Goal: Task Accomplishment & Management: Use online tool/utility

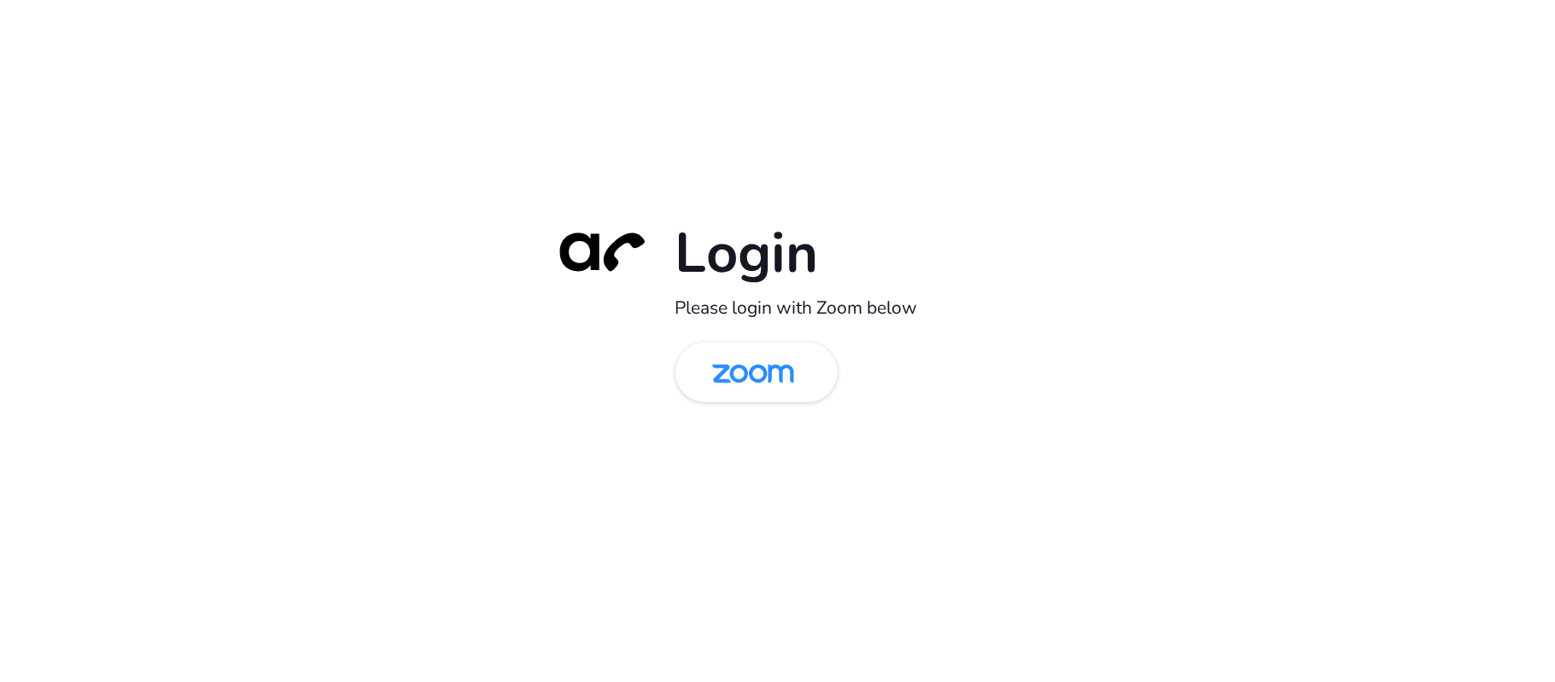
click at [290, 388] on div "Login Please login with Zoom below" at bounding box center [777, 341] width 1555 height 682
click at [774, 378] on img at bounding box center [753, 374] width 118 height 56
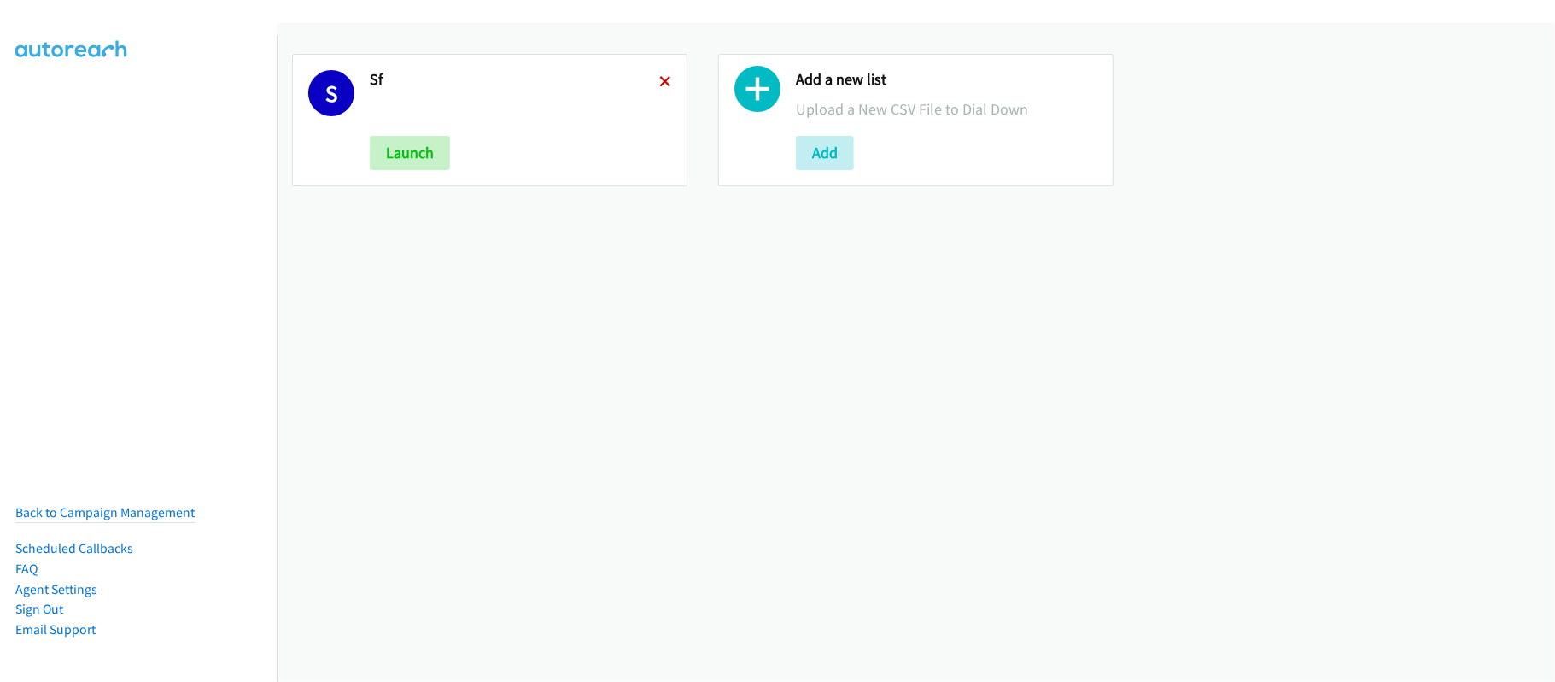
click at [659, 77] on icon at bounding box center [665, 83] width 12 height 12
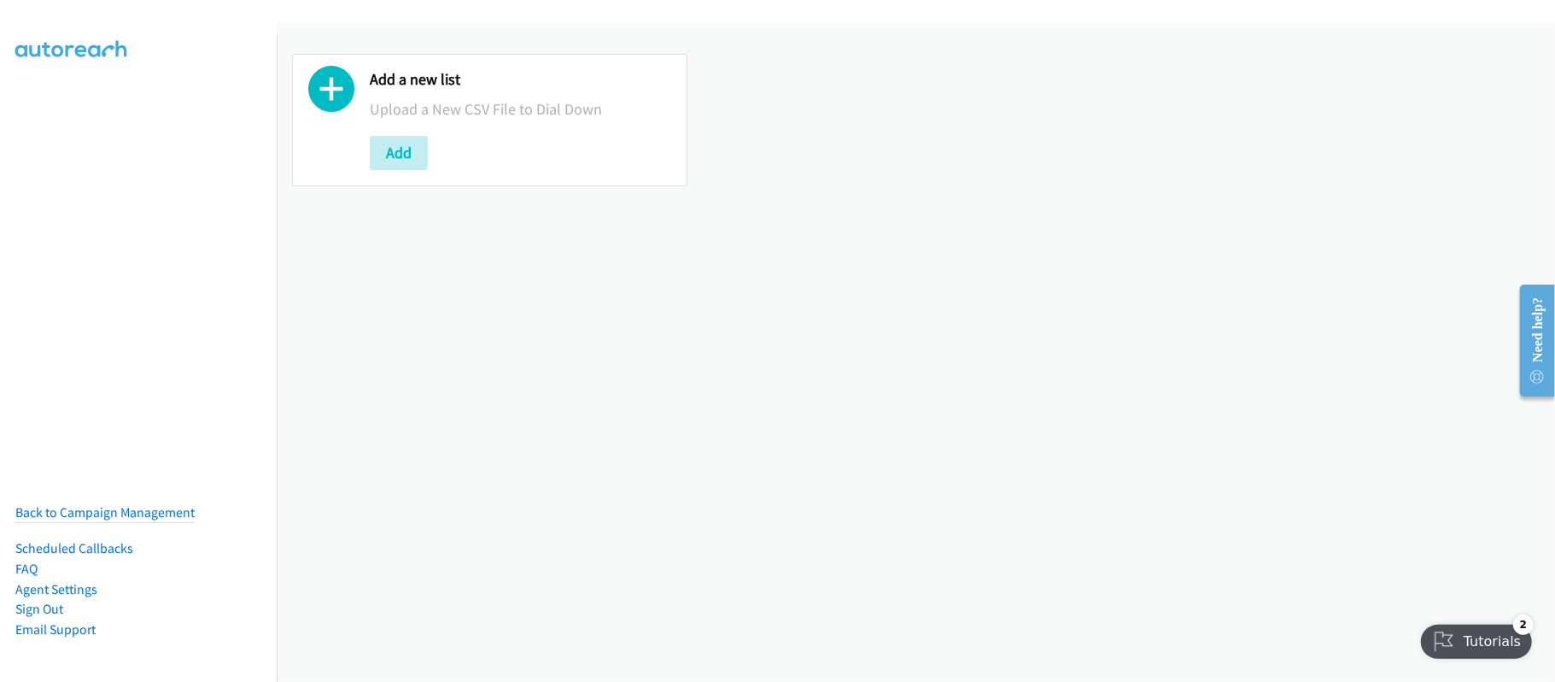
click at [721, 378] on div "Add a new list Upload a New CSV File to Dial Down Add" at bounding box center [916, 352] width 1279 height 659
click at [401, 162] on button "Add" at bounding box center [399, 153] width 58 height 34
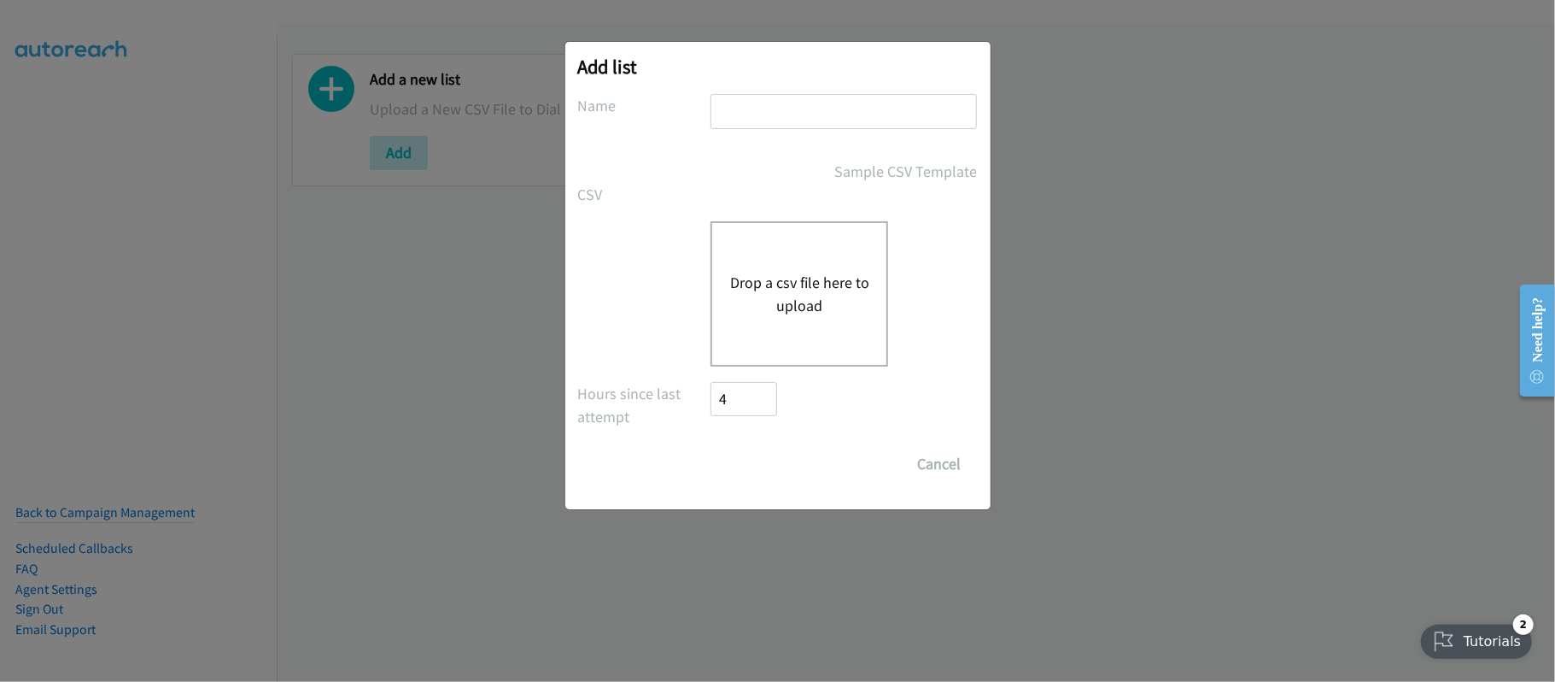
click at [852, 84] on div "Add list No phone fields were returned for that Report or List View Please uplo…" at bounding box center [777, 275] width 425 height 467
click at [846, 107] on input "text" at bounding box center [844, 111] width 266 height 35
type input "SF"
click at [827, 307] on button "Drop a csv file here to upload" at bounding box center [799, 294] width 140 height 46
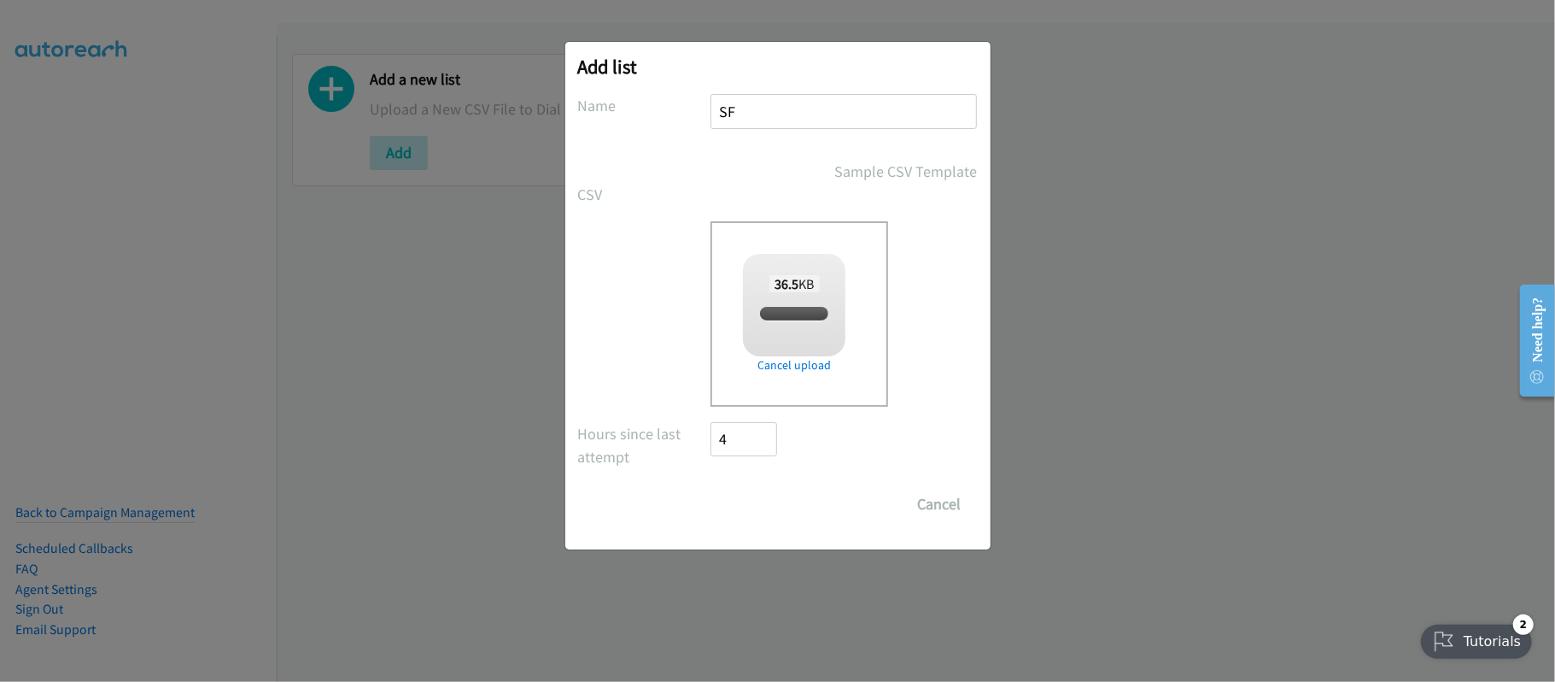
checkbox input "true"
click at [739, 499] on input "Save List" at bounding box center [757, 504] width 90 height 34
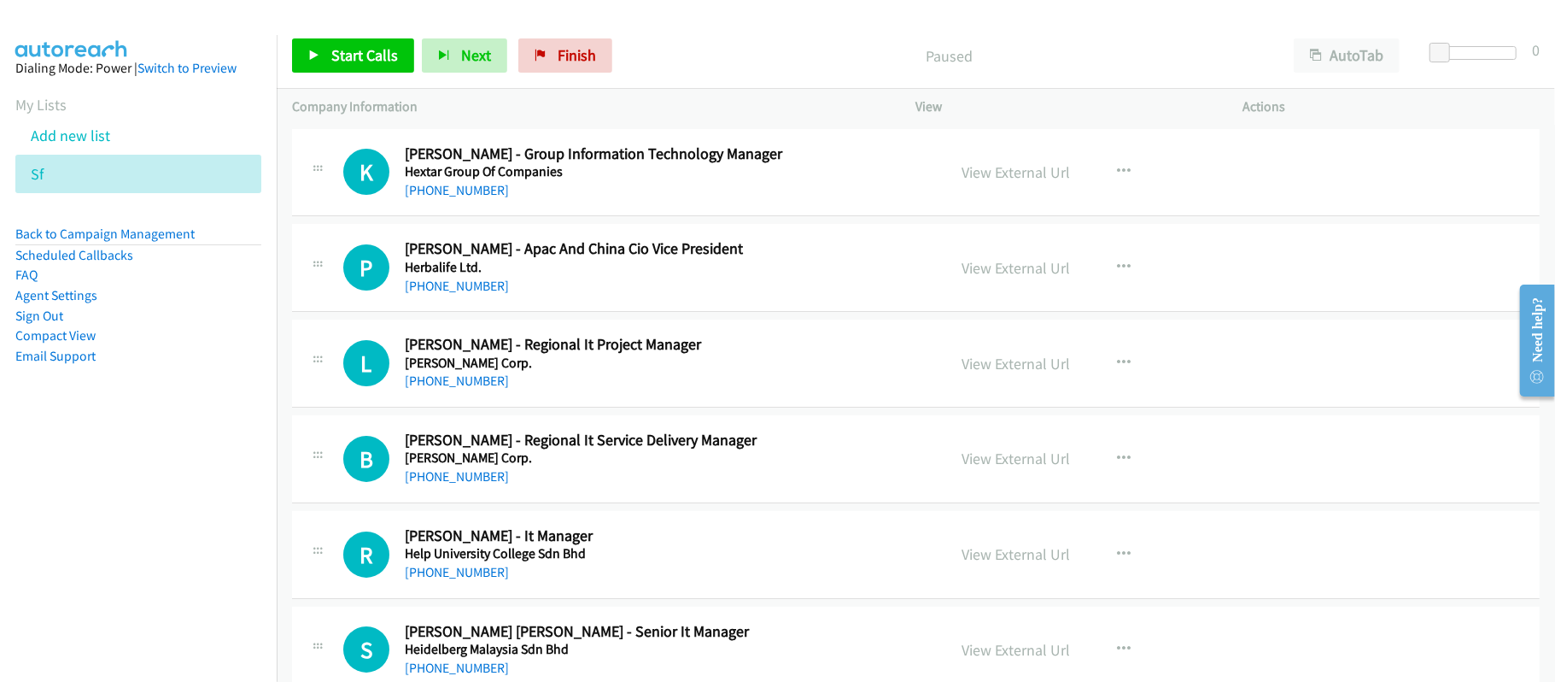
click at [236, 422] on aside "Dialing Mode: Power | Switch to Preview My Lists Add new list Sf Back to Campai…" at bounding box center [138, 239] width 277 height 408
drag, startPoint x: 694, startPoint y: 43, endPoint x: 673, endPoint y: 11, distance: 38.1
click at [694, 44] on p "Paused" at bounding box center [949, 55] width 628 height 23
click at [707, 56] on p "Paused" at bounding box center [949, 55] width 628 height 23
click at [414, 185] on link "+60 12-203 2906" at bounding box center [457, 190] width 104 height 16
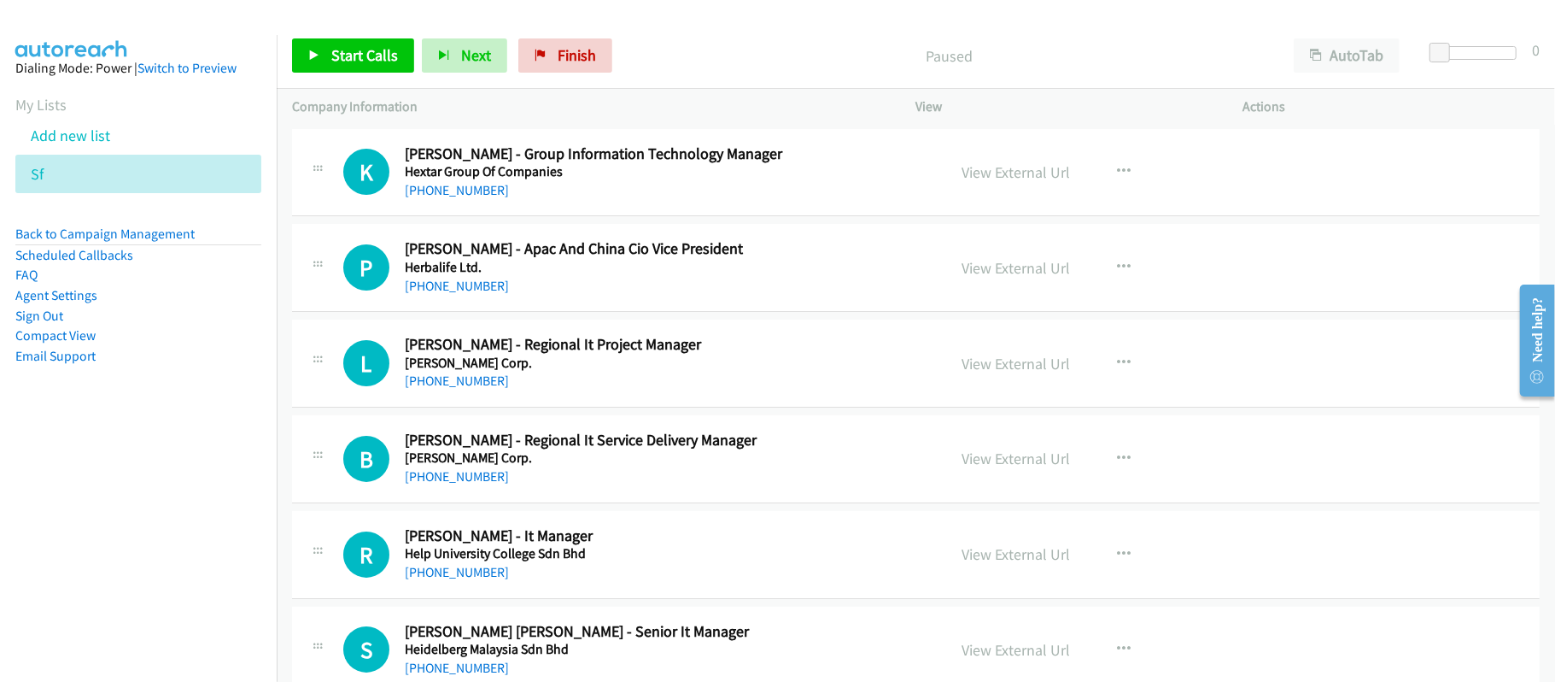
click at [658, 200] on div "K Callback Scheduled Kenny Tan - Group Information Technology Manager Hextar Gr…" at bounding box center [916, 173] width 1248 height 88
click at [425, 185] on link "+60 12-203 2906" at bounding box center [457, 190] width 104 height 16
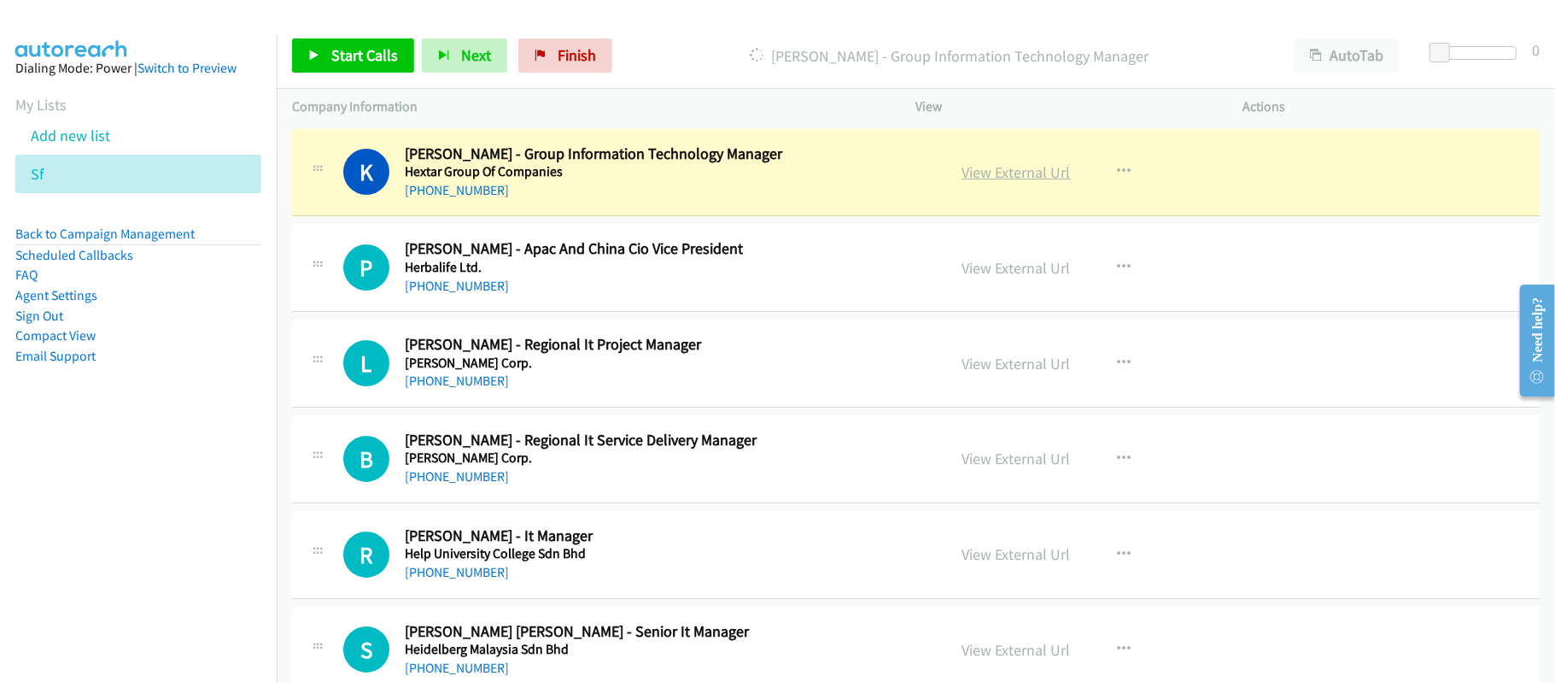
click at [981, 171] on link "View External Url" at bounding box center [1017, 172] width 108 height 20
click at [736, 159] on h2 "Kenny Tan - Group Information Technology Manager" at bounding box center [664, 154] width 518 height 20
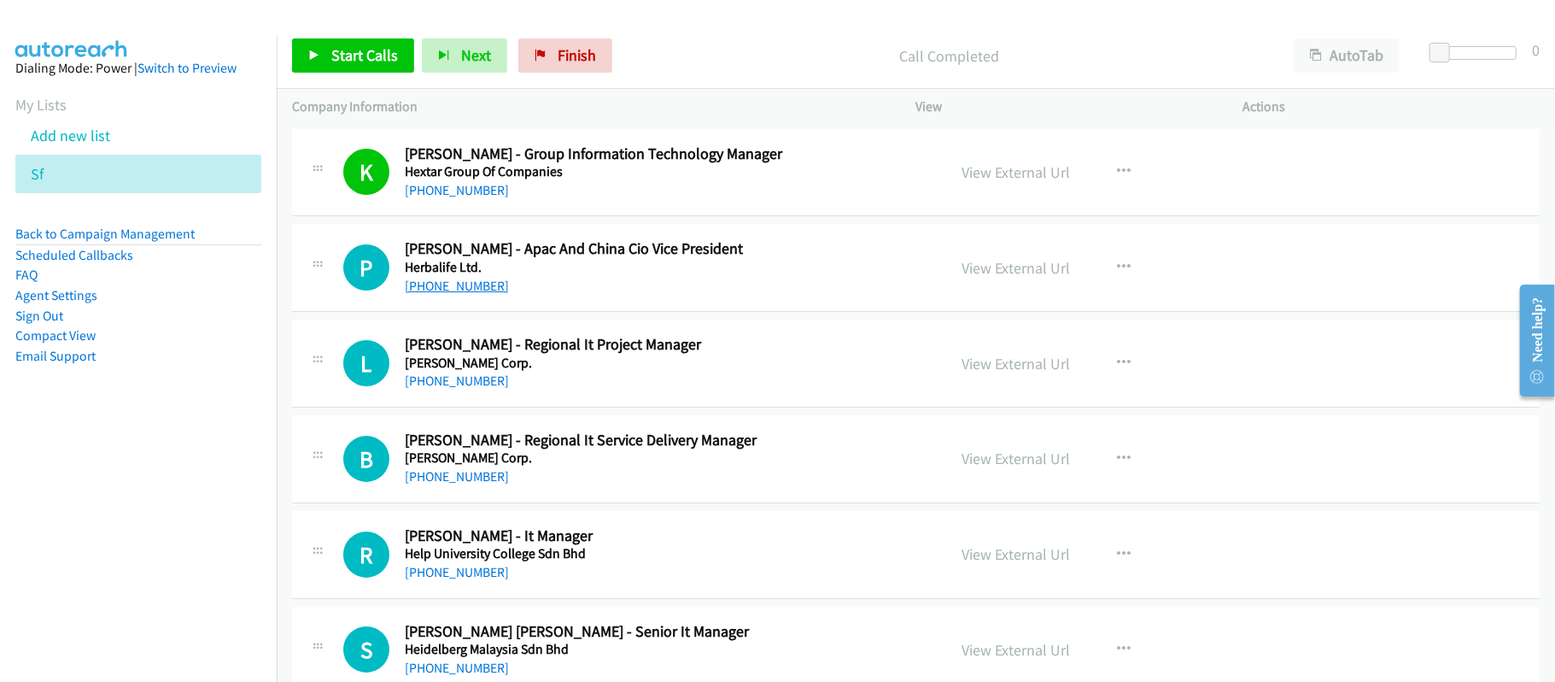
click at [459, 287] on link "+60 12-276 6196" at bounding box center [457, 286] width 104 height 16
click at [697, 294] on div "+60 12-276 6196" at bounding box center [664, 286] width 518 height 20
click at [991, 264] on link "View External Url" at bounding box center [1017, 268] width 108 height 20
click at [442, 384] on link "+60 19-261 7562" at bounding box center [457, 380] width 104 height 16
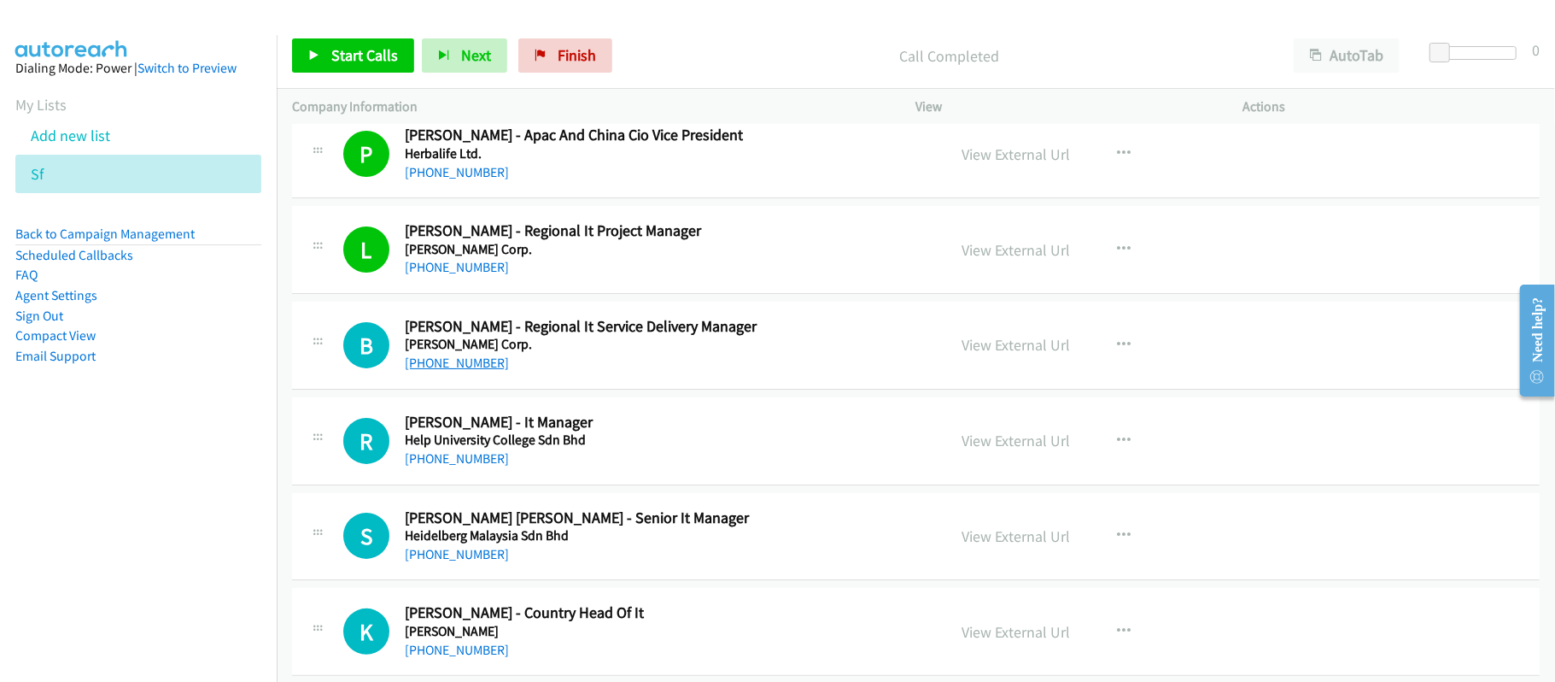
click at [453, 359] on link "+60 19-313 2662" at bounding box center [457, 362] width 104 height 16
click at [444, 453] on link "+60 12-333 3295" at bounding box center [457, 458] width 104 height 16
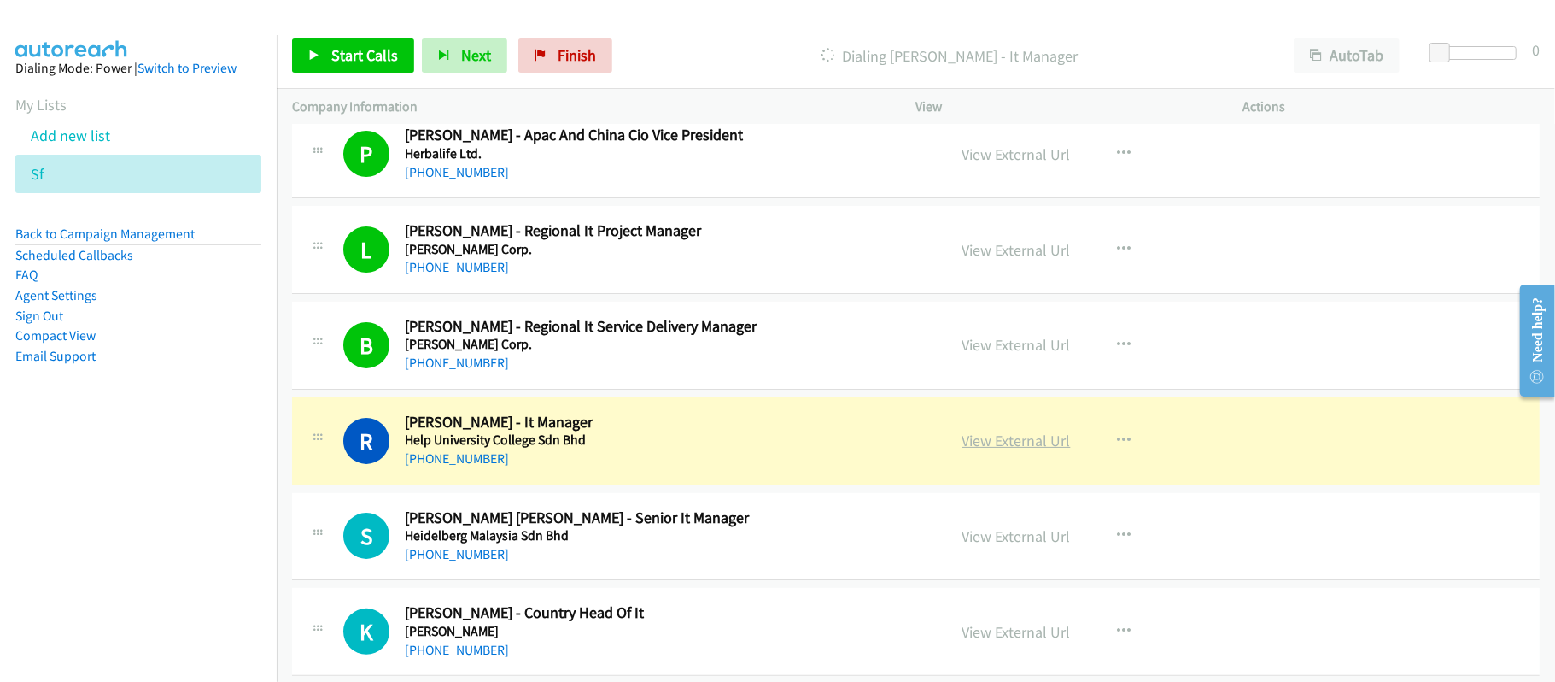
click at [974, 441] on link "View External Url" at bounding box center [1017, 440] width 108 height 20
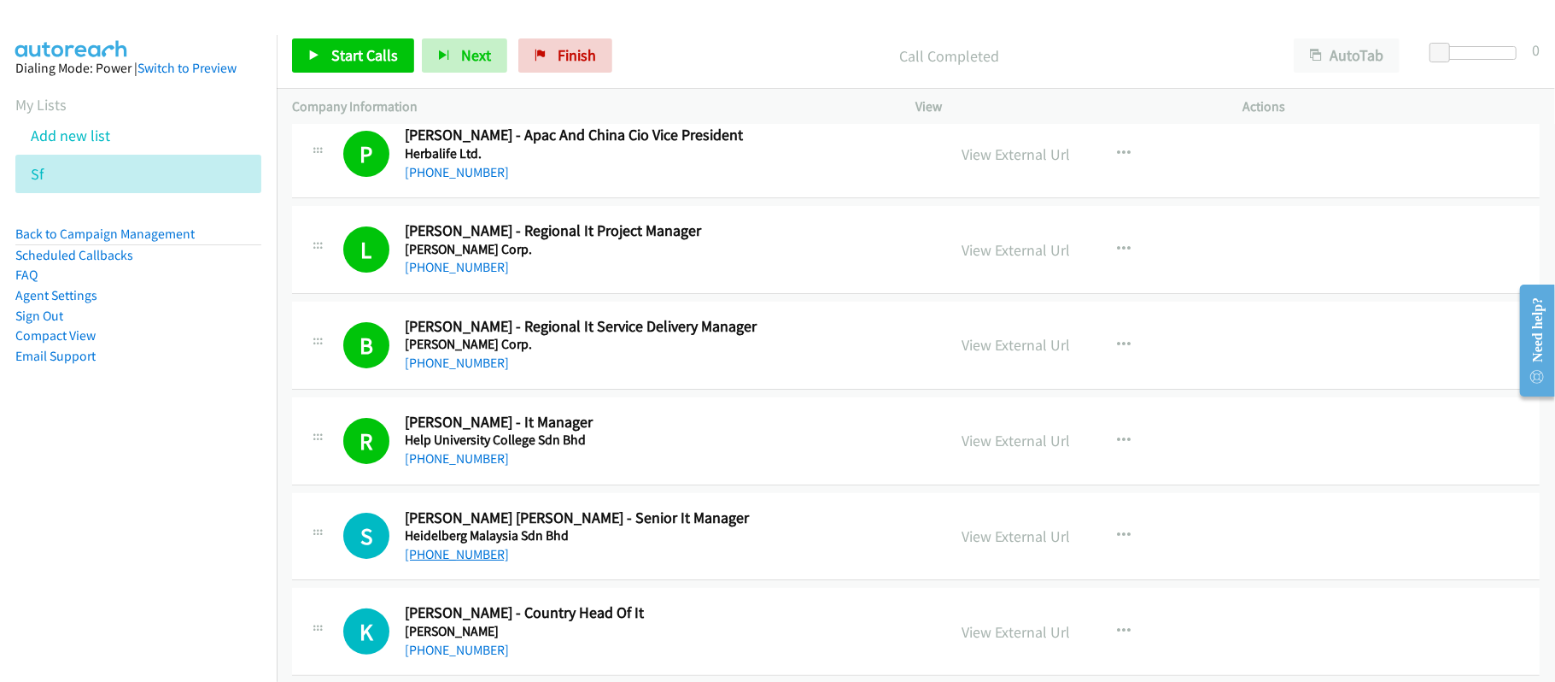
click at [432, 547] on link "+60 12-282 2310" at bounding box center [457, 554] width 104 height 16
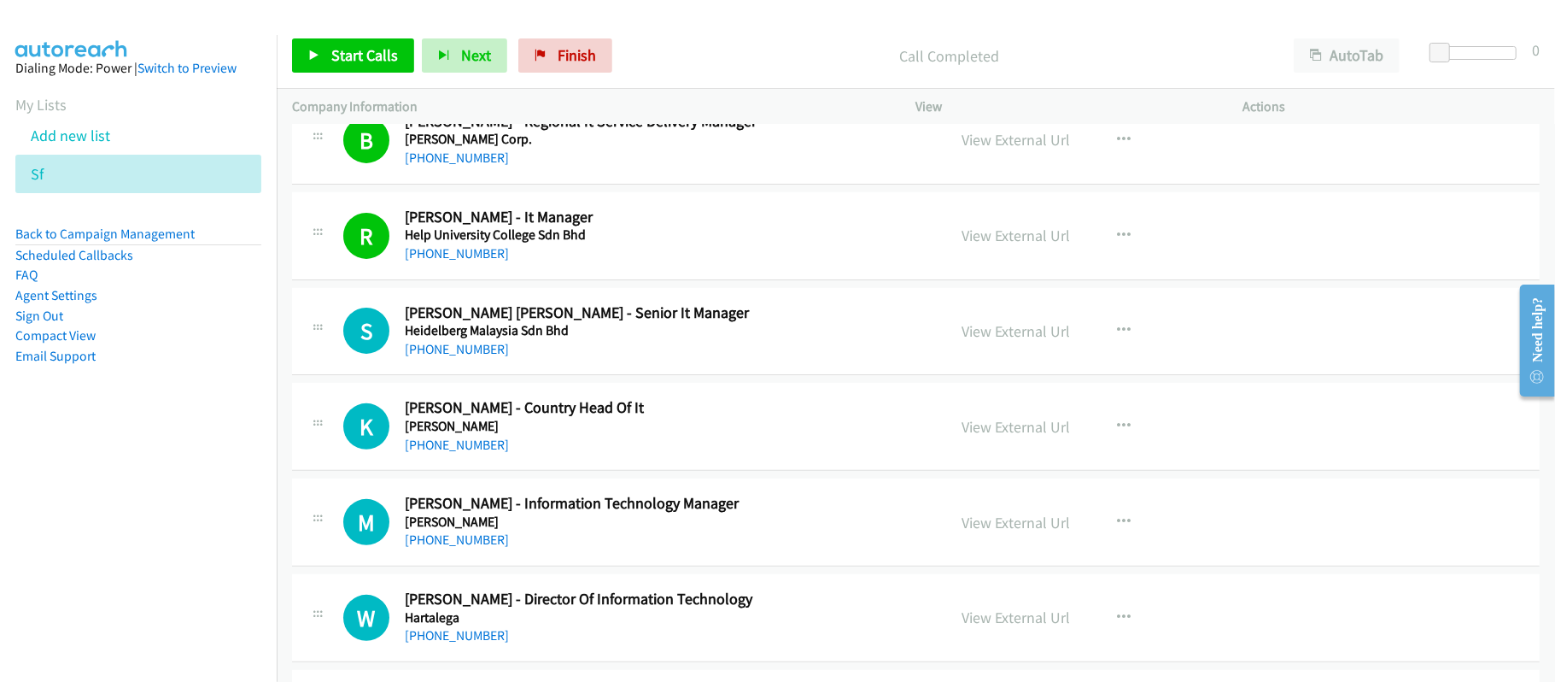
scroll to position [342, 0]
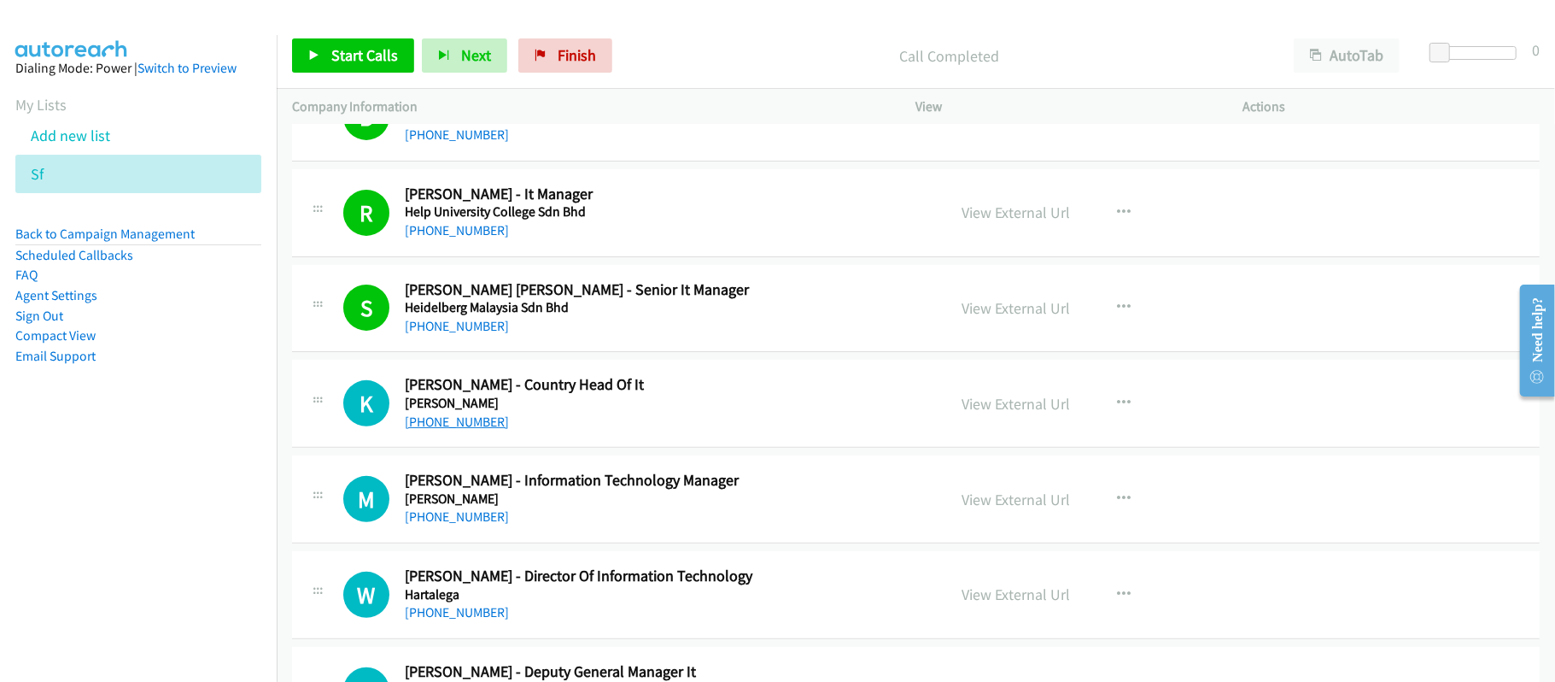
drag, startPoint x: 471, startPoint y: 429, endPoint x: 489, endPoint y: 425, distance: 17.4
click at [471, 429] on link "+60 16-273 0372" at bounding box center [457, 421] width 104 height 16
click at [448, 524] on link "+60 12-969 2920" at bounding box center [457, 516] width 104 height 16
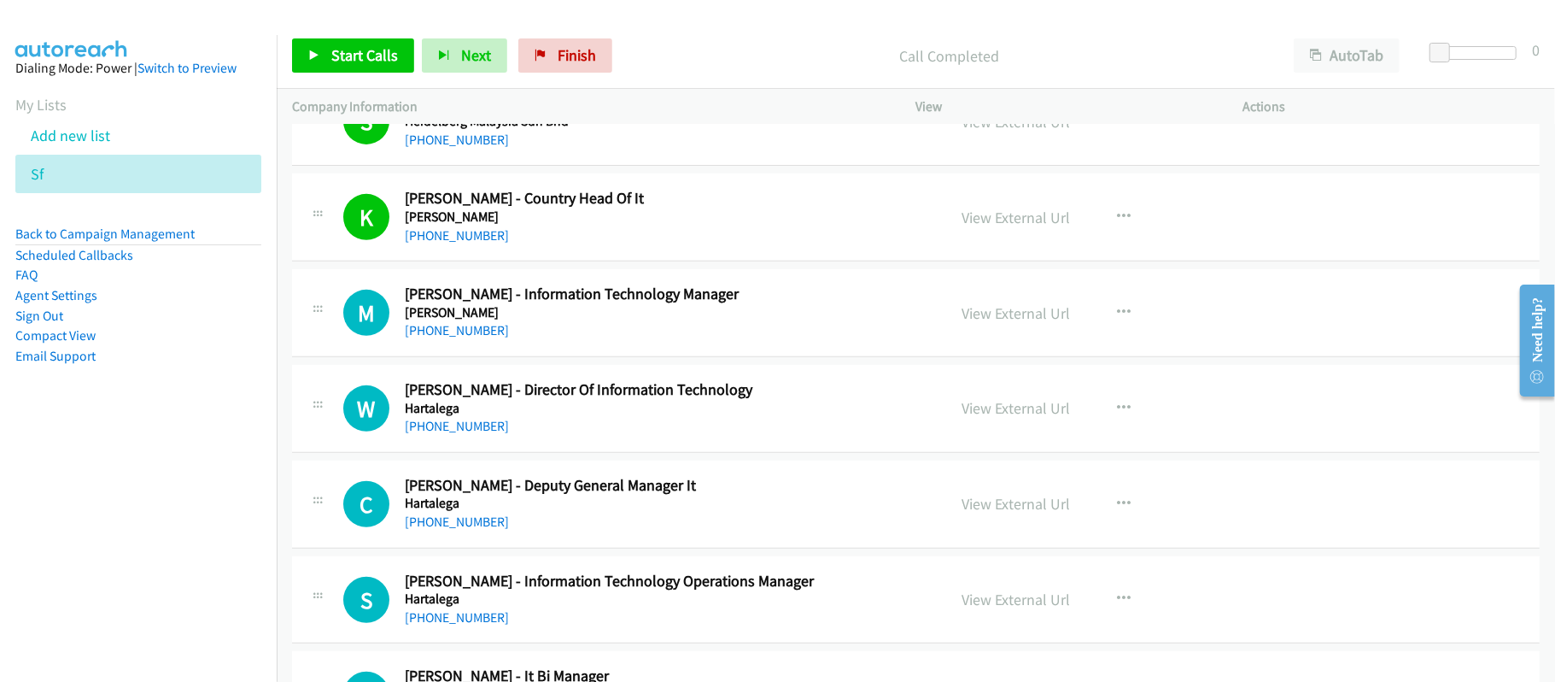
scroll to position [569, 0]
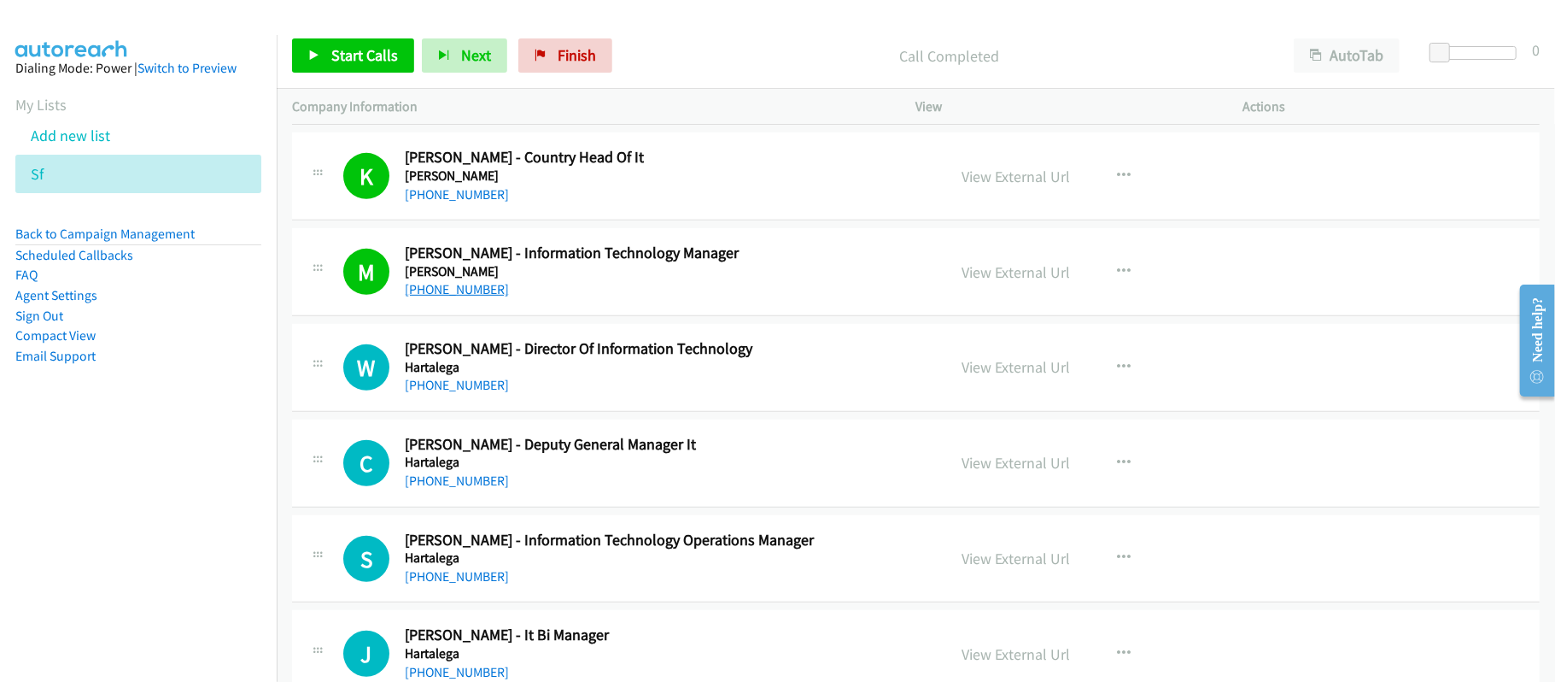
click at [468, 291] on link "+60 12-969 2920" at bounding box center [457, 289] width 104 height 16
click at [434, 380] on link "+60 12-204 3663" at bounding box center [457, 385] width 104 height 16
drag, startPoint x: 444, startPoint y: 480, endPoint x: 571, endPoint y: 459, distance: 129.0
click at [444, 480] on link "+60 12-264 9249" at bounding box center [457, 480] width 104 height 16
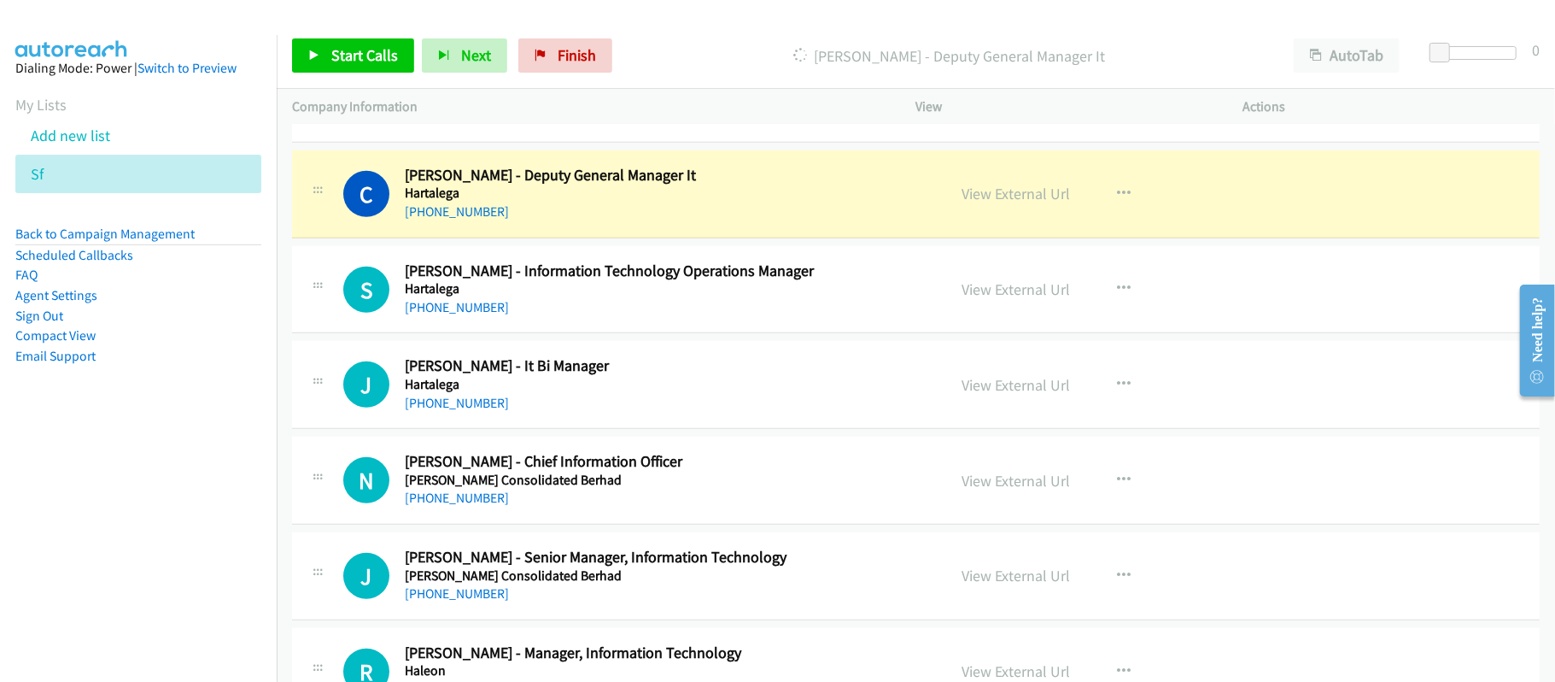
scroll to position [797, 0]
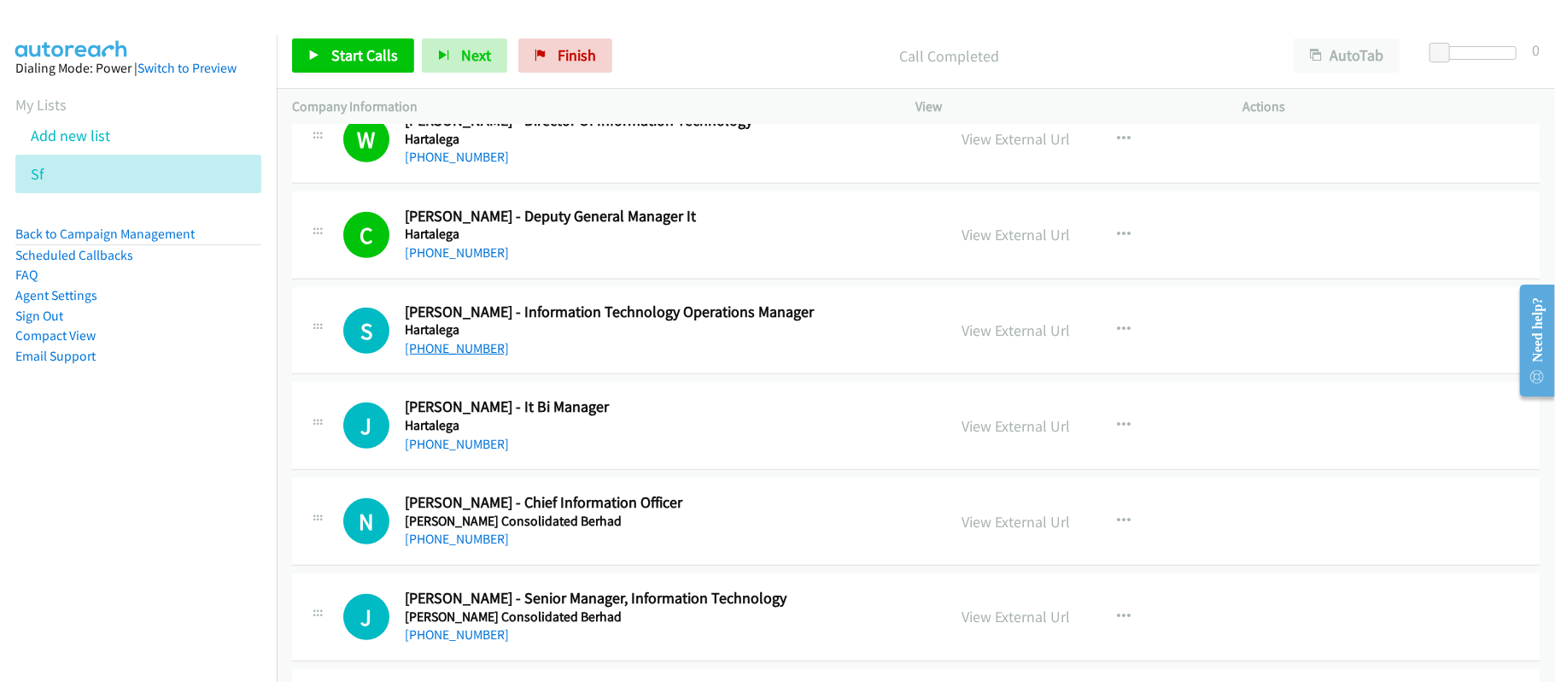
drag, startPoint x: 439, startPoint y: 353, endPoint x: 458, endPoint y: 348, distance: 19.3
click at [439, 353] on link "+60 12-906 3237" at bounding box center [457, 348] width 104 height 16
click at [465, 448] on link "+60 12-959 8418" at bounding box center [457, 444] width 104 height 16
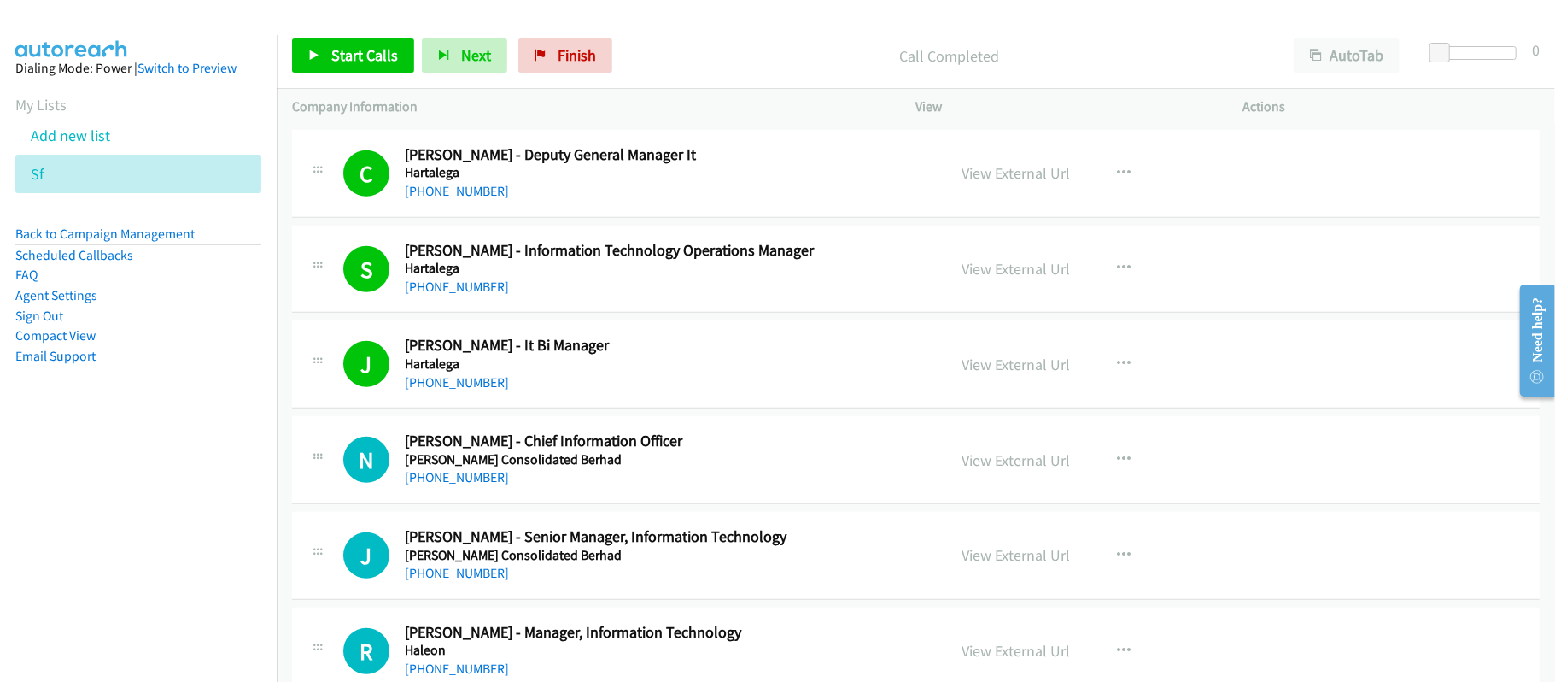
scroll to position [911, 0]
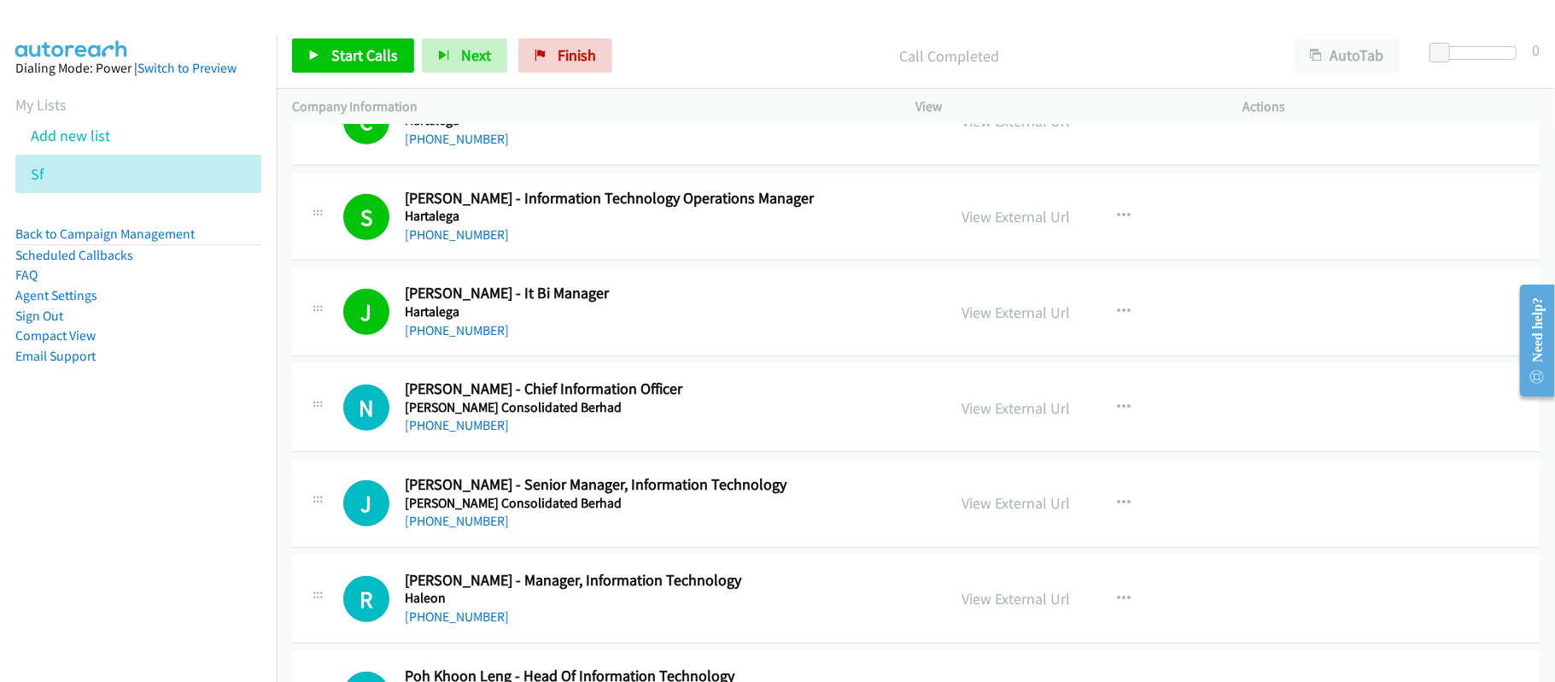
drag, startPoint x: 472, startPoint y: 428, endPoint x: 503, endPoint y: 427, distance: 30.8
click at [472, 428] on link "+60 12-286 2252" at bounding box center [457, 425] width 104 height 16
click at [466, 424] on link "+60 12-286 2252" at bounding box center [457, 425] width 104 height 16
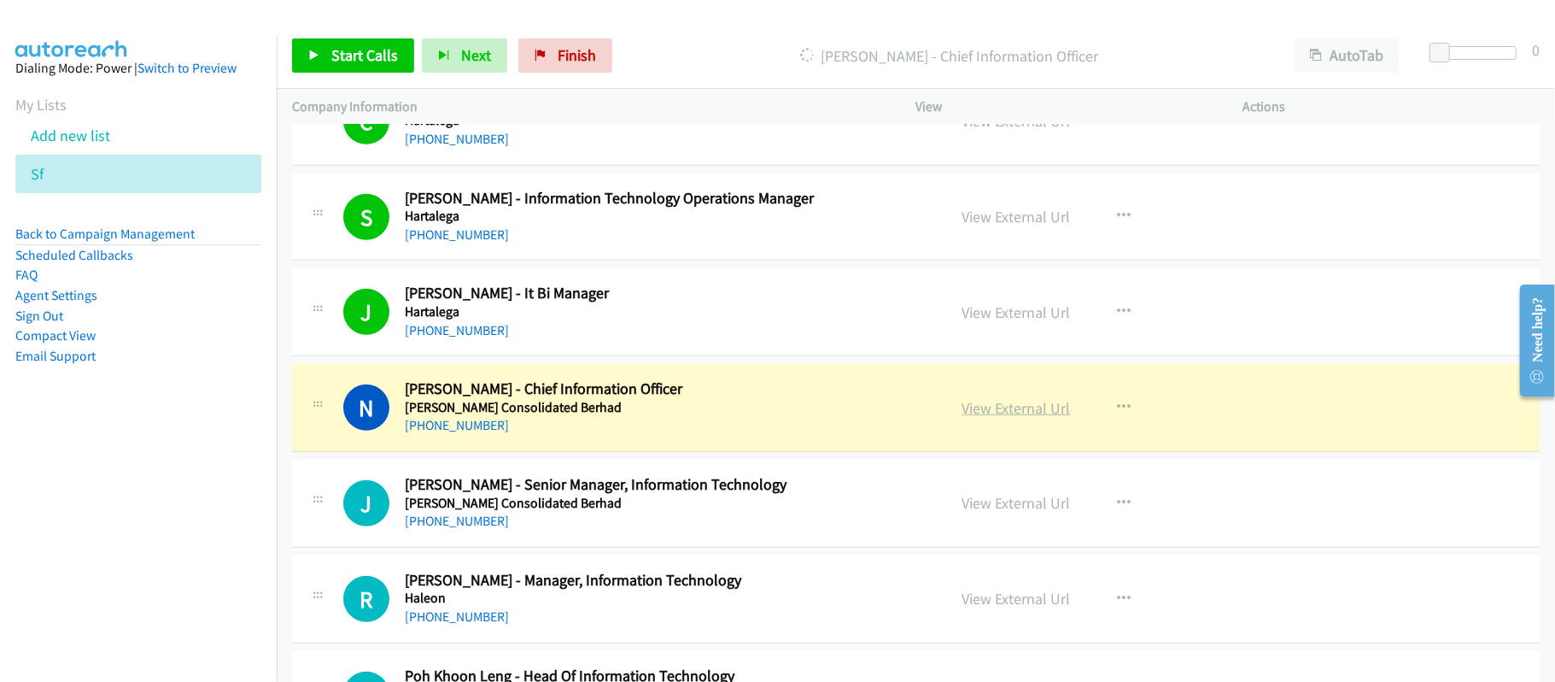
click at [1015, 408] on link "View External Url" at bounding box center [1017, 408] width 108 height 20
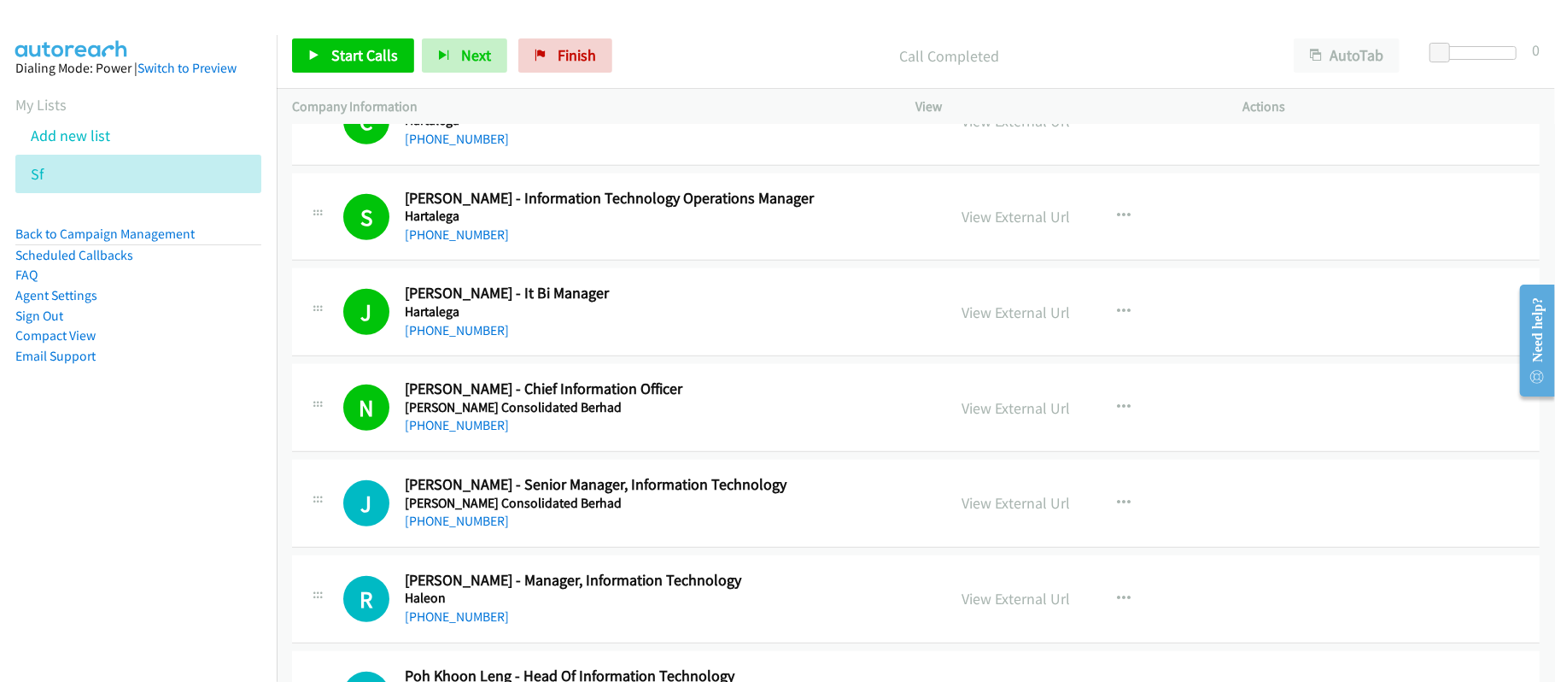
click at [667, 471] on div "J Callback Scheduled Jesse Min Teck - Senior Manager, Information Technology Ha…" at bounding box center [916, 504] width 1248 height 88
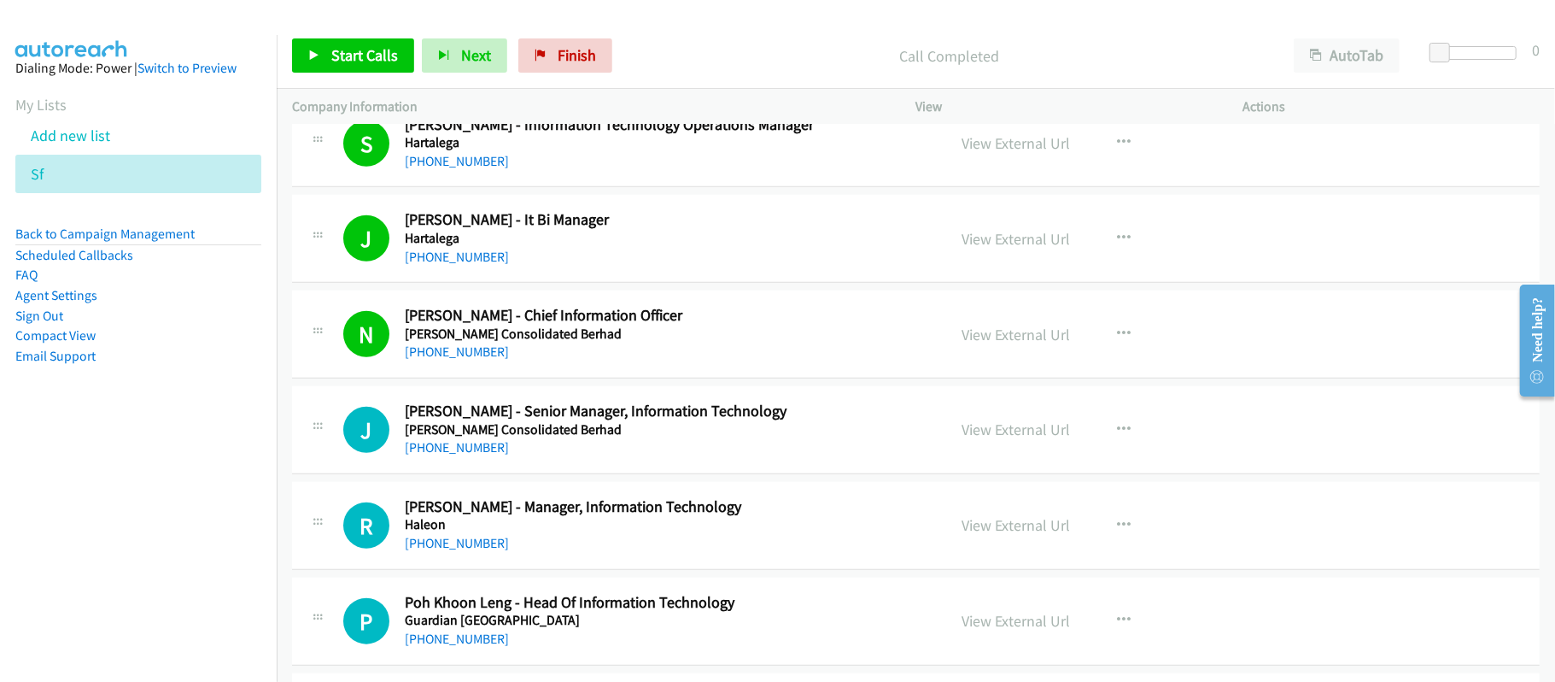
scroll to position [1025, 0]
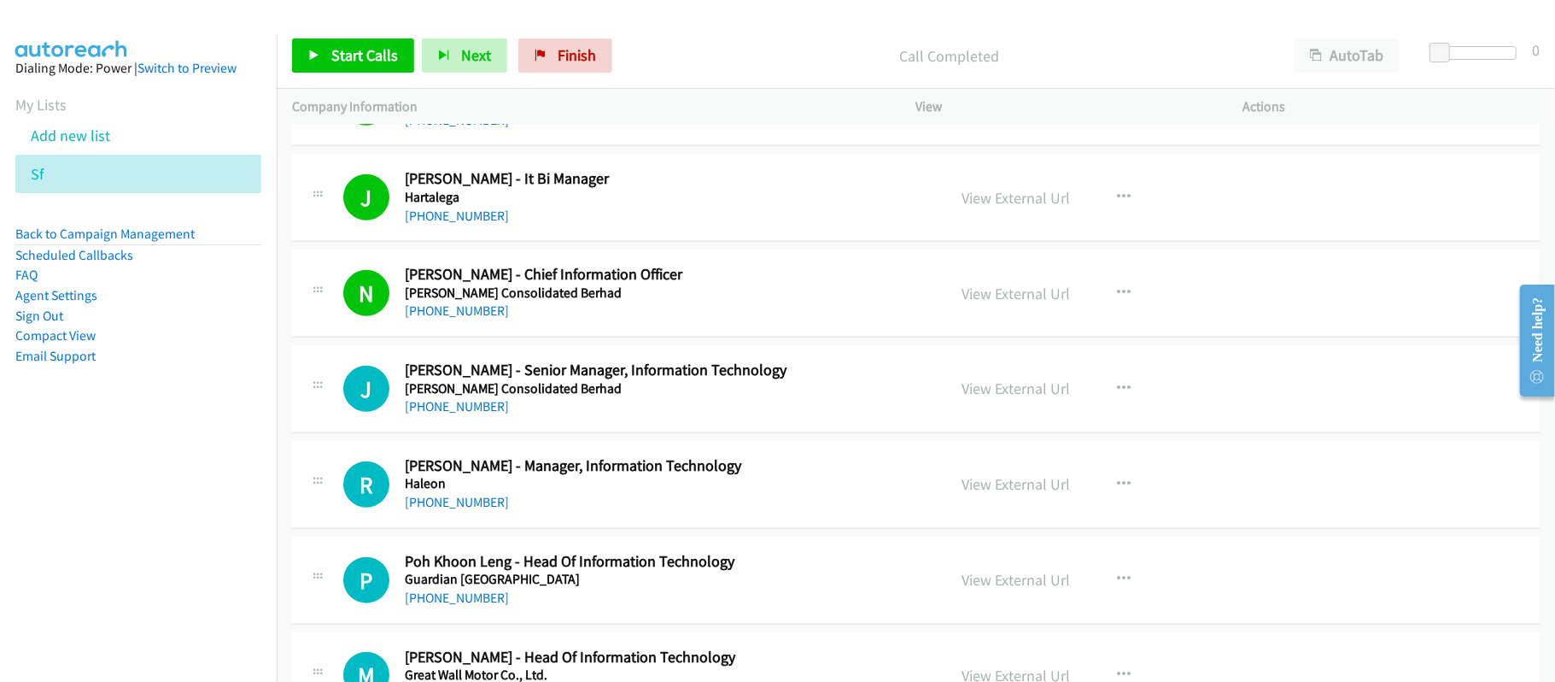
click at [425, 421] on div "J Callback Scheduled Jesse Min Teck - Senior Manager, Information Technology Ha…" at bounding box center [916, 389] width 1248 height 88
click at [430, 414] on link "+60 12-634 7777" at bounding box center [457, 406] width 104 height 16
click at [431, 507] on link "+60 12-284 1328" at bounding box center [457, 502] width 104 height 16
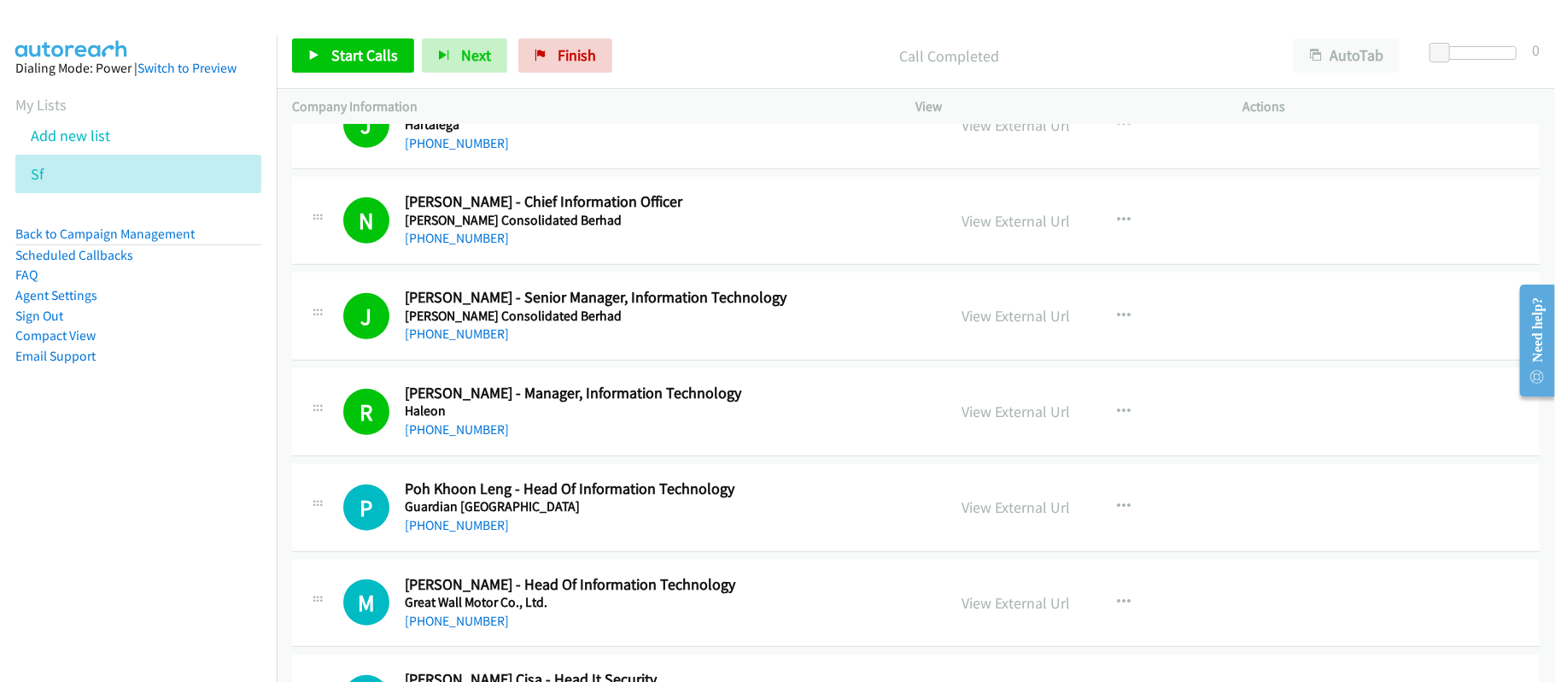
scroll to position [1139, 0]
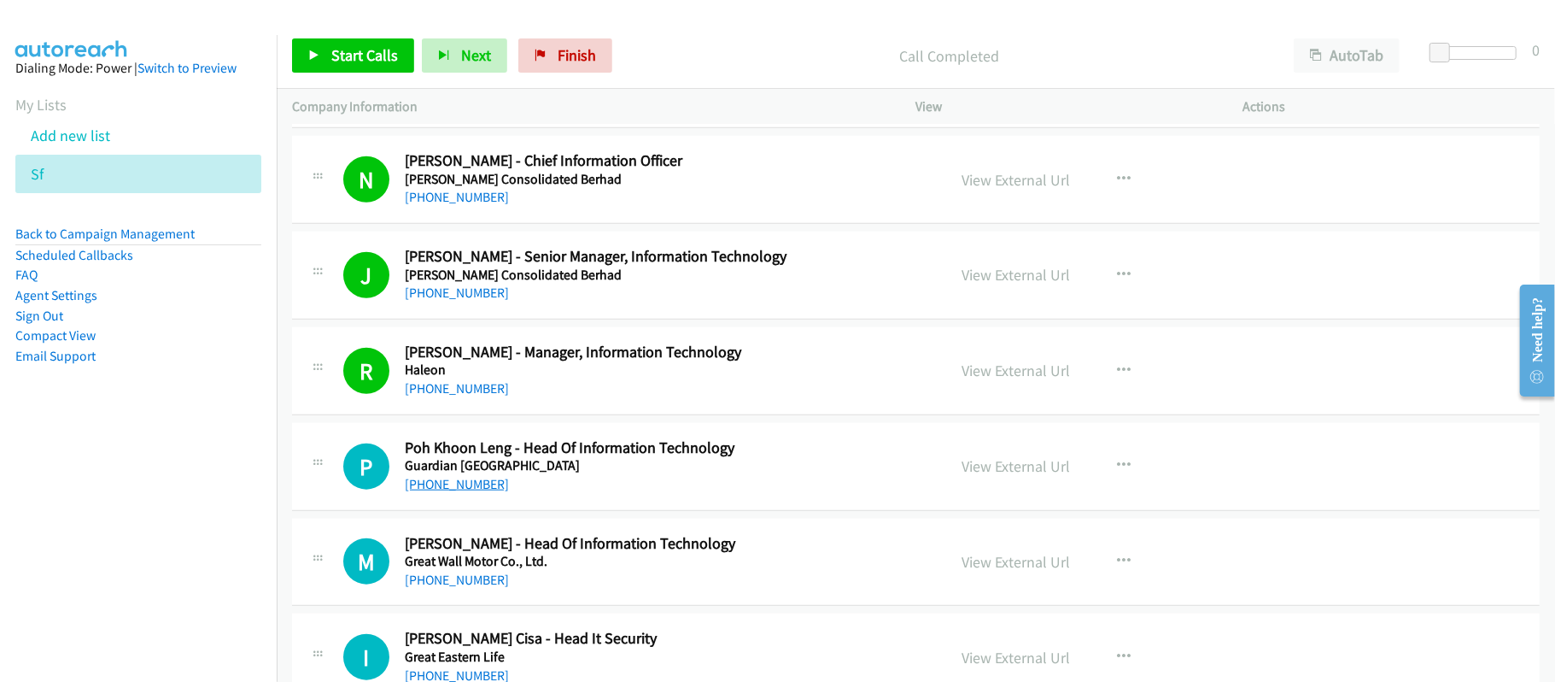
click at [456, 490] on link "+60 12-383 7113" at bounding box center [457, 484] width 104 height 16
drag, startPoint x: 489, startPoint y: 582, endPoint x: 524, endPoint y: 582, distance: 35.9
click at [489, 582] on link "+60 19-659 1500" at bounding box center [457, 579] width 104 height 16
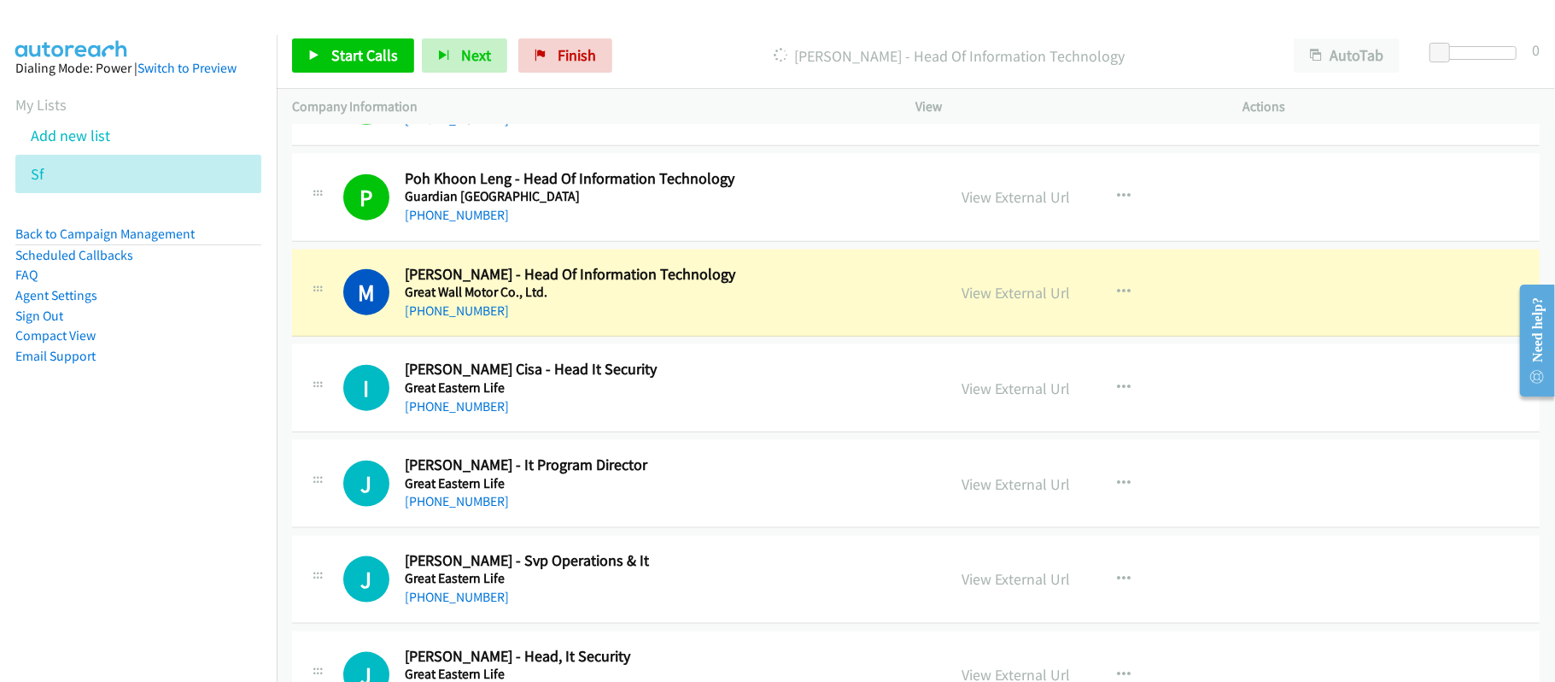
scroll to position [1480, 0]
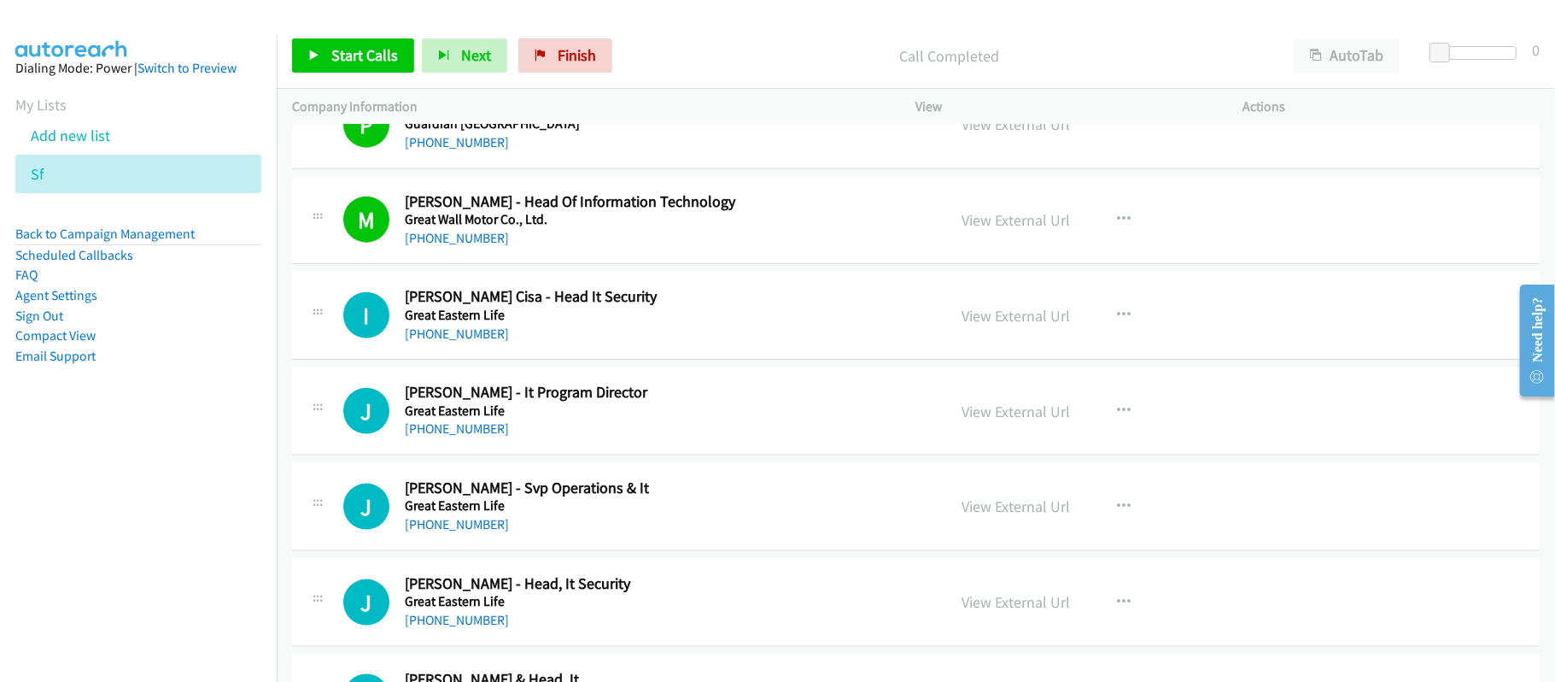
drag, startPoint x: 460, startPoint y: 337, endPoint x: 671, endPoint y: 359, distance: 213.0
click at [460, 337] on link "+60 19-222 7168" at bounding box center [457, 333] width 104 height 16
click at [431, 434] on link "+60 16-626 2260" at bounding box center [457, 428] width 104 height 16
click at [697, 429] on div "+60 16-626 2260" at bounding box center [664, 429] width 518 height 20
click at [1027, 418] on link "View External Url" at bounding box center [1017, 411] width 108 height 20
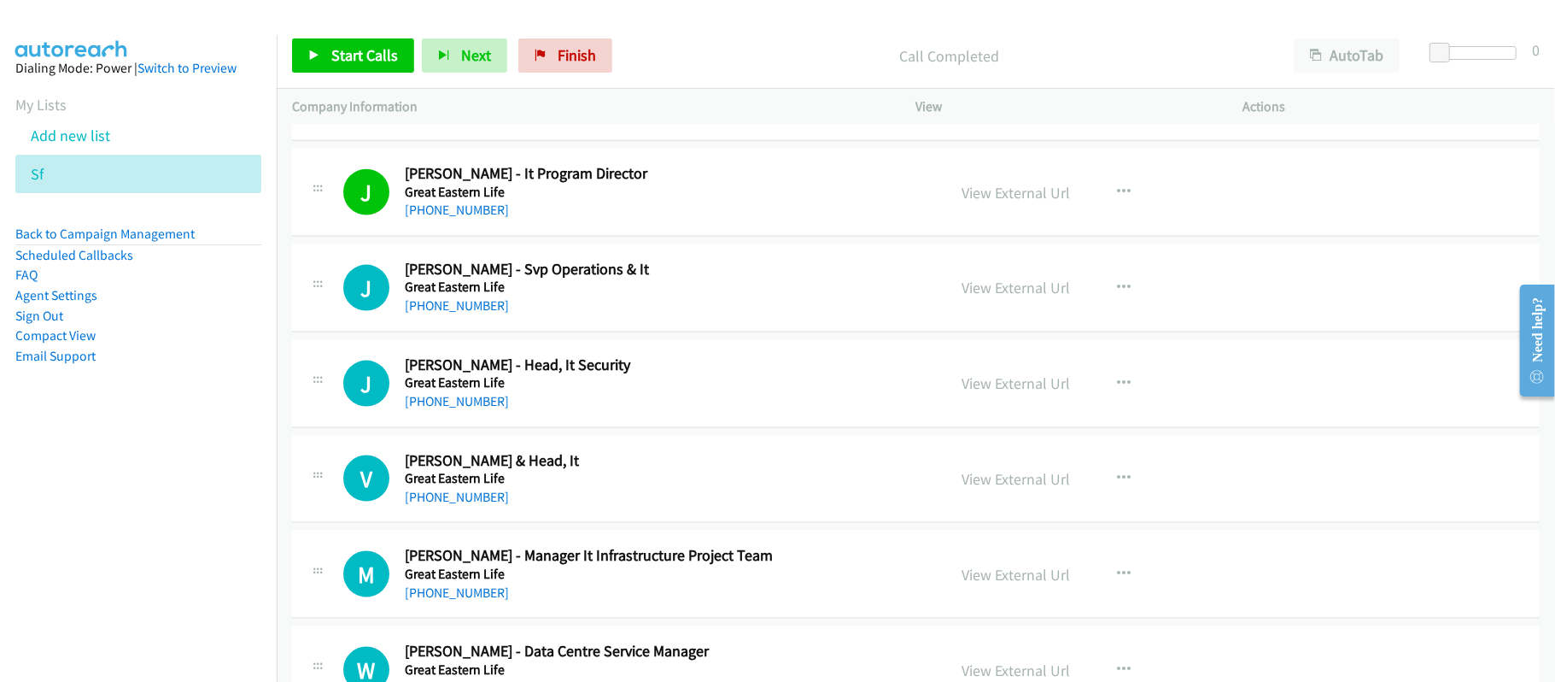
scroll to position [1708, 0]
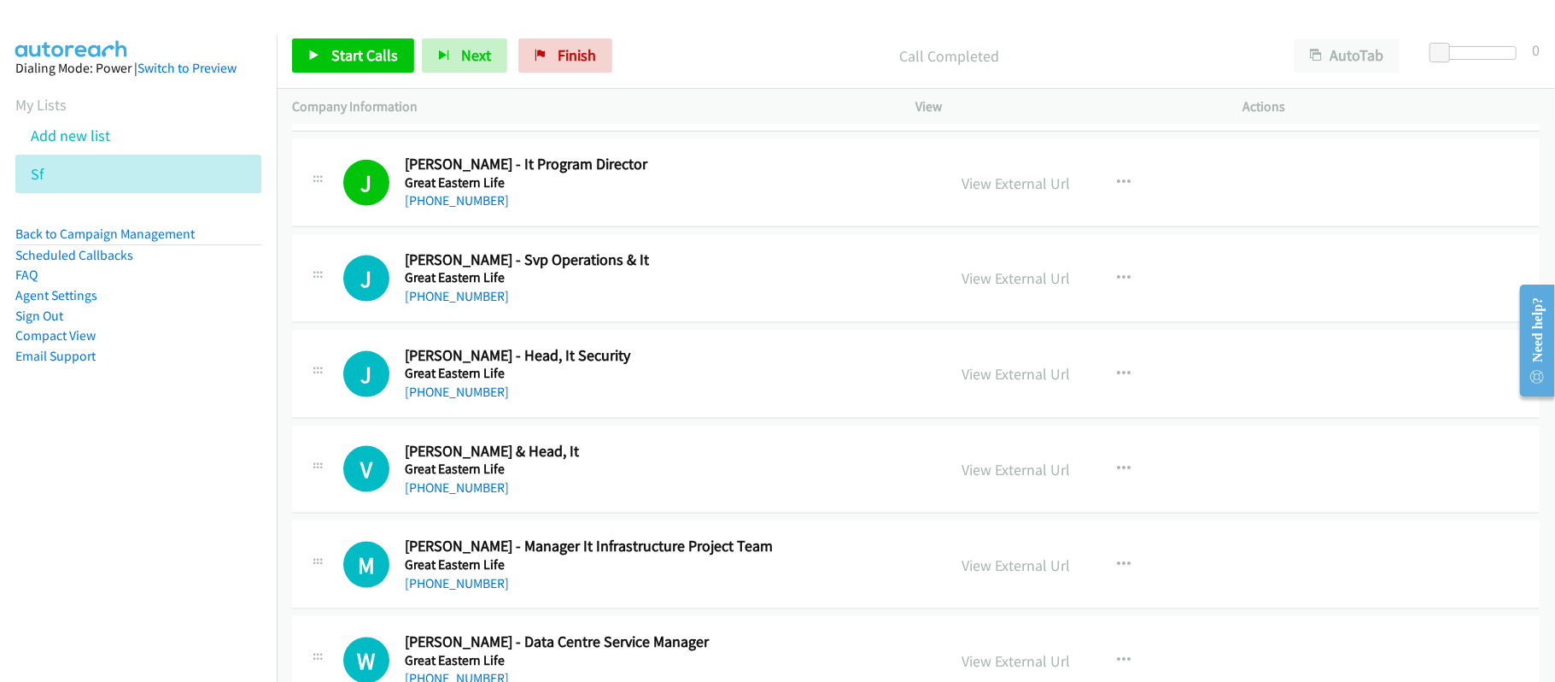
click at [463, 286] on h5 "Great Eastern Life" at bounding box center [664, 277] width 518 height 17
click at [461, 323] on div "J Callback Scheduled Jeffrey Yem - Svp Operations & It Great Eastern Life Asia/…" at bounding box center [916, 279] width 1248 height 88
click at [458, 304] on link "+60 16-209 2818" at bounding box center [457, 296] width 104 height 16
drag, startPoint x: 434, startPoint y: 395, endPoint x: 650, endPoint y: 390, distance: 216.1
click at [434, 395] on link "+60 19-229 4860" at bounding box center [457, 392] width 104 height 16
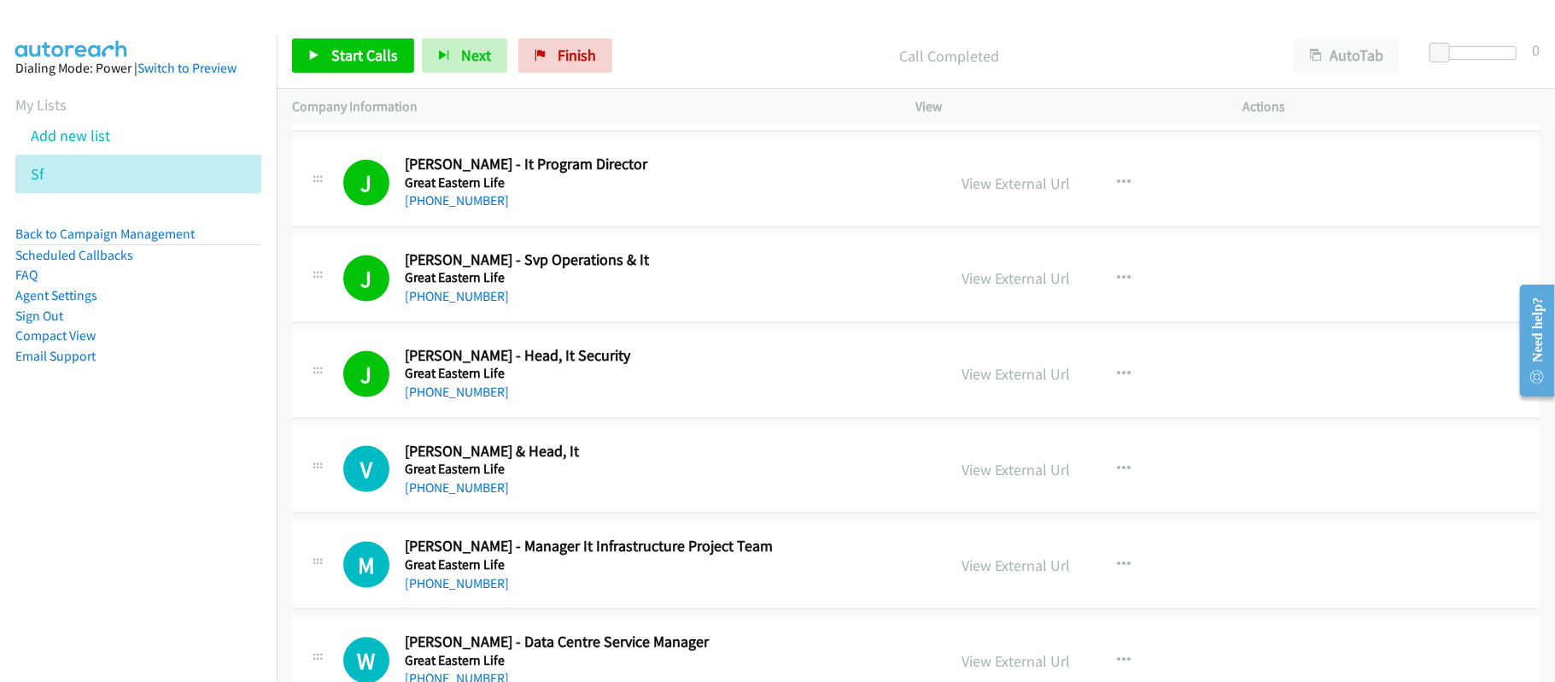
click at [483, 495] on link "+60 12-221 2966" at bounding box center [457, 487] width 104 height 16
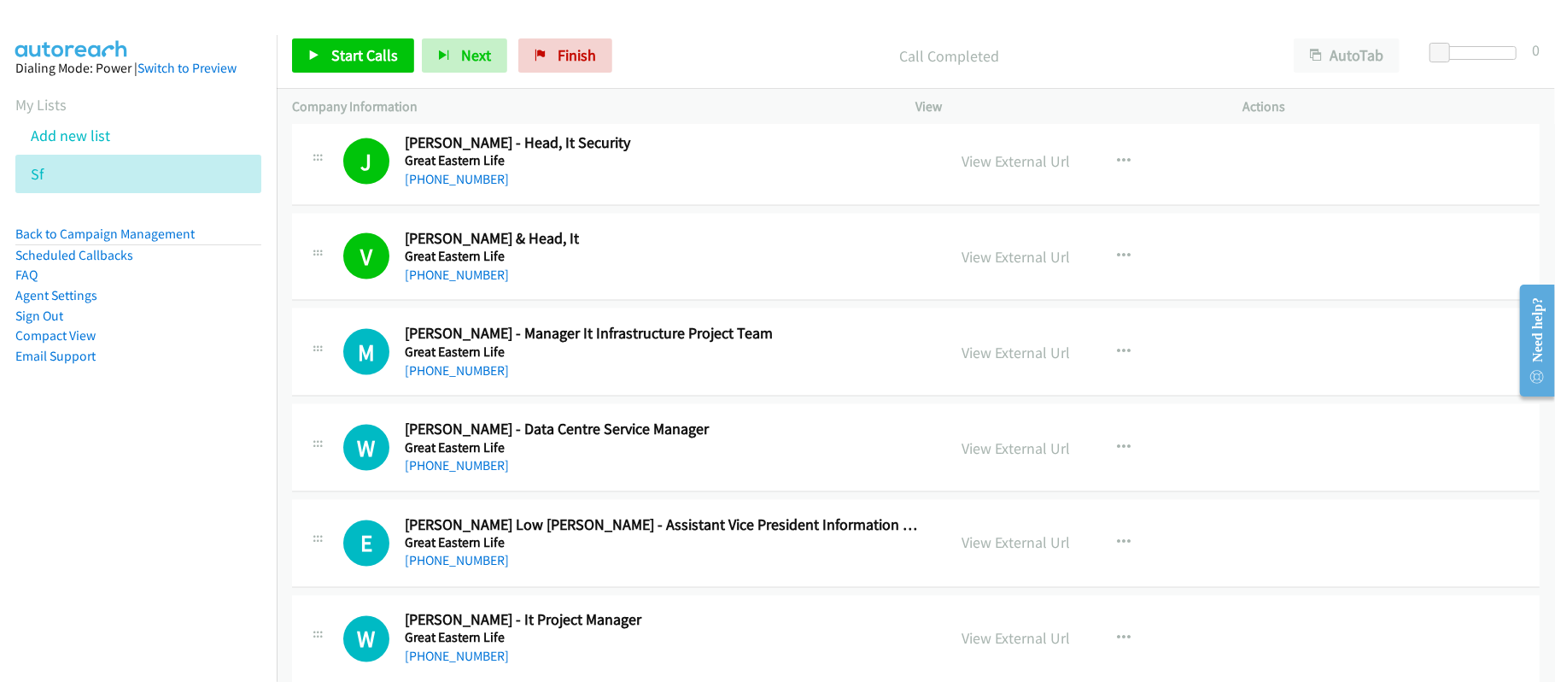
scroll to position [1936, 0]
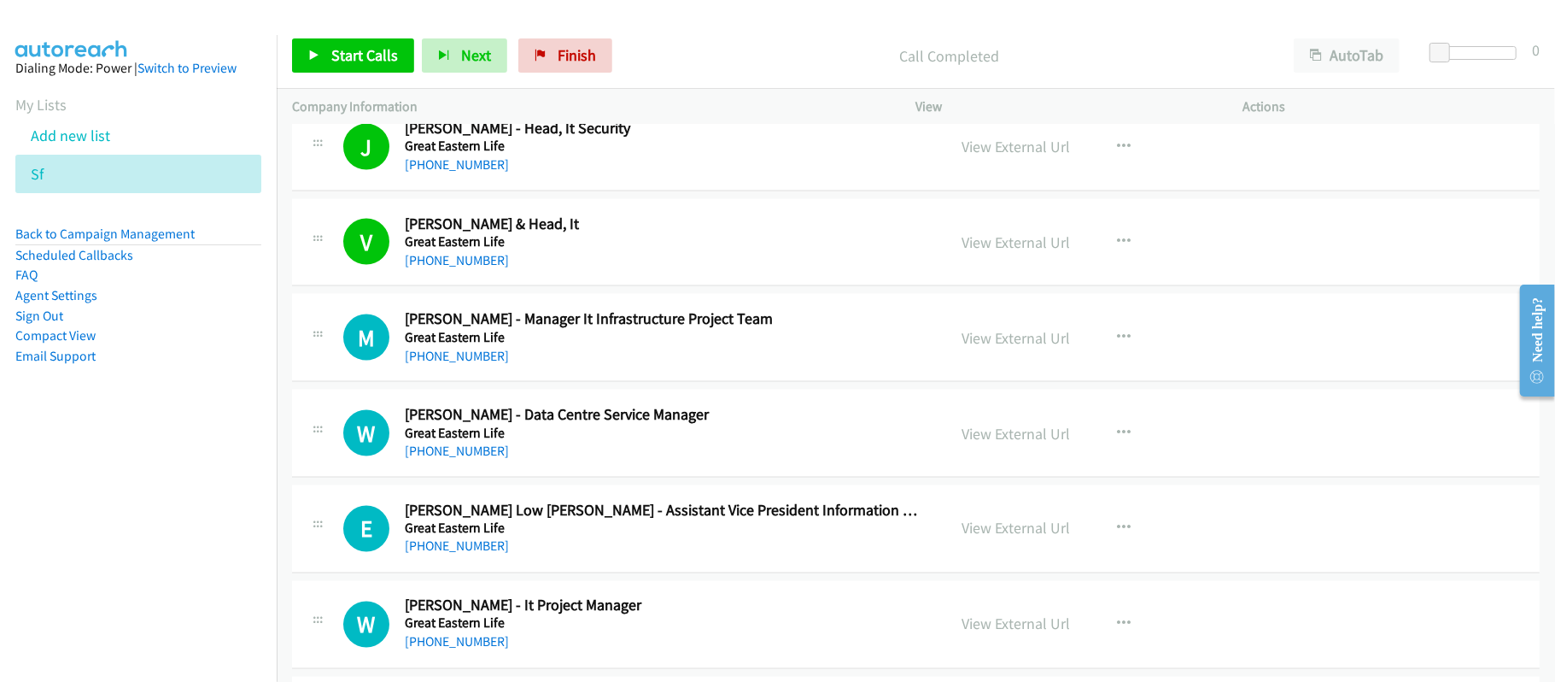
drag, startPoint x: 486, startPoint y: 364, endPoint x: 499, endPoint y: 362, distance: 12.9
click at [486, 364] on link "+60 19-442 9044" at bounding box center [457, 356] width 104 height 16
click at [448, 364] on link "+60 19-442 9044" at bounding box center [457, 356] width 104 height 16
drag, startPoint x: 480, startPoint y: 453, endPoint x: 527, endPoint y: 458, distance: 47.3
click at [480, 453] on link "+60 17-200 0949" at bounding box center [457, 450] width 104 height 16
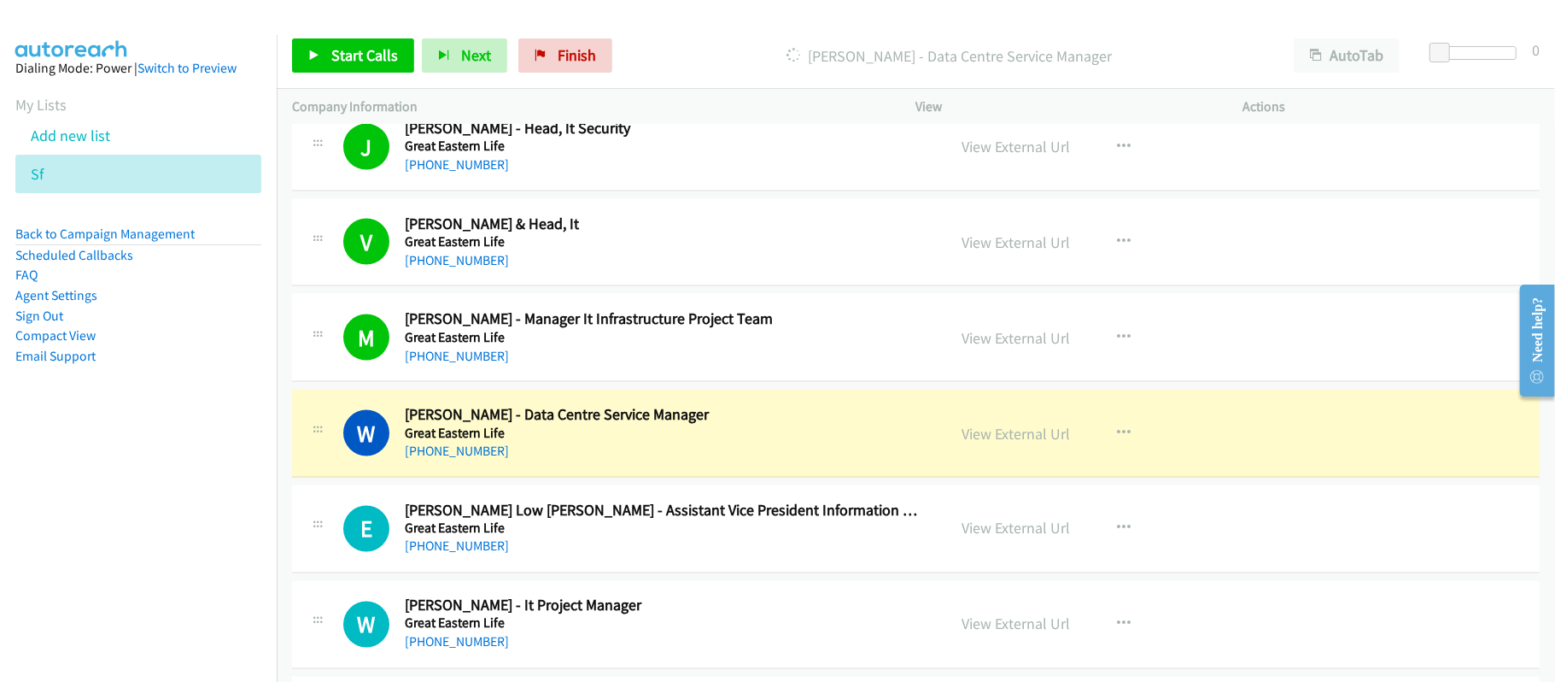
click at [671, 472] on div "W Callback Scheduled Wai Lang Wong - Data Centre Service Manager Great Eastern …" at bounding box center [916, 433] width 1248 height 88
click at [717, 468] on div "W Callback Scheduled Wai Lang Wong - Data Centre Service Manager Great Eastern …" at bounding box center [916, 433] width 1248 height 88
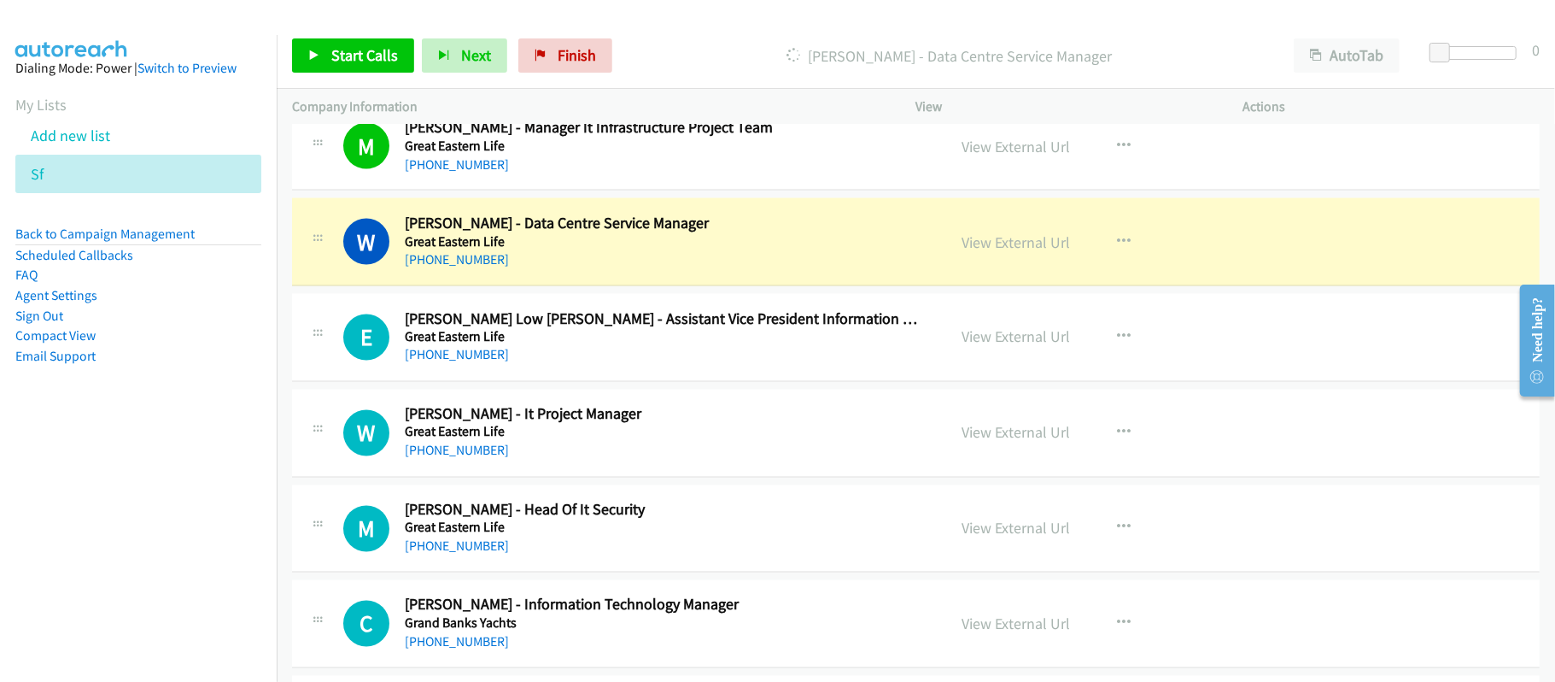
scroll to position [2164, 0]
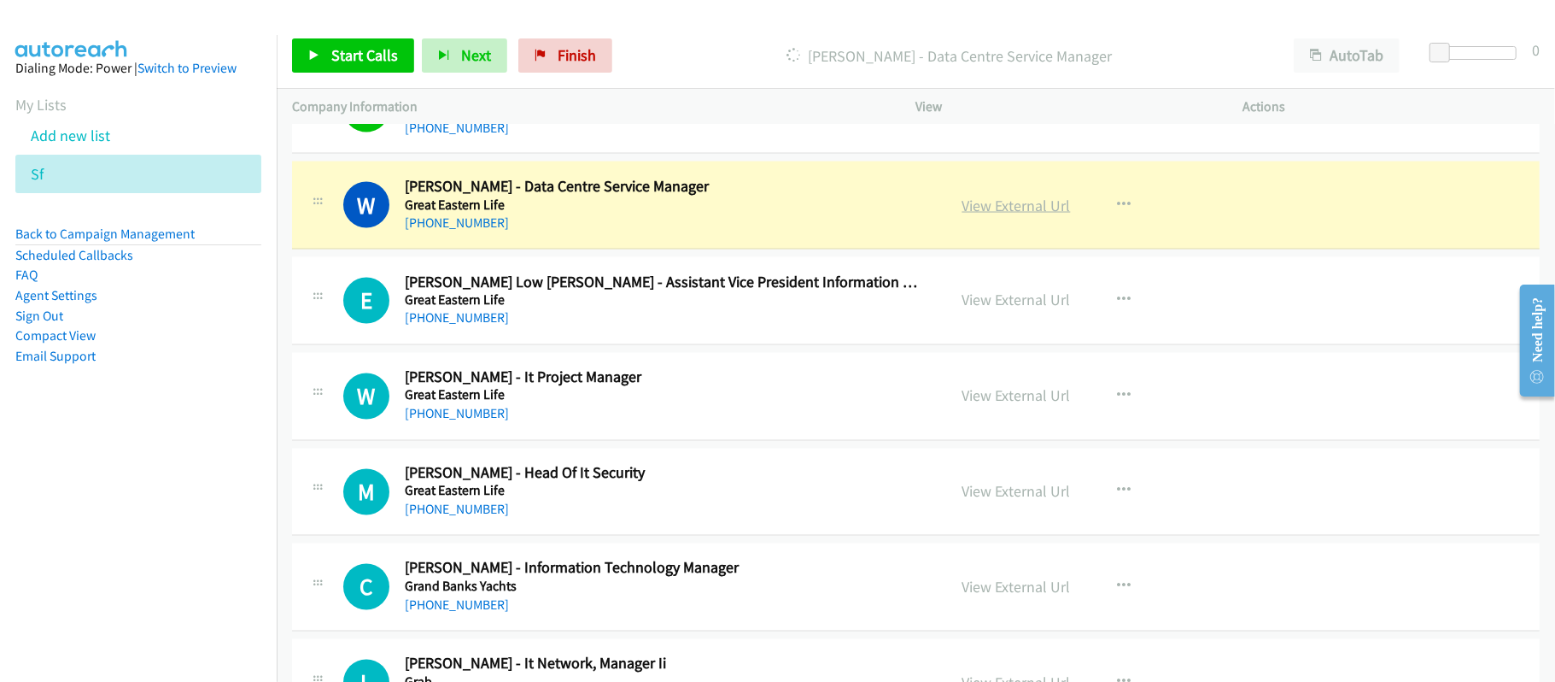
click at [1004, 215] on link "View External Url" at bounding box center [1017, 206] width 108 height 20
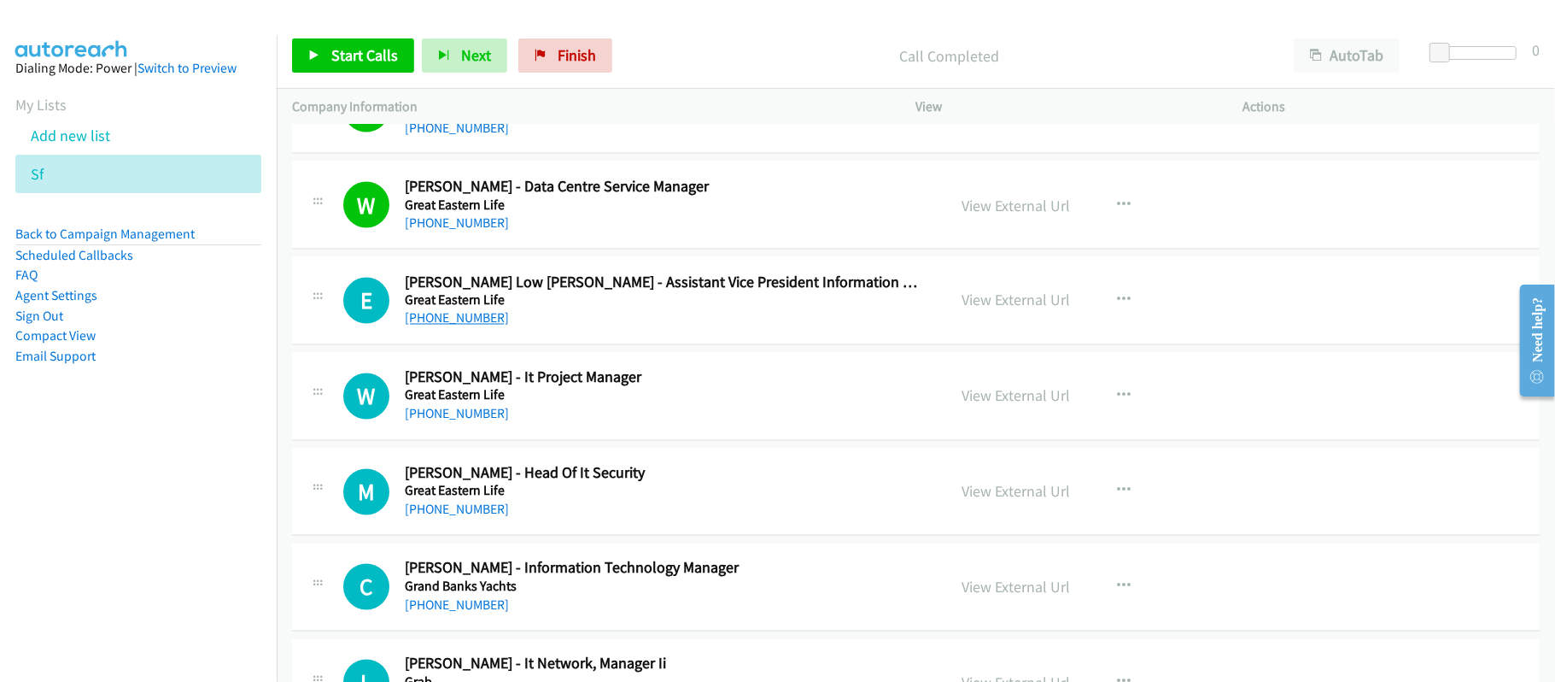
click at [465, 322] on link "+60 12-367 3005" at bounding box center [457, 318] width 104 height 16
drag, startPoint x: 441, startPoint y: 424, endPoint x: 714, endPoint y: 466, distance: 276.5
click at [441, 422] on link "+60 12-474 2866" at bounding box center [457, 414] width 104 height 16
drag, startPoint x: 453, startPoint y: 511, endPoint x: 790, endPoint y: 503, distance: 337.5
click at [453, 511] on link "+60 10-221 5228" at bounding box center [457, 509] width 104 height 16
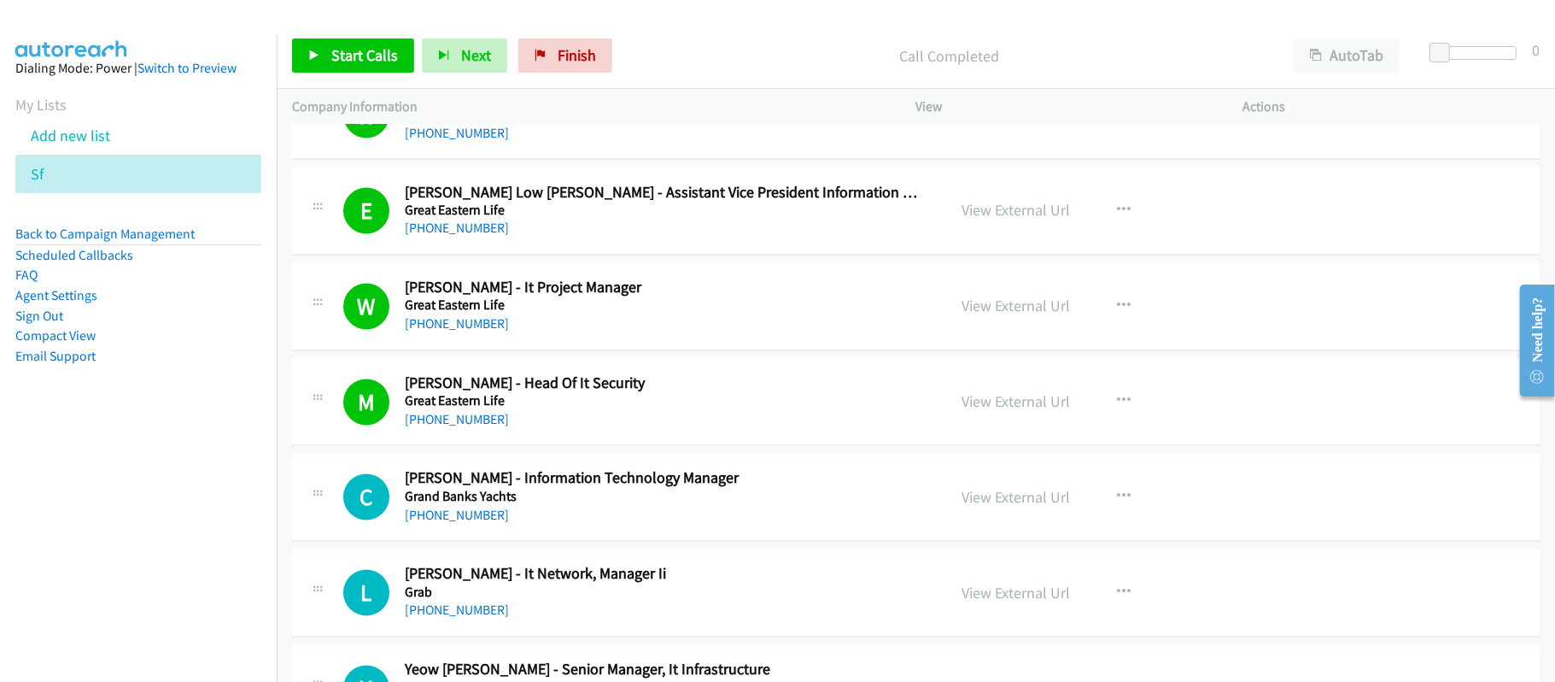
scroll to position [2392, 0]
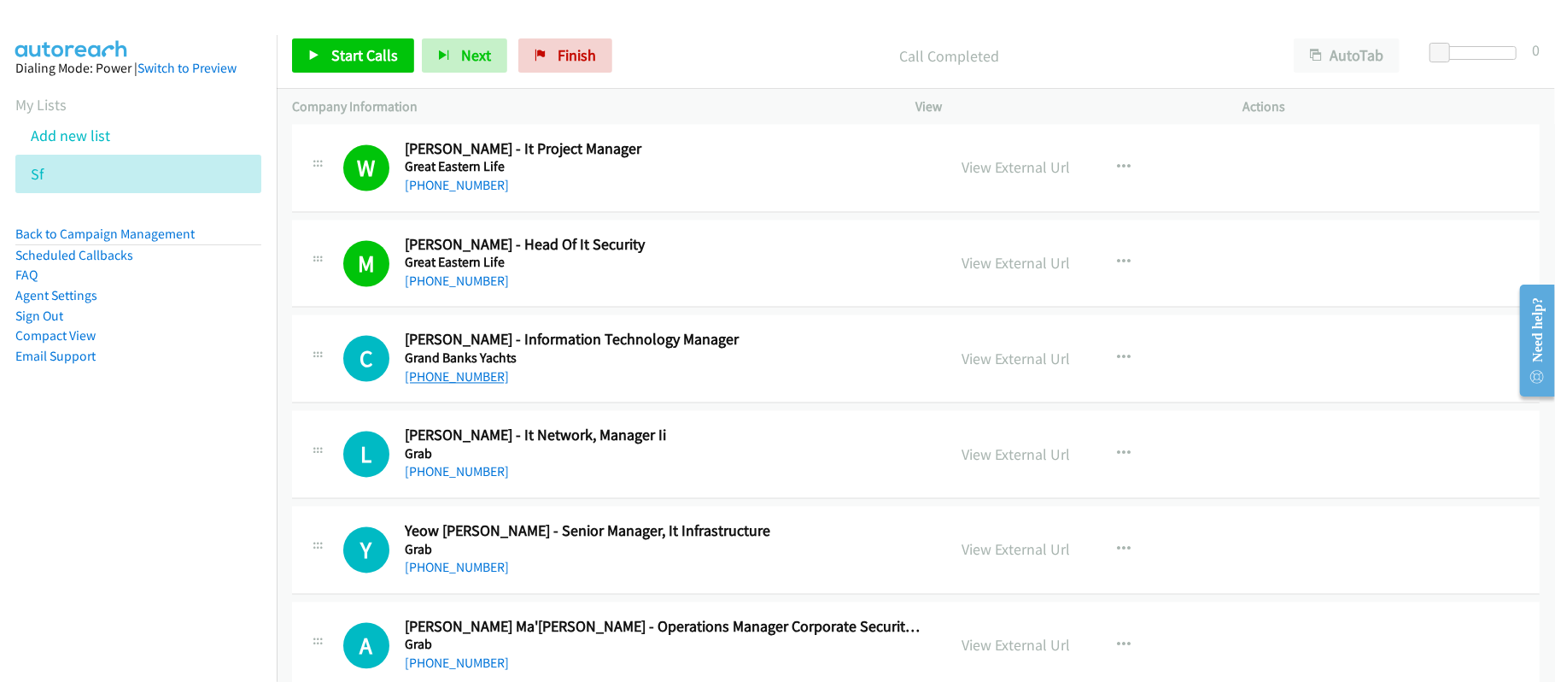
click at [489, 385] on link "+60 12-721 7594" at bounding box center [457, 377] width 104 height 16
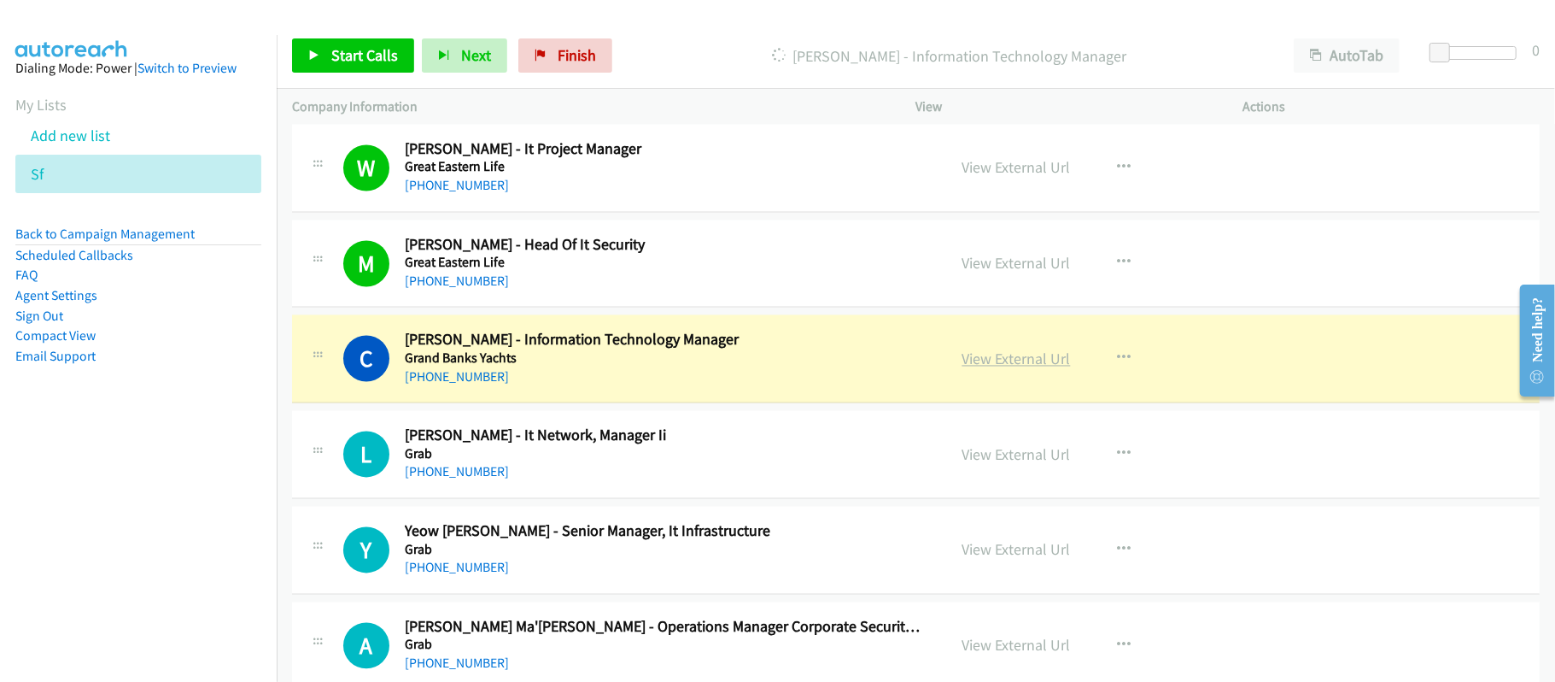
click at [1037, 364] on link "View External Url" at bounding box center [1017, 359] width 108 height 20
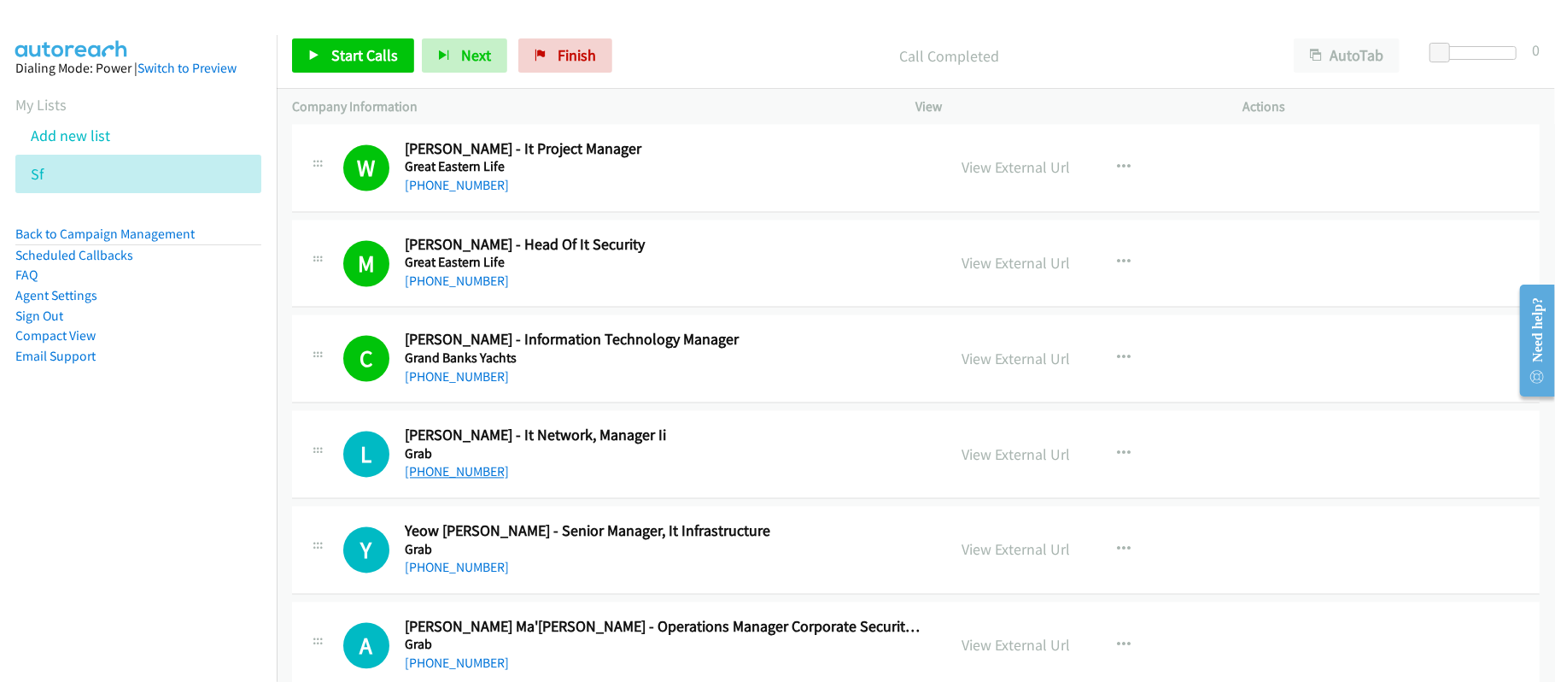
click at [477, 480] on link "+60 17-805 0180" at bounding box center [457, 472] width 104 height 16
click at [454, 480] on link "+60 17-805 0180" at bounding box center [457, 472] width 104 height 16
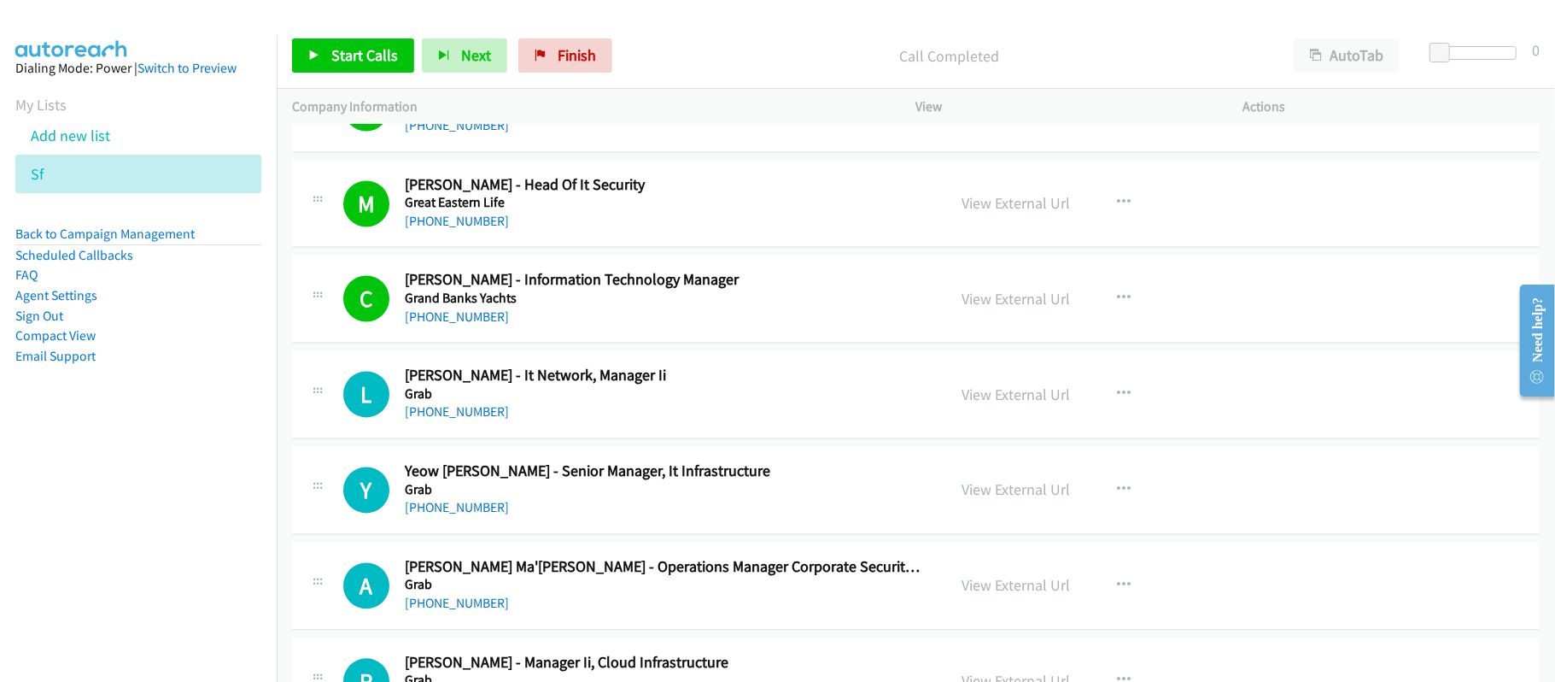
scroll to position [2505, 0]
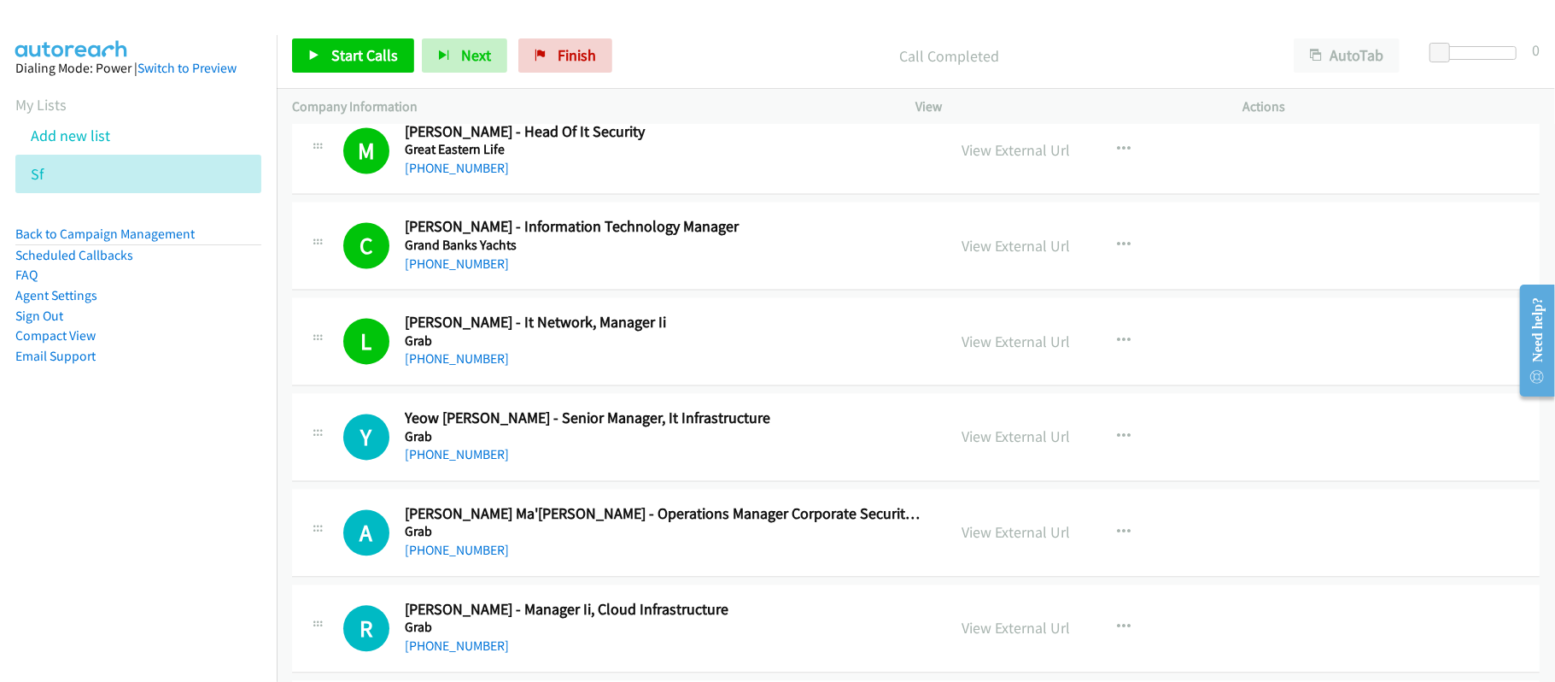
click at [471, 462] on link "+60 19-267 0350" at bounding box center [457, 454] width 104 height 16
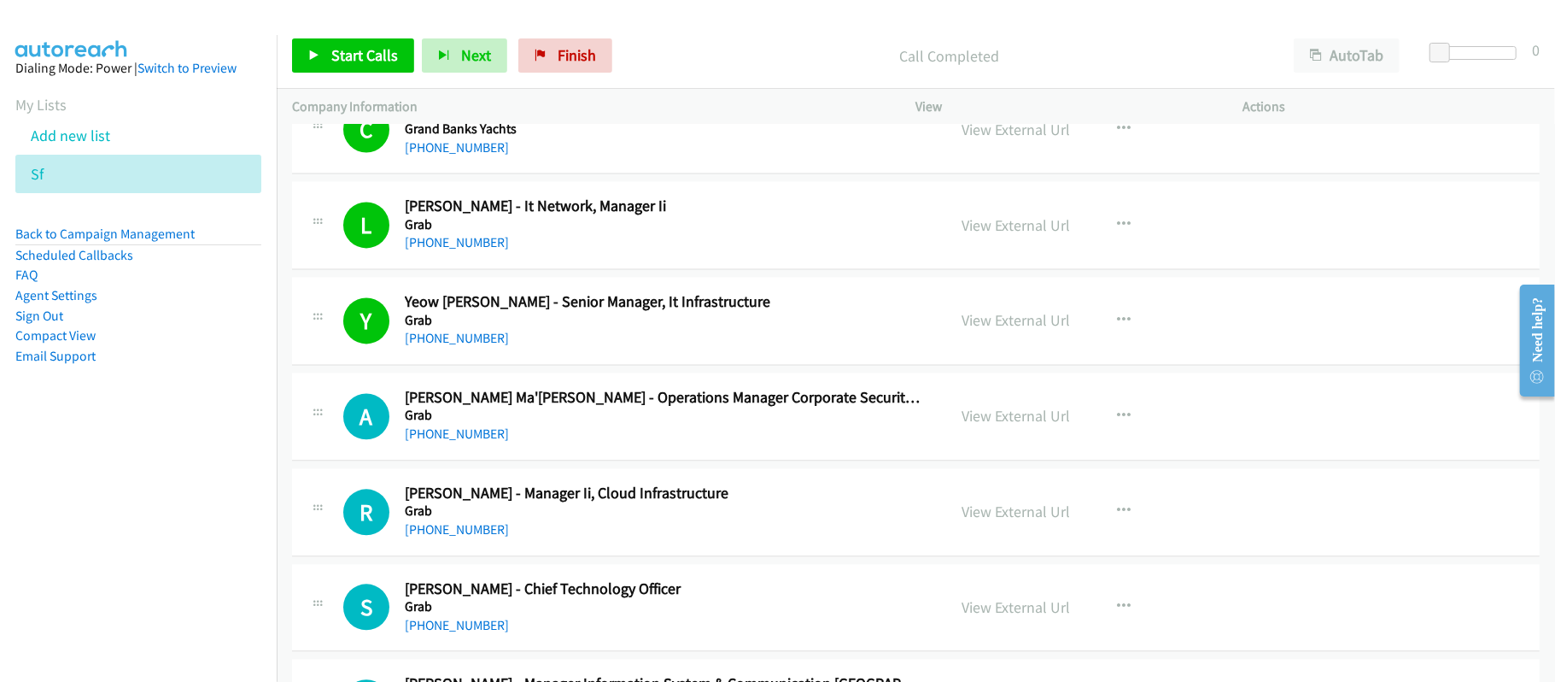
scroll to position [2619, 0]
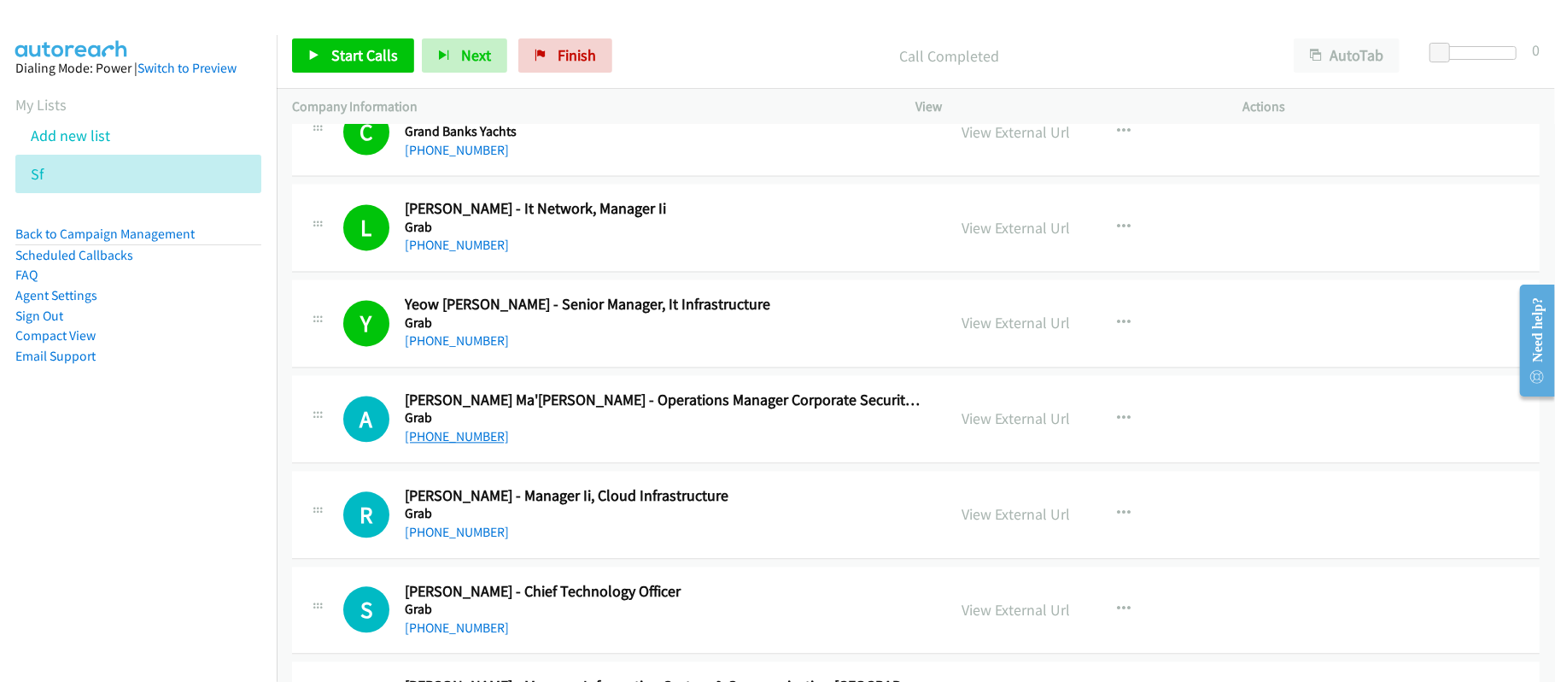
click at [471, 444] on link "+60 12-288 3234" at bounding box center [457, 436] width 104 height 16
click at [429, 442] on link "+60 12-288 3234" at bounding box center [457, 436] width 104 height 16
click at [706, 442] on div "+60 12-288 3234" at bounding box center [664, 436] width 518 height 20
click at [1034, 428] on link "View External Url" at bounding box center [1017, 418] width 108 height 20
click at [975, 420] on link "View External Url" at bounding box center [1017, 418] width 108 height 20
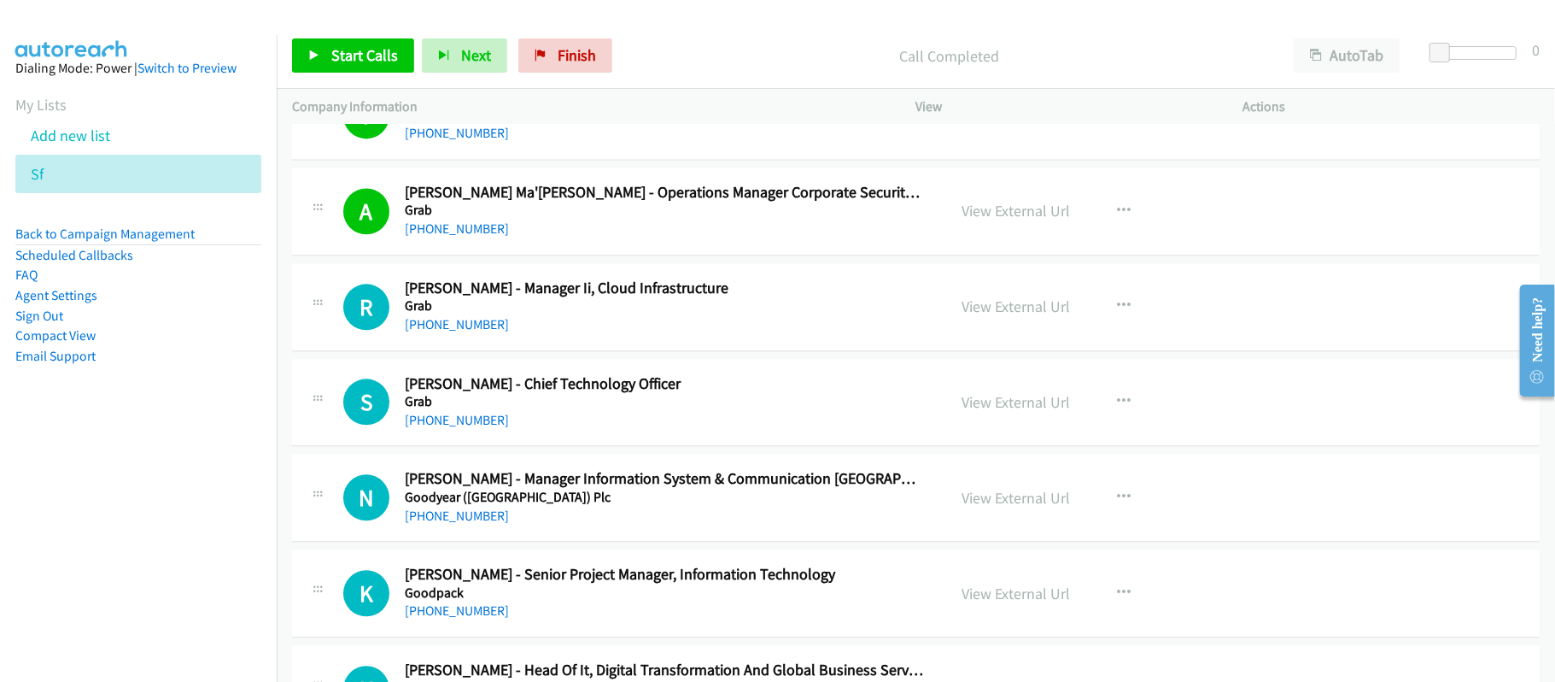
scroll to position [2847, 0]
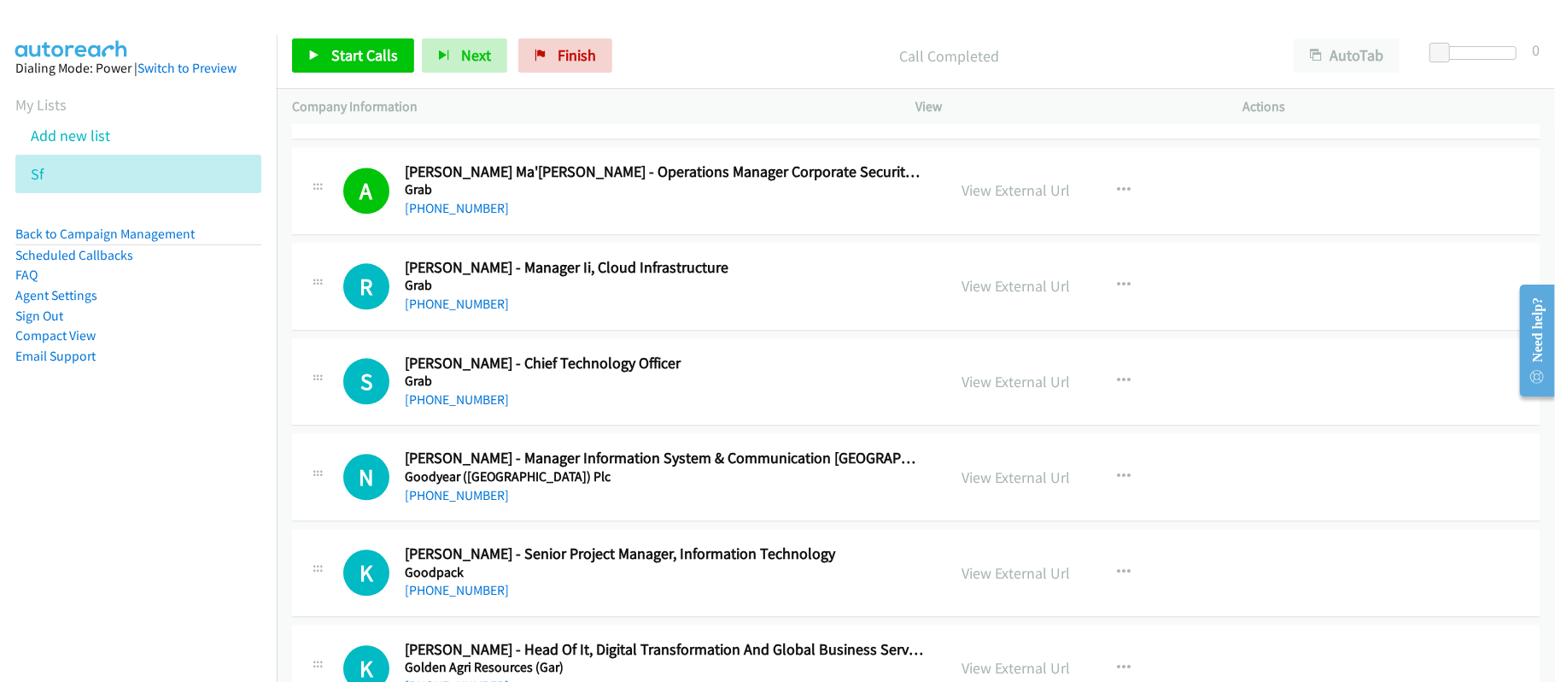
click at [473, 325] on div "R Callback Scheduled Rezki Albertha - Manager Ii, Cloud Infrastructure Grab Asi…" at bounding box center [916, 287] width 1248 height 88
click at [473, 312] on link "+60 16-610 5981" at bounding box center [457, 304] width 104 height 16
click at [476, 407] on link "+60 13-333 3576" at bounding box center [457, 399] width 104 height 16
click at [599, 521] on div "N Callback Scheduled Nancy Woon - Manager Information System & Communication Ma…" at bounding box center [916, 477] width 1248 height 88
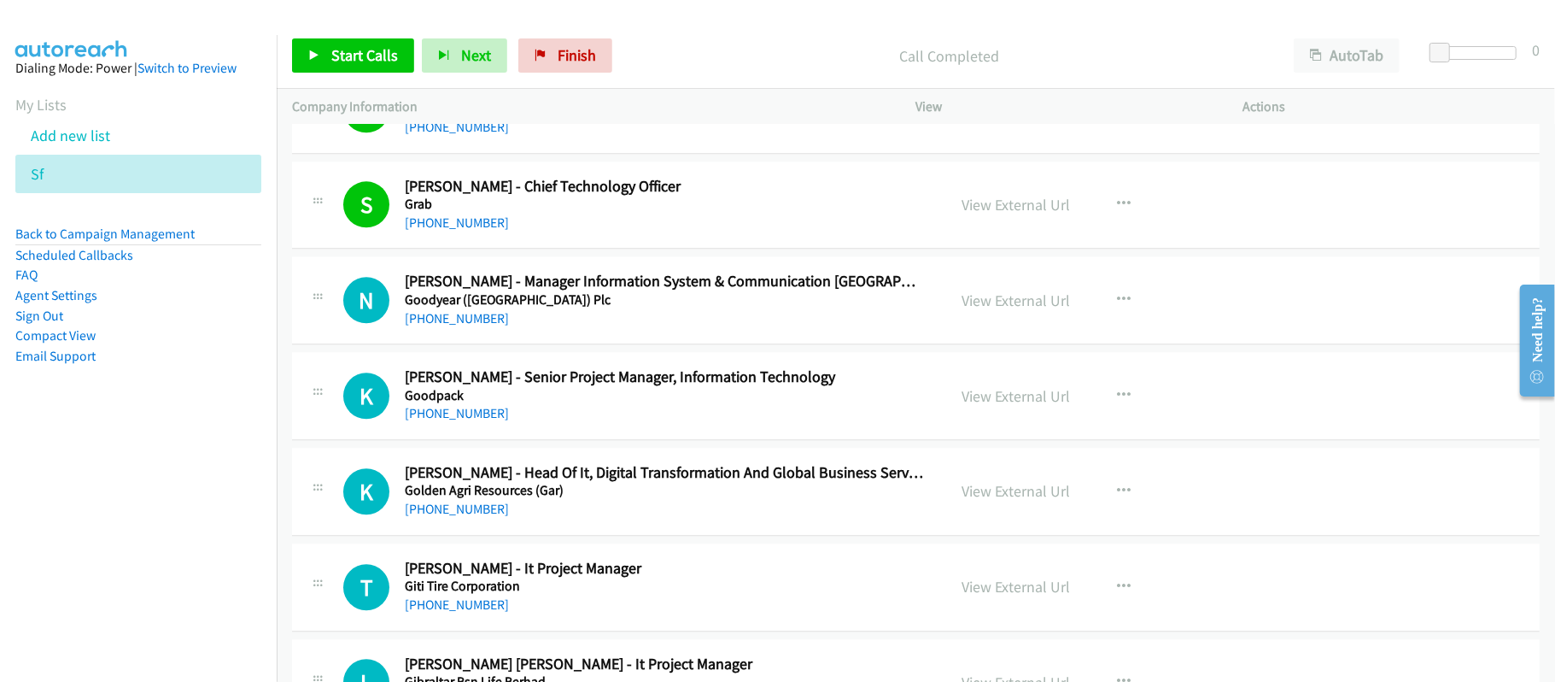
scroll to position [3075, 0]
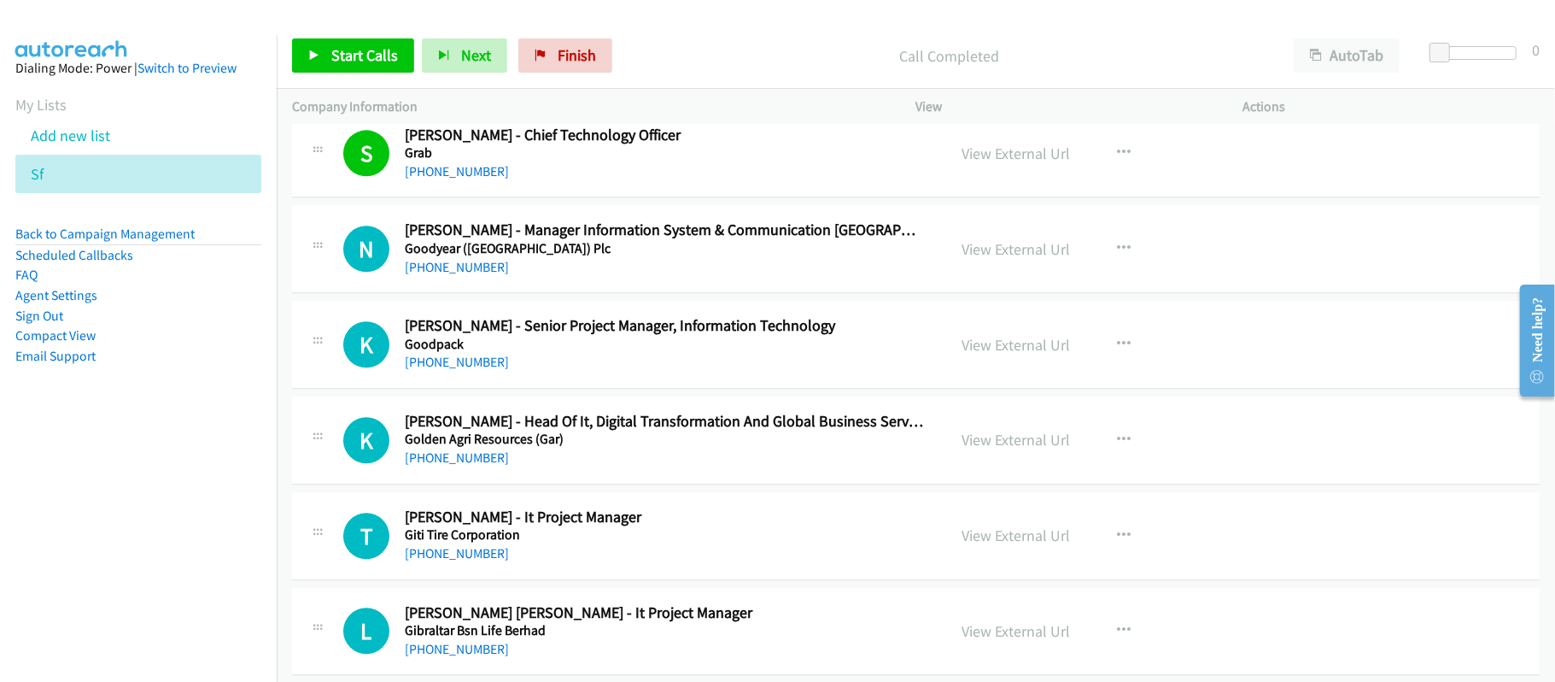
drag, startPoint x: 469, startPoint y: 377, endPoint x: 606, endPoint y: 377, distance: 137.5
click at [469, 370] on link "+60 12-240 5908" at bounding box center [457, 362] width 104 height 16
click at [594, 484] on div "K Callback Scheduled Kok Yeow Khoo - Head Of It, Digital Transformation And Glo…" at bounding box center [916, 440] width 1248 height 88
click at [482, 466] on link "+60 16-216 3414" at bounding box center [457, 457] width 104 height 16
click at [618, 468] on div "+60 16-216 3414" at bounding box center [664, 458] width 518 height 20
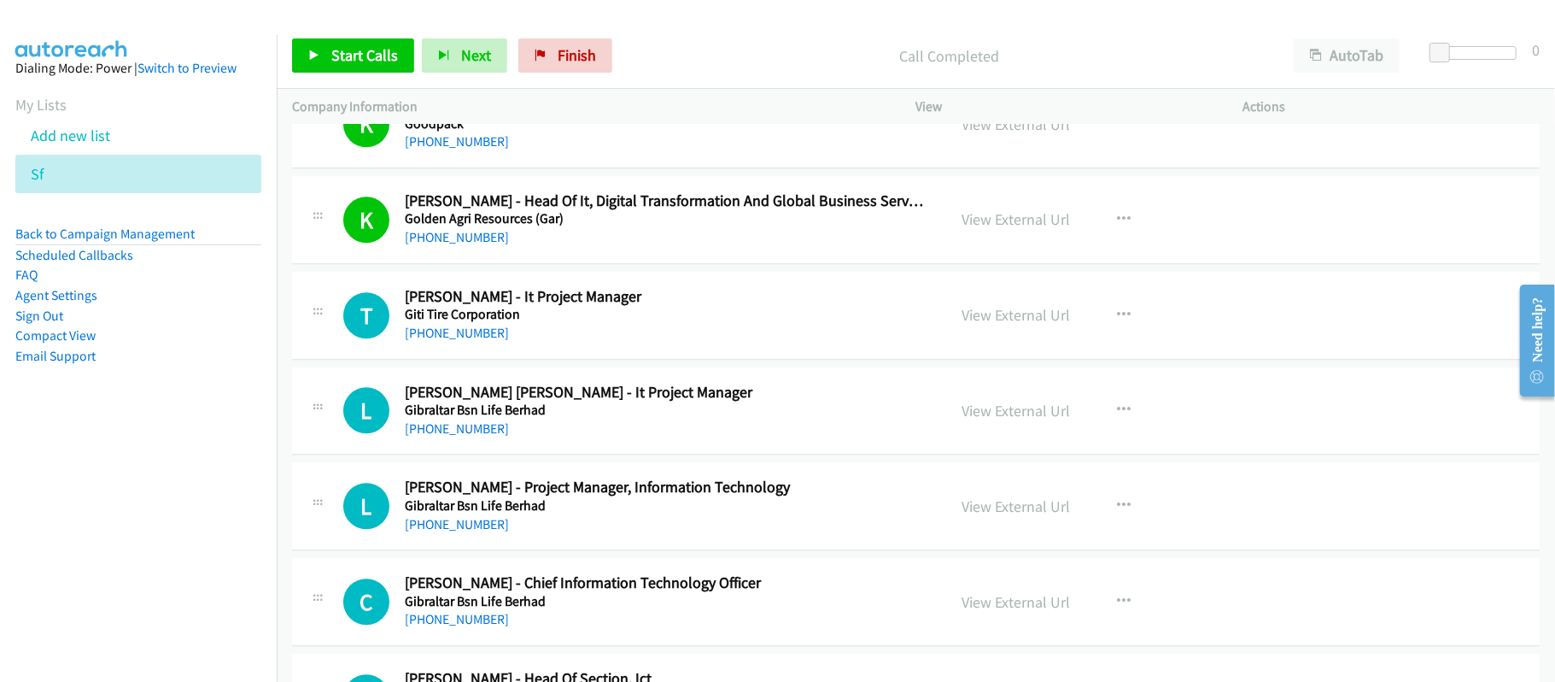
scroll to position [3302, 0]
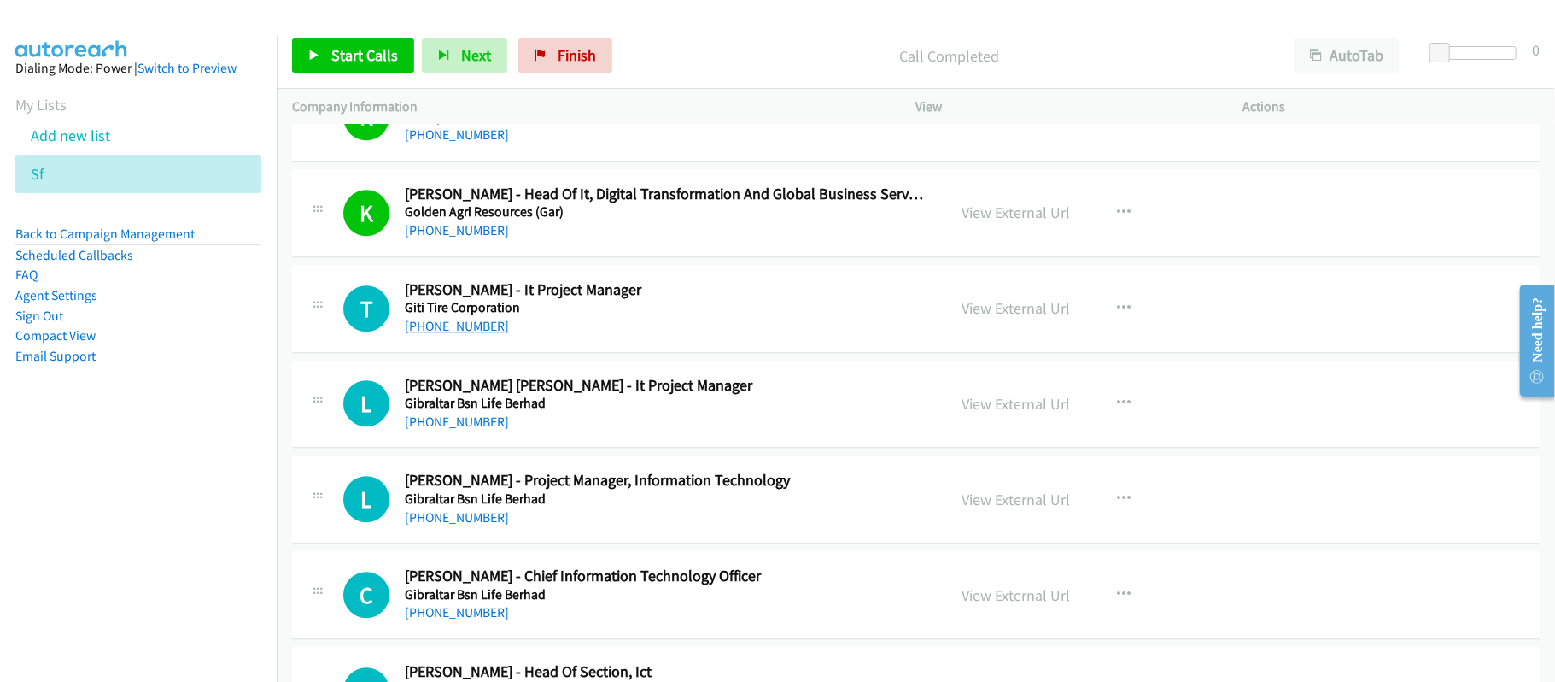
drag, startPoint x: 427, startPoint y: 336, endPoint x: 436, endPoint y: 333, distance: 8.9
click at [427, 334] on link "+60 16-888 0440" at bounding box center [457, 326] width 104 height 16
click at [600, 412] on h5 "Gibraltar Bsn Life Berhad" at bounding box center [664, 403] width 518 height 17
click at [456, 432] on div "+60 16-792 9512" at bounding box center [664, 422] width 518 height 20
click at [455, 432] on div "+60 16-792 9512" at bounding box center [664, 422] width 518 height 20
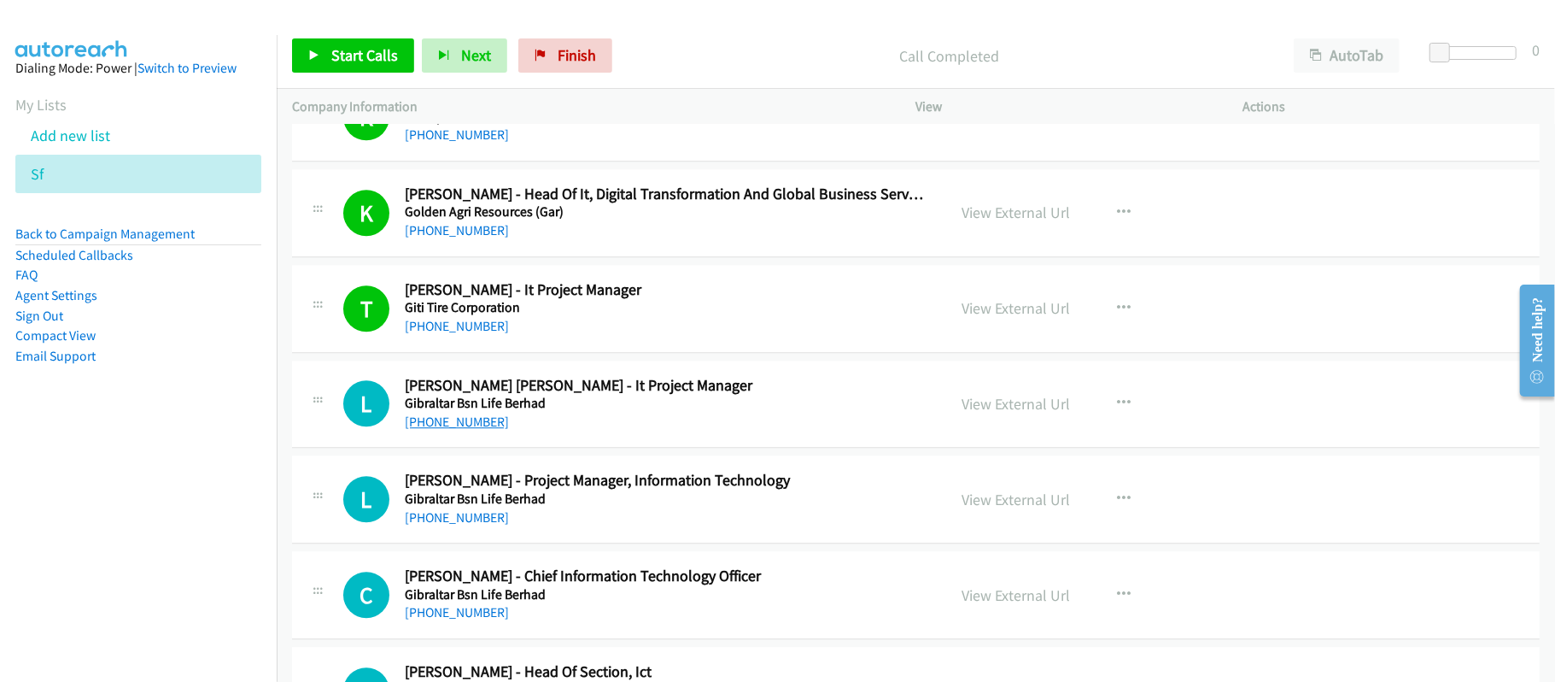
drag, startPoint x: 460, startPoint y: 429, endPoint x: 473, endPoint y: 432, distance: 14.1
click at [460, 429] on link "+60 16-792 9512" at bounding box center [457, 421] width 104 height 16
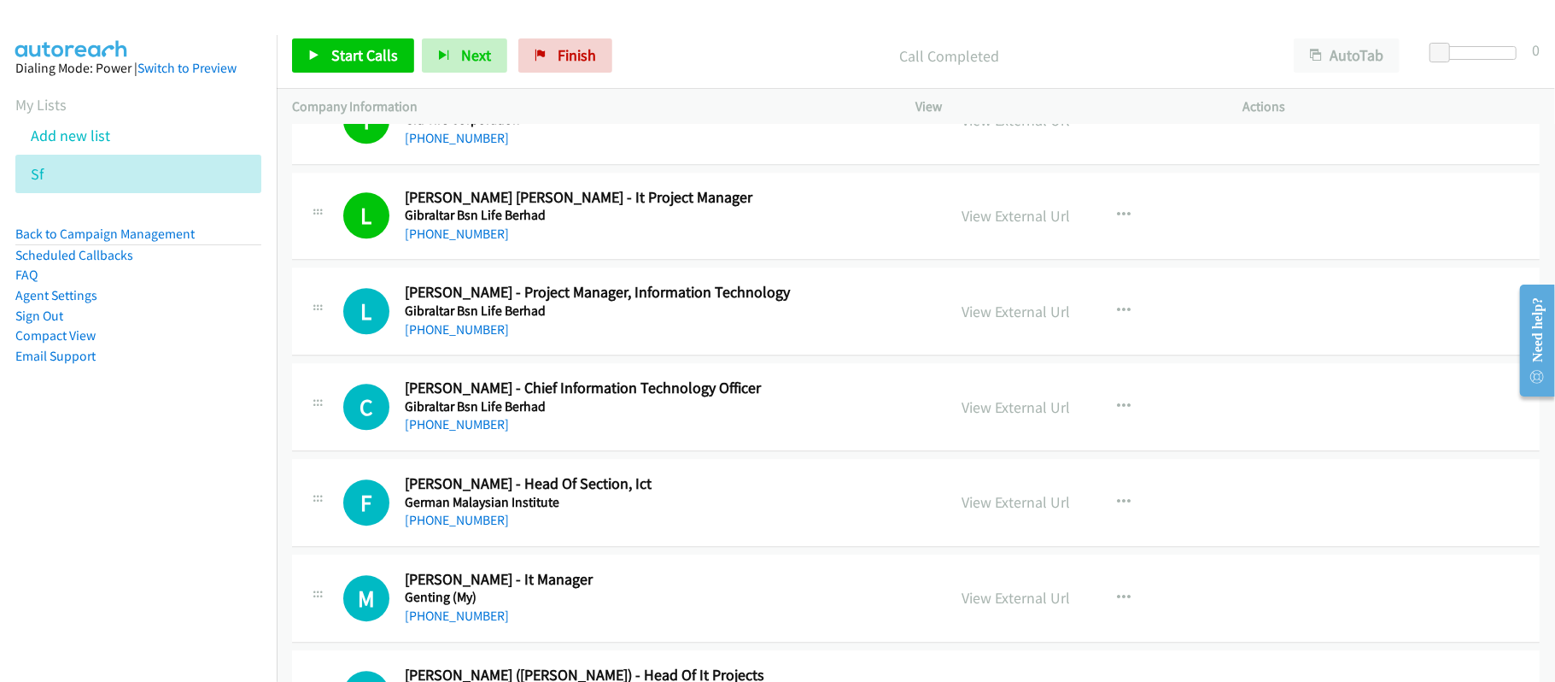
scroll to position [3530, 0]
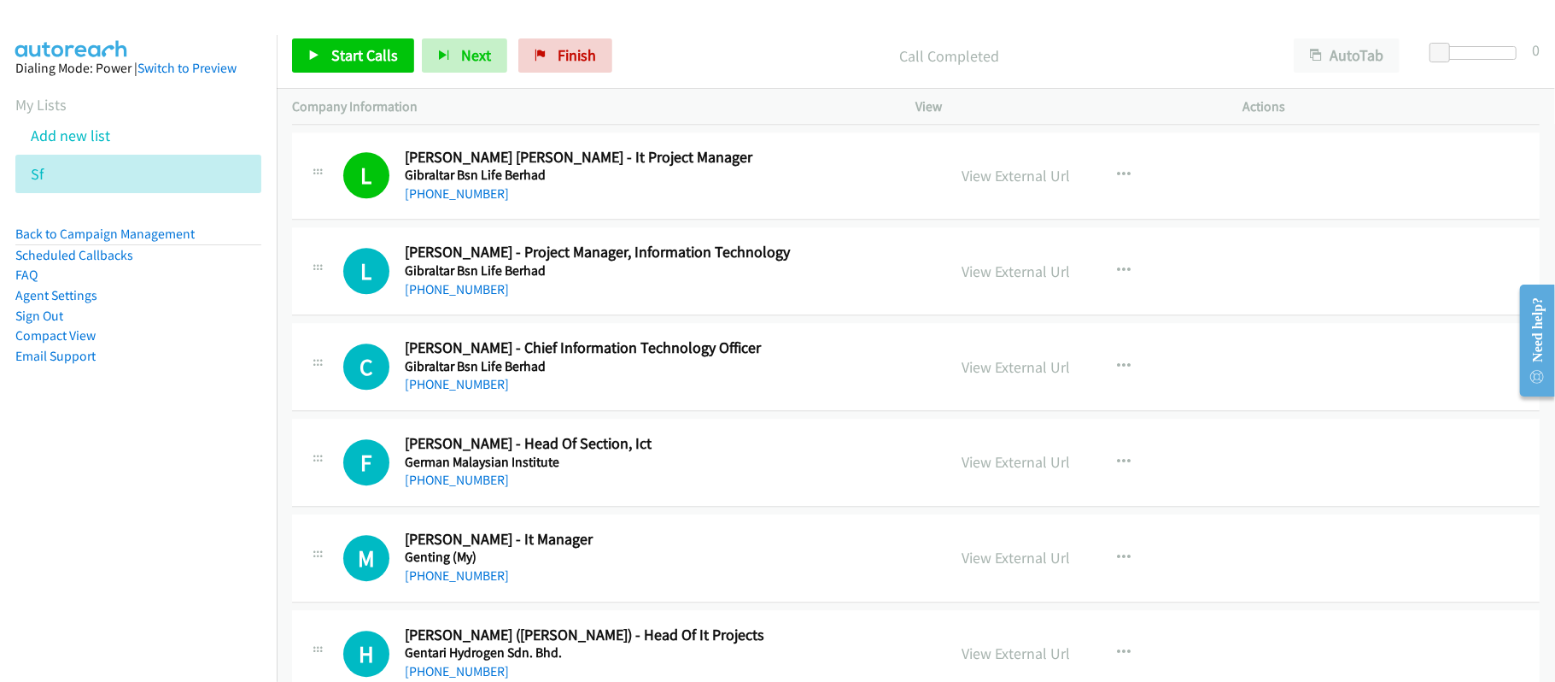
click at [477, 297] on link "+60 12-362 0233" at bounding box center [457, 289] width 104 height 16
click at [465, 392] on link "+60 16-218 3792" at bounding box center [457, 384] width 104 height 16
click at [673, 471] on h5 "German Malaysian Institute" at bounding box center [664, 462] width 518 height 17
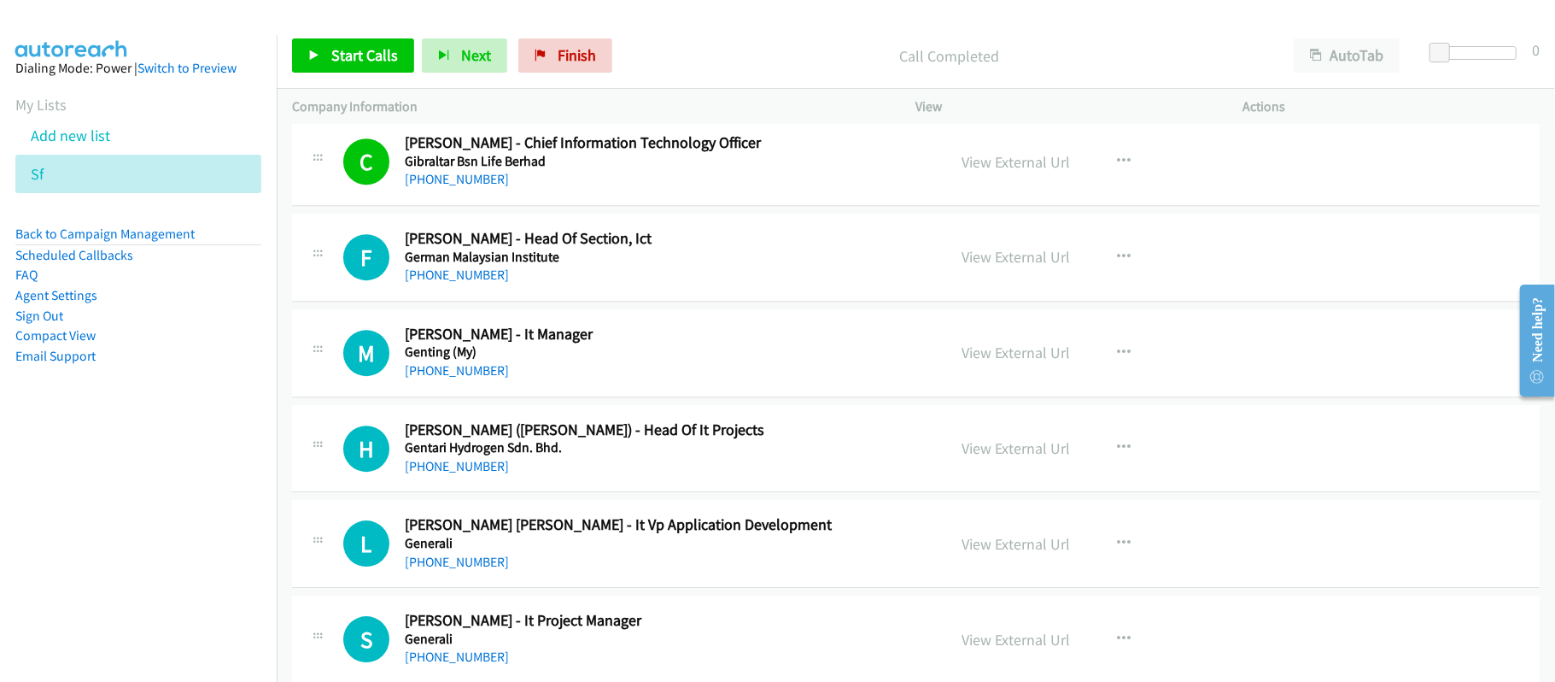
scroll to position [3758, 0]
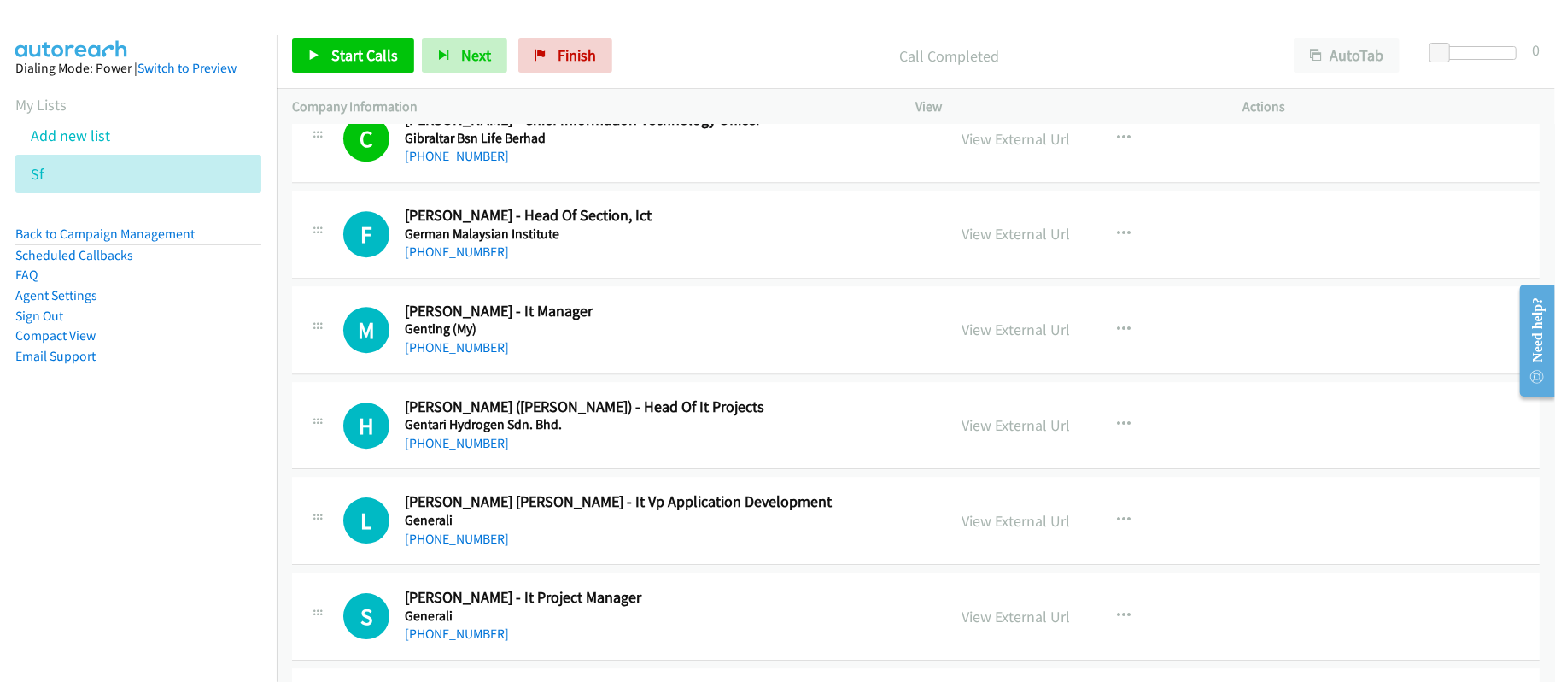
drag, startPoint x: 470, startPoint y: 260, endPoint x: 520, endPoint y: 257, distance: 50.5
click at [470, 260] on link "+60 19-384 8748" at bounding box center [457, 251] width 104 height 16
click at [461, 355] on link "+60 12-346 8528" at bounding box center [457, 347] width 104 height 16
click at [471, 451] on link "+60 16-422 4914" at bounding box center [457, 443] width 104 height 16
click at [449, 448] on link "+60 16-422 4914" at bounding box center [457, 443] width 104 height 16
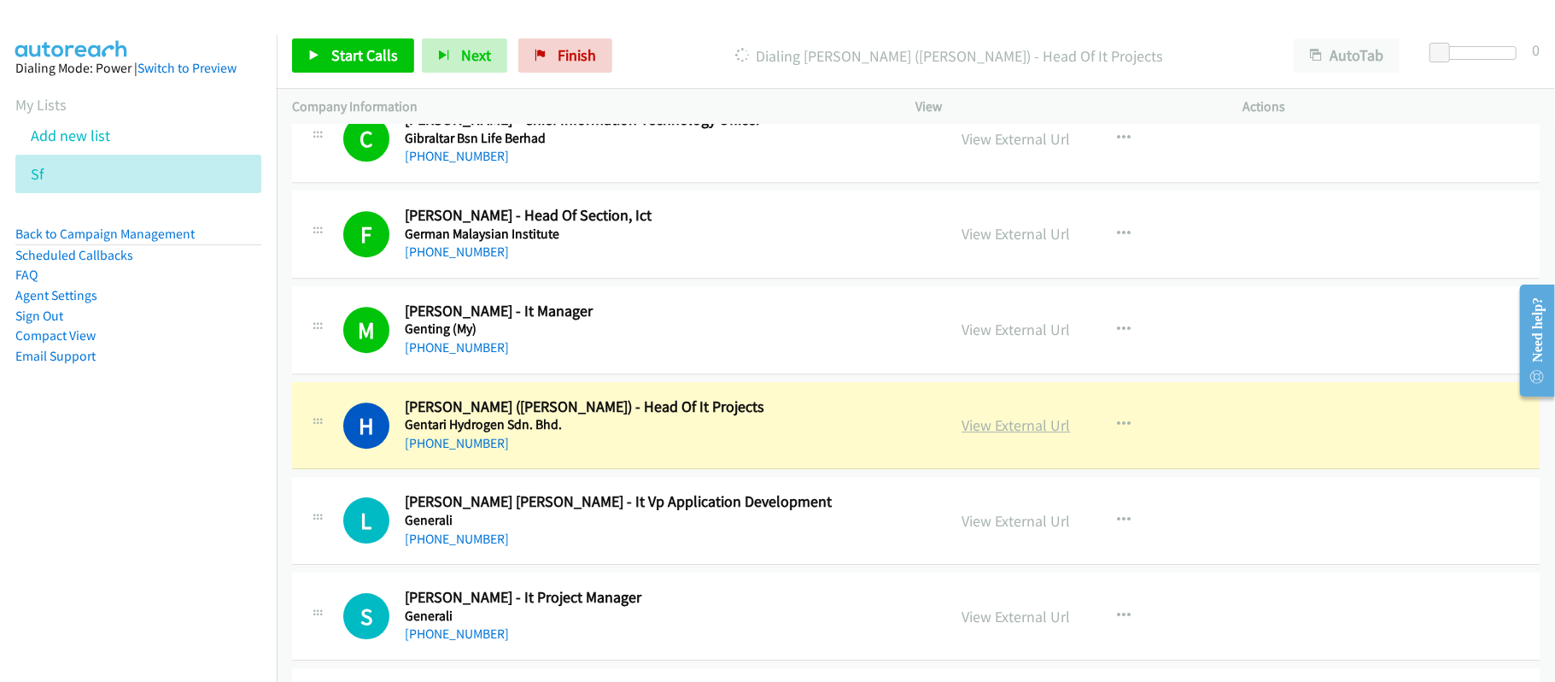
click at [1003, 432] on link "View External Url" at bounding box center [1017, 425] width 108 height 20
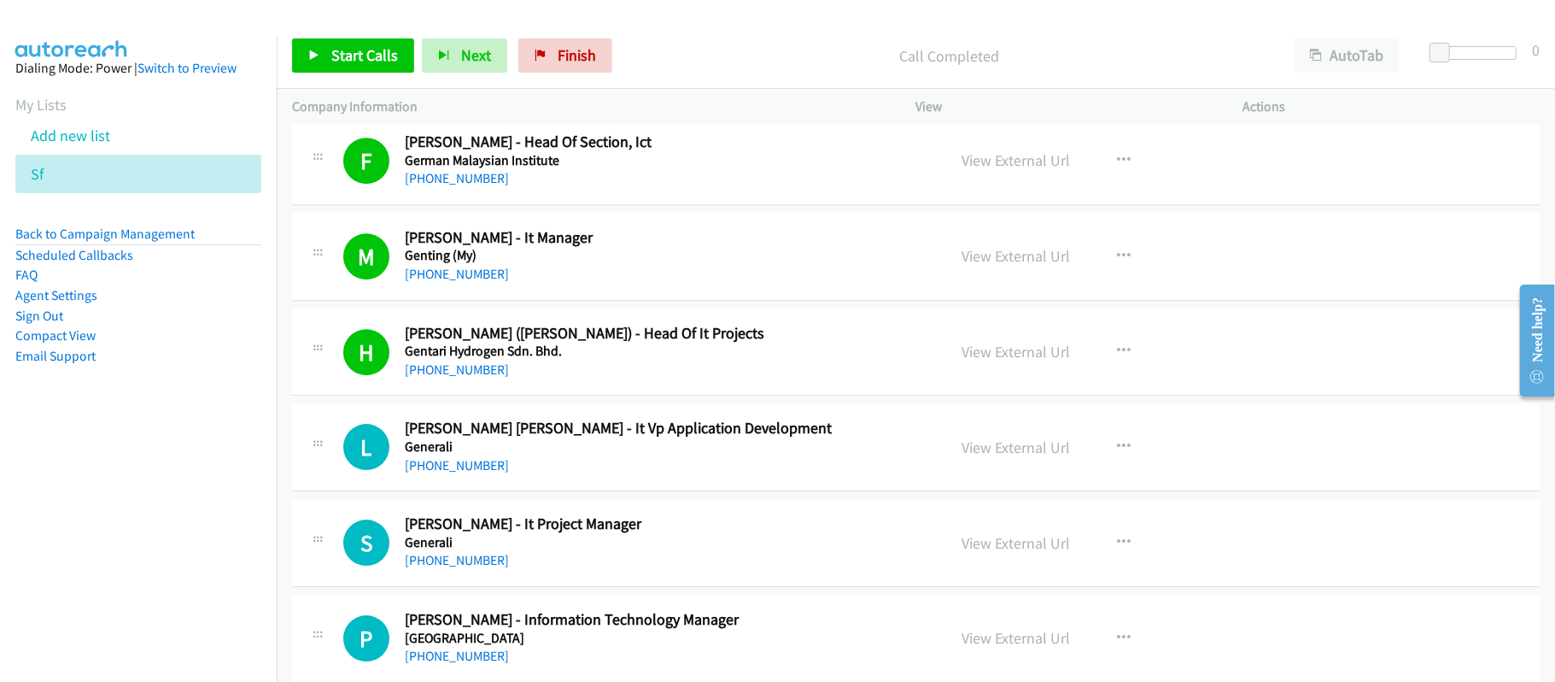
scroll to position [3985, 0]
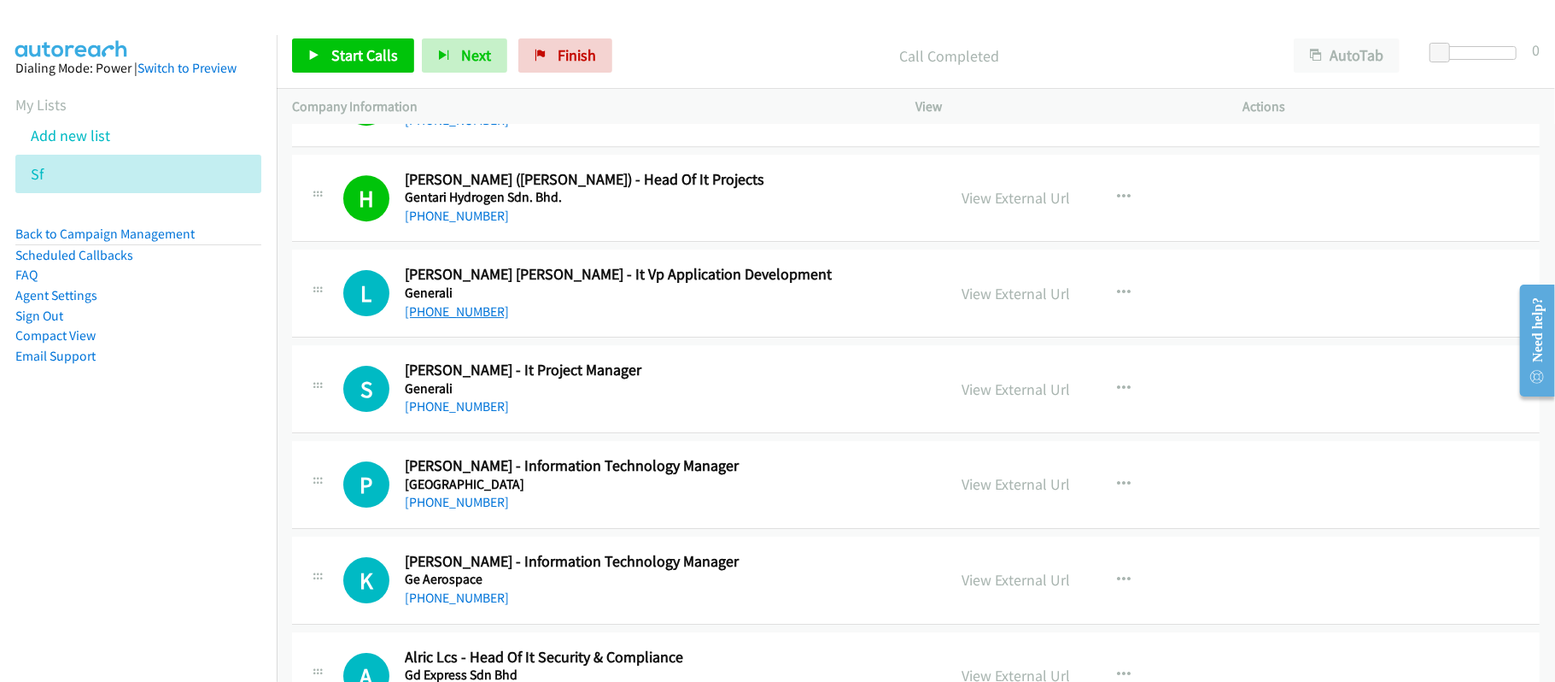
click at [438, 319] on link "+60 12-318 0763" at bounding box center [457, 311] width 104 height 16
drag, startPoint x: 461, startPoint y: 424, endPoint x: 472, endPoint y: 410, distance: 17.6
click at [461, 414] on link "+60 16-560 1614" at bounding box center [457, 406] width 104 height 16
drag, startPoint x: 477, startPoint y: 420, endPoint x: 598, endPoint y: 419, distance: 121.3
click at [477, 414] on link "+60 16-560 1614" at bounding box center [457, 406] width 104 height 16
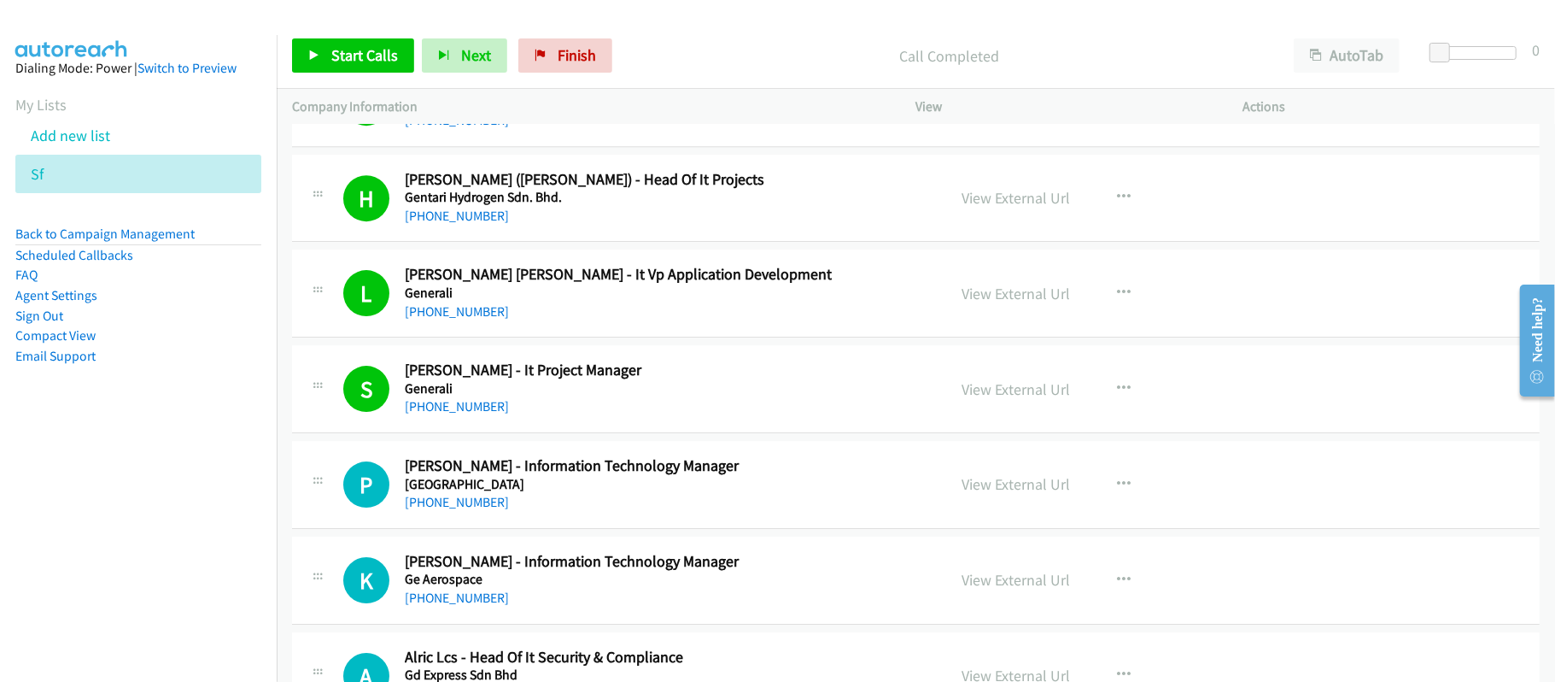
drag, startPoint x: 466, startPoint y: 509, endPoint x: 477, endPoint y: 503, distance: 12.6
click at [466, 509] on link "+60 17-900 9895" at bounding box center [457, 502] width 104 height 16
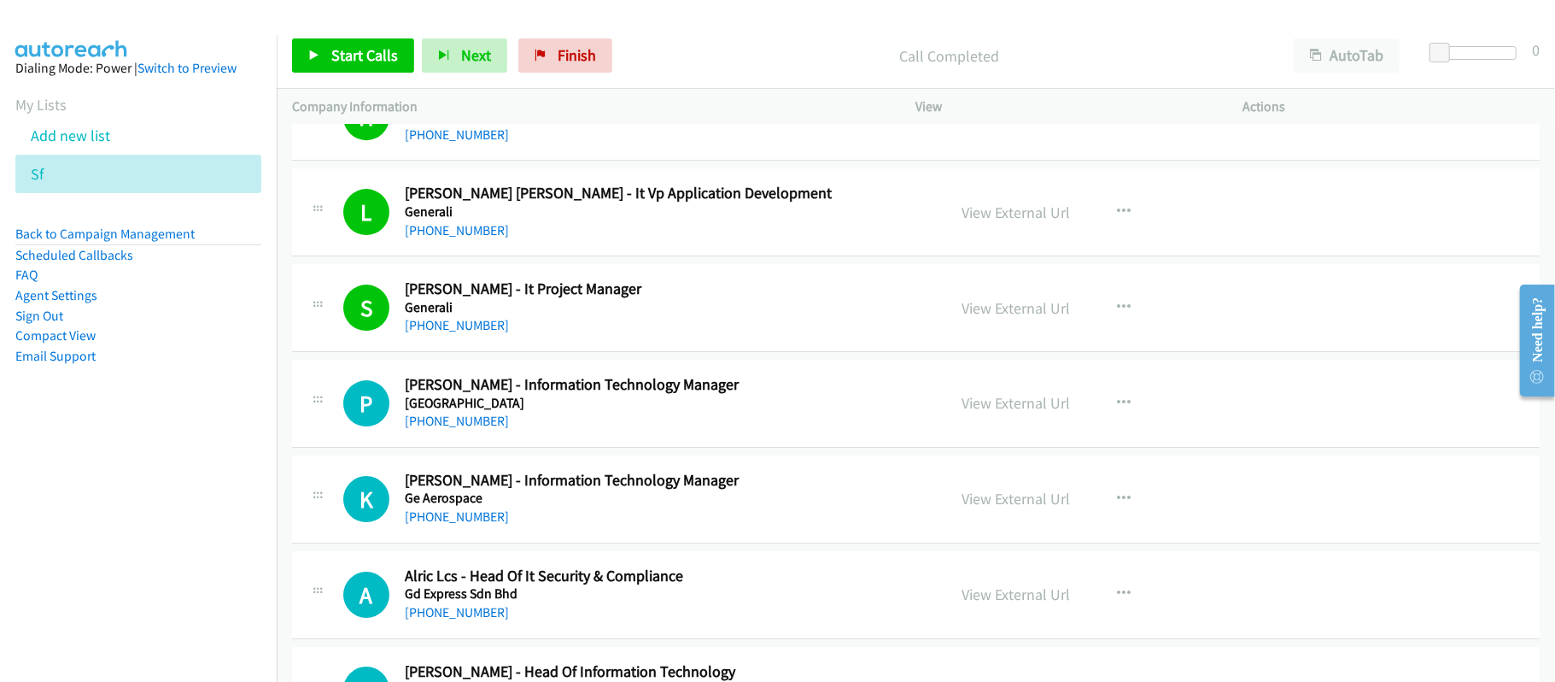
scroll to position [4214, 0]
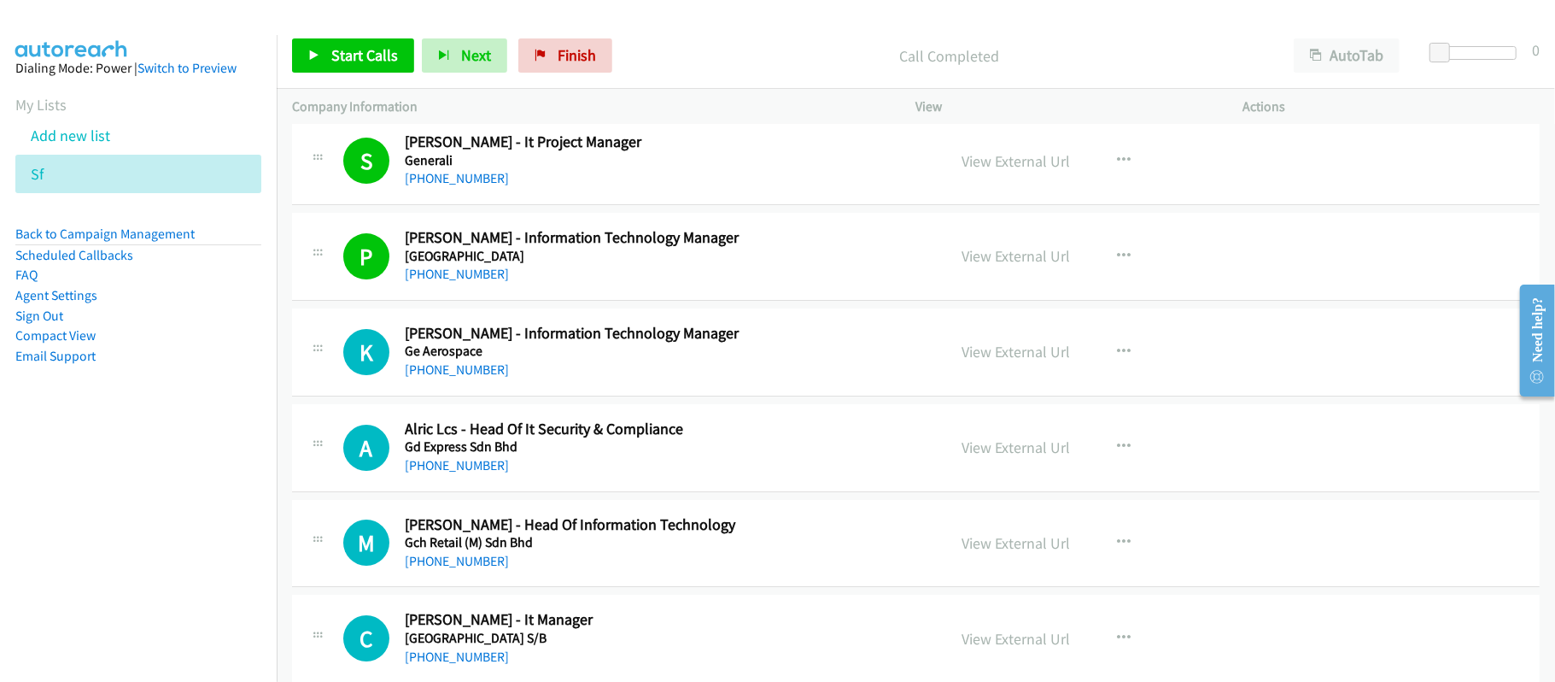
click at [624, 360] on h5 "Ge Aerospace" at bounding box center [664, 351] width 518 height 17
drag, startPoint x: 439, startPoint y: 381, endPoint x: 847, endPoint y: 396, distance: 408.6
click at [439, 378] on link "+60 19-495 1089" at bounding box center [457, 369] width 104 height 16
click at [471, 473] on link "+60 17-330 1656" at bounding box center [457, 465] width 104 height 16
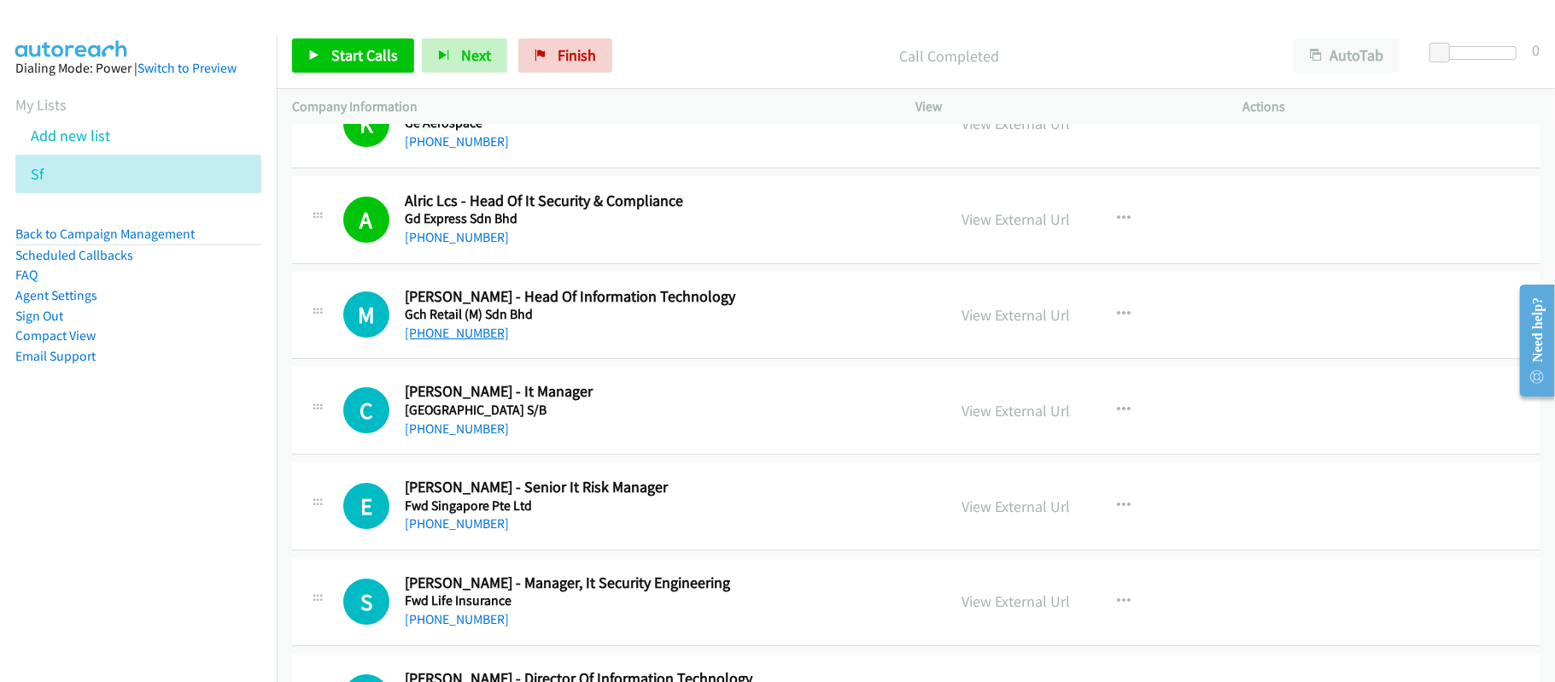
click at [472, 341] on link "+60 12-319 7291" at bounding box center [457, 333] width 104 height 16
click at [647, 360] on div "M Callback Scheduled Mun Li Lee - Head Of Information Technology Gch Retail (M)…" at bounding box center [916, 316] width 1248 height 88
click at [1033, 325] on link "View External Url" at bounding box center [1017, 315] width 108 height 20
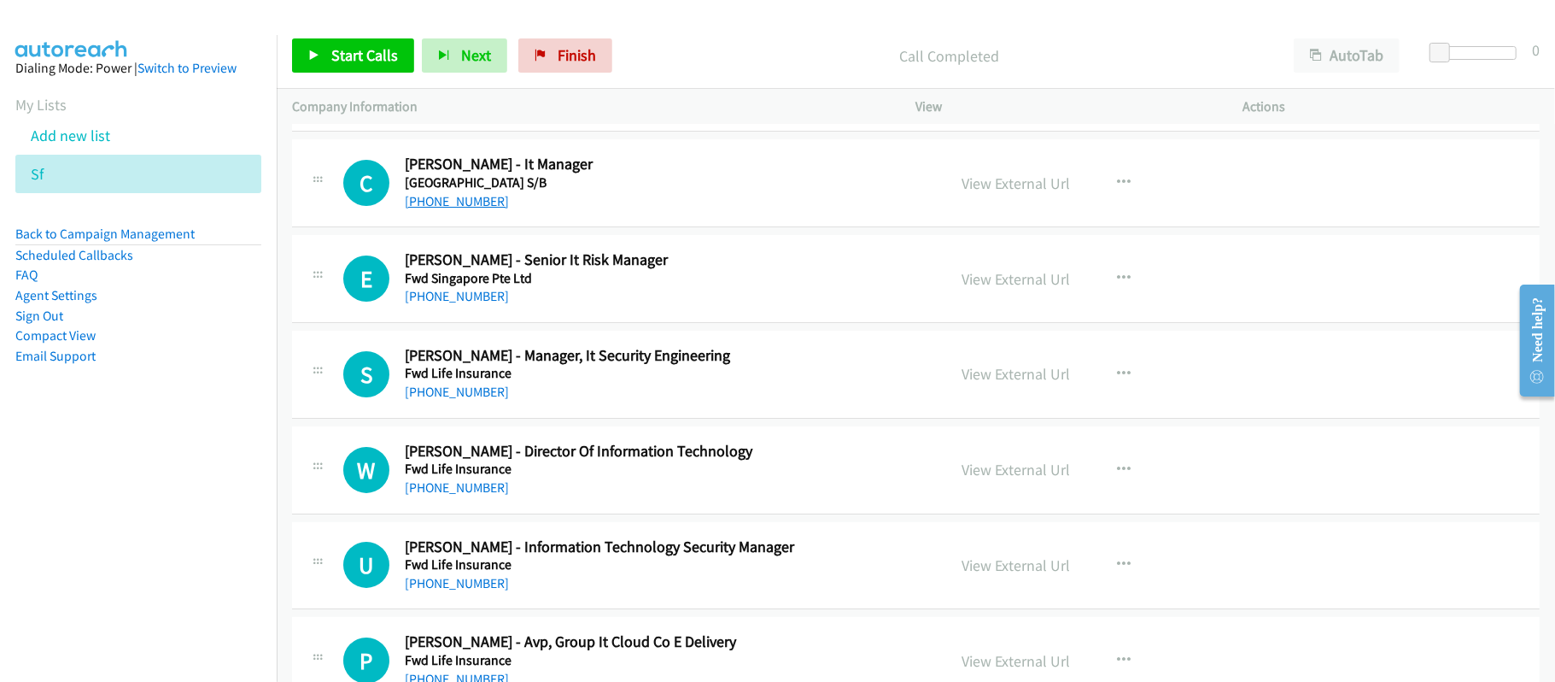
click at [425, 209] on link "+60 12-271 0789" at bounding box center [457, 201] width 104 height 16
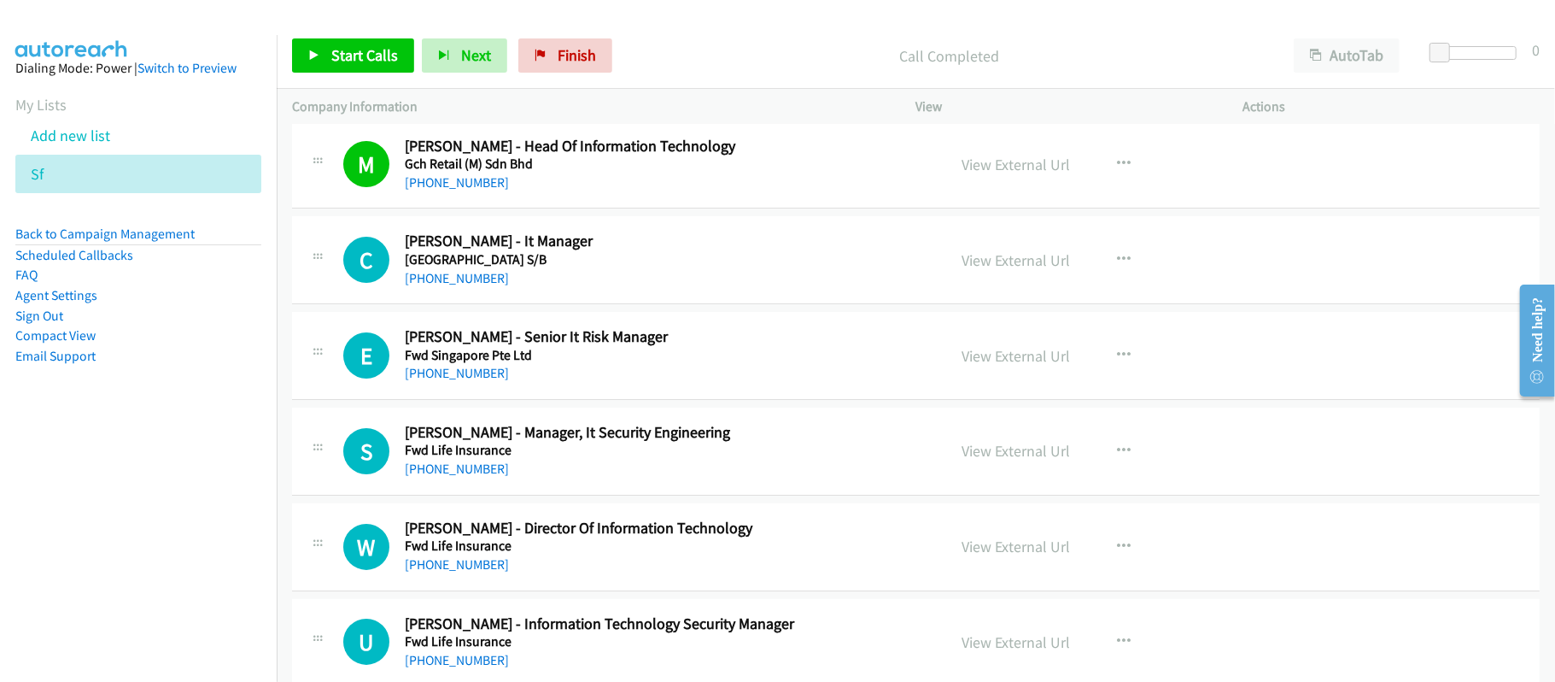
scroll to position [4555, 0]
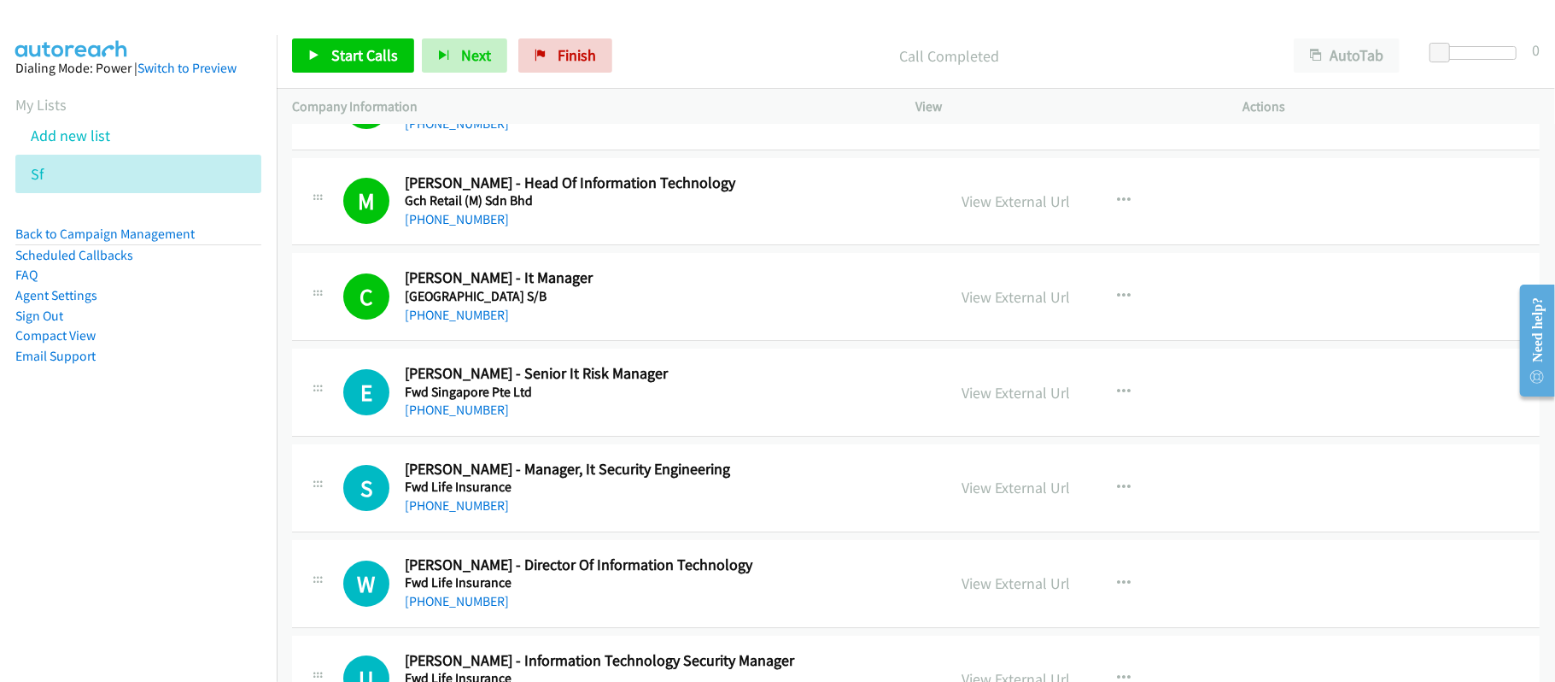
drag, startPoint x: 436, startPoint y: 420, endPoint x: 555, endPoint y: 425, distance: 119.7
click at [436, 418] on link "+60 17-372 9168" at bounding box center [457, 409] width 104 height 16
click at [477, 513] on link "+60 12-998 0173" at bounding box center [457, 505] width 104 height 16
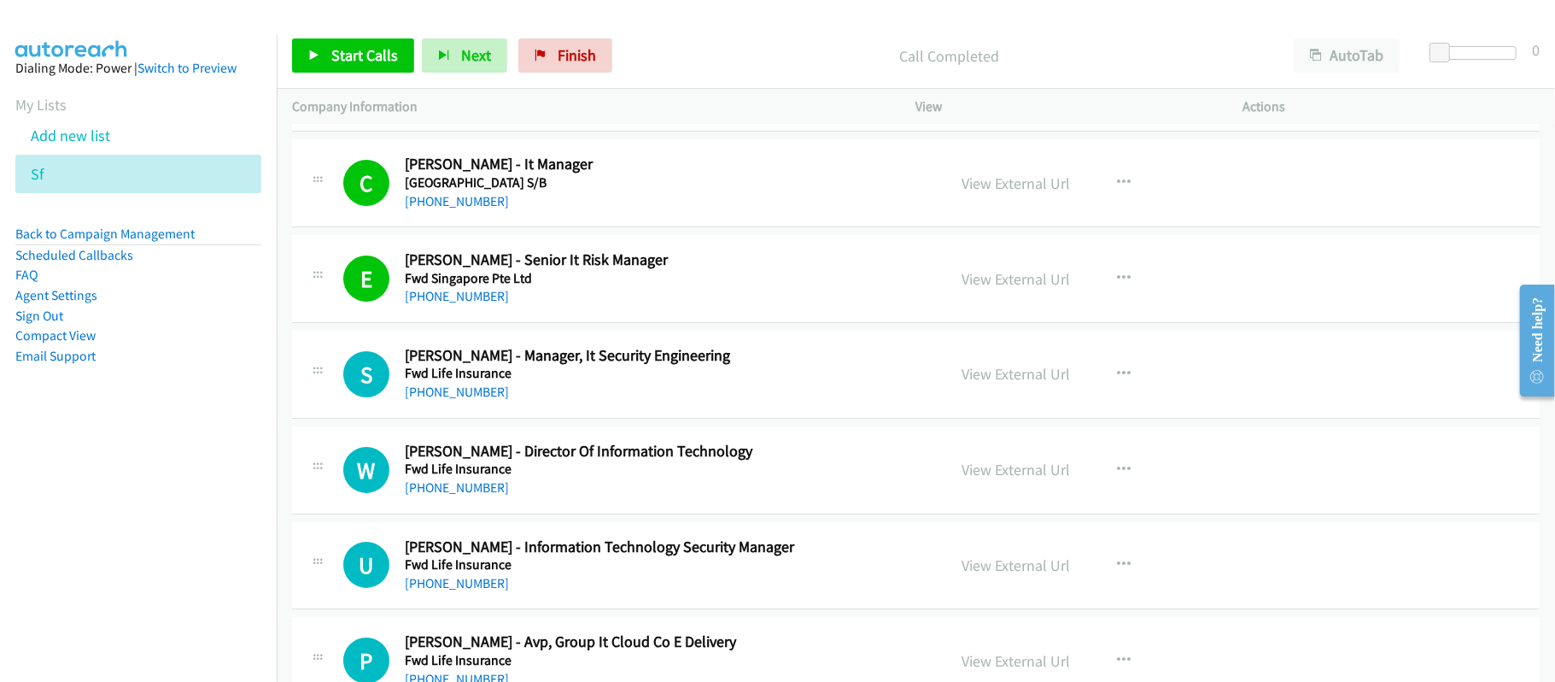
scroll to position [4783, 0]
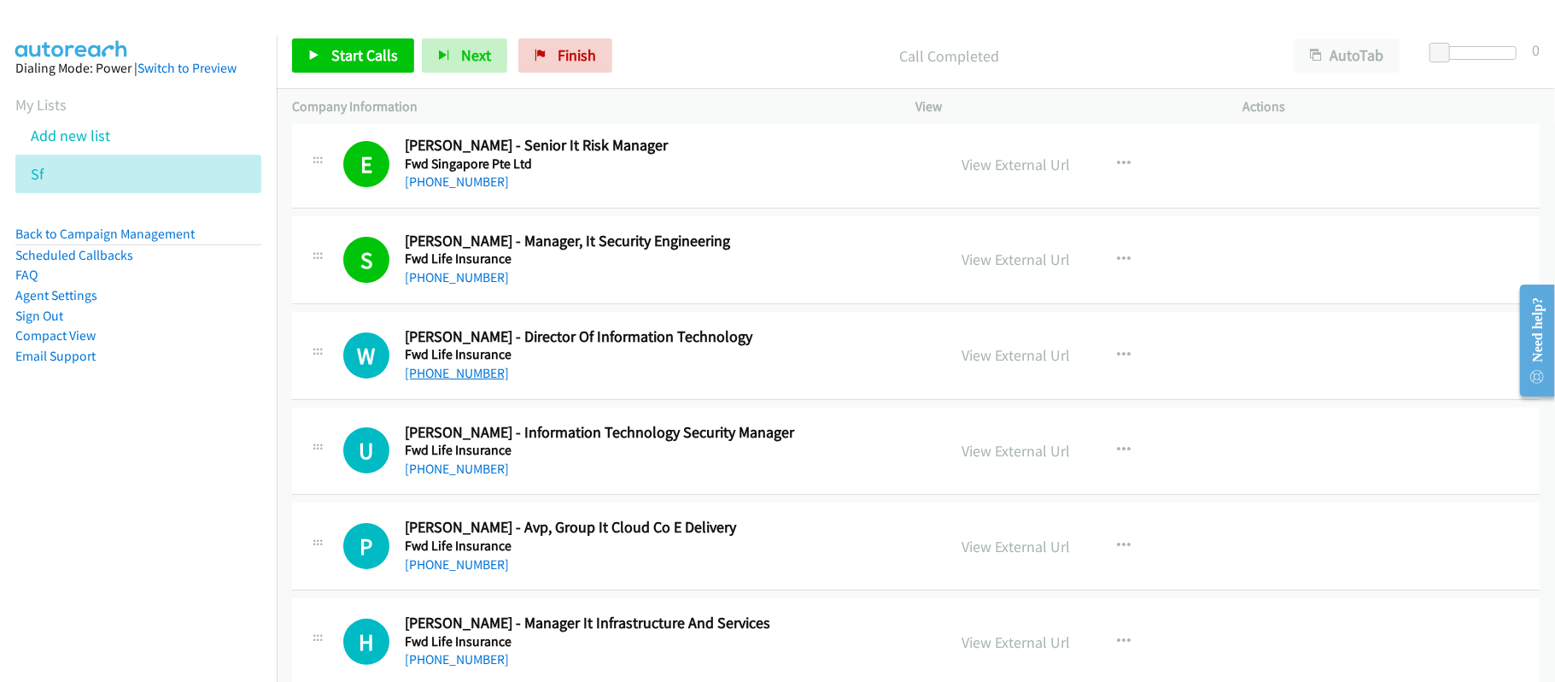
click at [483, 381] on link "+60 12-326 8598" at bounding box center [457, 373] width 104 height 16
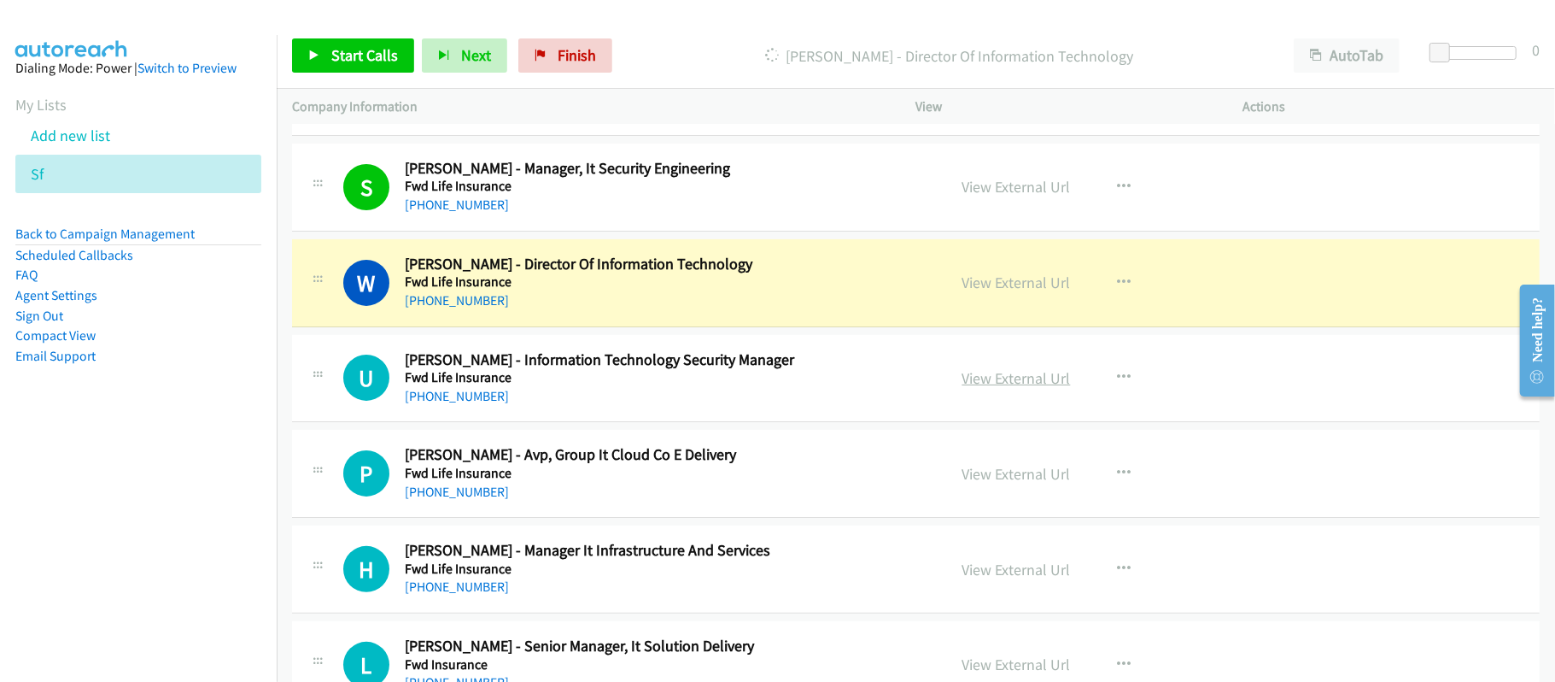
scroll to position [4897, 0]
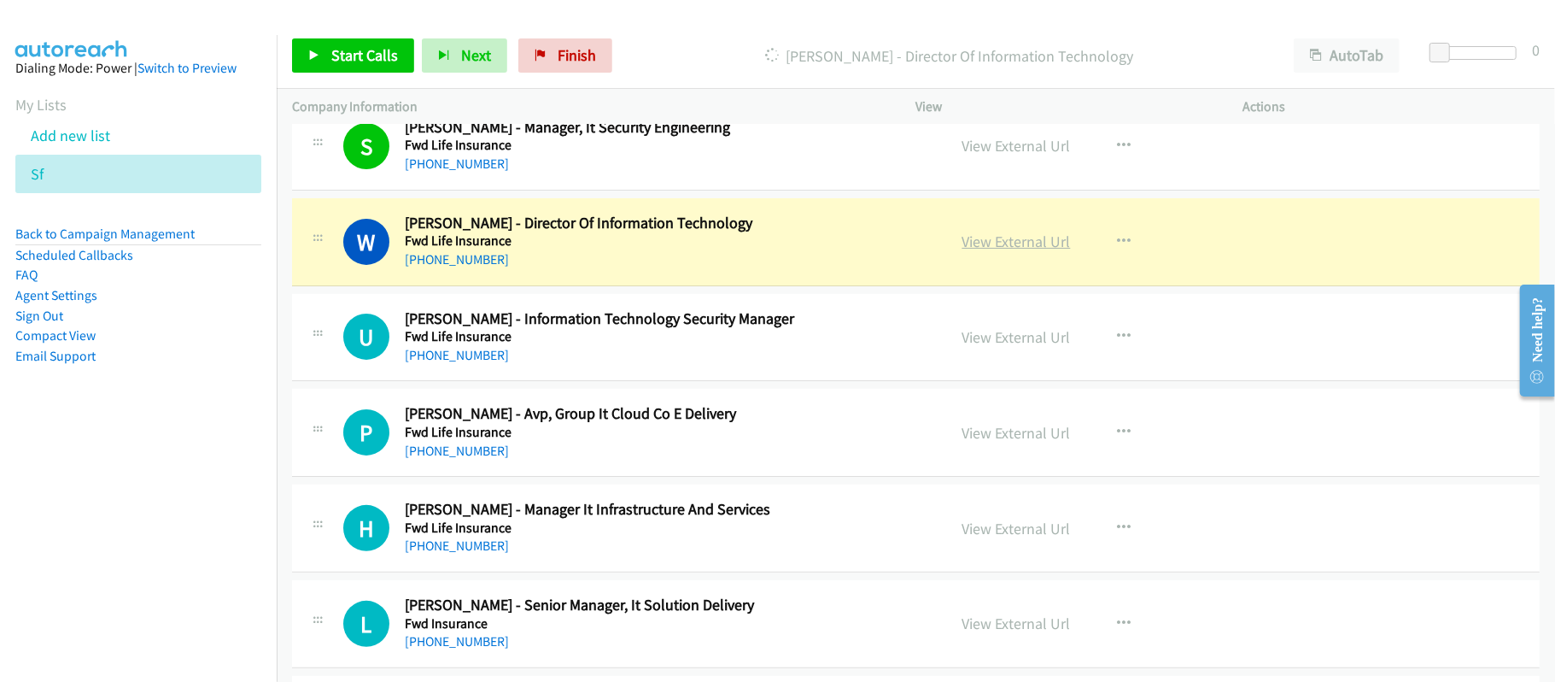
click at [999, 251] on link "View External Url" at bounding box center [1017, 241] width 108 height 20
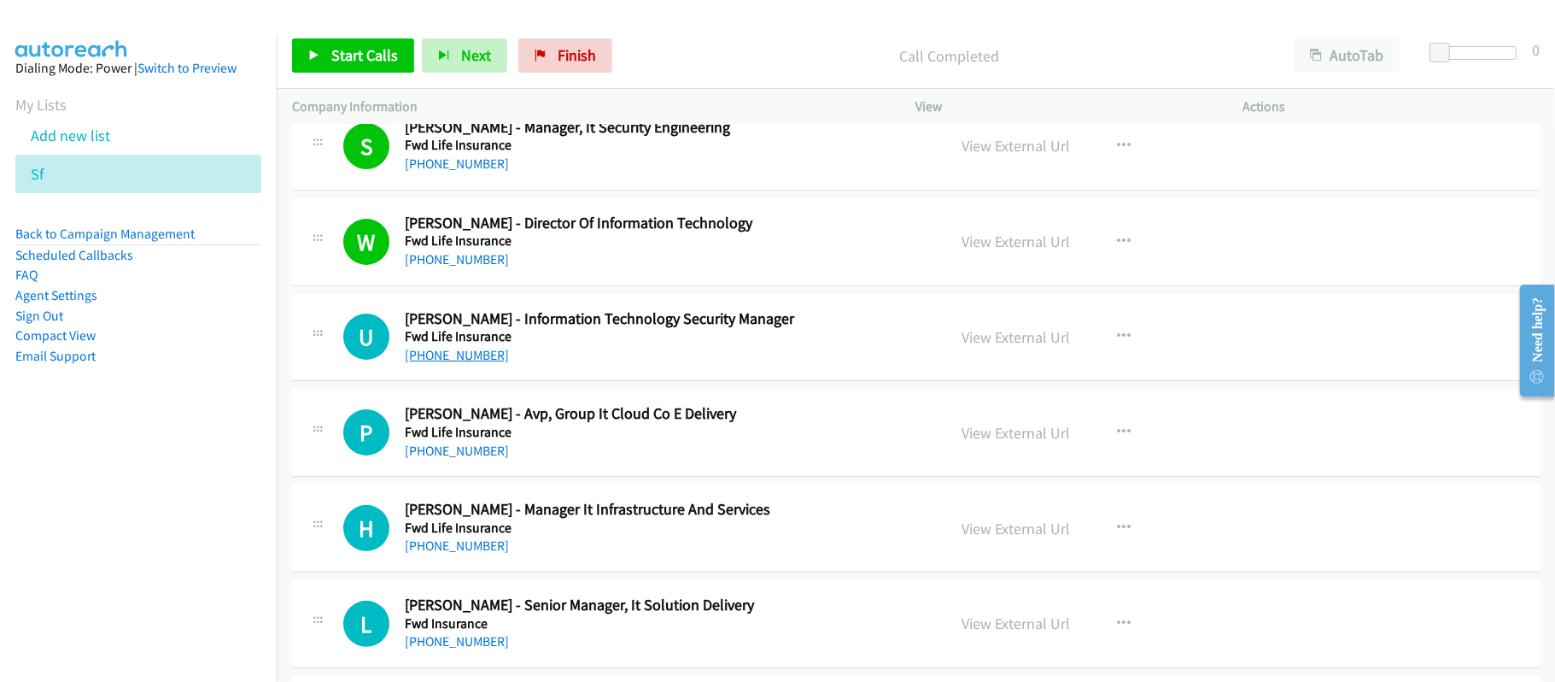
click at [451, 363] on link "+60 16-443 6021" at bounding box center [457, 355] width 104 height 16
click at [415, 458] on link "+60 17-214 5249" at bounding box center [457, 450] width 104 height 16
click at [462, 553] on link "+60 12-464 3621" at bounding box center [457, 545] width 104 height 16
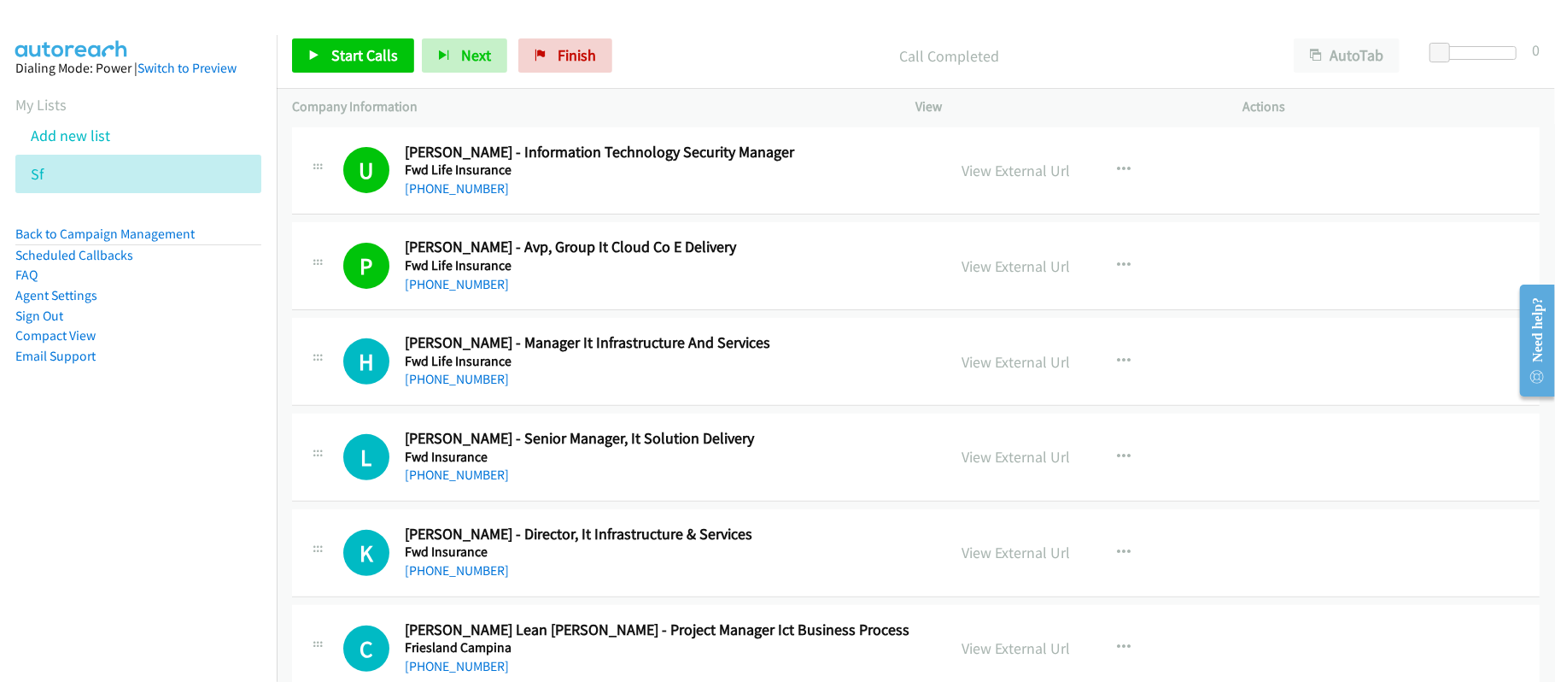
scroll to position [5125, 0]
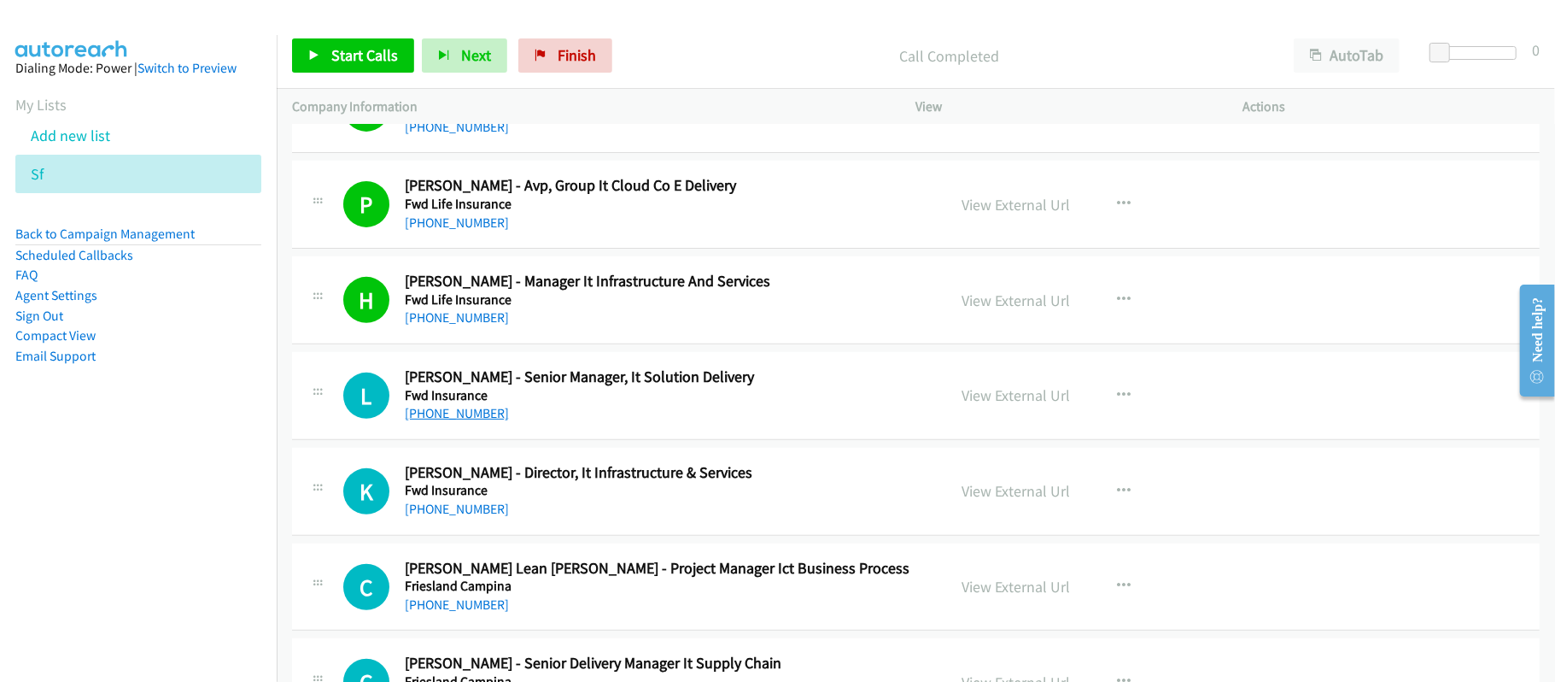
click at [451, 421] on link "+60 10-226 6792" at bounding box center [457, 413] width 104 height 16
click at [471, 421] on link "+60 10-226 6792" at bounding box center [457, 413] width 104 height 16
click at [453, 421] on link "+60 10-226 6792" at bounding box center [457, 413] width 104 height 16
click at [470, 517] on link "+60 12-556 5663" at bounding box center [457, 509] width 104 height 16
click at [453, 517] on link "+60 12-556 5663" at bounding box center [457, 509] width 104 height 16
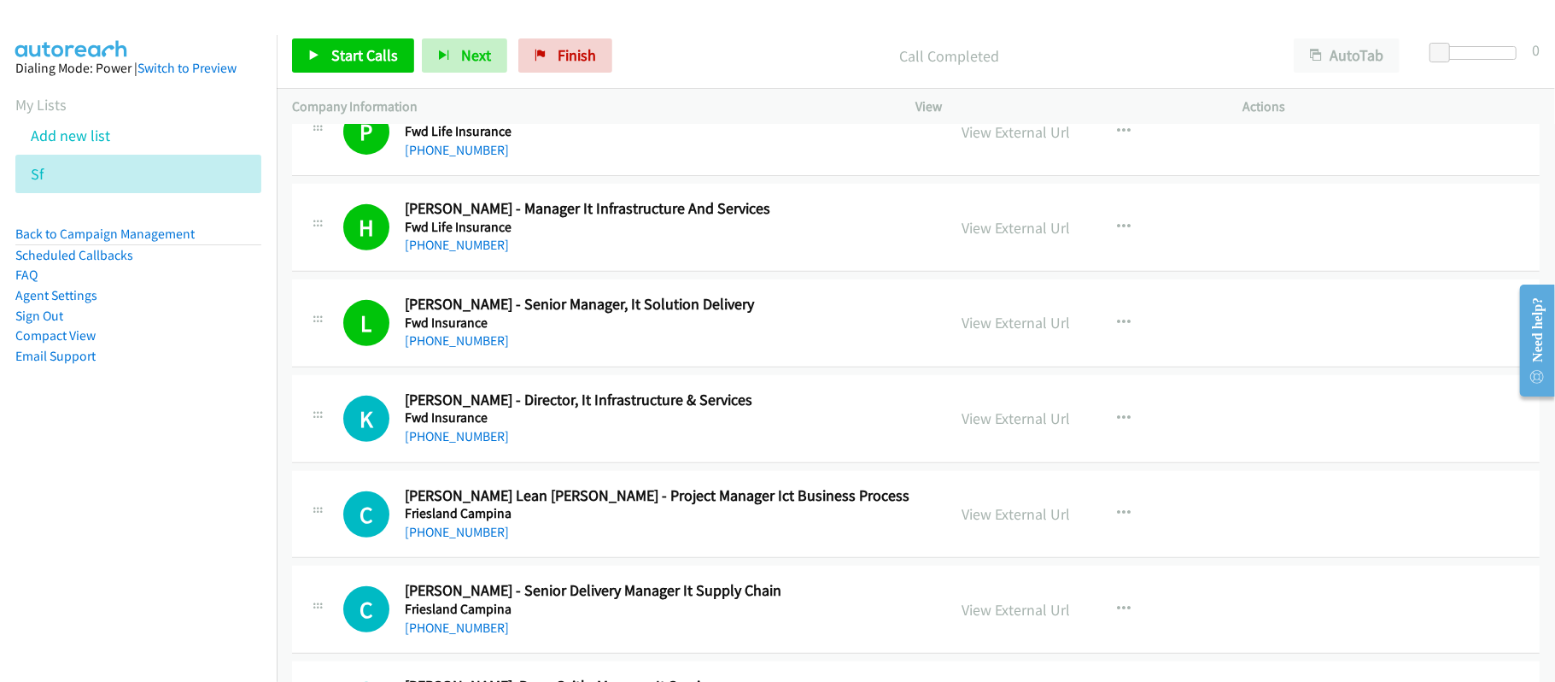
scroll to position [5238, 0]
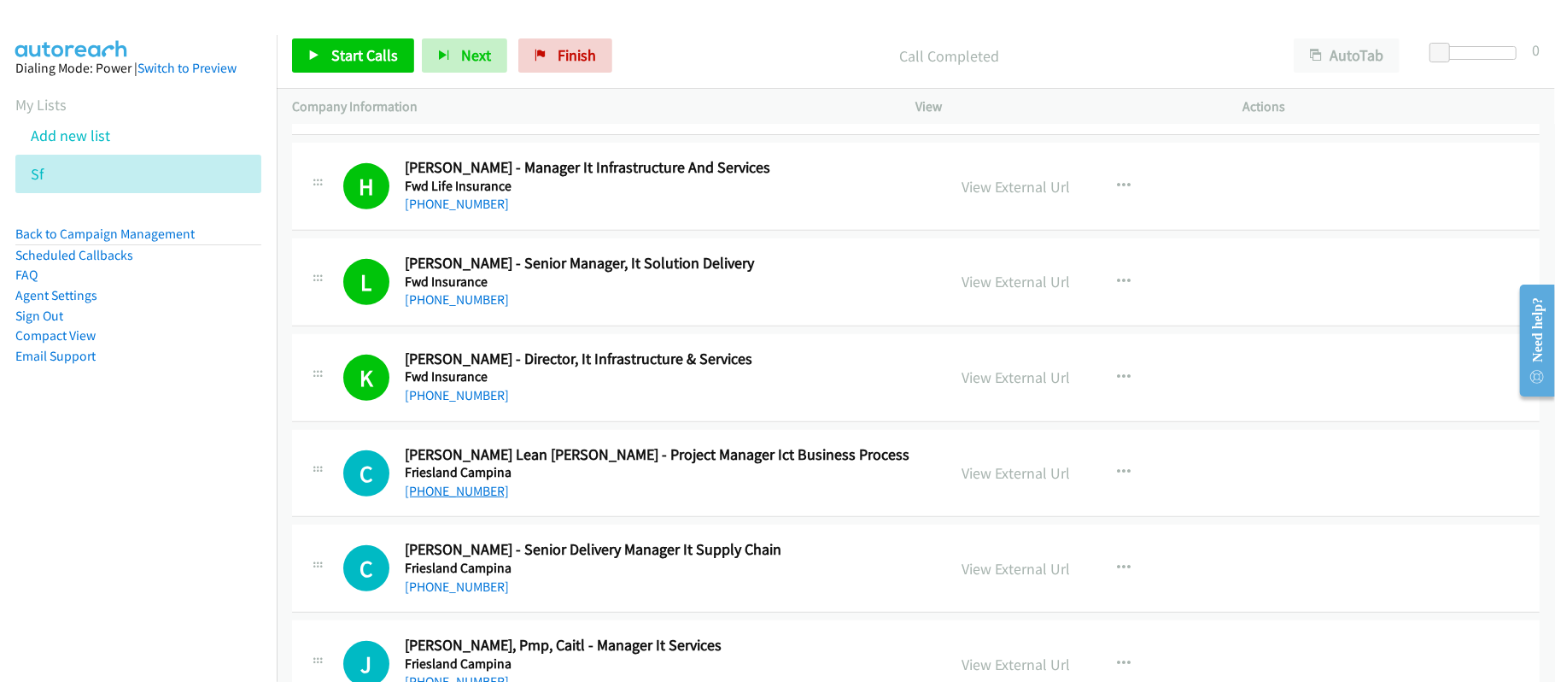
click at [414, 499] on link "+60 12-383 9861" at bounding box center [457, 491] width 104 height 16
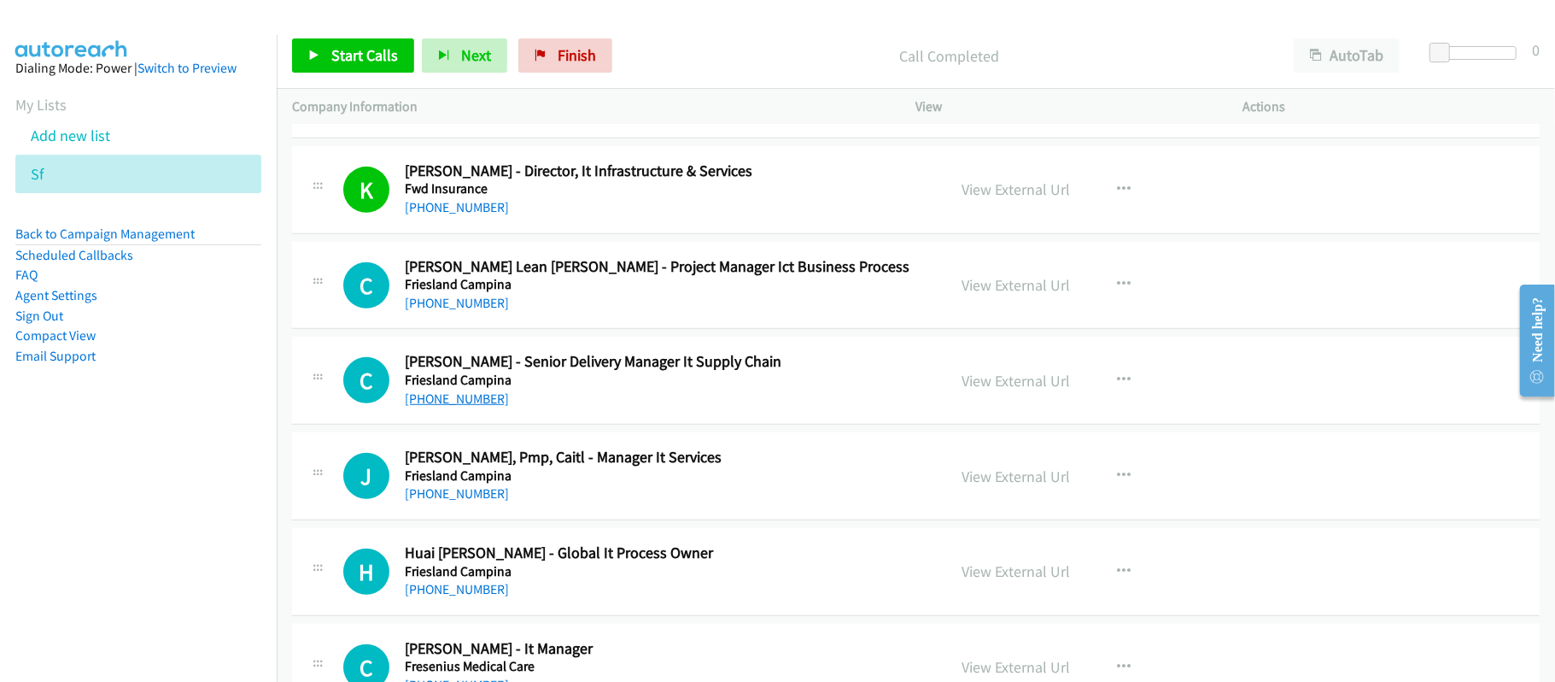
scroll to position [5467, 0]
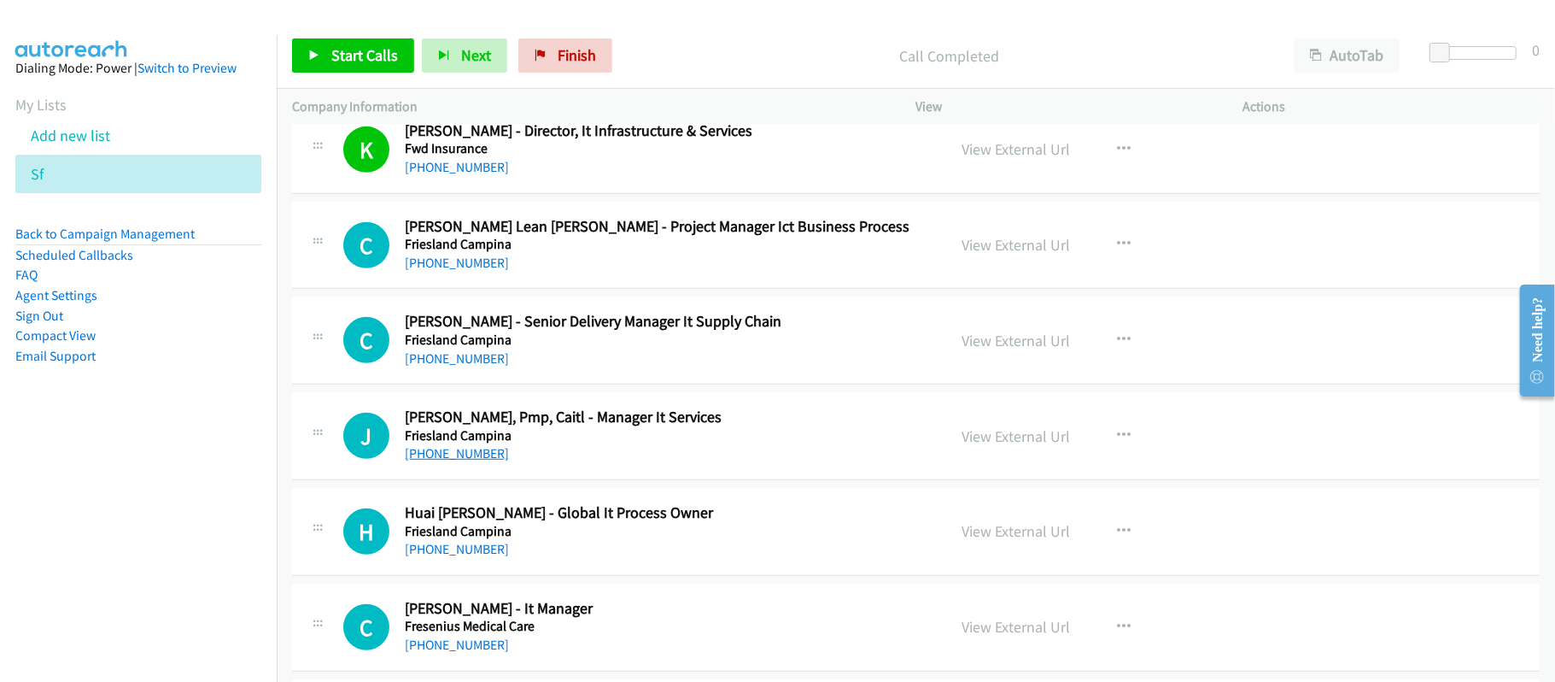
click at [462, 461] on link "+60 12-308 0016" at bounding box center [457, 453] width 104 height 16
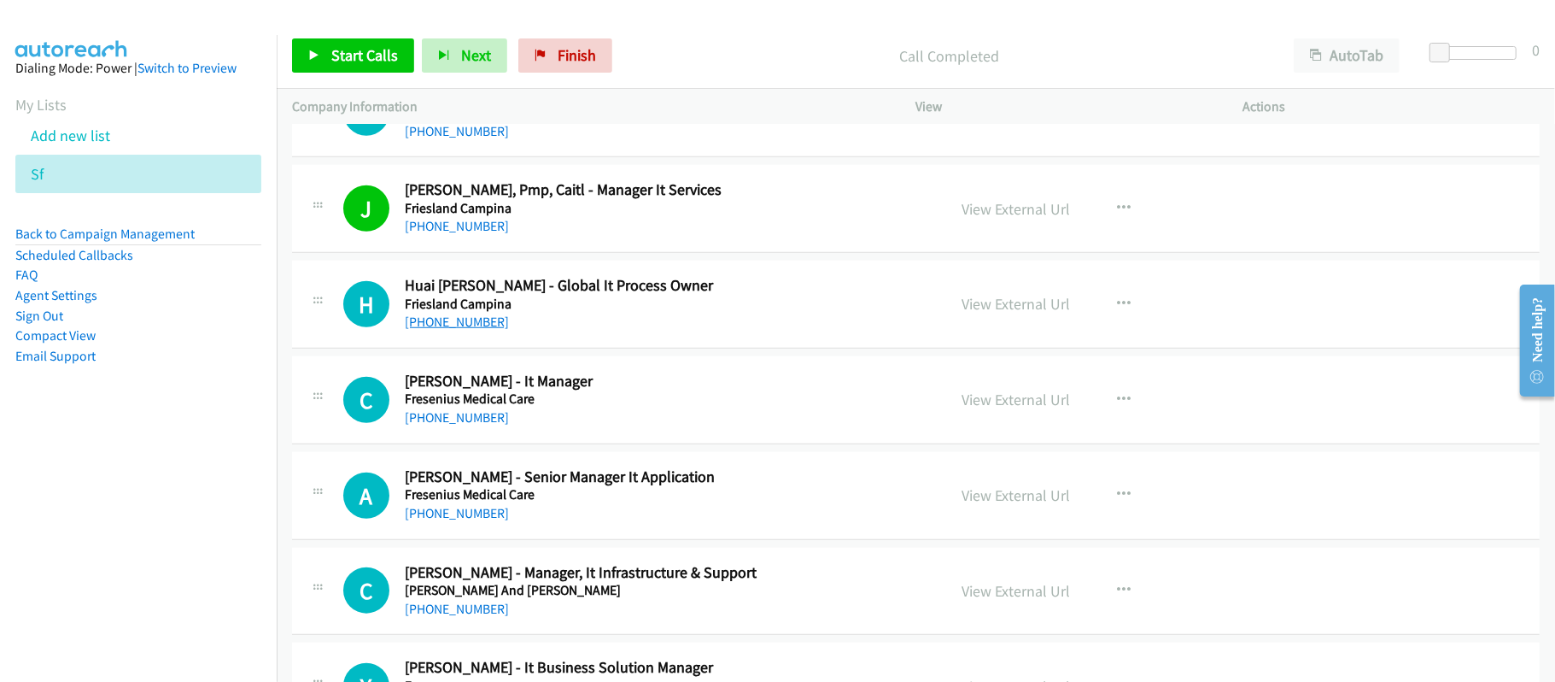
click at [462, 330] on link "+60 12-399 1073" at bounding box center [457, 321] width 104 height 16
click at [468, 444] on div "C Callback Scheduled Chew Kh - It Manager Fresenius Medical Care Asia/Kuching +…" at bounding box center [916, 400] width 1248 height 88
click at [470, 425] on link "+60 1-800-88-0842" at bounding box center [457, 417] width 104 height 16
drag, startPoint x: 453, startPoint y: 431, endPoint x: 493, endPoint y: 429, distance: 40.2
click at [453, 425] on link "+60 1-800-88-0842" at bounding box center [457, 417] width 104 height 16
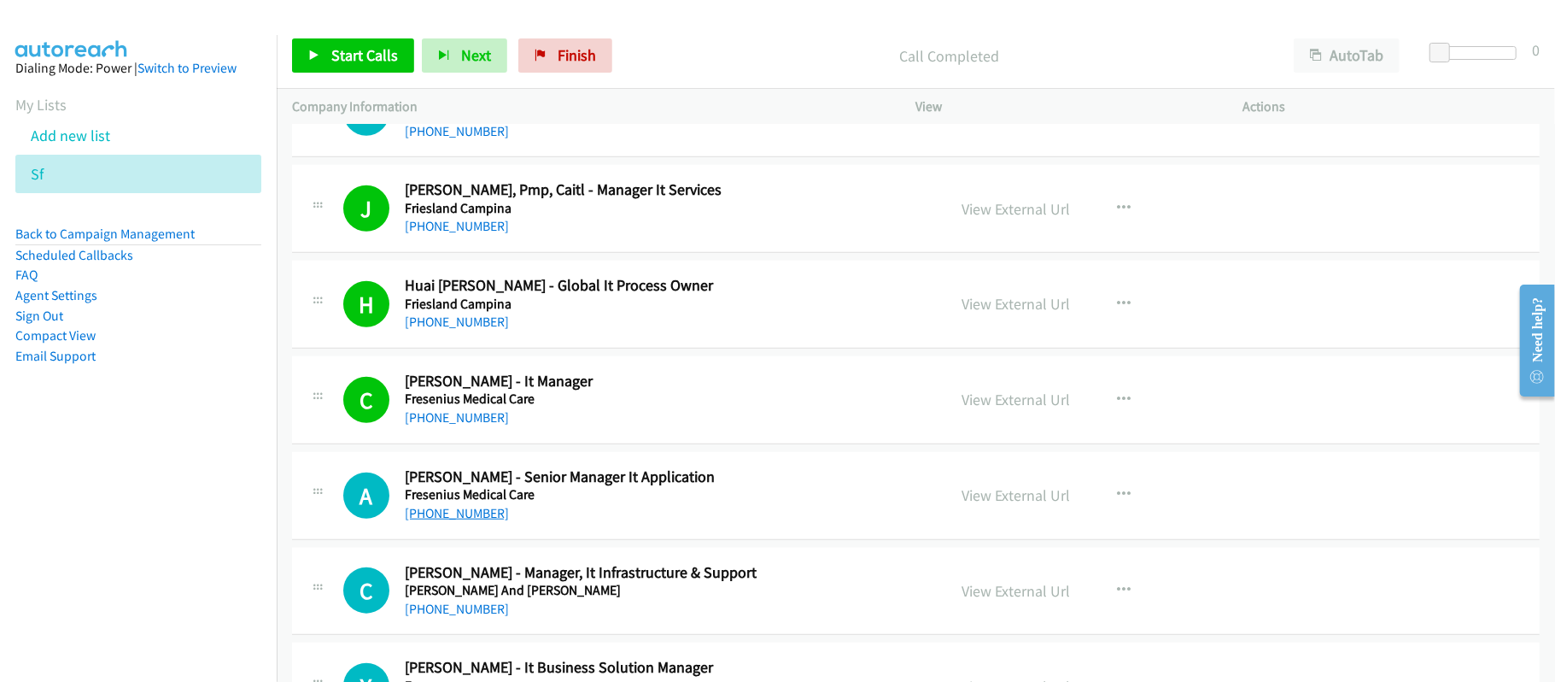
click at [476, 521] on link "+60 12-370 3323" at bounding box center [457, 513] width 104 height 16
click at [472, 521] on link "+60 12-370 3323" at bounding box center [457, 513] width 104 height 16
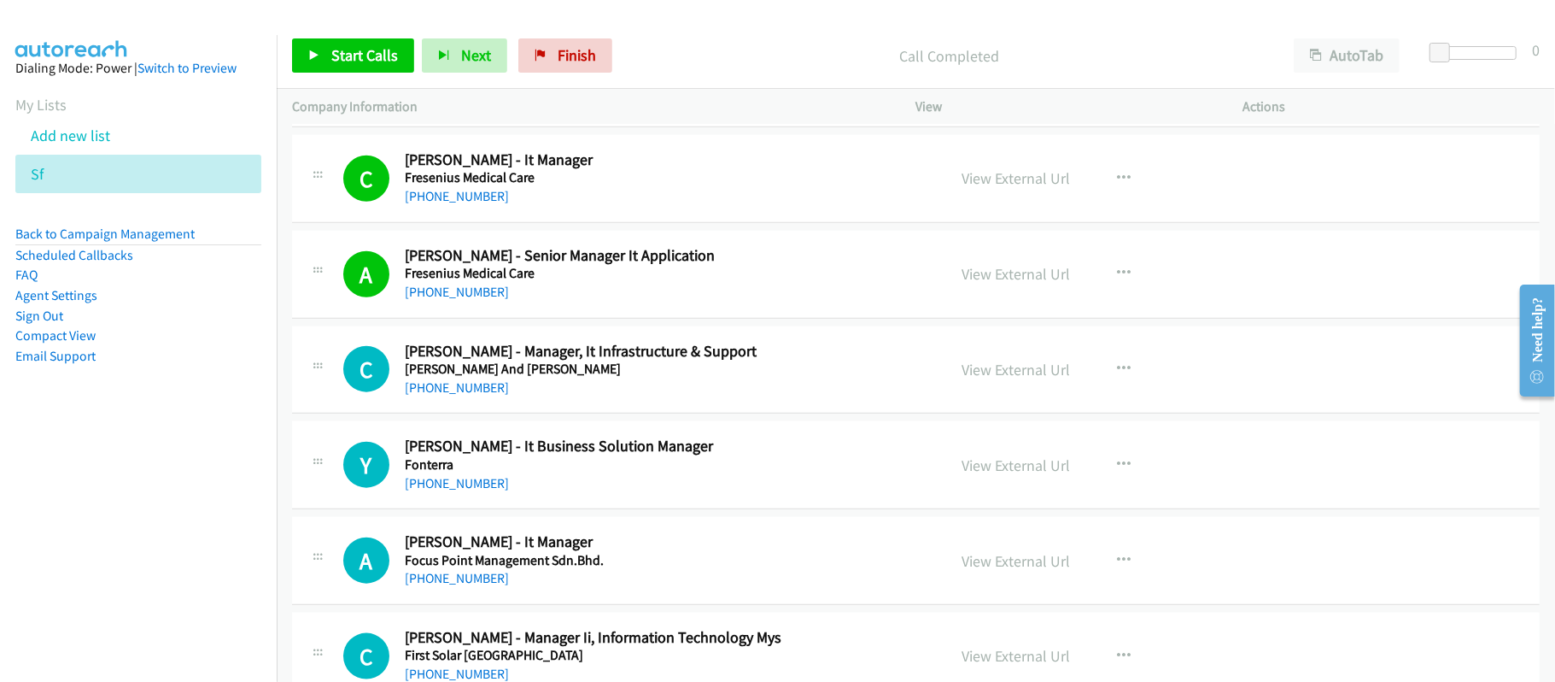
scroll to position [5922, 0]
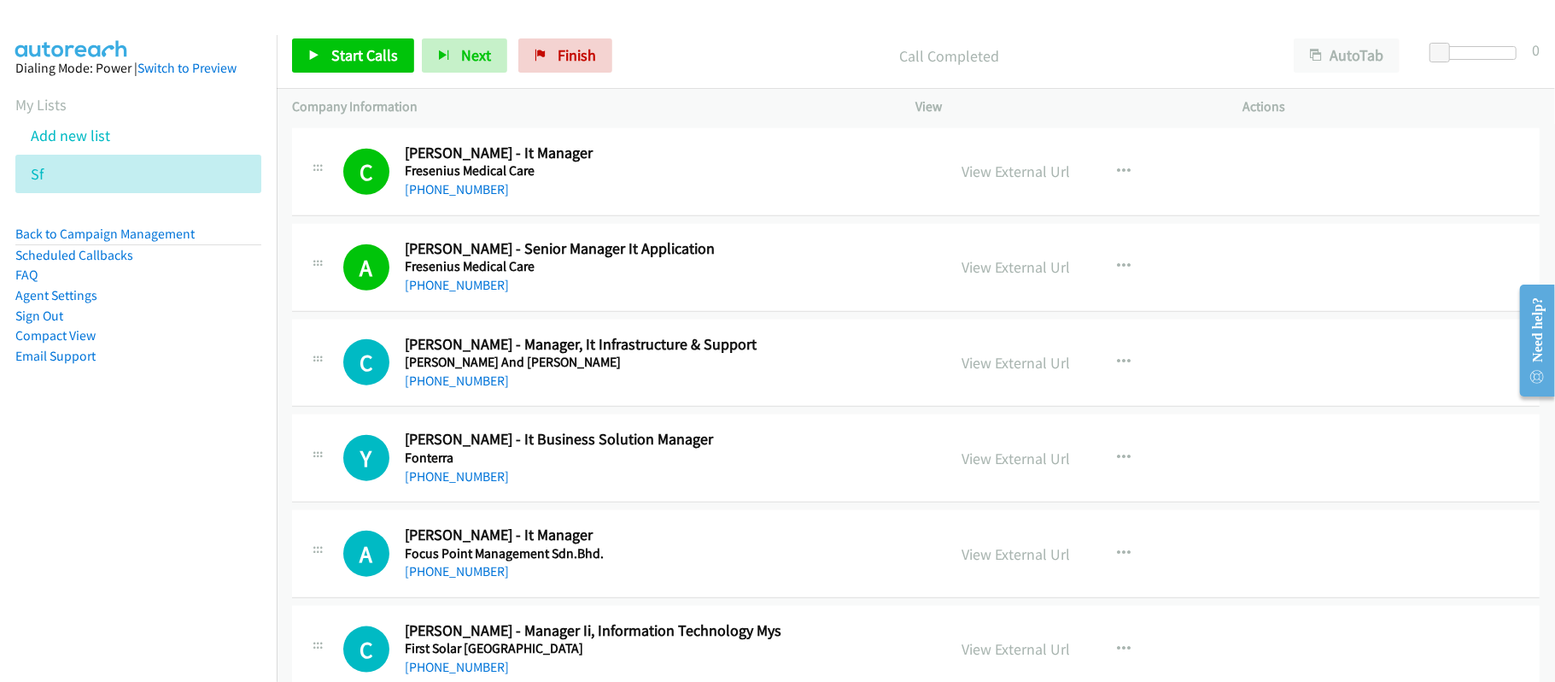
drag, startPoint x: 455, startPoint y: 407, endPoint x: 619, endPoint y: 401, distance: 164.1
click at [455, 389] on link "+60 12-525 7608" at bounding box center [457, 380] width 104 height 16
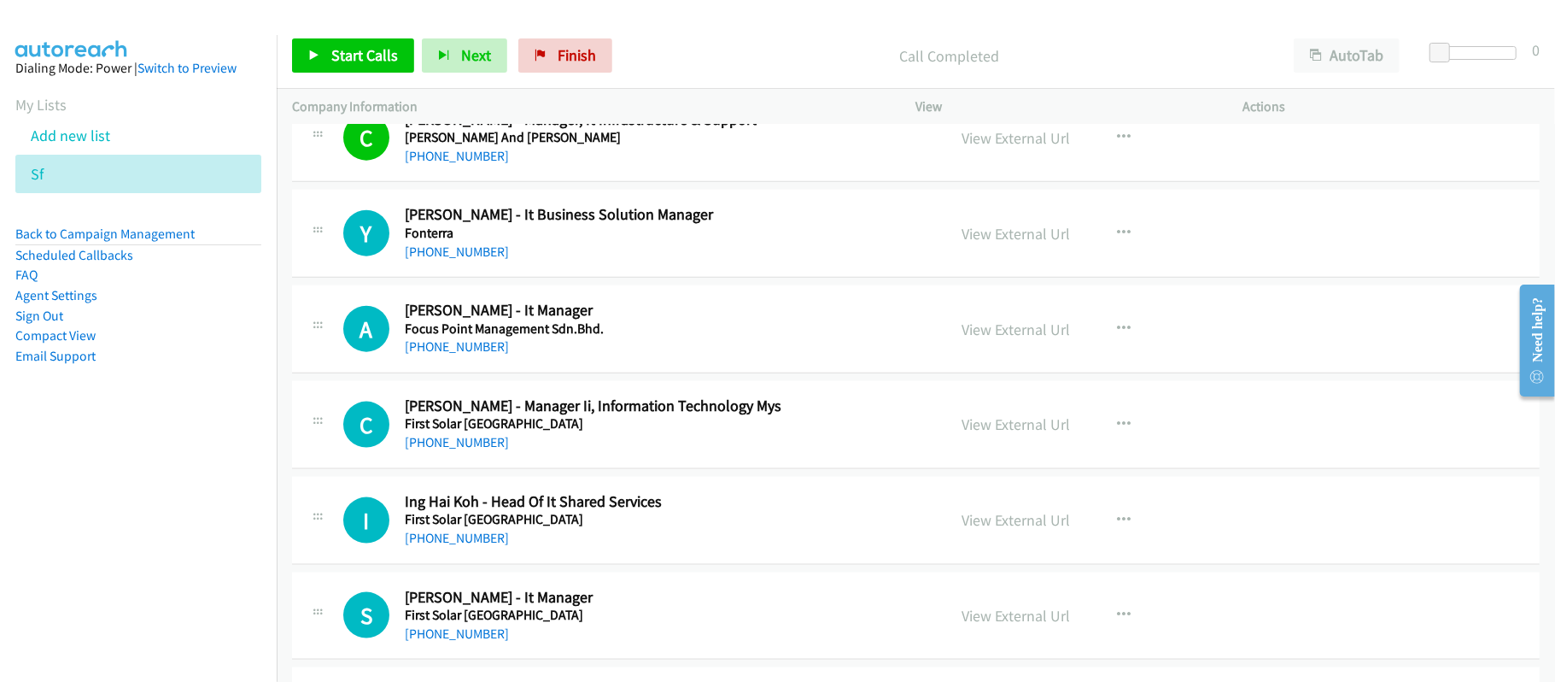
scroll to position [6150, 0]
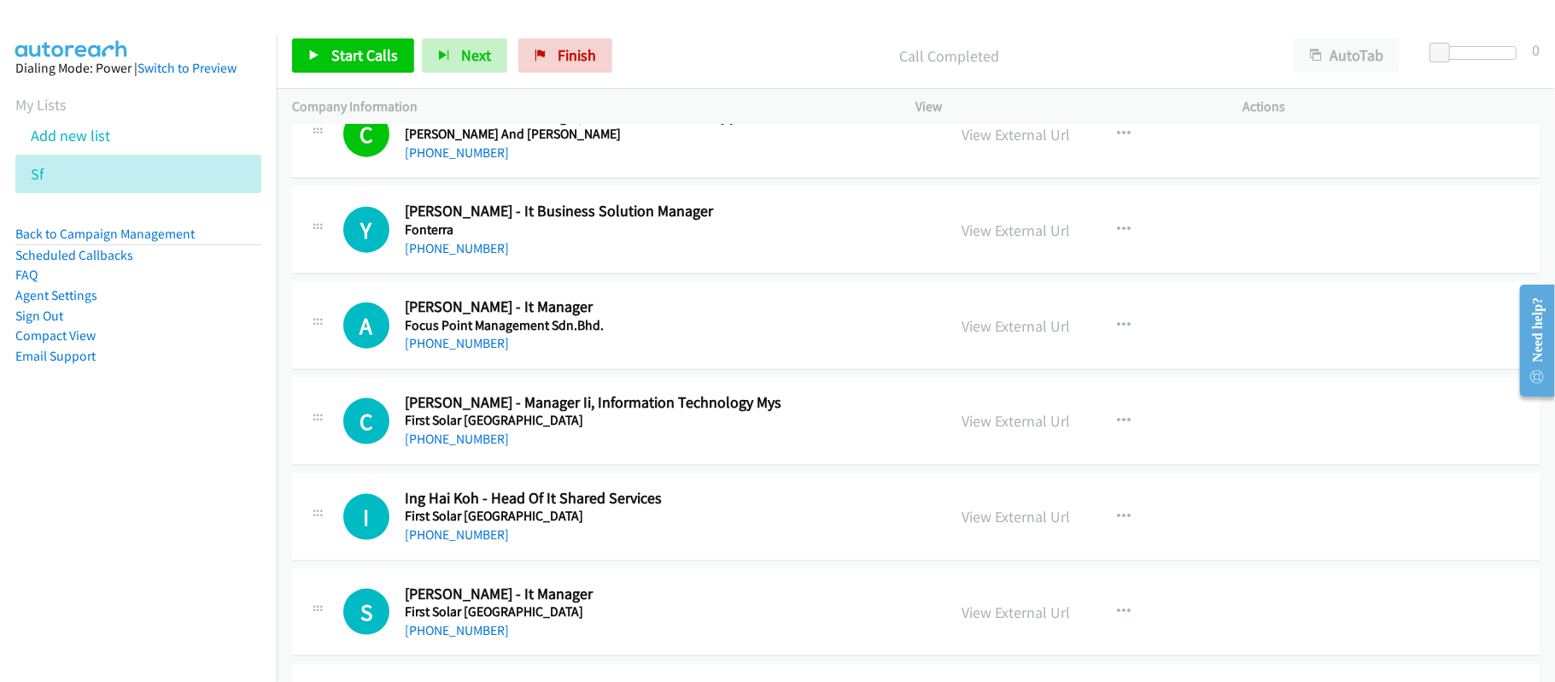
click at [461, 256] on link "+60 17-200 5030" at bounding box center [457, 248] width 104 height 16
drag, startPoint x: 476, startPoint y: 363, endPoint x: 514, endPoint y: 366, distance: 38.6
click at [476, 351] on link "+60 16-337 3715" at bounding box center [457, 343] width 104 height 16
click at [1026, 336] on link "View External Url" at bounding box center [1017, 326] width 108 height 20
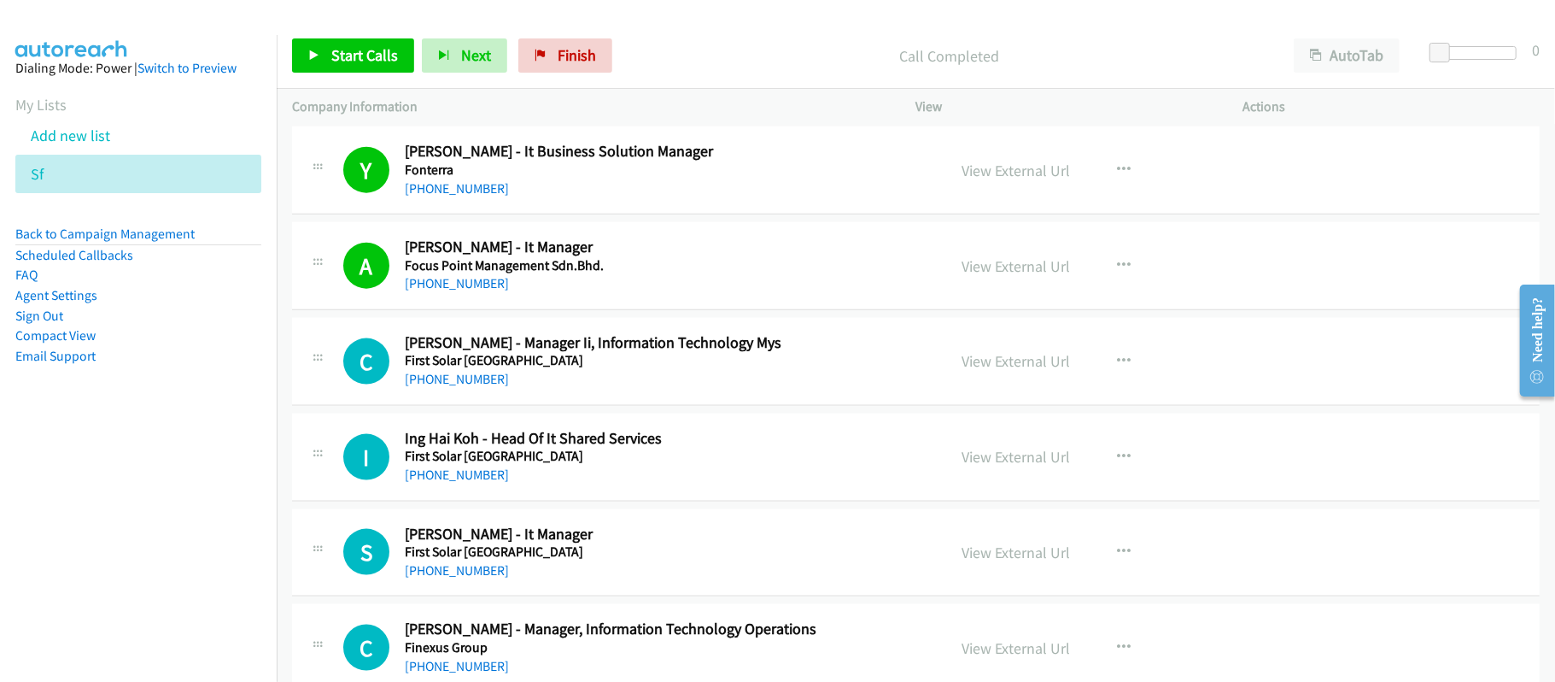
scroll to position [6377, 0]
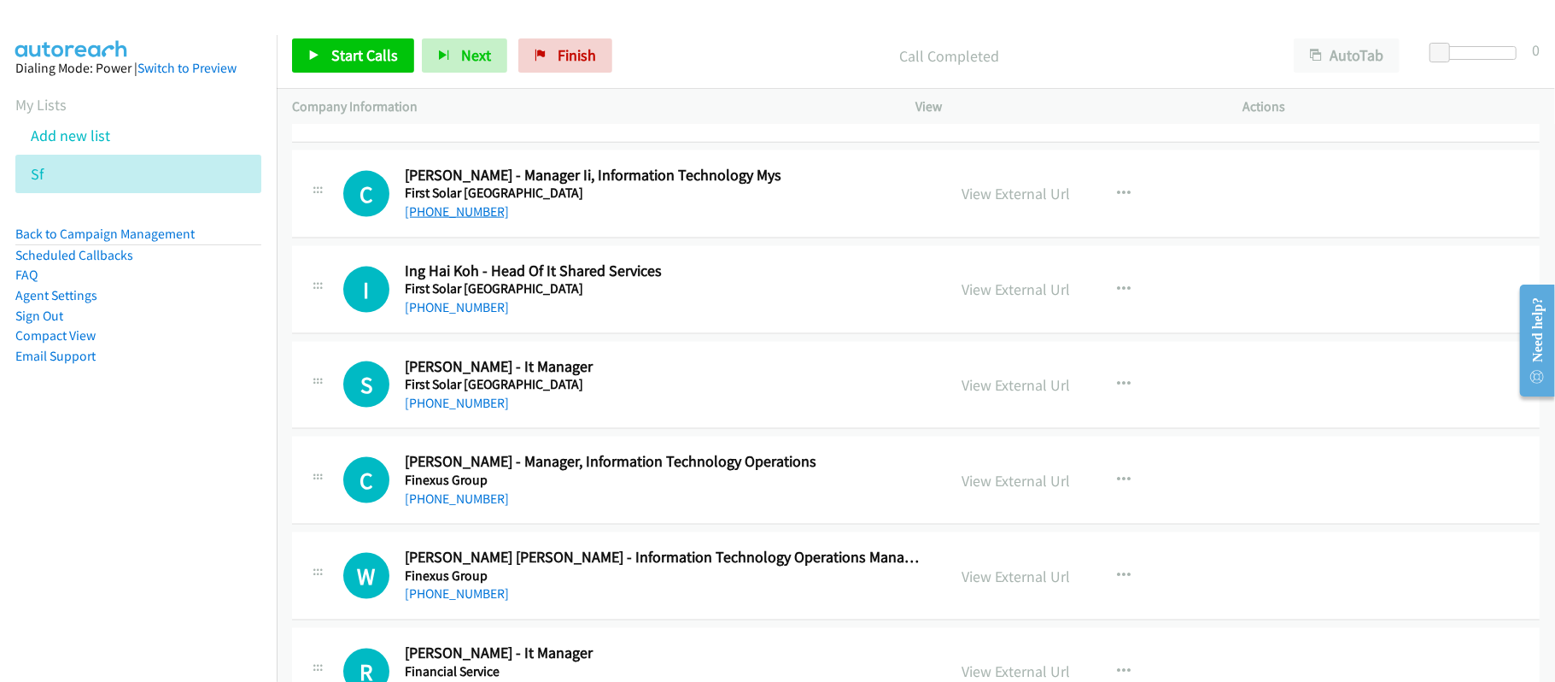
click at [461, 220] on link "+60 19-478 0398" at bounding box center [457, 211] width 104 height 16
click at [436, 315] on link "+60 19-410 5298" at bounding box center [457, 307] width 104 height 16
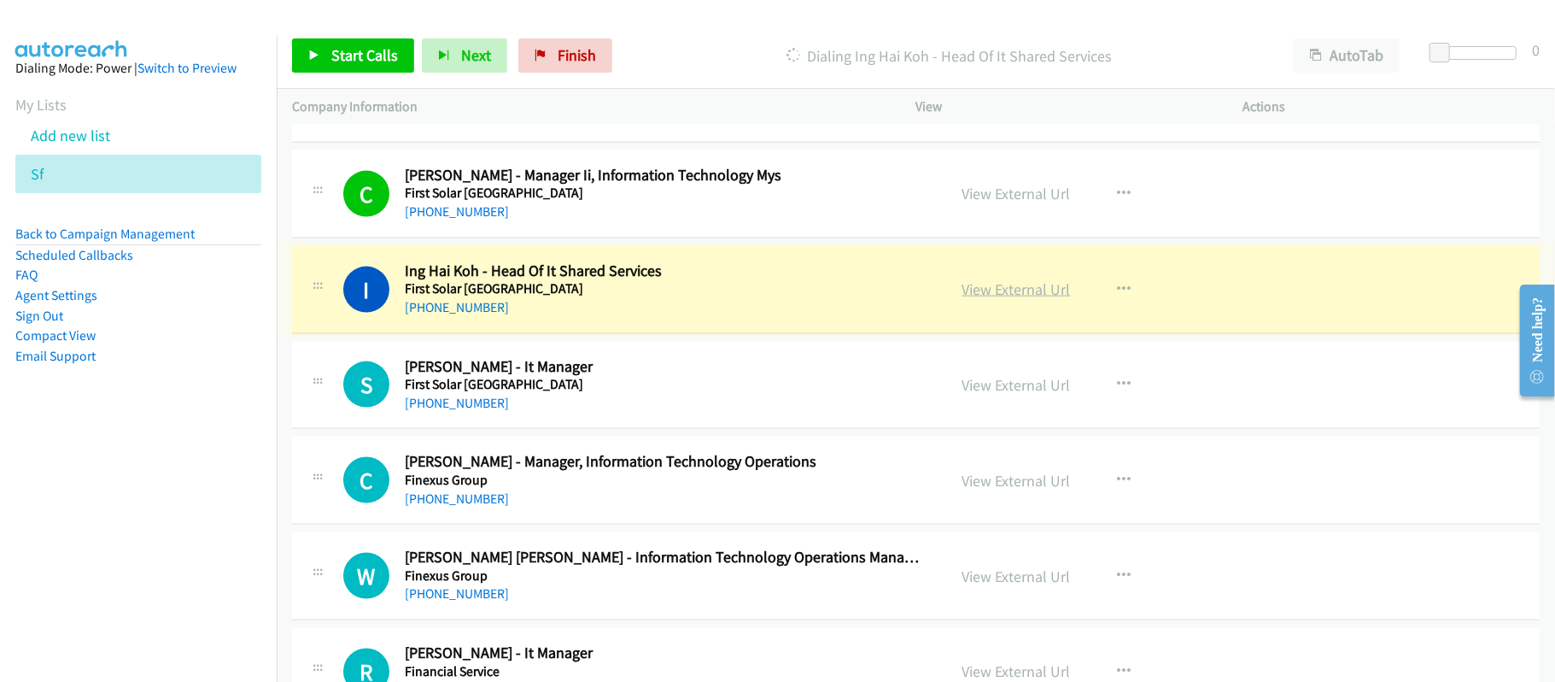
click at [1019, 299] on link "View External Url" at bounding box center [1017, 289] width 108 height 20
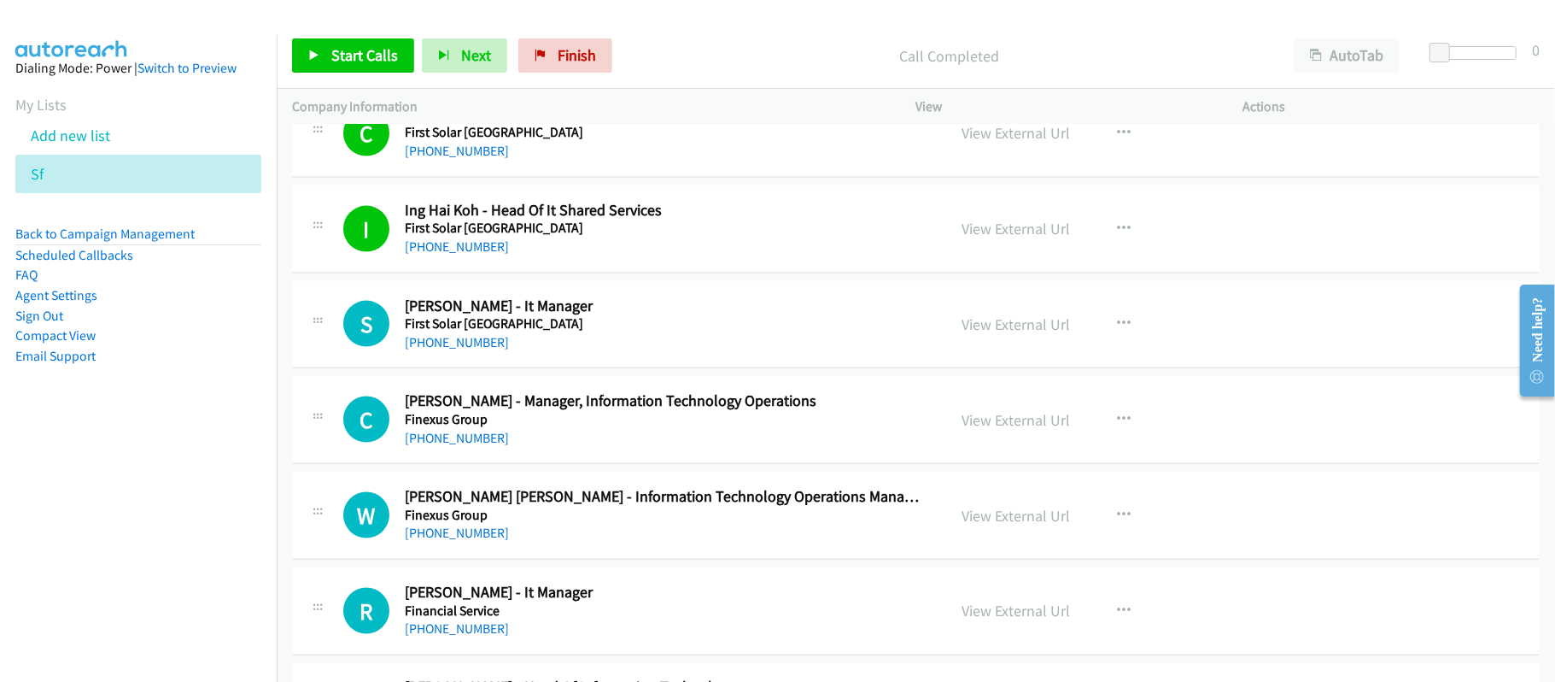
scroll to position [6492, 0]
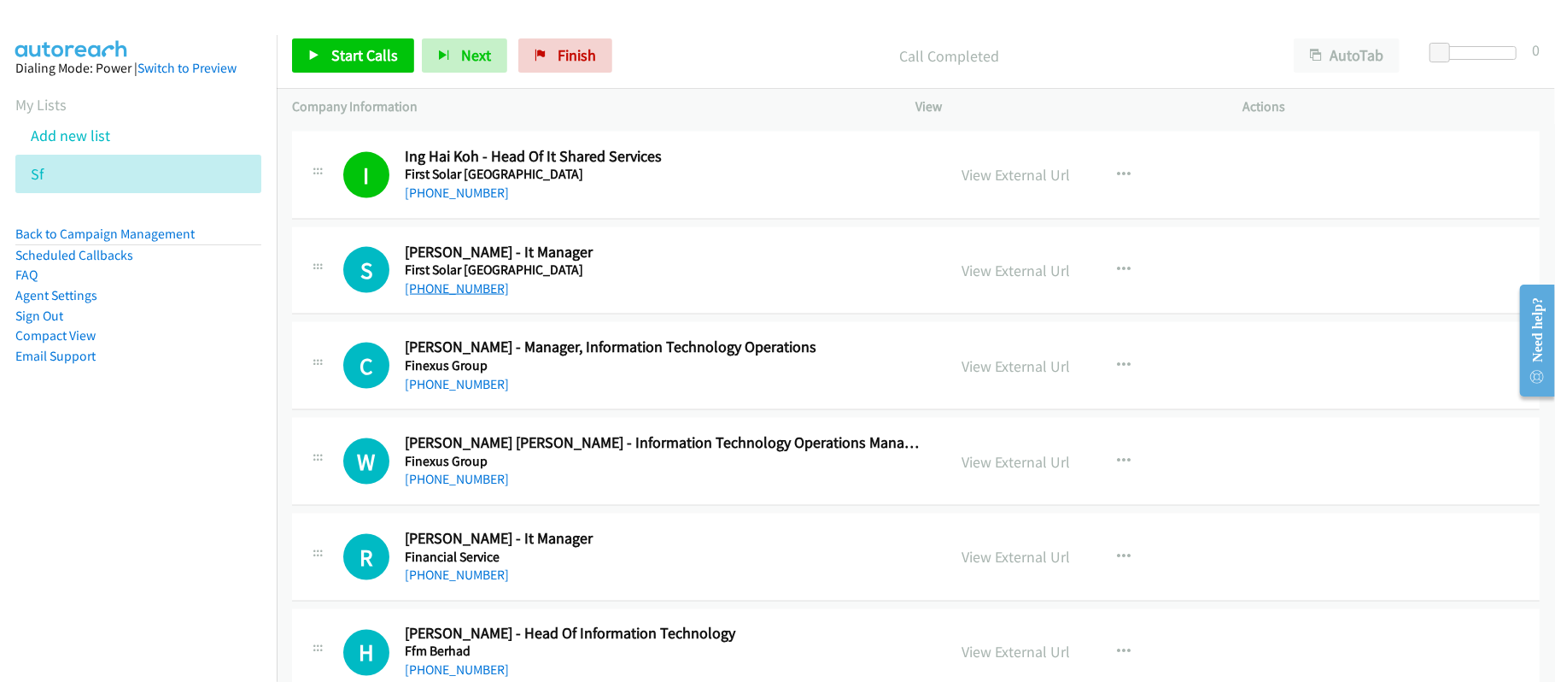
click at [434, 296] on link "+60 12-597 6748" at bounding box center [457, 288] width 104 height 16
click at [444, 392] on link "+60 13-451 8002" at bounding box center [457, 384] width 104 height 16
click at [709, 410] on div "C Callback Scheduled Chiam Fei - Manager, Information Technology Operations Fin…" at bounding box center [916, 366] width 1248 height 88
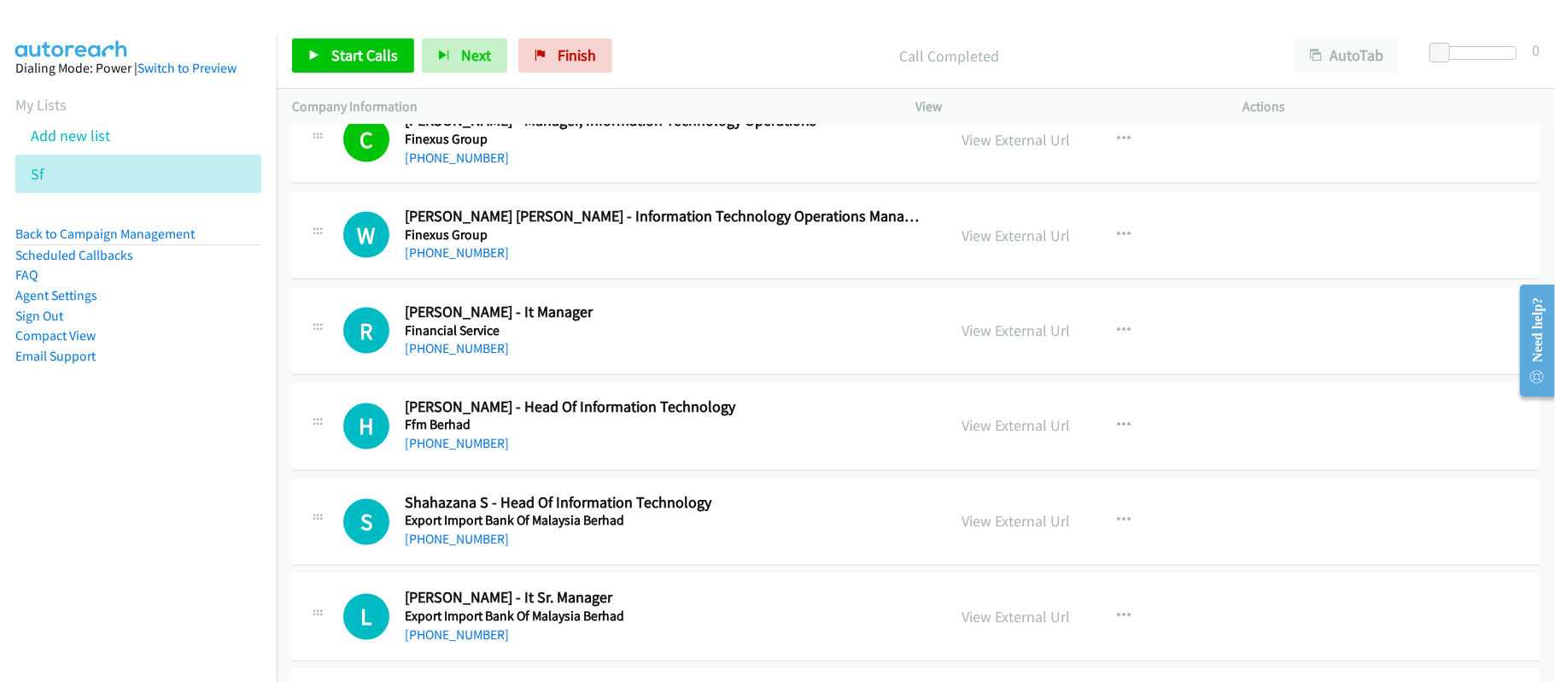
scroll to position [6719, 0]
click at [466, 260] on link "+60 12-605 2185" at bounding box center [457, 251] width 104 height 16
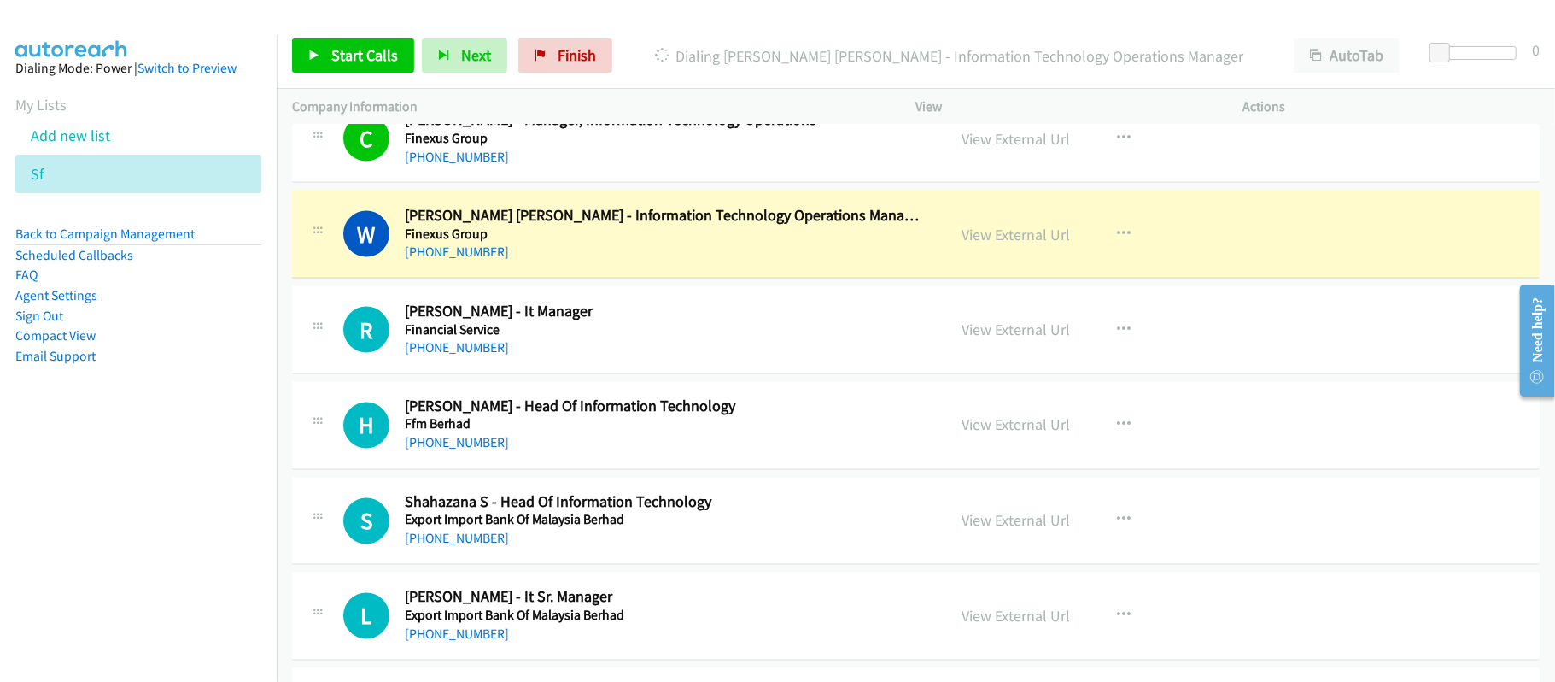
click at [756, 50] on p "Dialing Wei Chun Chew - Information Technology Operations Manager" at bounding box center [949, 55] width 628 height 23
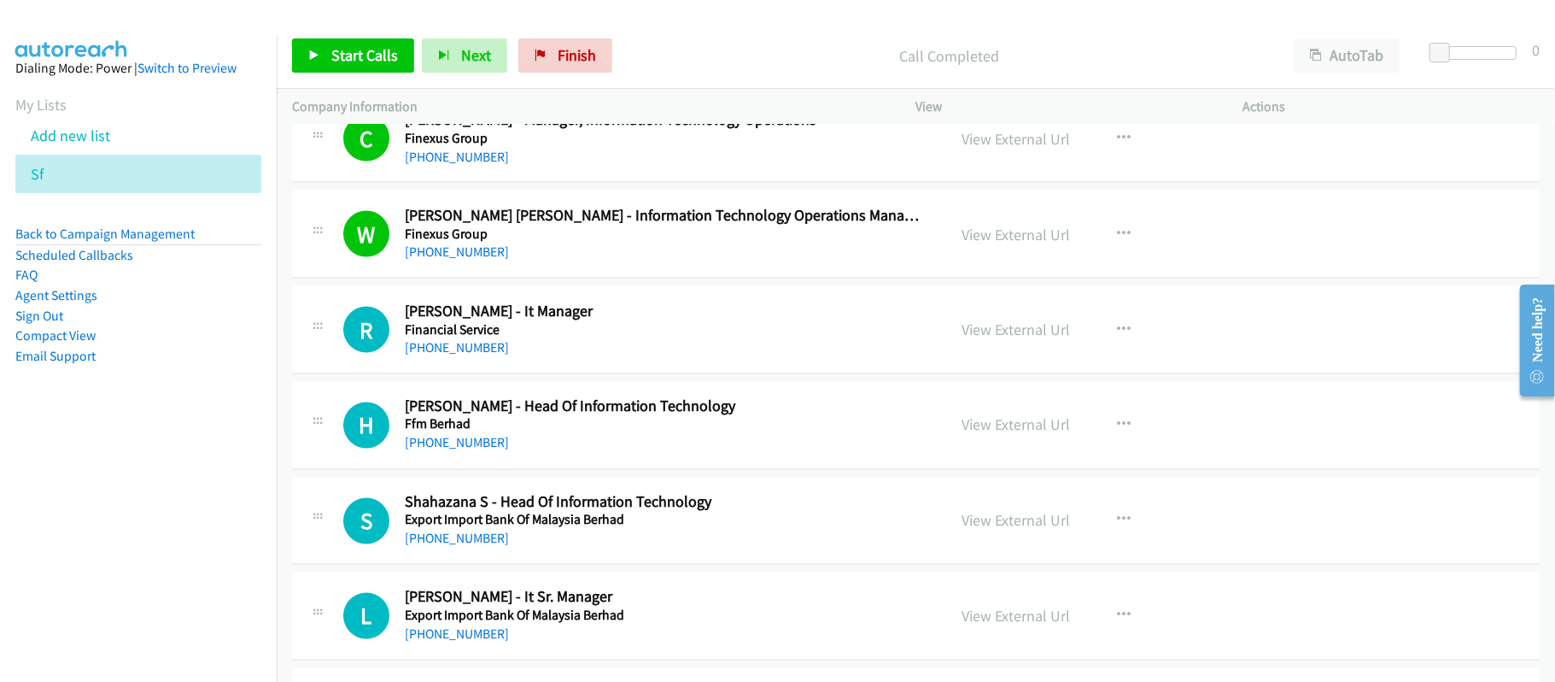
click at [448, 358] on div "+60 19-779 3700" at bounding box center [664, 347] width 518 height 20
click at [458, 355] on link "+60 19-779 3700" at bounding box center [457, 347] width 104 height 16
click at [471, 451] on link "+60 16-659 8948" at bounding box center [457, 443] width 104 height 16
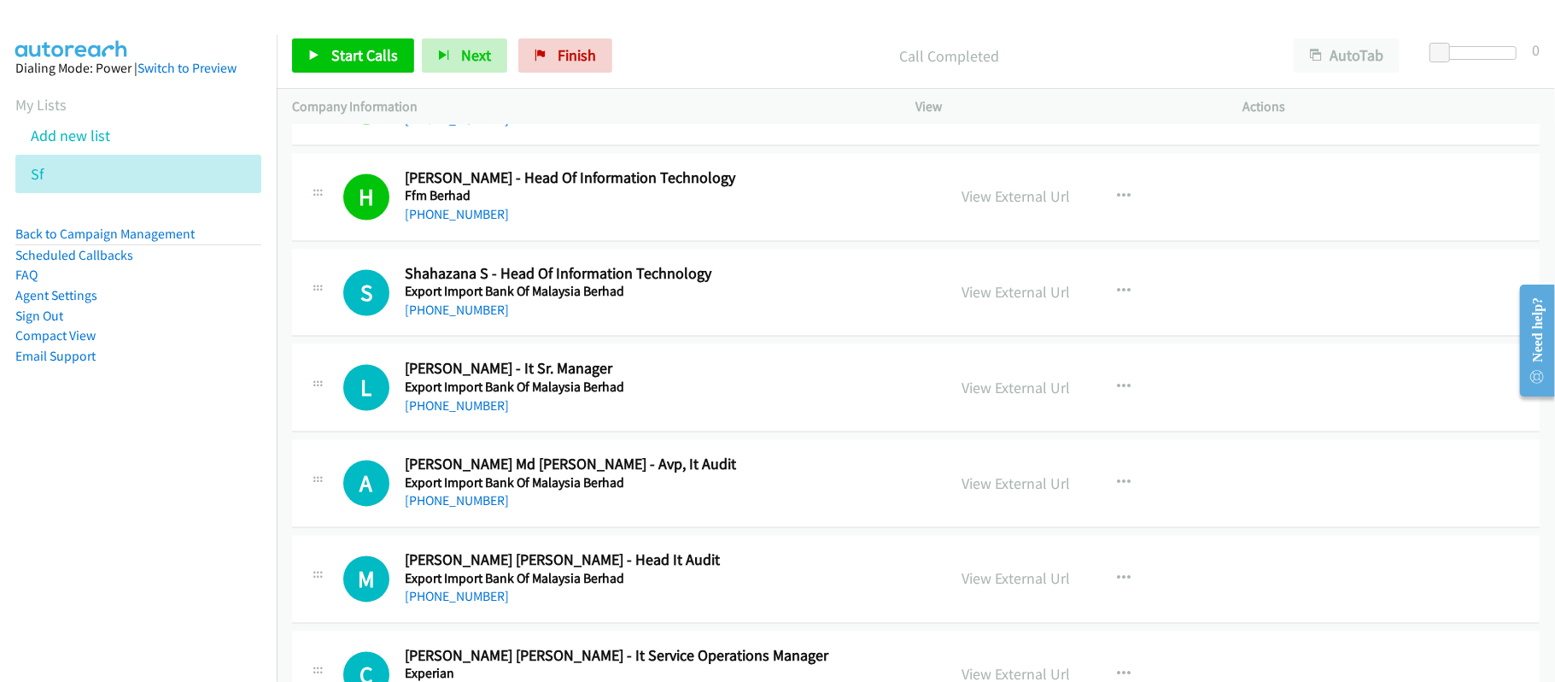
click at [482, 301] on h5 "Export Import Bank Of Malaysia Berhad" at bounding box center [664, 292] width 518 height 17
click at [475, 319] on link "+60 12-302 5747" at bounding box center [457, 310] width 104 height 16
click at [454, 414] on link "+60 12-395 4794" at bounding box center [457, 406] width 104 height 16
click at [466, 528] on div "A Callback Scheduled Ahmad Hafiz Md Sapian - Avp, It Audit Export Import Bank O…" at bounding box center [916, 484] width 1248 height 88
drag, startPoint x: 468, startPoint y: 524, endPoint x: 499, endPoint y: 514, distance: 32.2
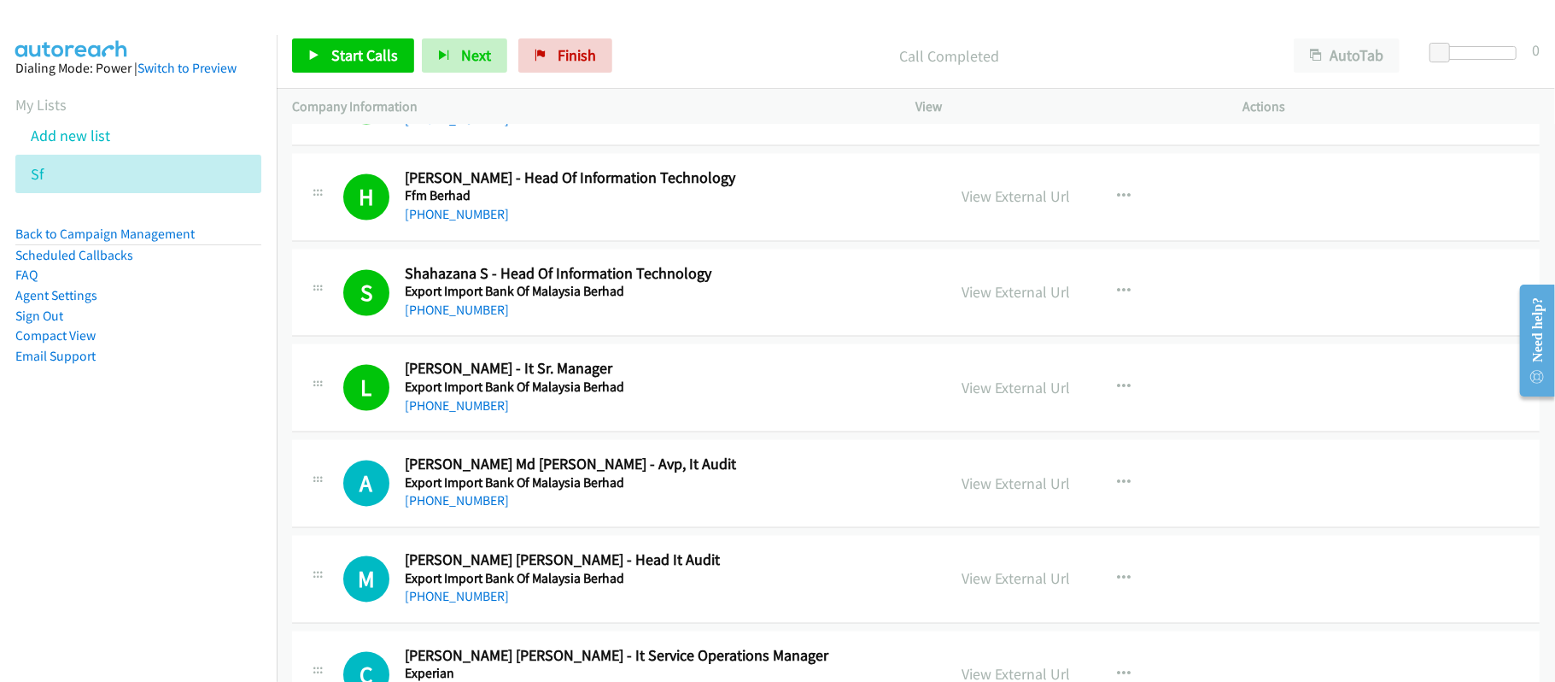
click at [468, 509] on link "+60 19-559 0802" at bounding box center [457, 501] width 104 height 16
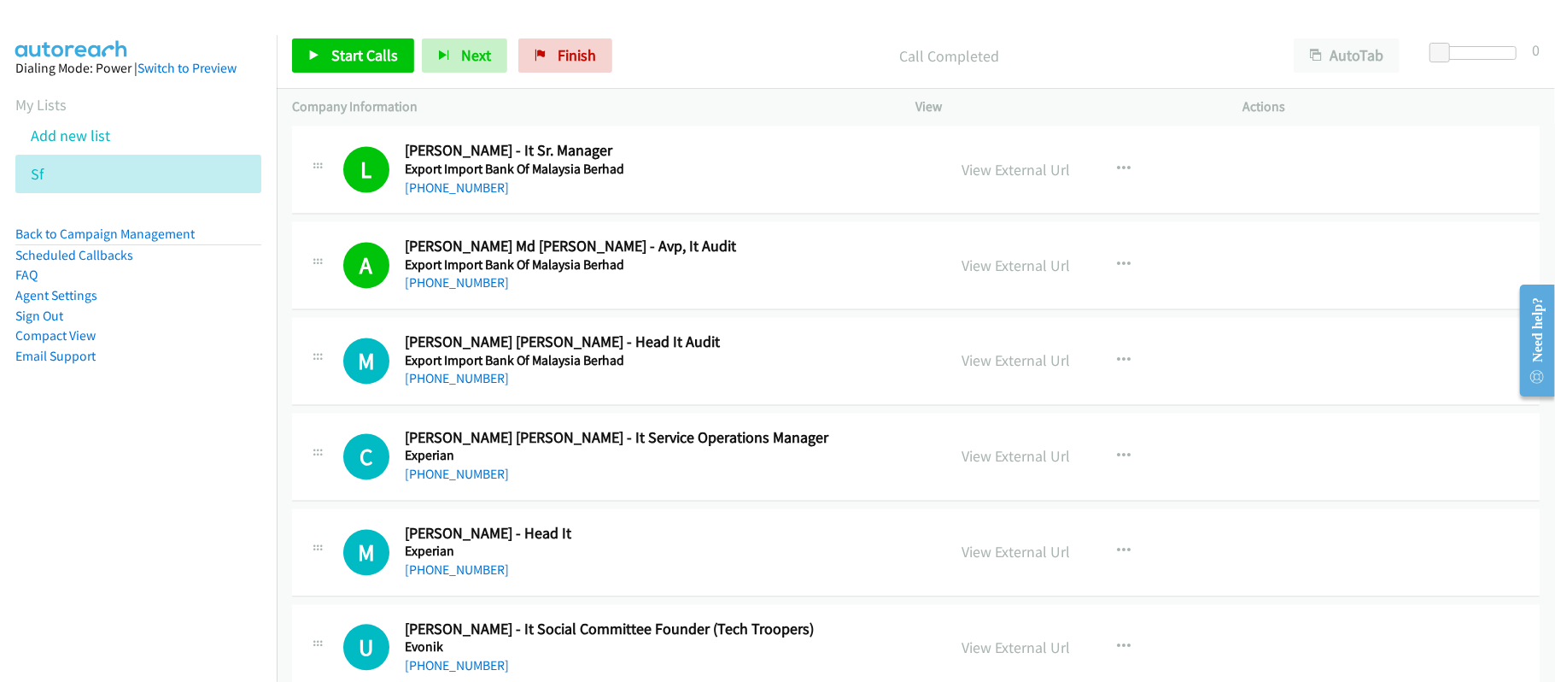
scroll to position [7175, 0]
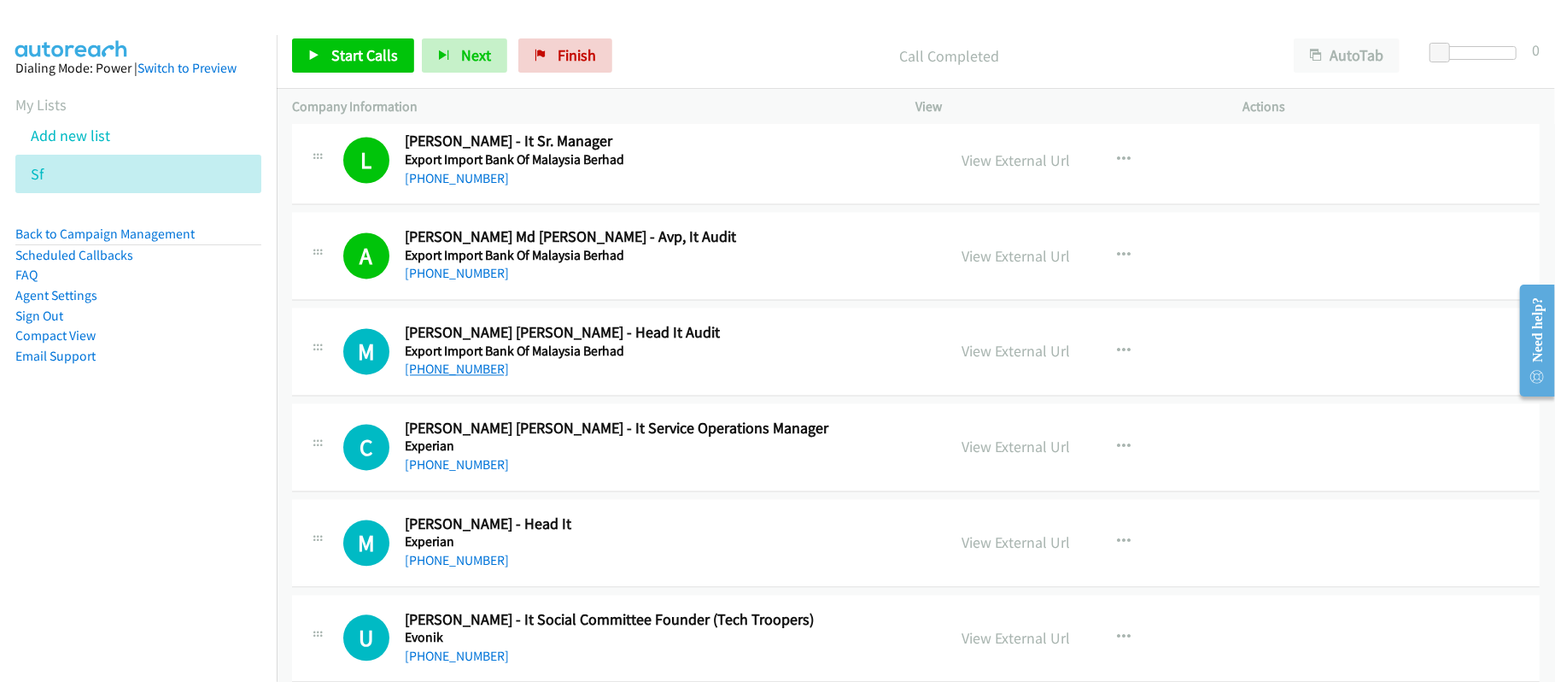
click at [473, 377] on link "+60 16-774 0881" at bounding box center [457, 368] width 104 height 16
drag, startPoint x: 442, startPoint y: 478, endPoint x: 466, endPoint y: 478, distance: 23.9
click at [442, 472] on link "+60 12-378 1470" at bounding box center [457, 464] width 104 height 16
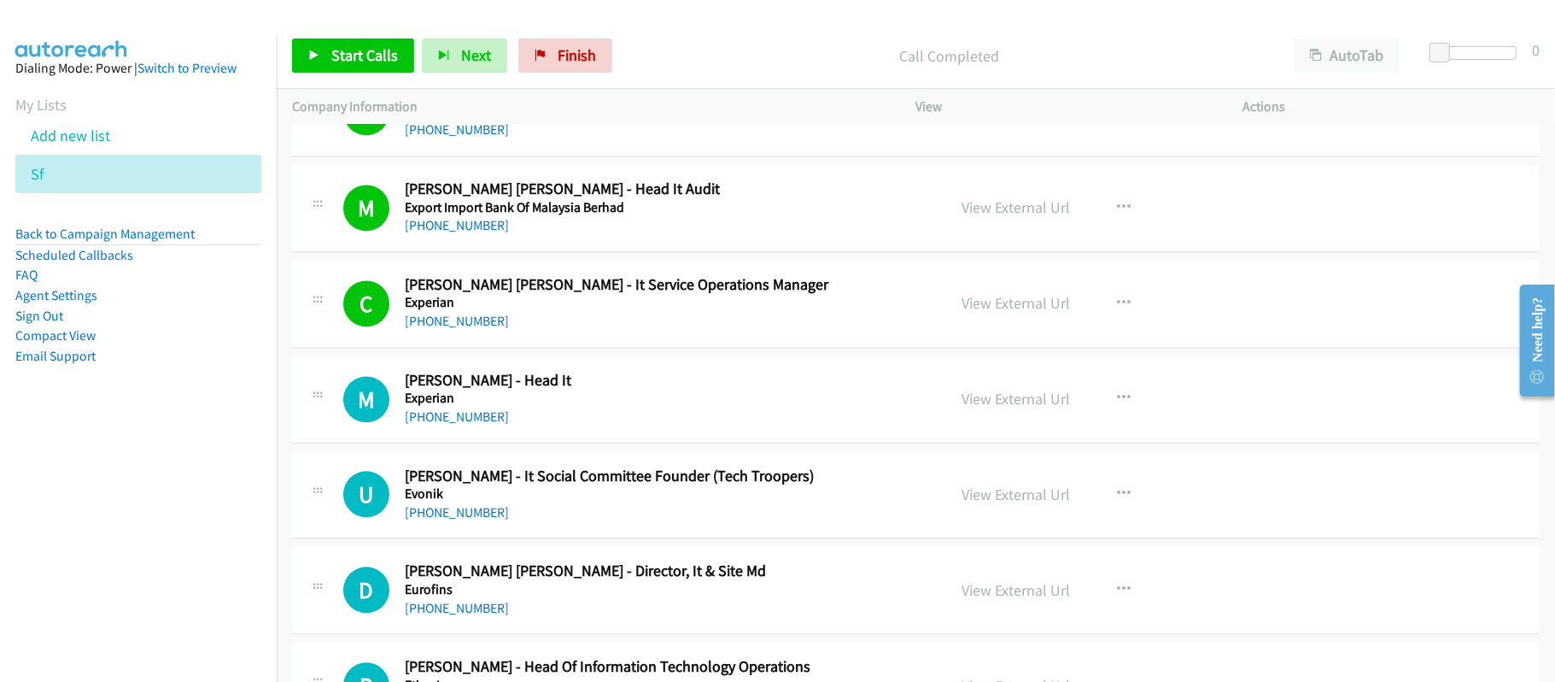
scroll to position [7402, 0]
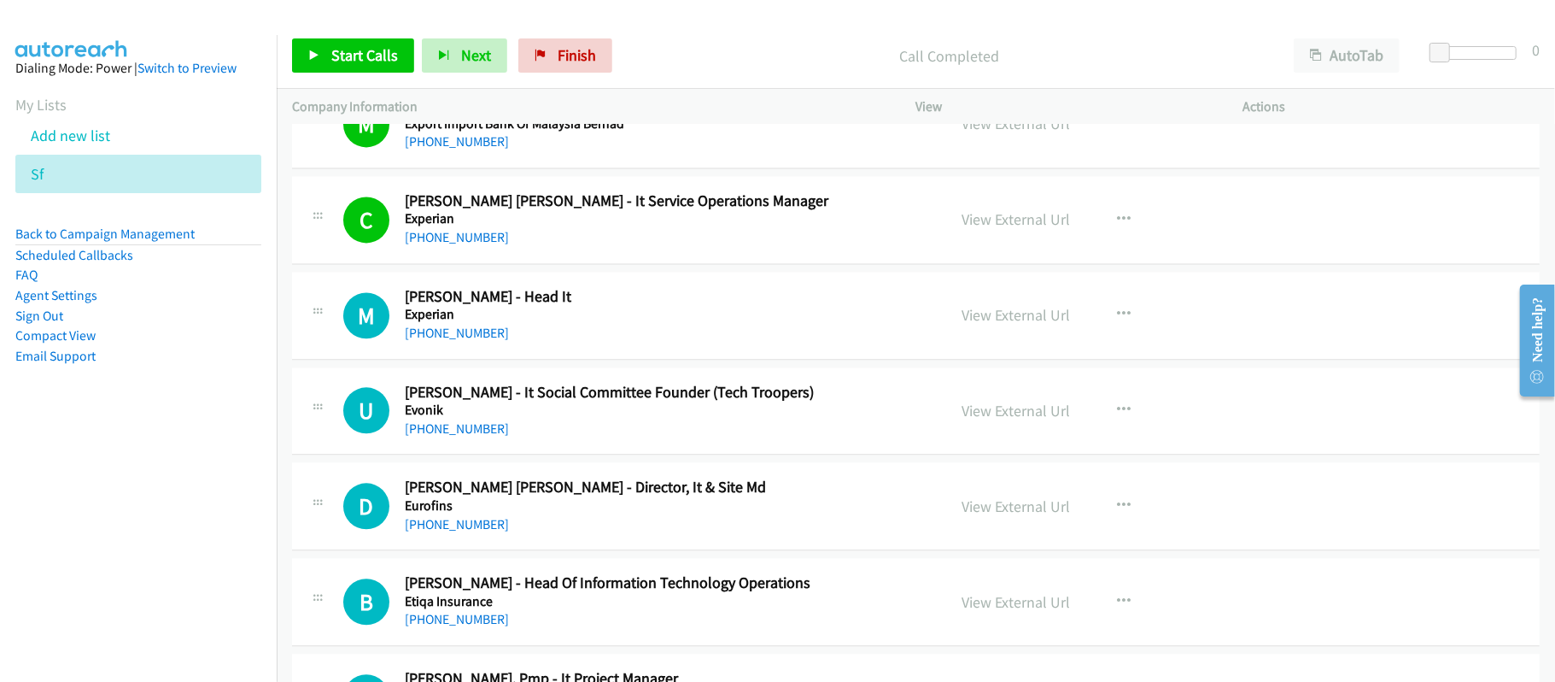
drag, startPoint x: 487, startPoint y: 347, endPoint x: 509, endPoint y: 345, distance: 22.3
click at [487, 341] on link "+60 19-329 0566" at bounding box center [457, 333] width 104 height 16
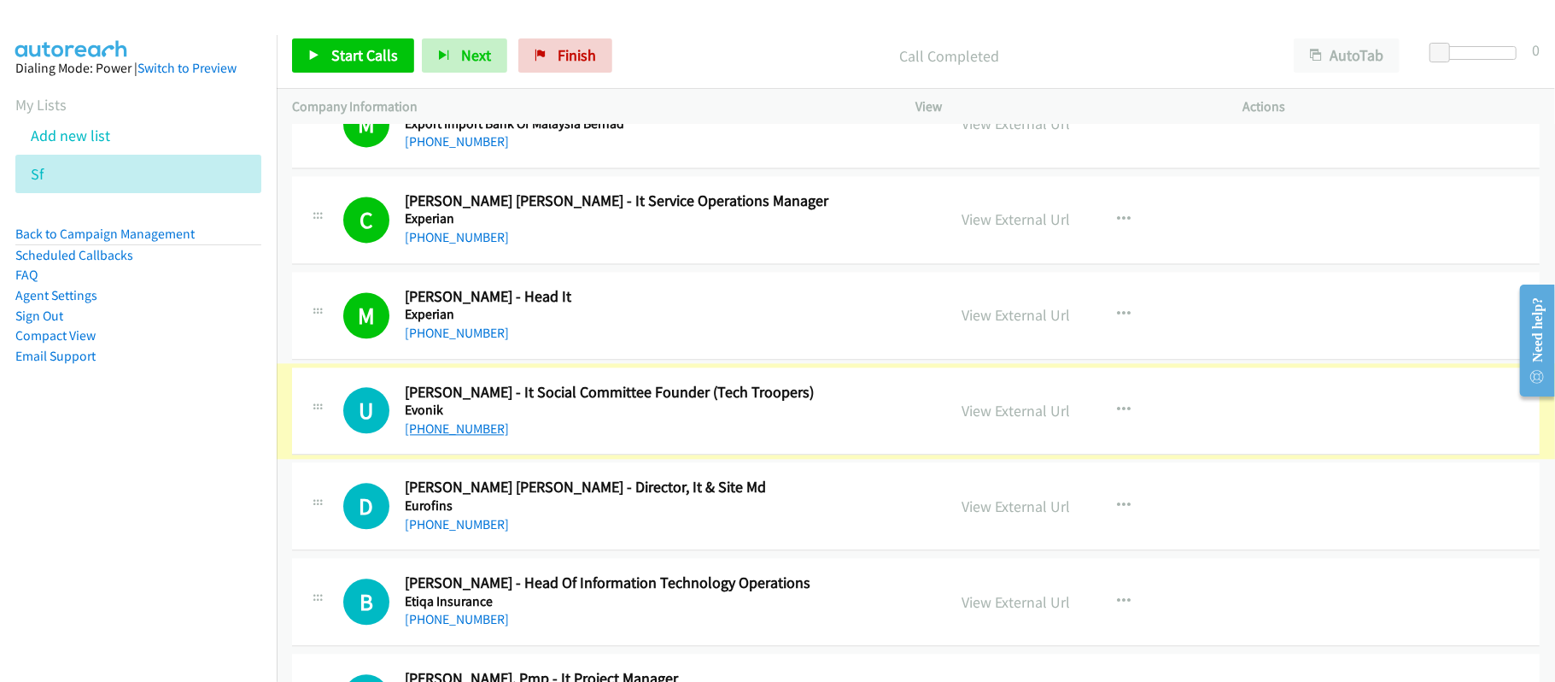
click at [413, 436] on link "+60 16-244 3581" at bounding box center [457, 428] width 104 height 16
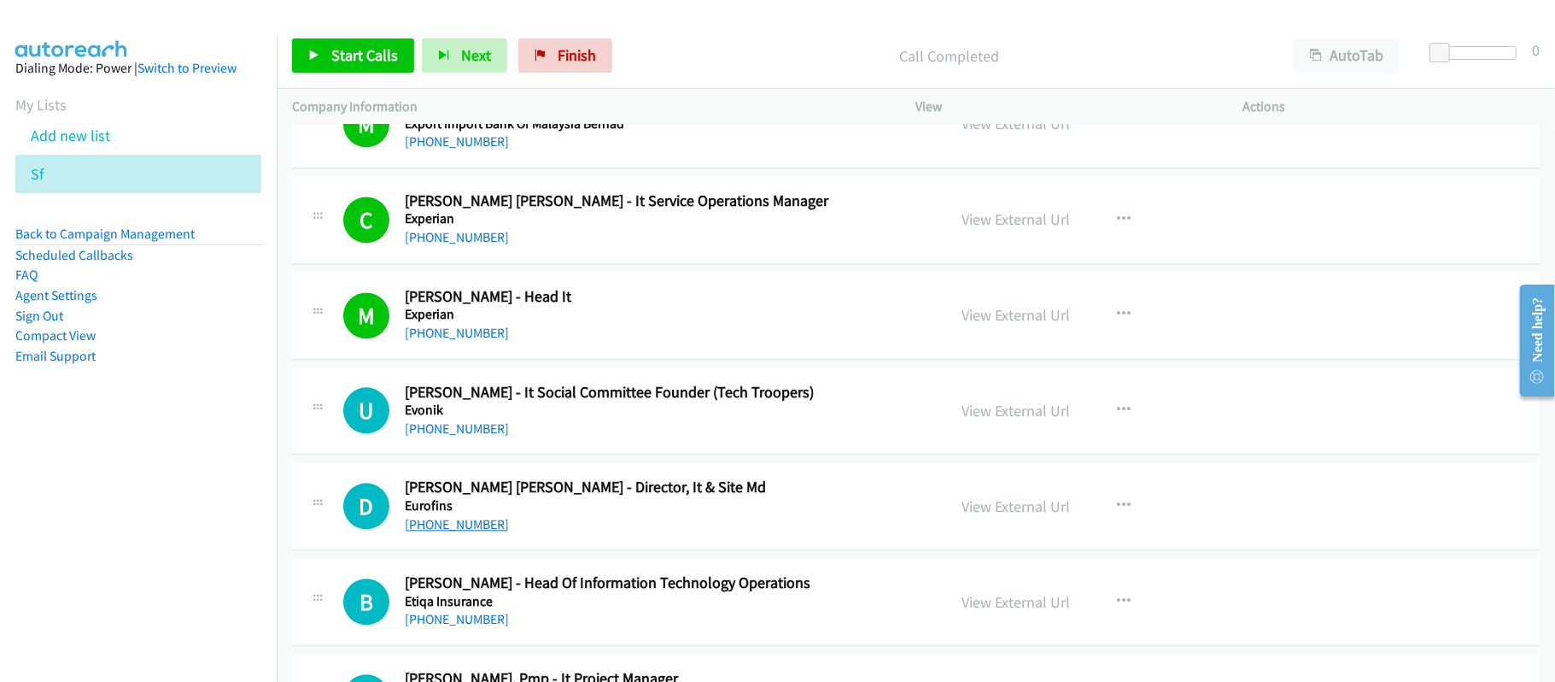
click at [452, 532] on link "+60 12-749 9123" at bounding box center [457, 524] width 104 height 16
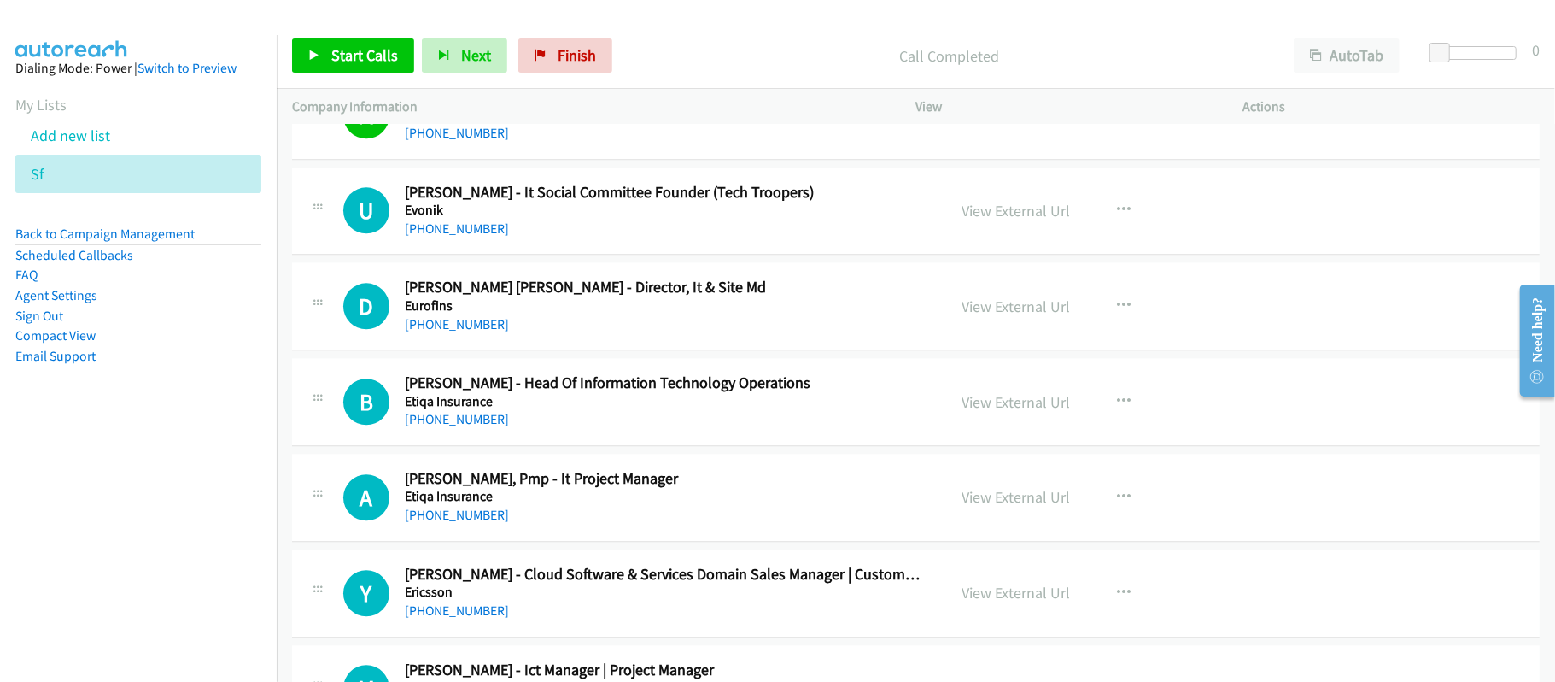
scroll to position [7630, 0]
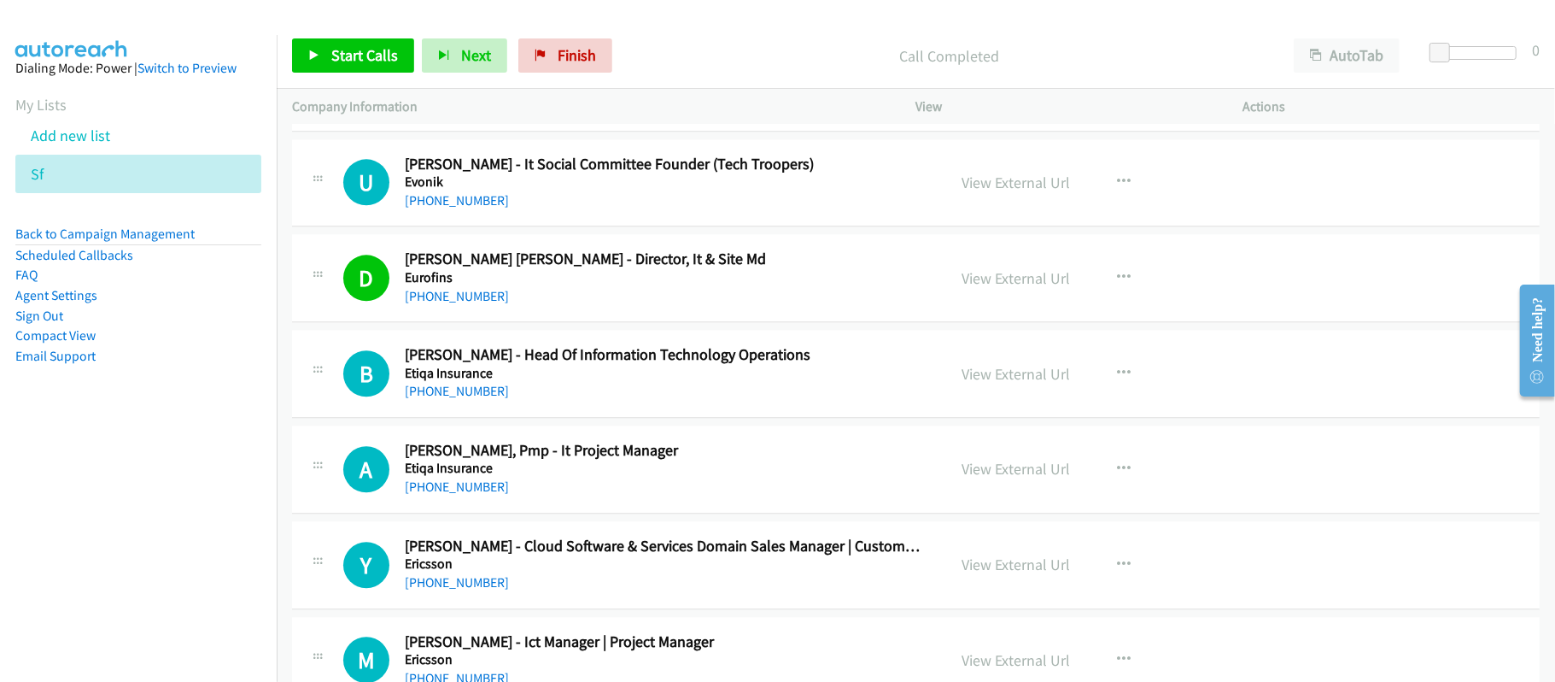
drag, startPoint x: 584, startPoint y: 413, endPoint x: 499, endPoint y: 428, distance: 86.6
click at [445, 399] on link "+60 12-311 6833" at bounding box center [457, 391] width 104 height 16
click at [463, 495] on link "+60 12-845 8843" at bounding box center [457, 486] width 104 height 16
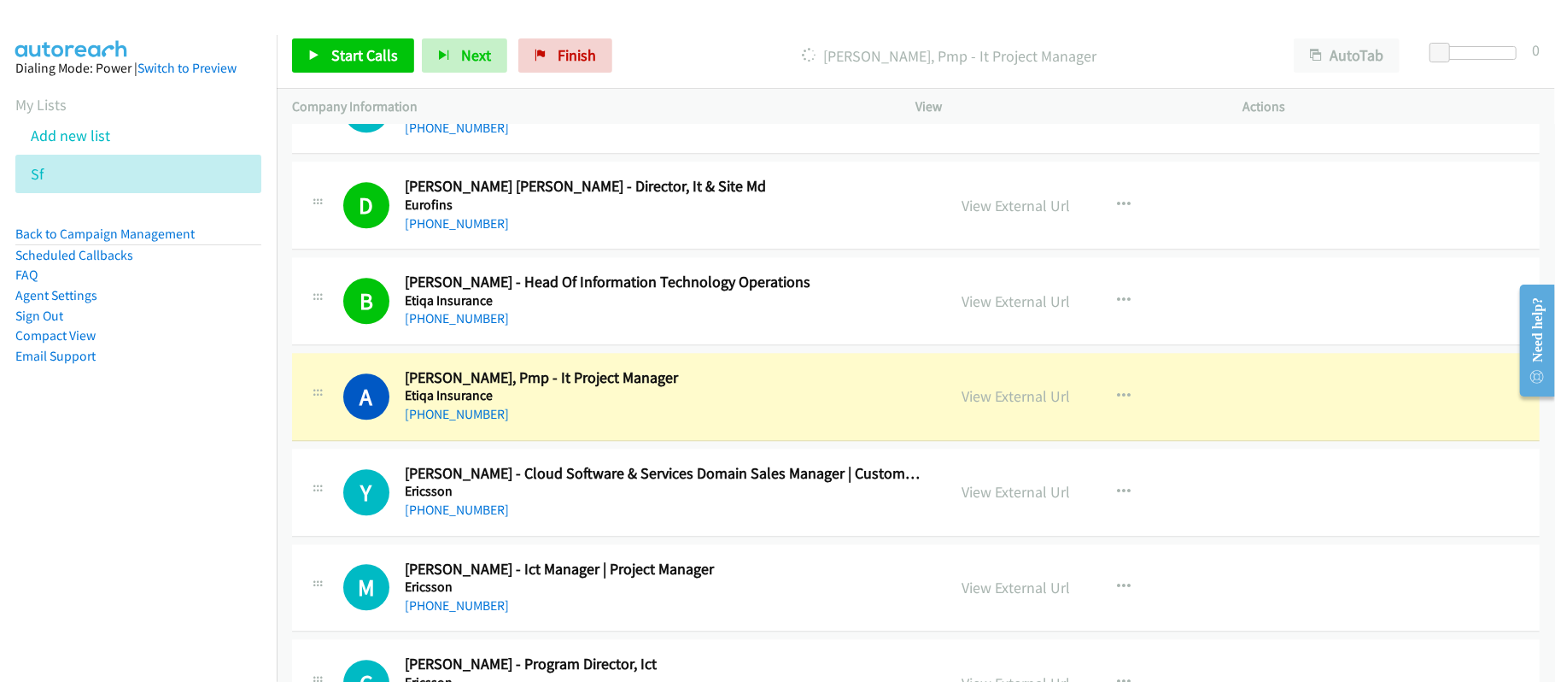
scroll to position [7858, 0]
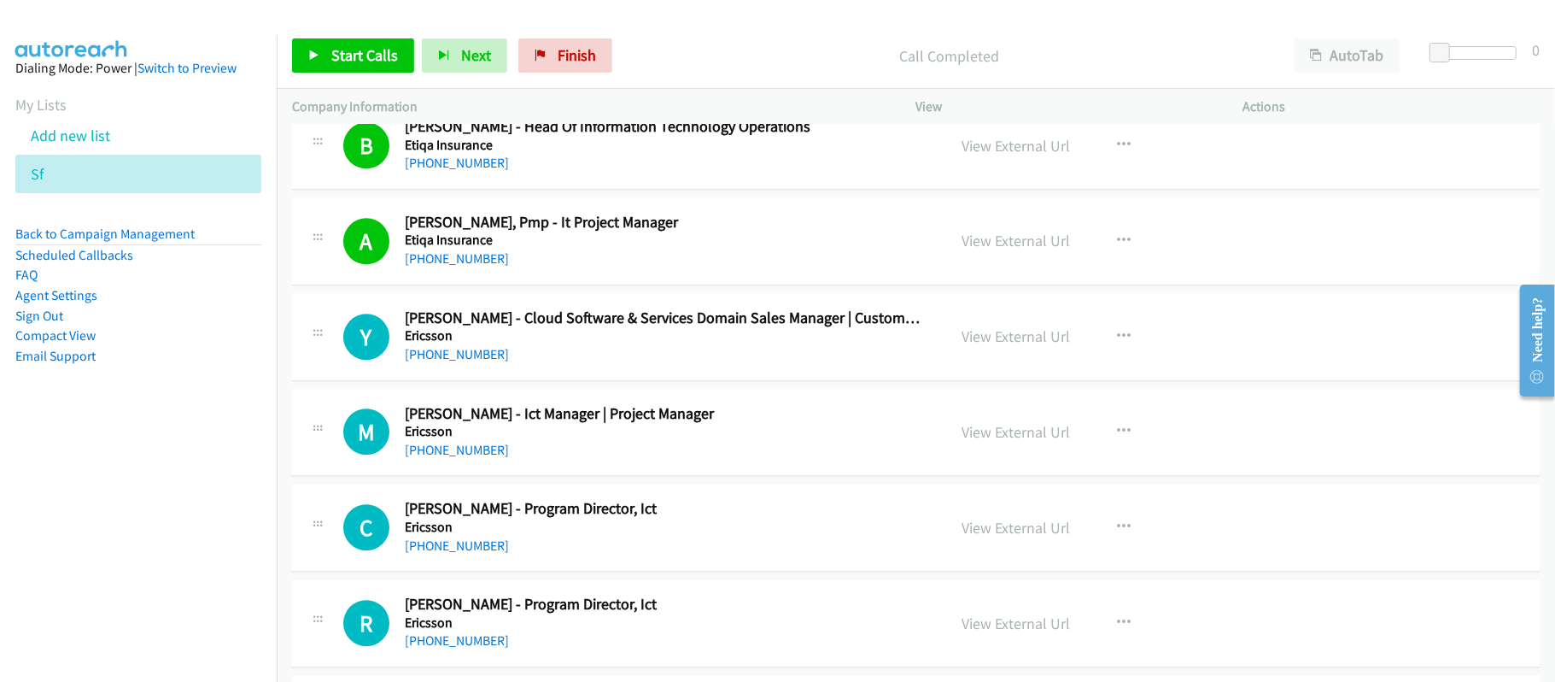
drag, startPoint x: 483, startPoint y: 379, endPoint x: 524, endPoint y: 384, distance: 40.5
click at [483, 362] on link "+60 12-297 6371" at bounding box center [457, 354] width 104 height 16
click at [462, 553] on link "+60 17-333 1382" at bounding box center [457, 545] width 104 height 16
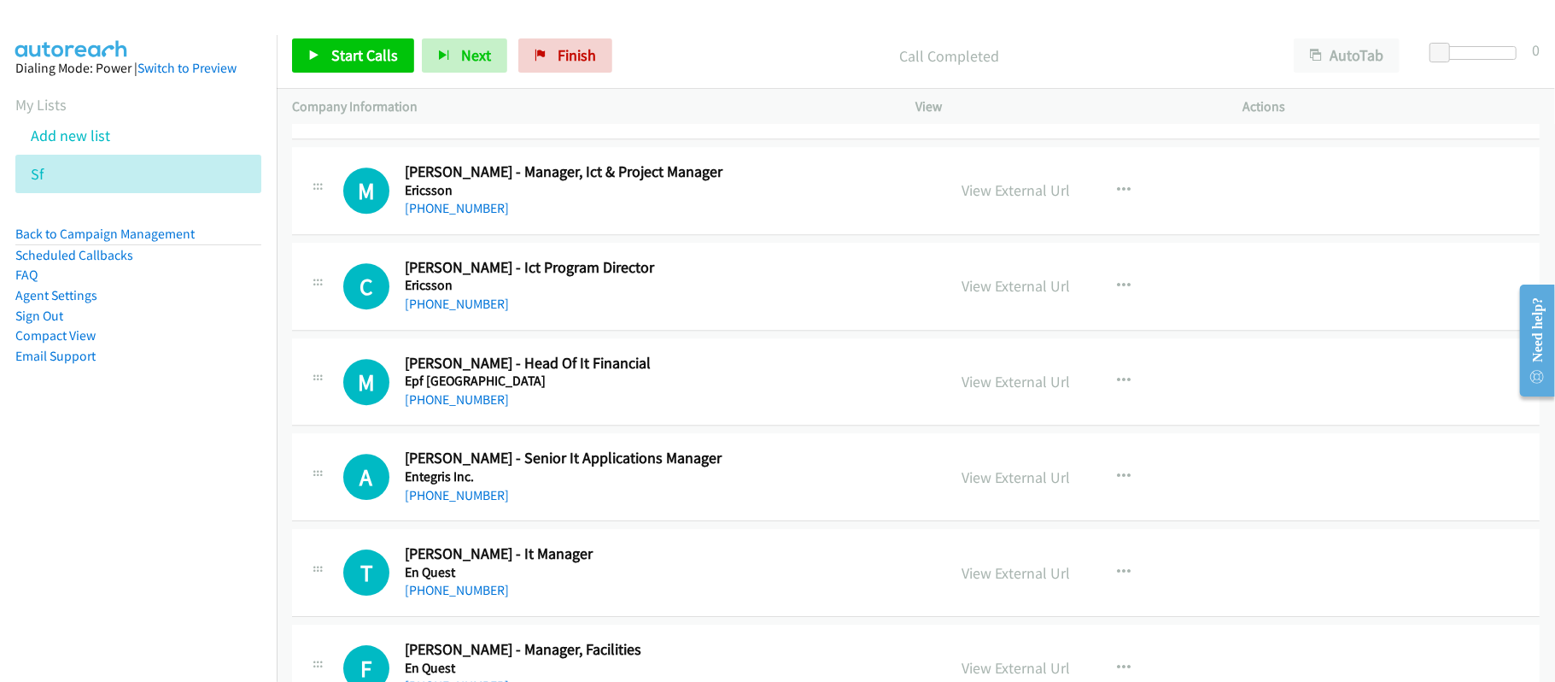
scroll to position [8427, 0]
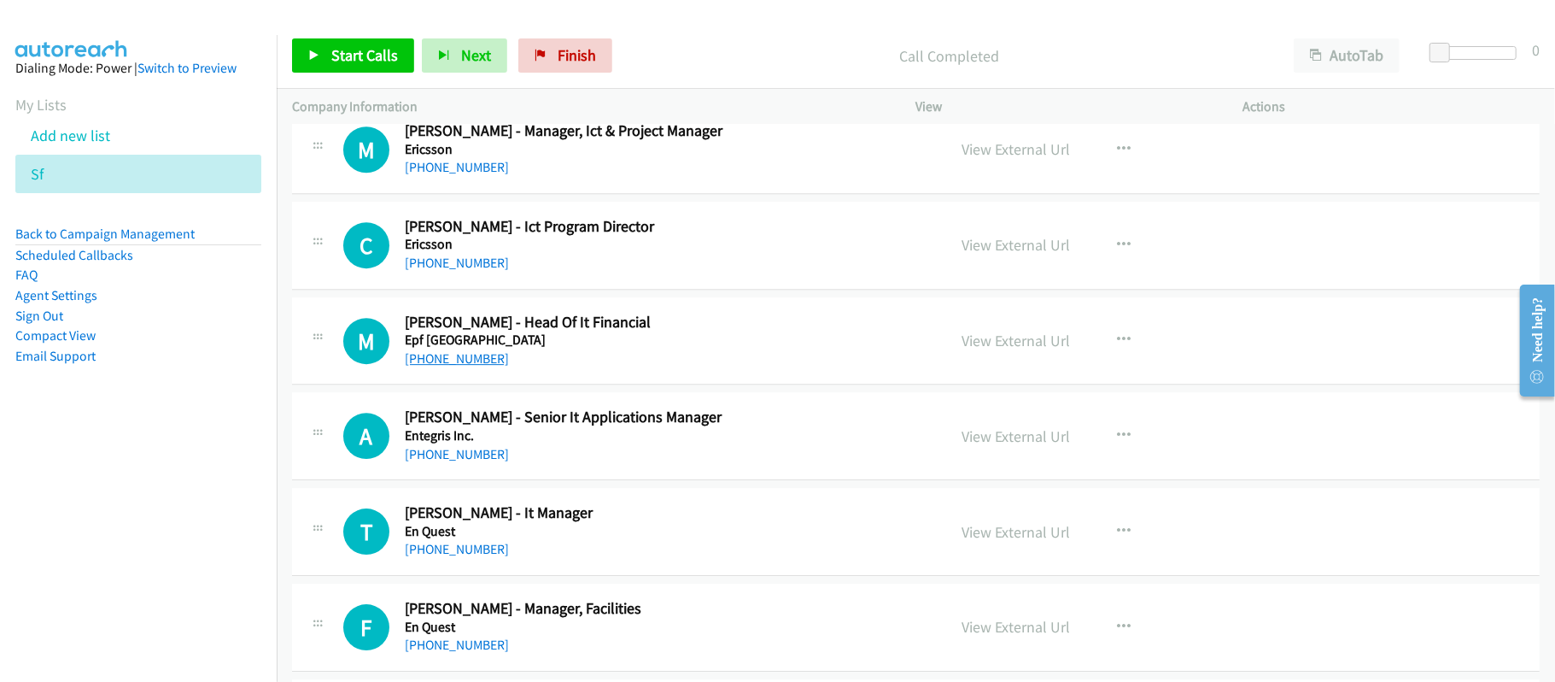
click at [460, 366] on link "+60 12-227 8481" at bounding box center [457, 358] width 104 height 16
click at [455, 462] on link "+60 12-584 1010" at bounding box center [457, 454] width 104 height 16
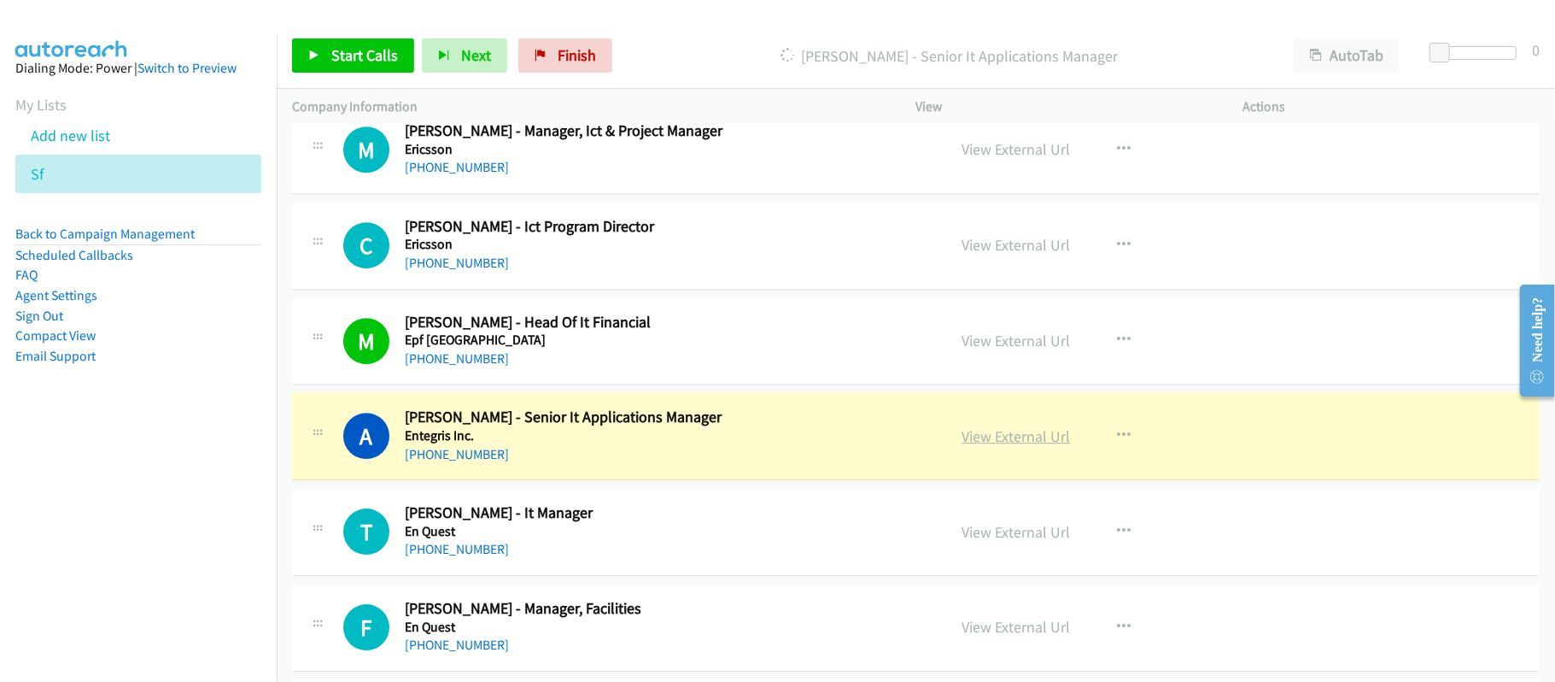
click at [992, 446] on link "View External Url" at bounding box center [1017, 436] width 108 height 20
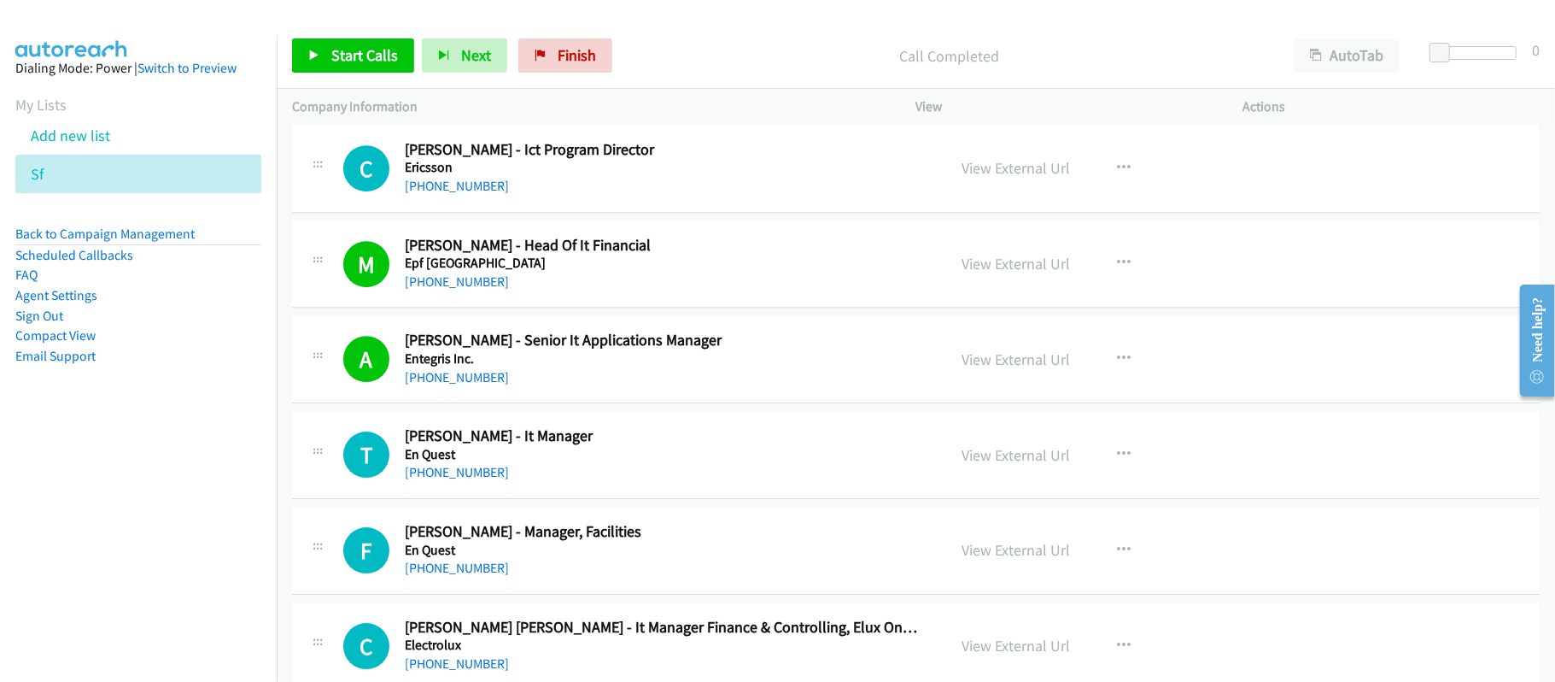
scroll to position [8655, 0]
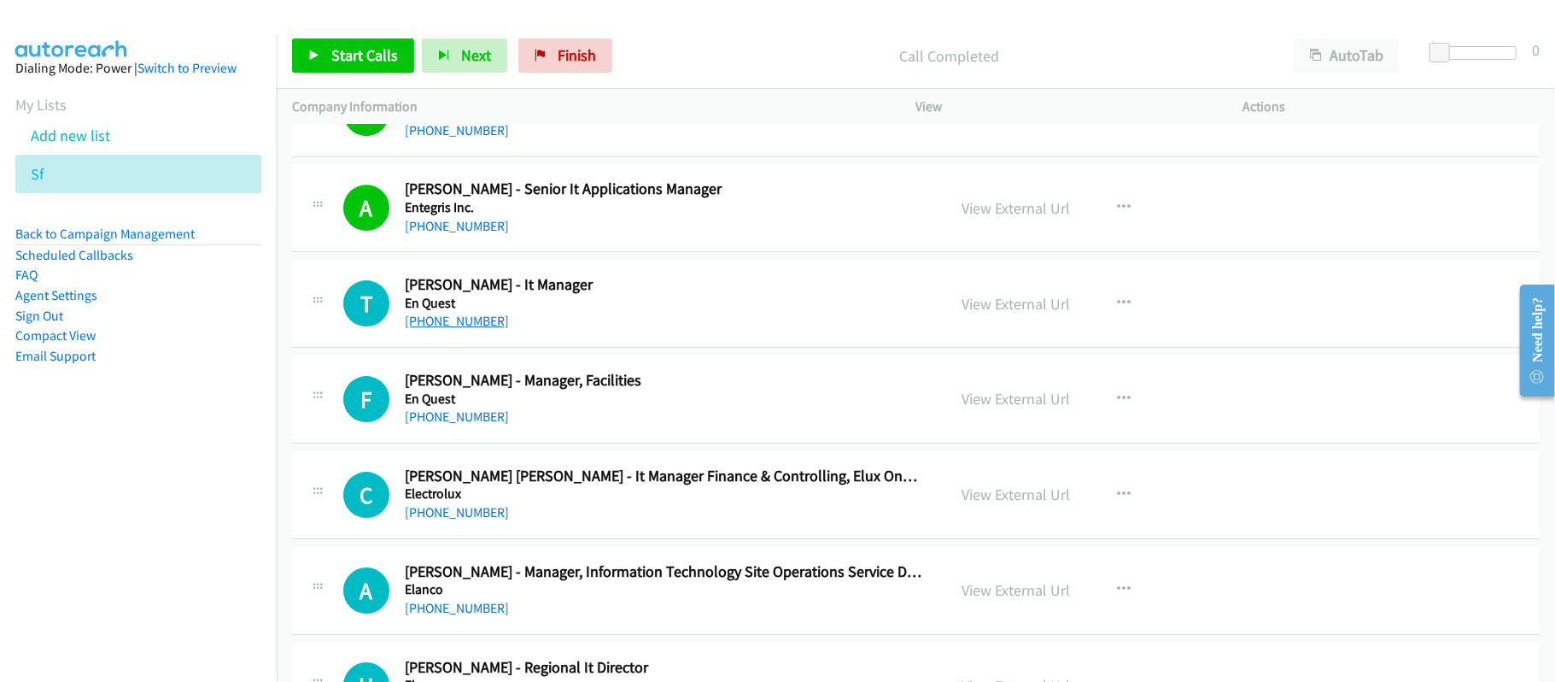
click at [466, 329] on link "+60 12-206 0534" at bounding box center [457, 321] width 104 height 16
drag, startPoint x: 458, startPoint y: 444, endPoint x: 485, endPoint y: 438, distance: 28.0
click at [458, 425] on link "+60 17-416 6031" at bounding box center [457, 416] width 104 height 16
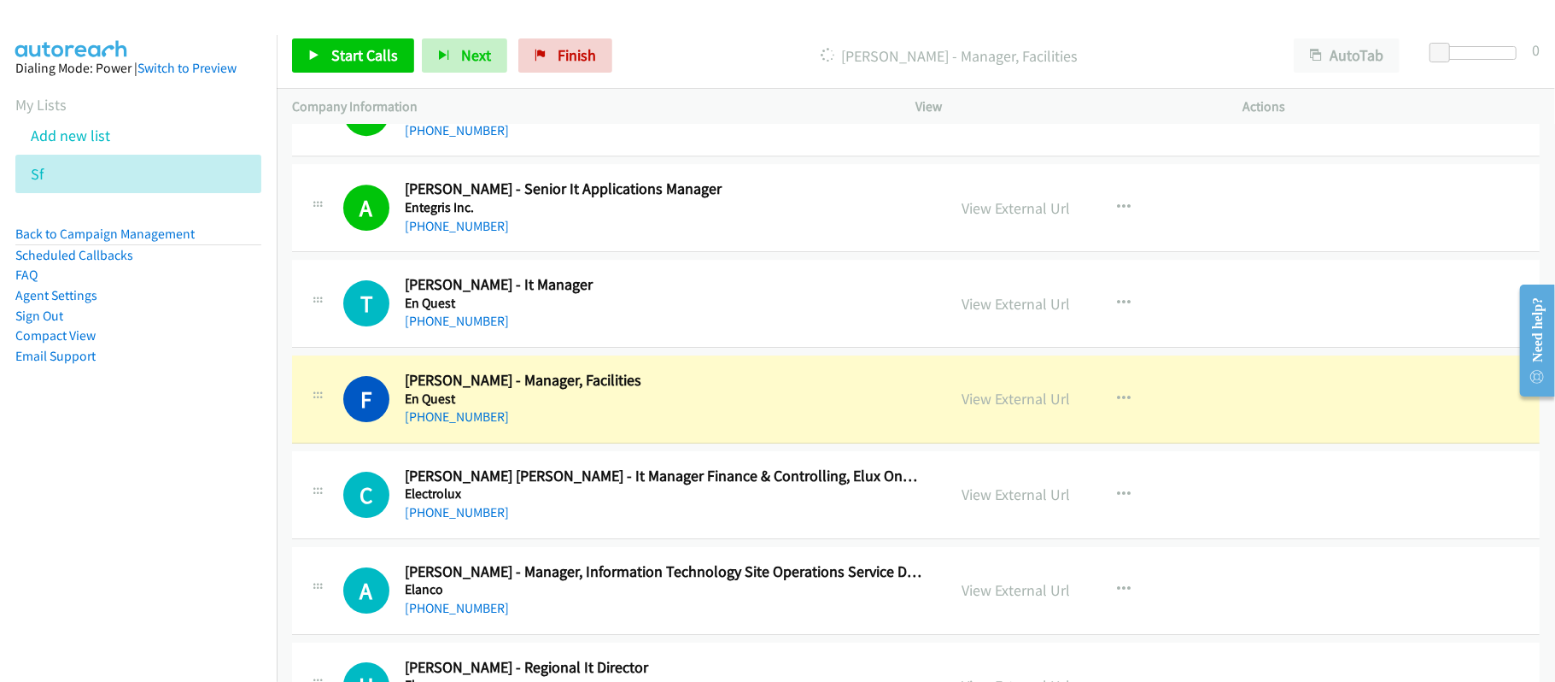
click at [657, 407] on h5 "En Quest" at bounding box center [664, 398] width 518 height 17
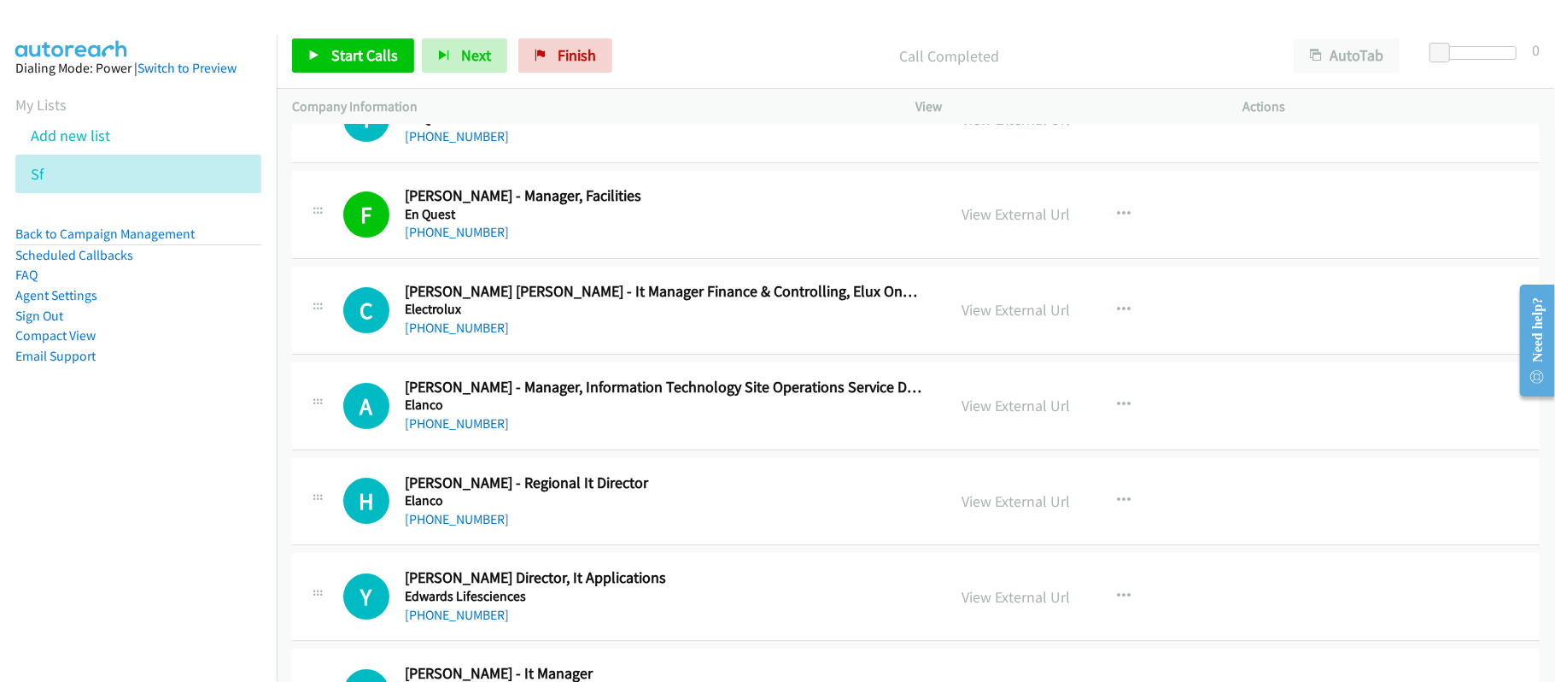
scroll to position [8883, 0]
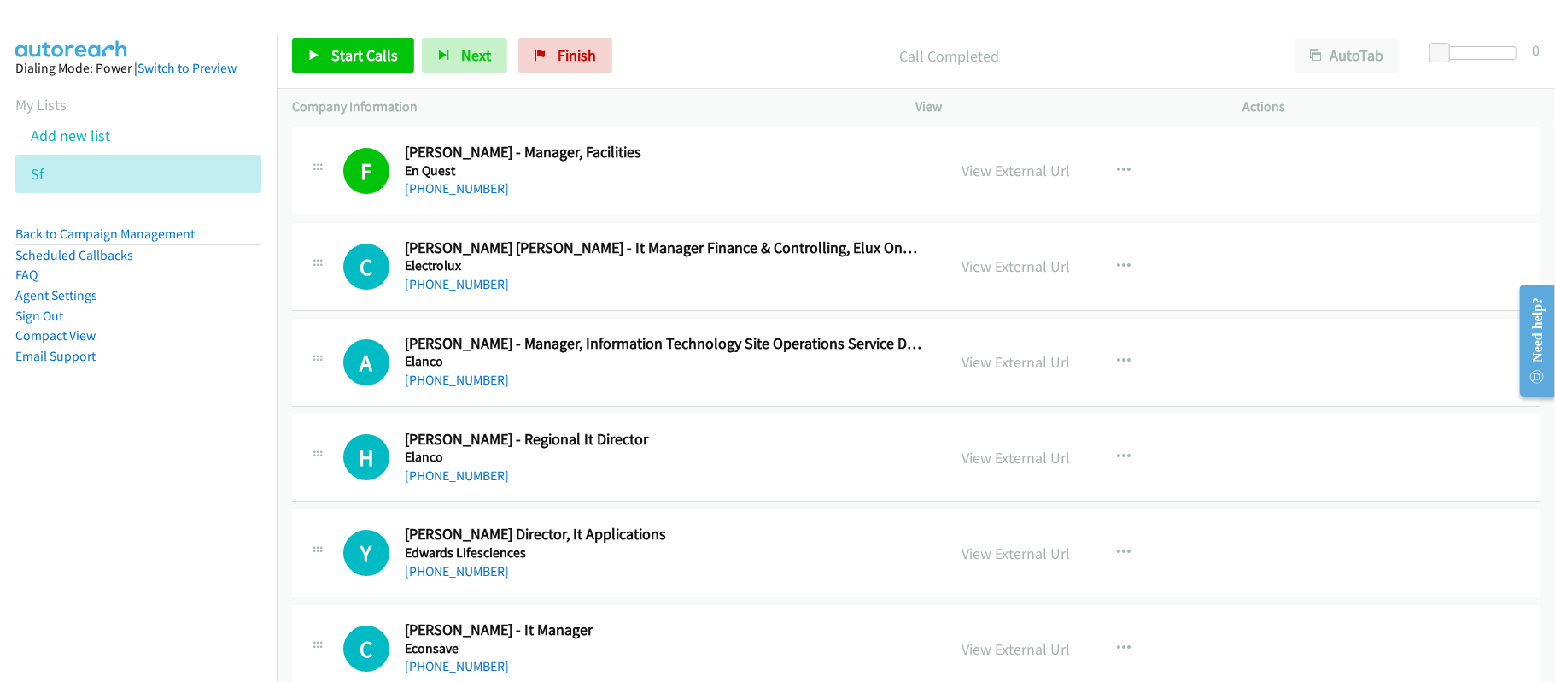
drag, startPoint x: 442, startPoint y: 503, endPoint x: 509, endPoint y: 495, distance: 67.9
click at [442, 483] on link "+60 12-328 1751" at bounding box center [457, 475] width 104 height 16
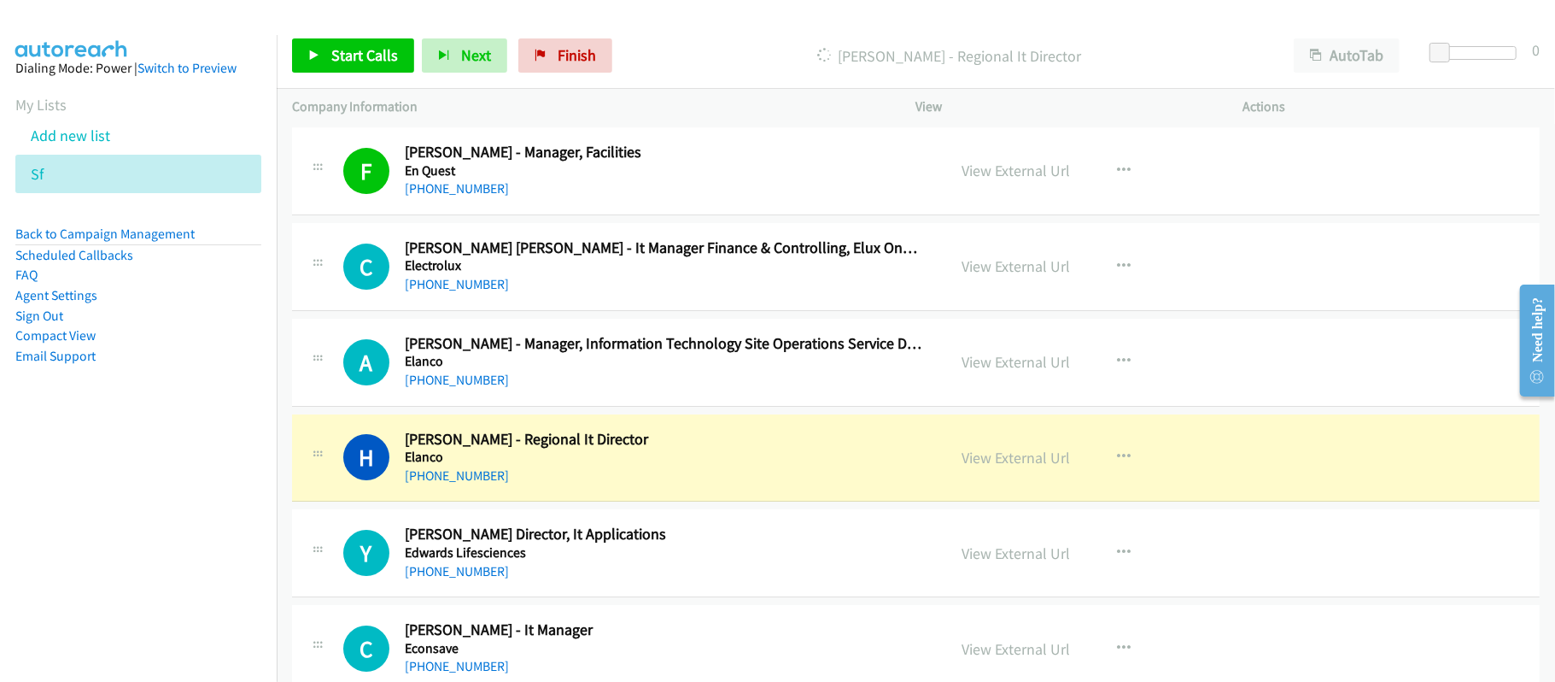
click at [594, 407] on div "A Callback Scheduled Adrian Choo - Manager, Information Technology Site Operati…" at bounding box center [916, 363] width 1248 height 88
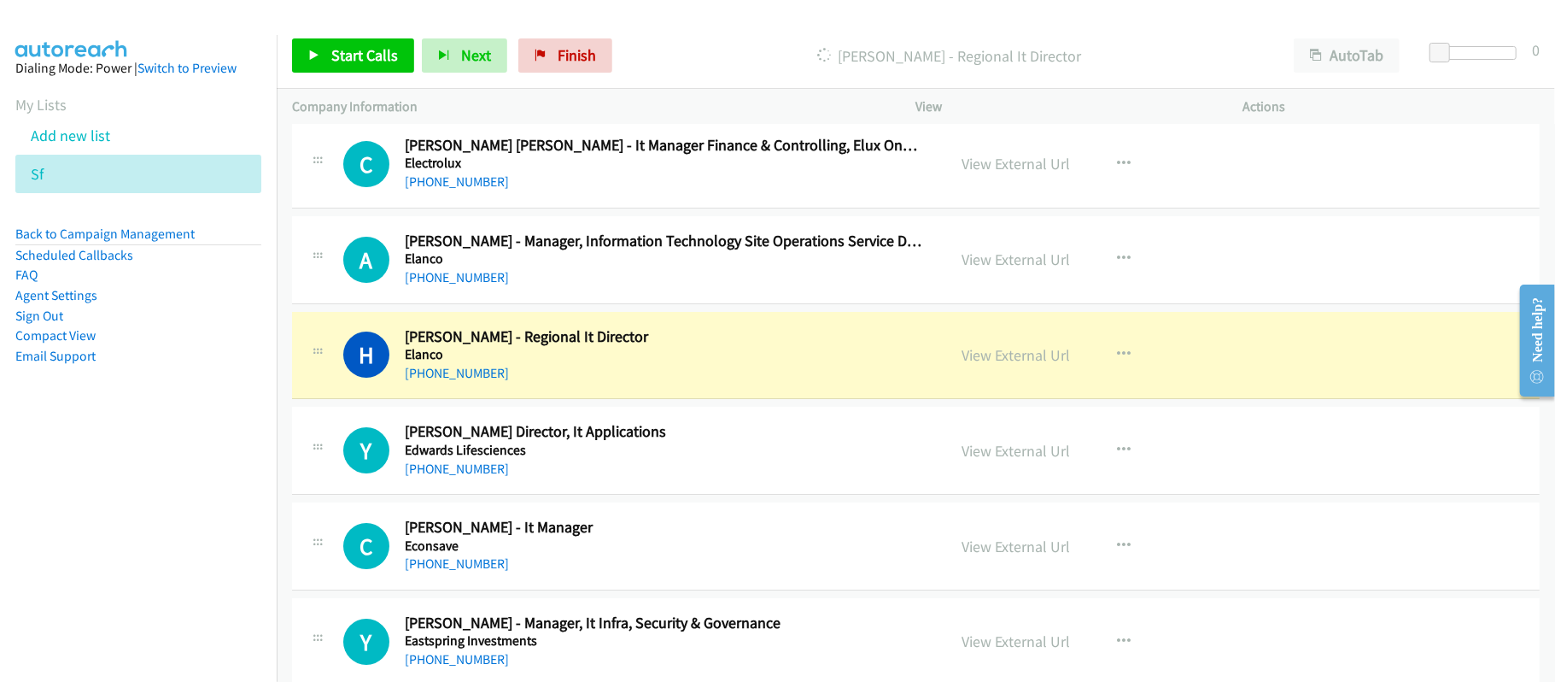
scroll to position [9110, 0]
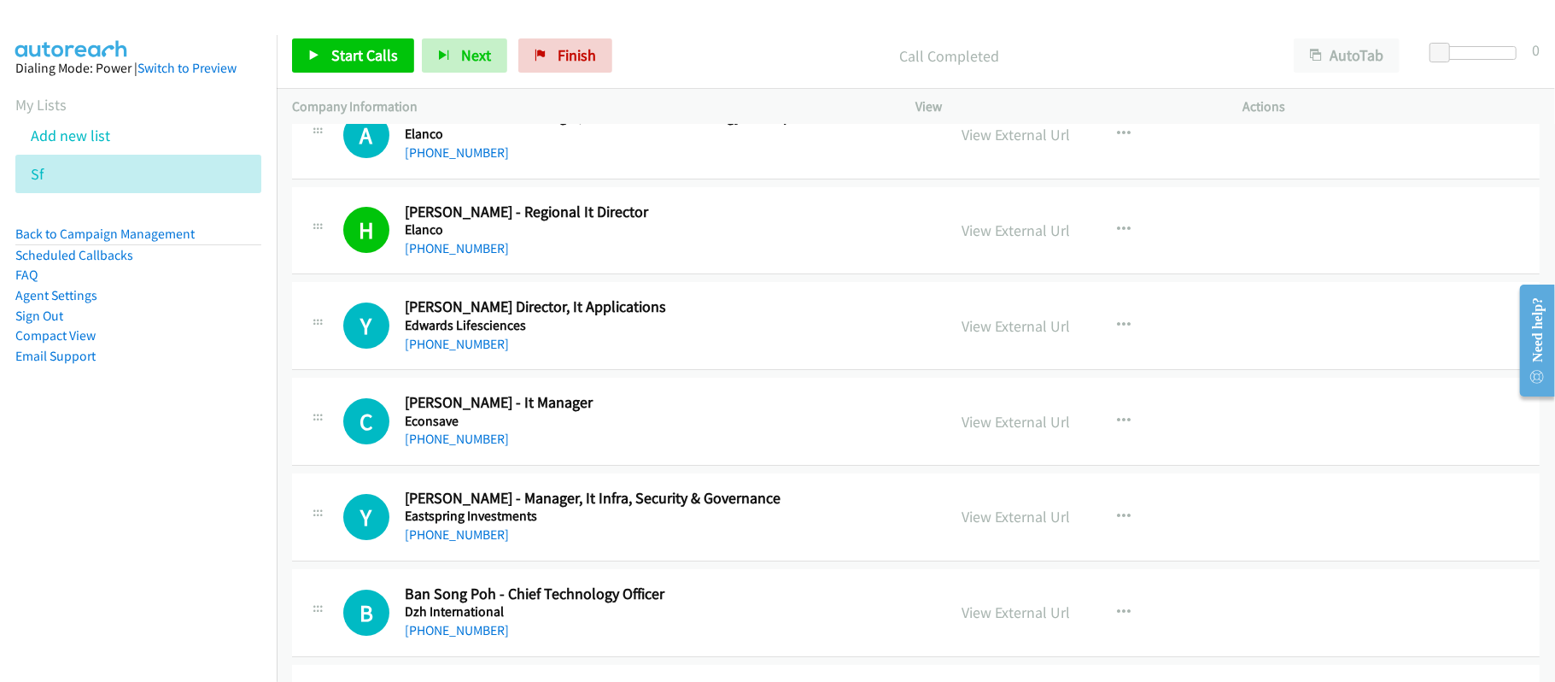
click at [437, 354] on div "+60 12-334 0964" at bounding box center [664, 344] width 518 height 20
click at [442, 352] on link "+60 12-334 0964" at bounding box center [457, 344] width 104 height 16
click at [470, 447] on link "+60 19-213 6111" at bounding box center [457, 438] width 104 height 16
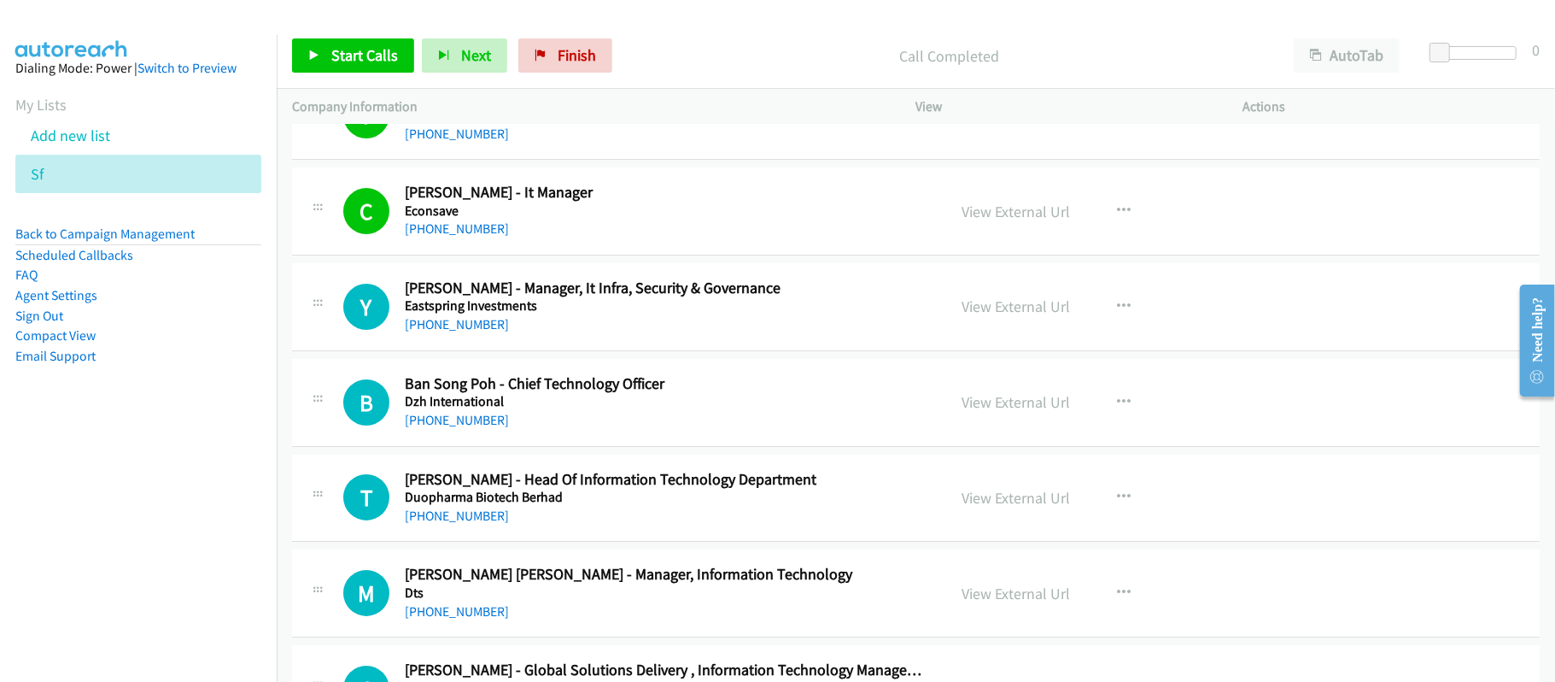
scroll to position [9338, 0]
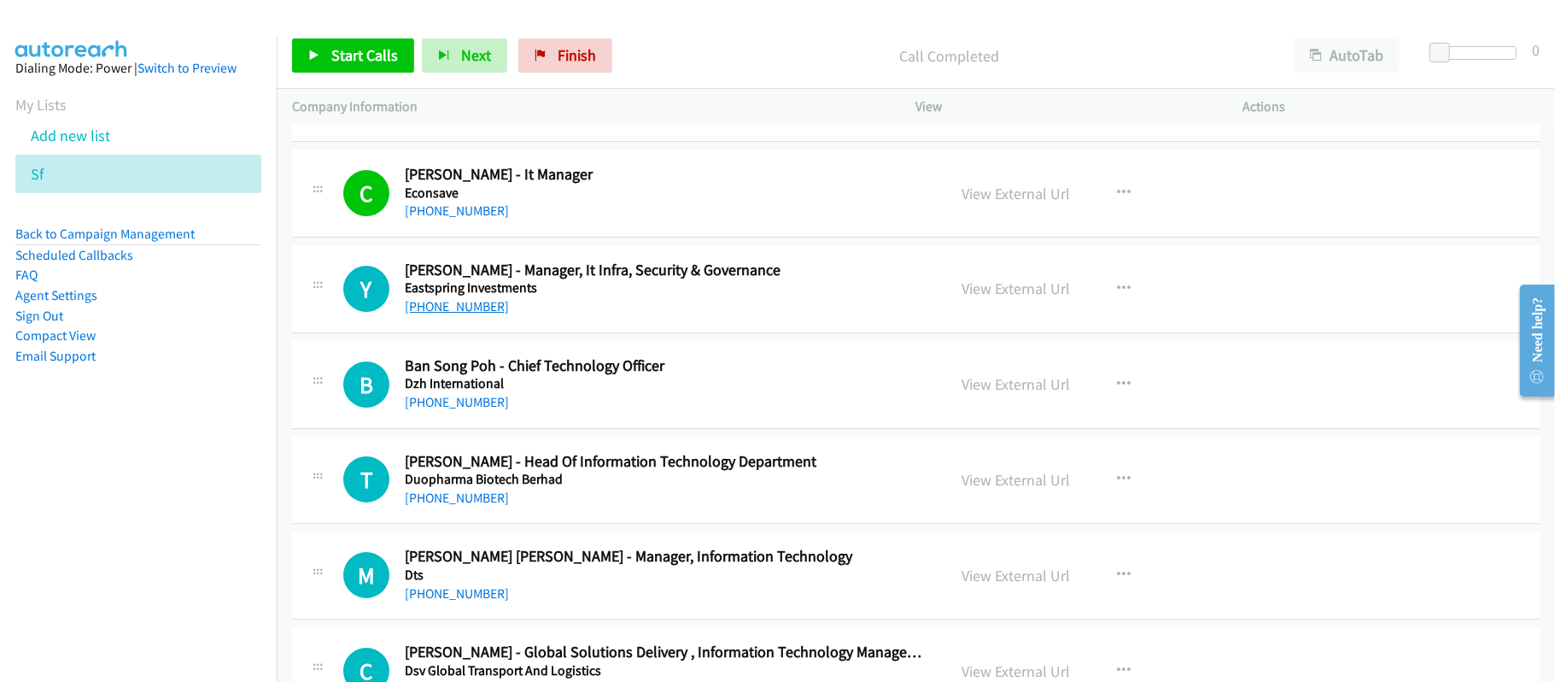
click at [428, 314] on link "+60 16-887 3321" at bounding box center [457, 306] width 104 height 16
drag, startPoint x: 629, startPoint y: 518, endPoint x: 618, endPoint y: 520, distance: 10.6
click at [629, 508] on div "+60 19-307 5213" at bounding box center [664, 498] width 518 height 20
click at [473, 506] on link "+60 19-307 5213" at bounding box center [457, 497] width 104 height 16
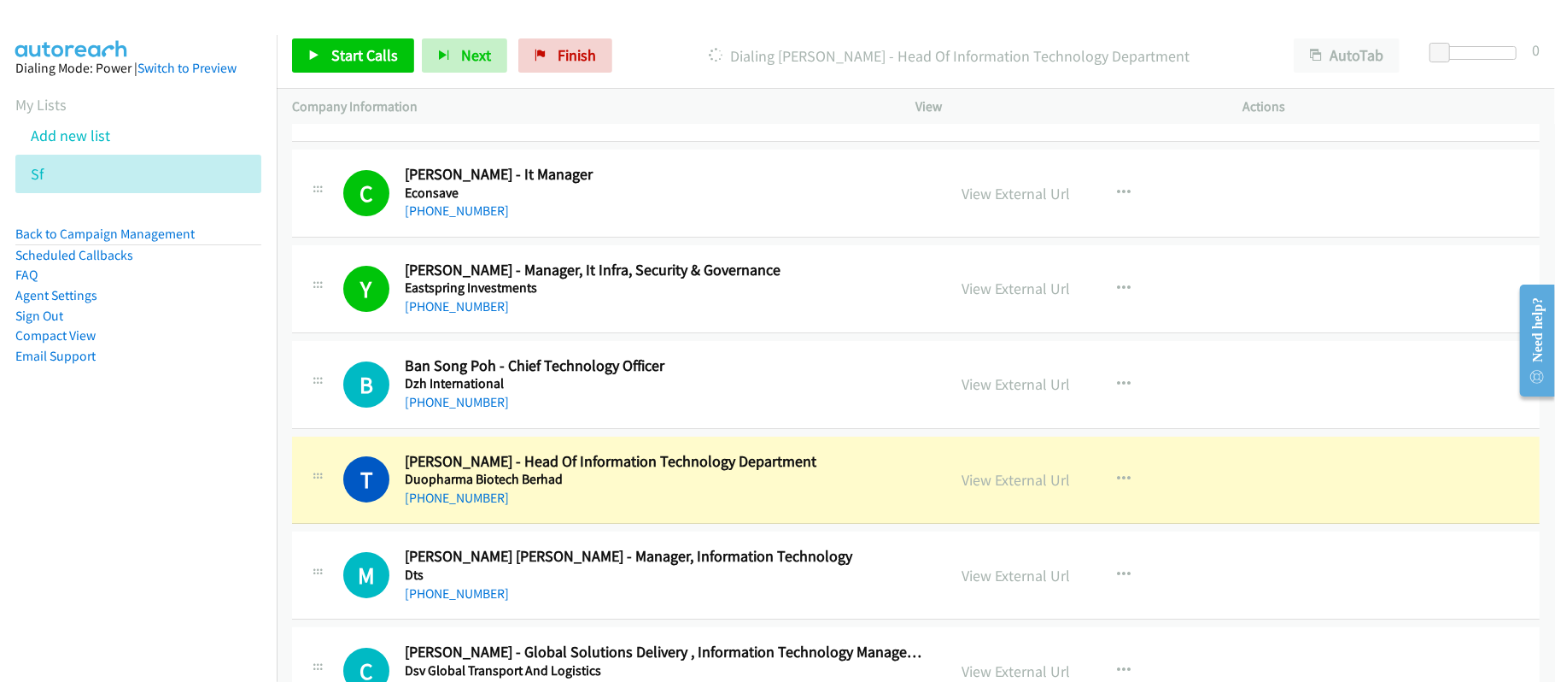
click at [664, 508] on div "+60 19-307 5213" at bounding box center [664, 498] width 518 height 20
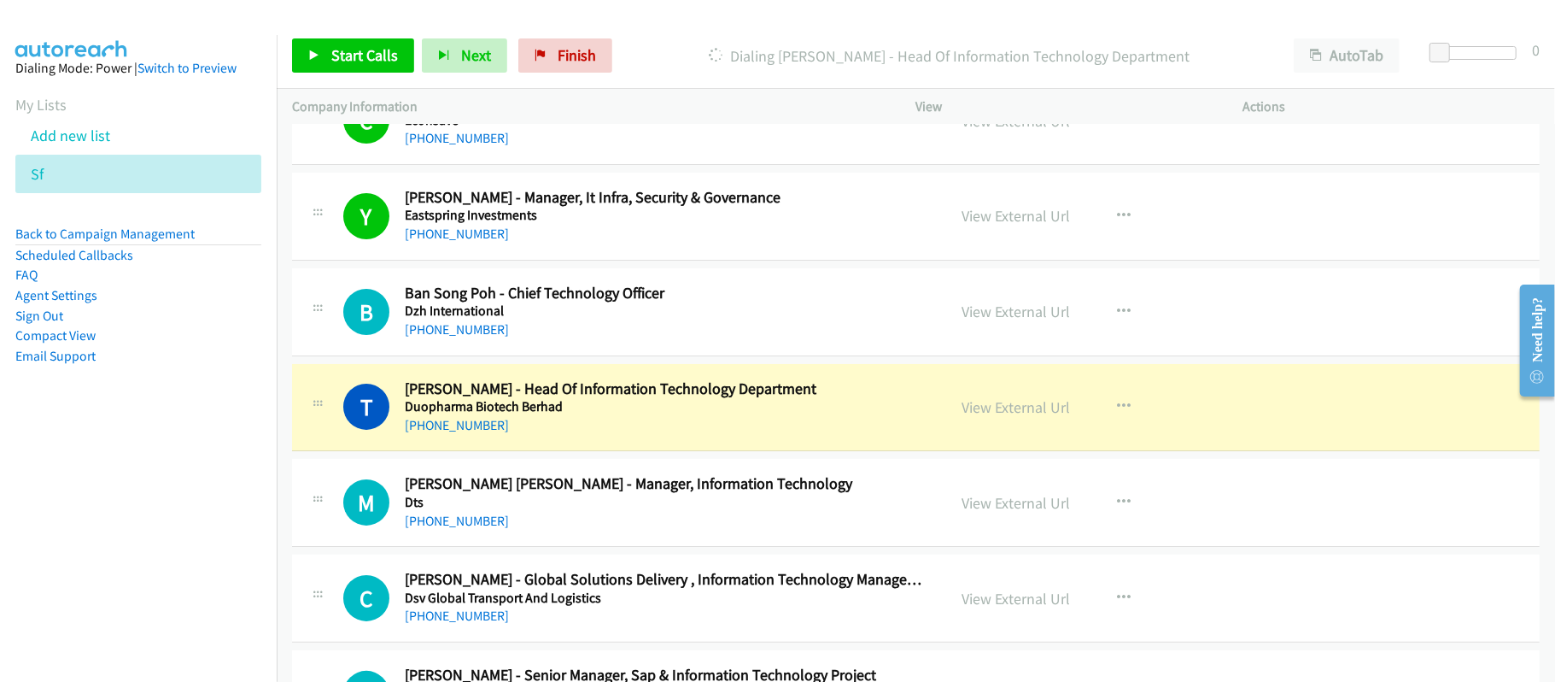
scroll to position [9452, 0]
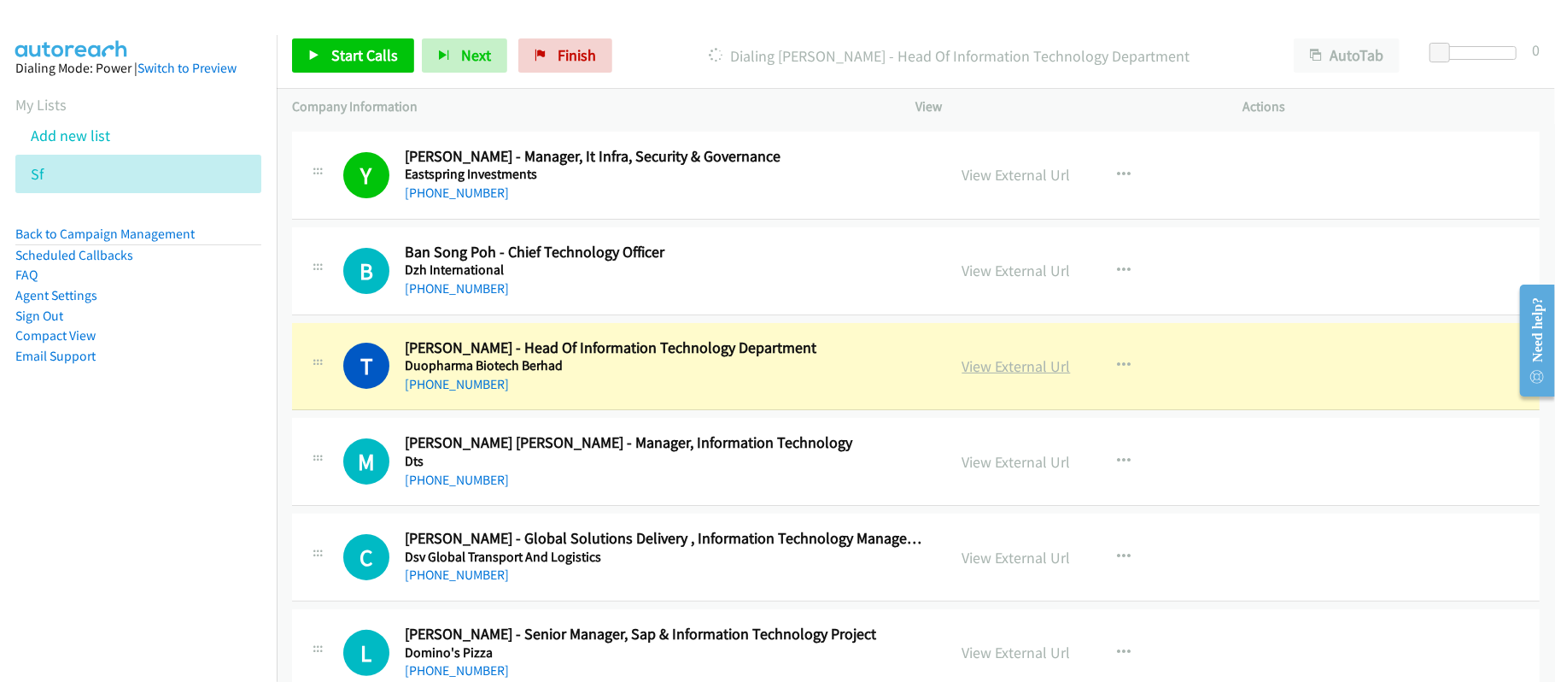
click at [994, 376] on link "View External Url" at bounding box center [1017, 366] width 108 height 20
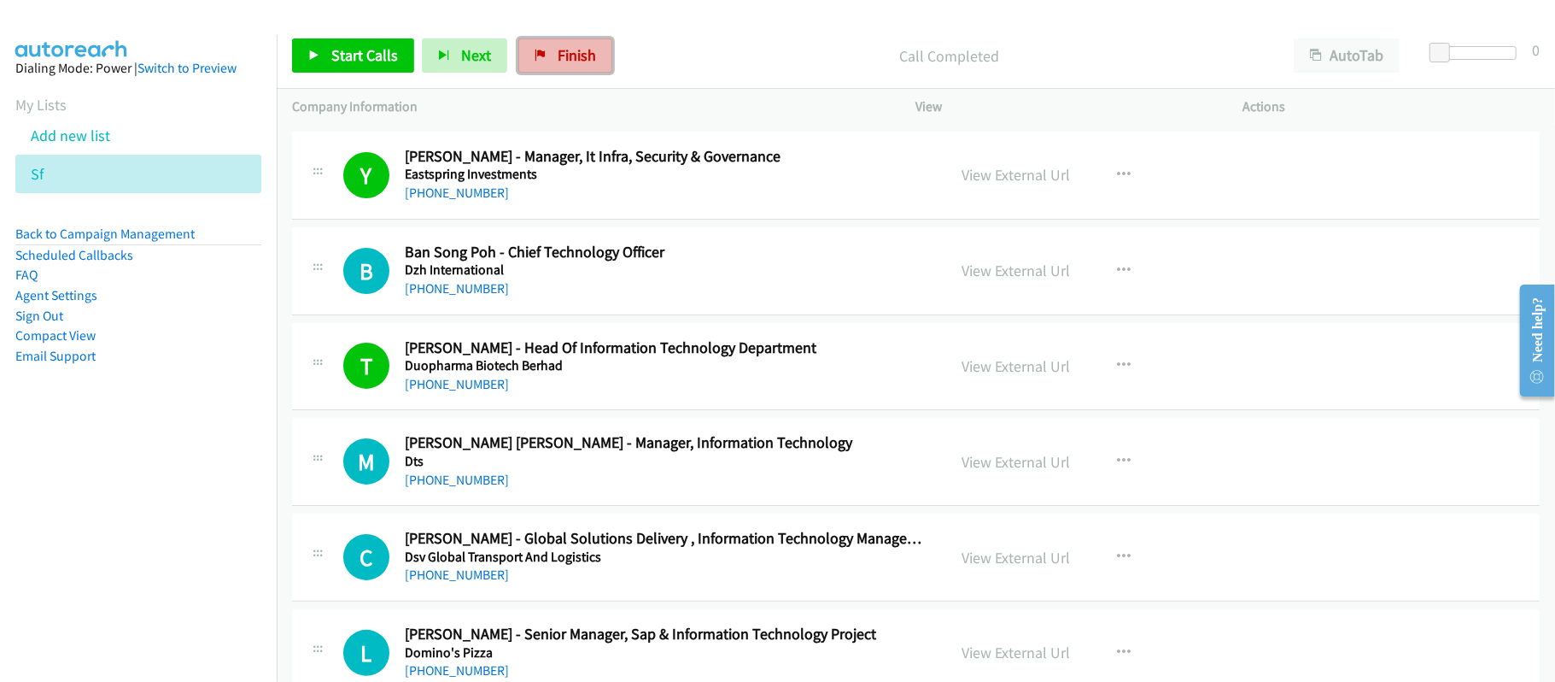
click at [554, 68] on link "Finish" at bounding box center [565, 55] width 94 height 34
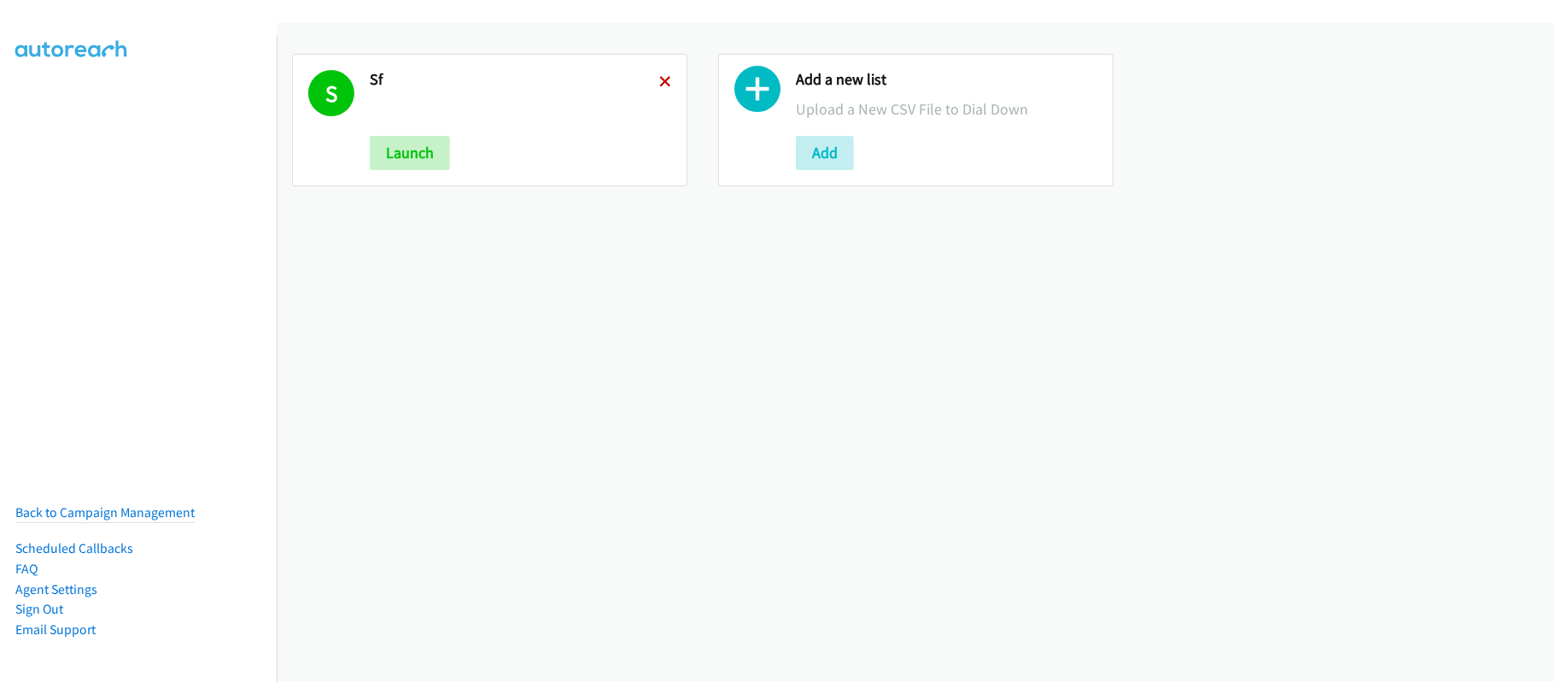
click at [659, 84] on icon at bounding box center [665, 83] width 12 height 12
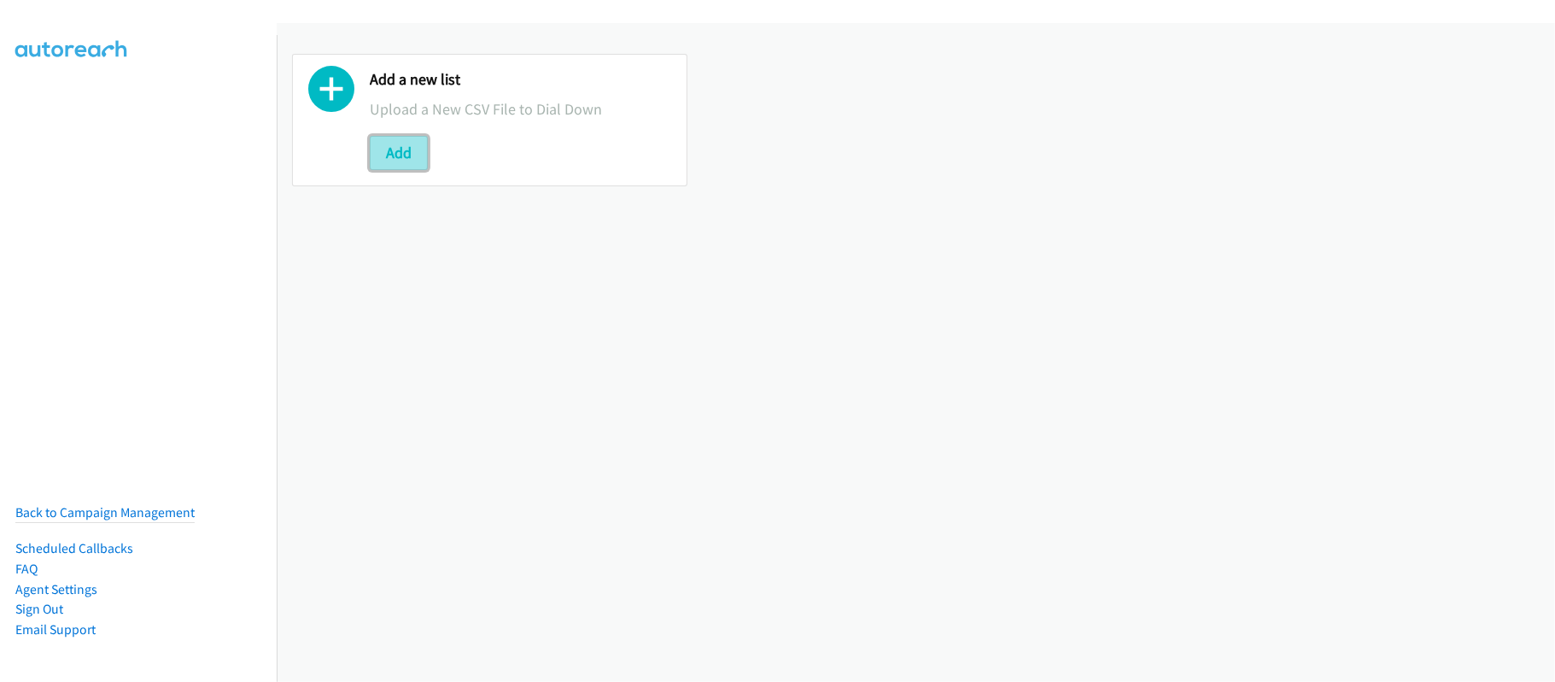
click at [412, 151] on button "Add" at bounding box center [399, 153] width 58 height 34
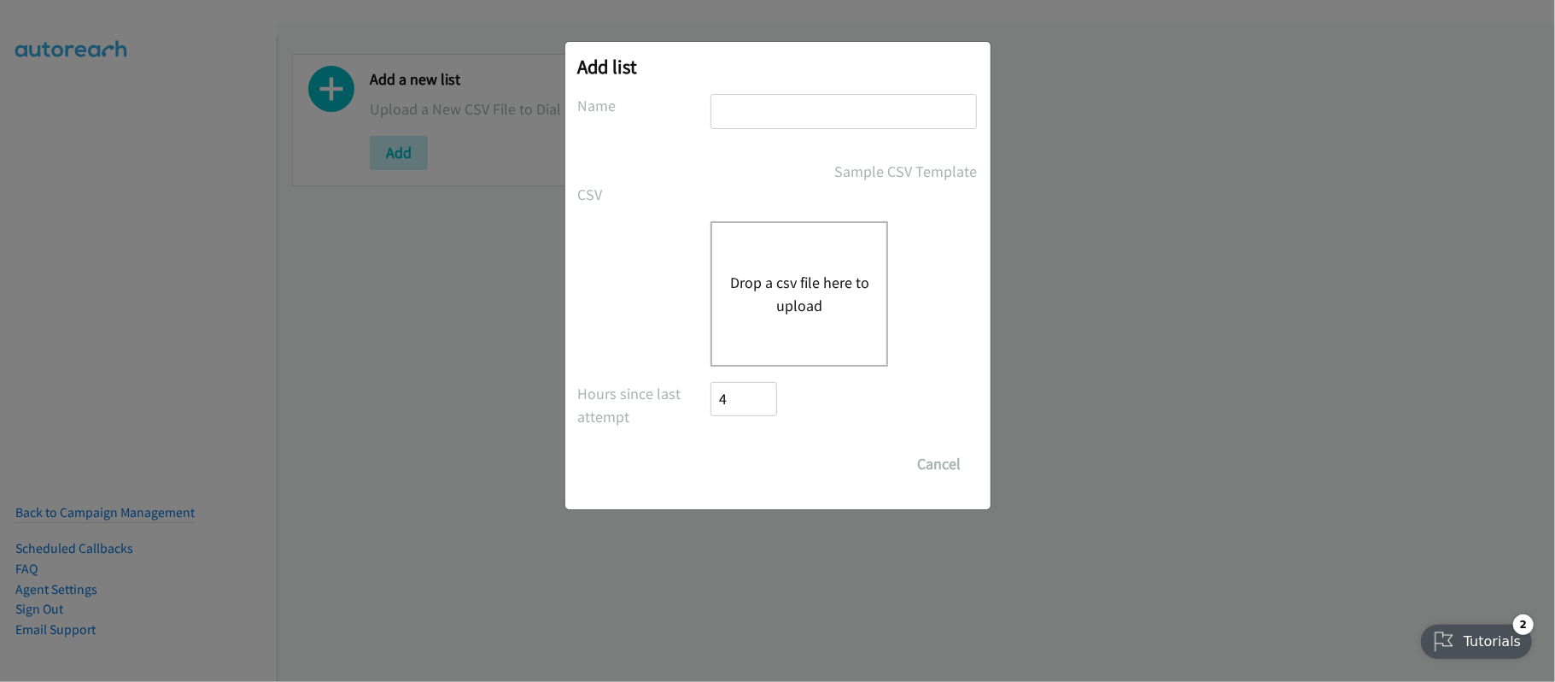
click at [831, 99] on input "text" at bounding box center [844, 111] width 266 height 35
type input "INDIA"
click at [770, 287] on button "Drop a csv file here to upload" at bounding box center [799, 294] width 140 height 46
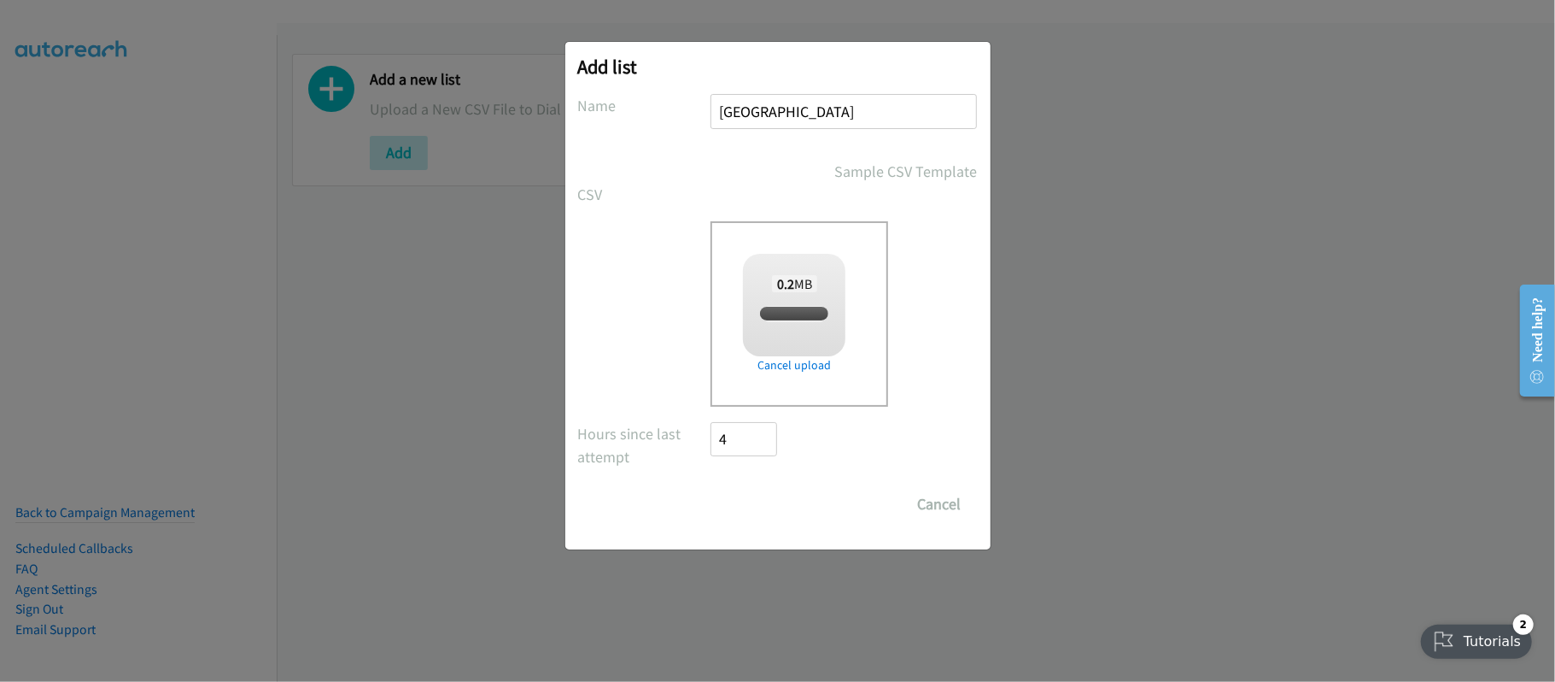
checkbox input "true"
click at [712, 483] on form "No phone fields were returned for that Report or List View Please upload a csv …" at bounding box center [778, 307] width 400 height 427
click at [729, 502] on input "Save List" at bounding box center [757, 504] width 90 height 34
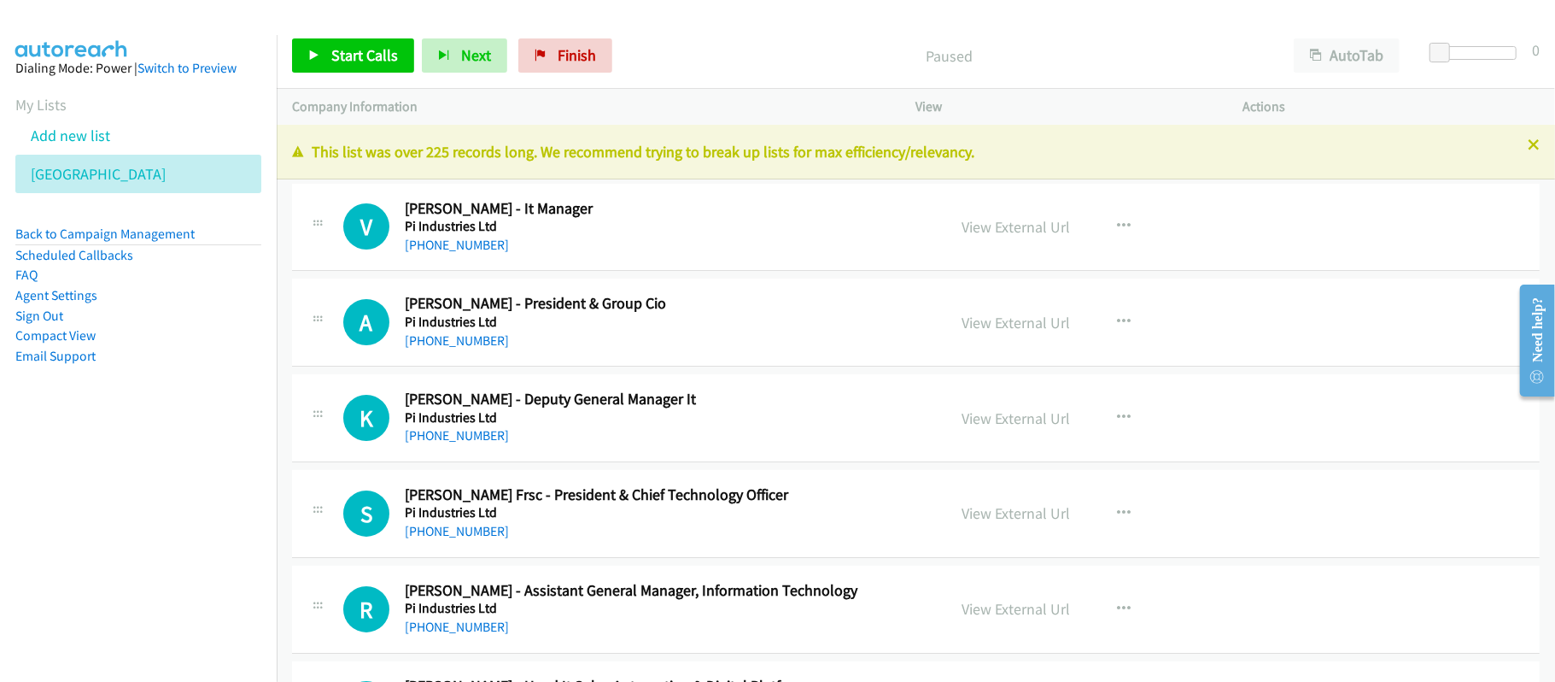
click at [712, 59] on p "Paused" at bounding box center [949, 55] width 628 height 23
click at [460, 249] on link "[PHONE_NUMBER]" at bounding box center [457, 245] width 104 height 16
click at [461, 425] on div "[PHONE_NUMBER]" at bounding box center [664, 435] width 518 height 20
click at [453, 437] on link "[PHONE_NUMBER]" at bounding box center [457, 435] width 104 height 16
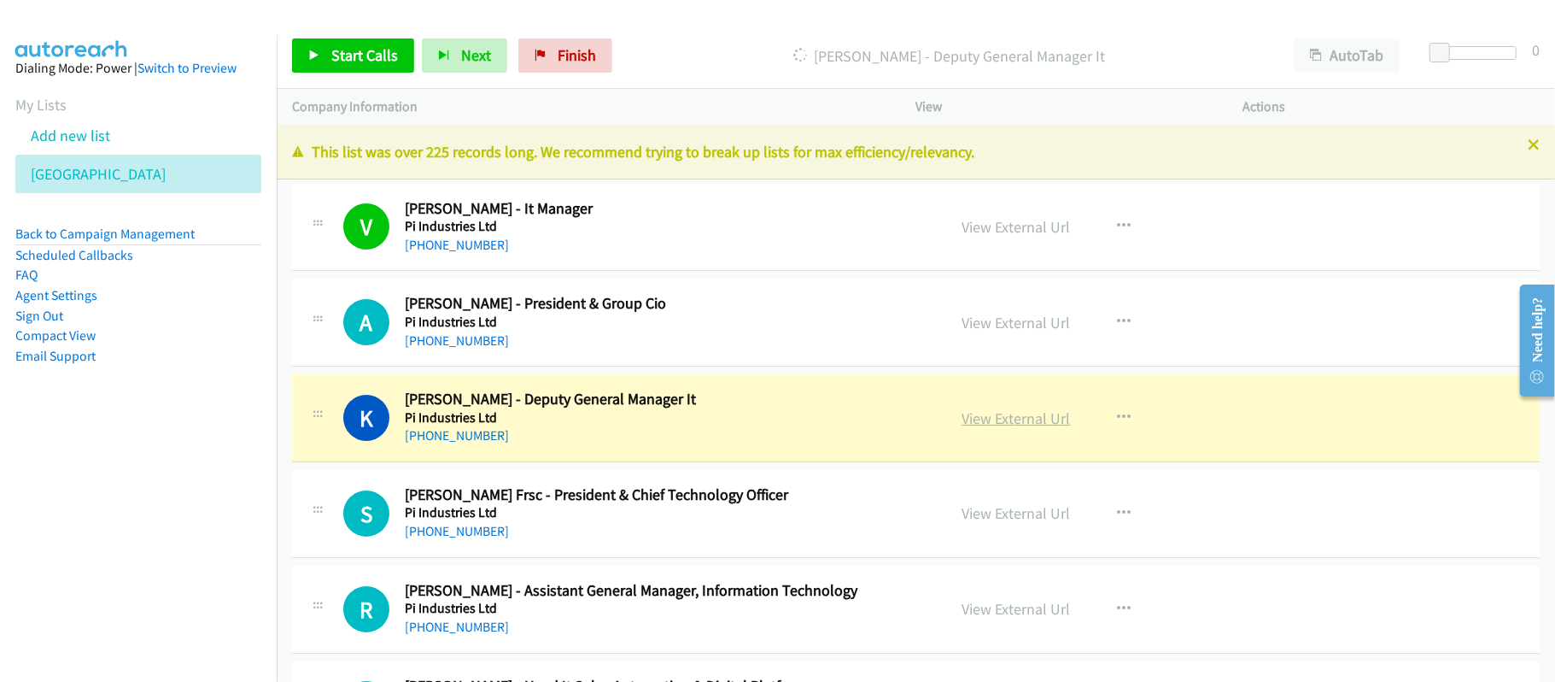
click at [981, 411] on link "View External Url" at bounding box center [1017, 418] width 108 height 20
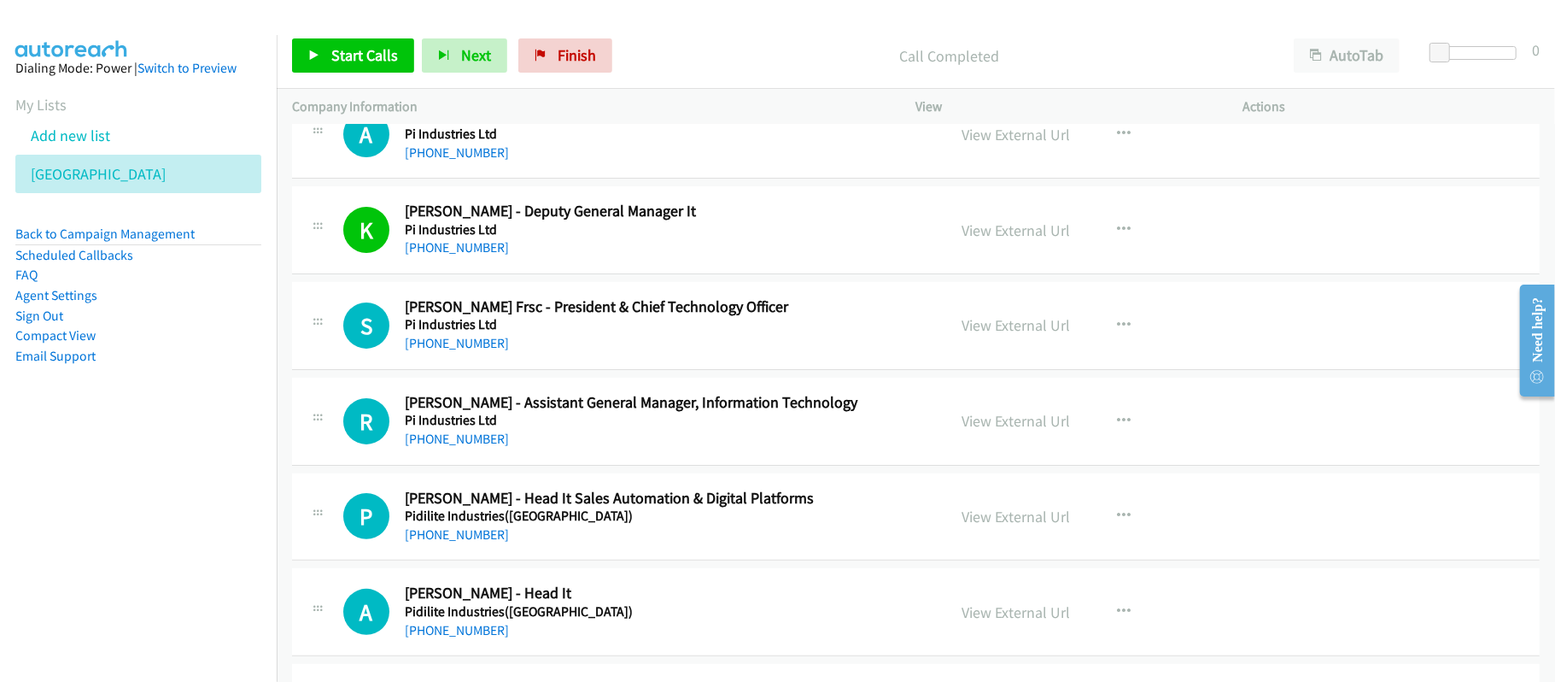
scroll to position [227, 0]
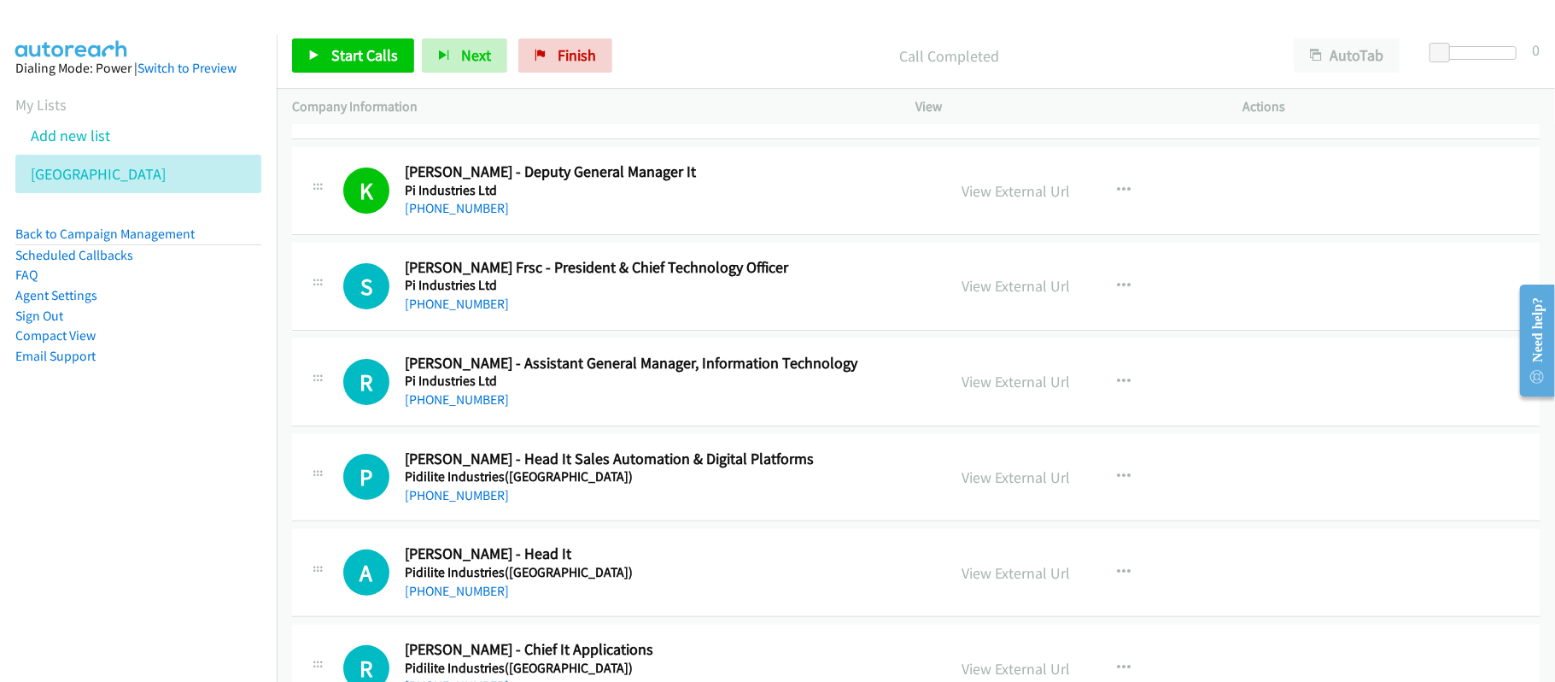
drag, startPoint x: 459, startPoint y: 407, endPoint x: 996, endPoint y: 507, distance: 546.6
click at [459, 407] on link "[PHONE_NUMBER]" at bounding box center [457, 399] width 104 height 16
click at [489, 496] on link "[PHONE_NUMBER]" at bounding box center [457, 495] width 104 height 16
